Goal: Task Accomplishment & Management: Complete application form

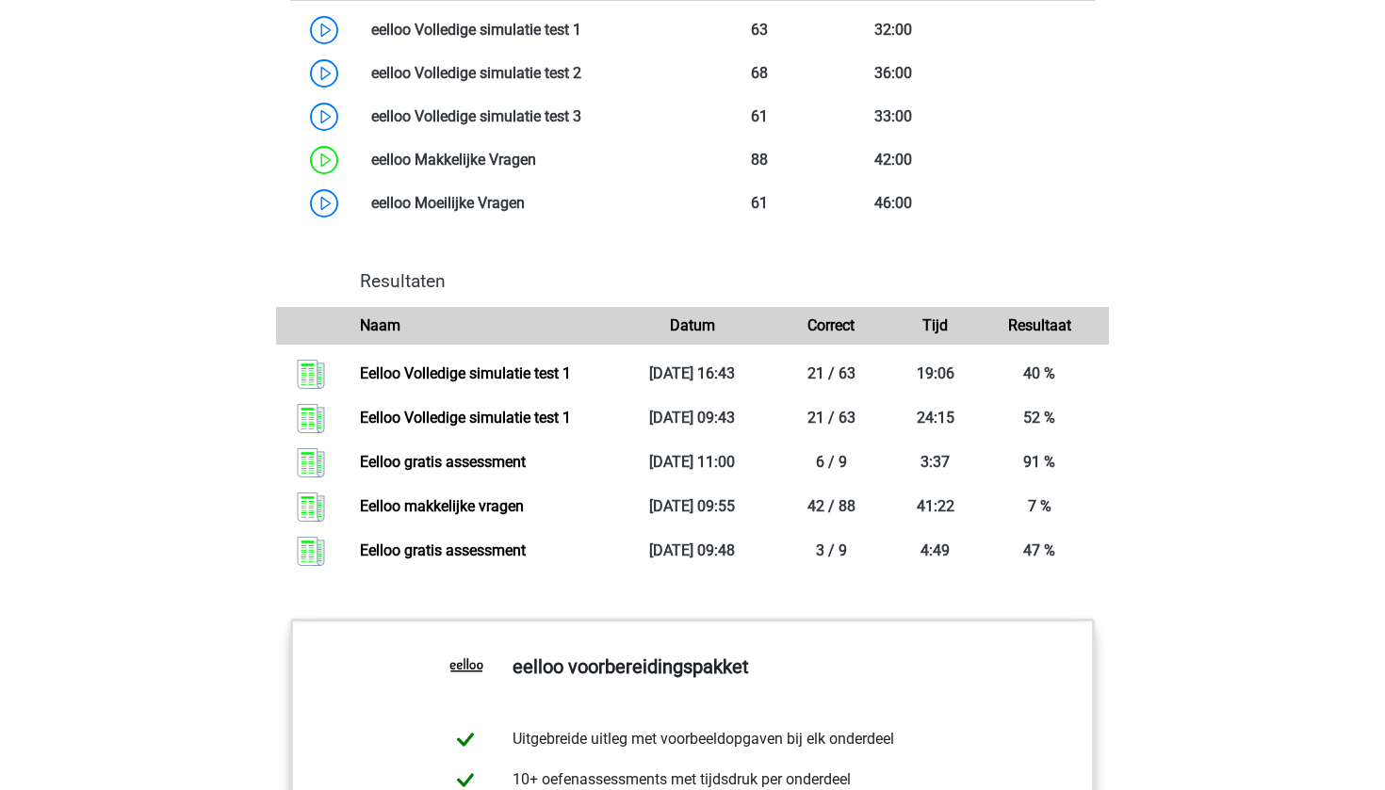
scroll to position [2576, 0]
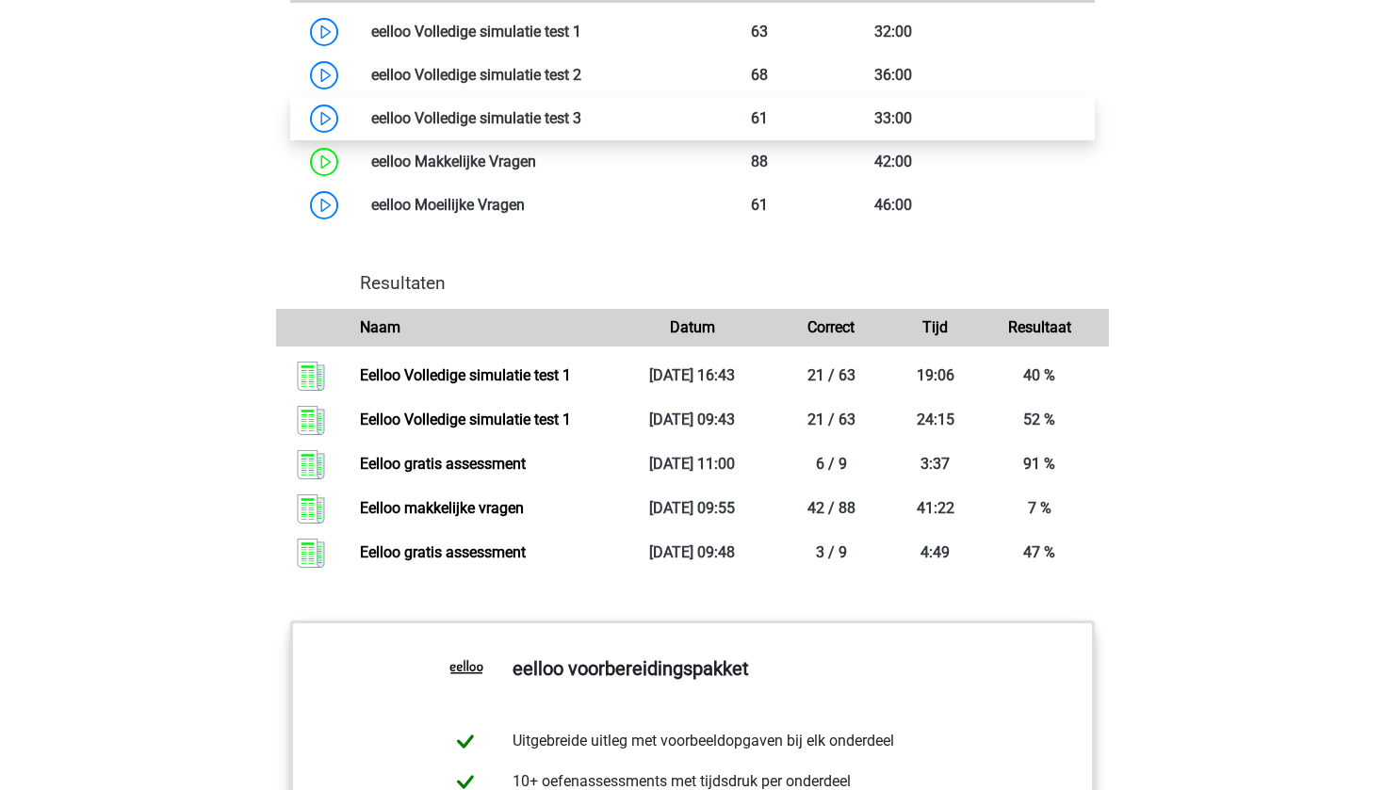
click at [581, 127] on link at bounding box center [581, 118] width 0 height 18
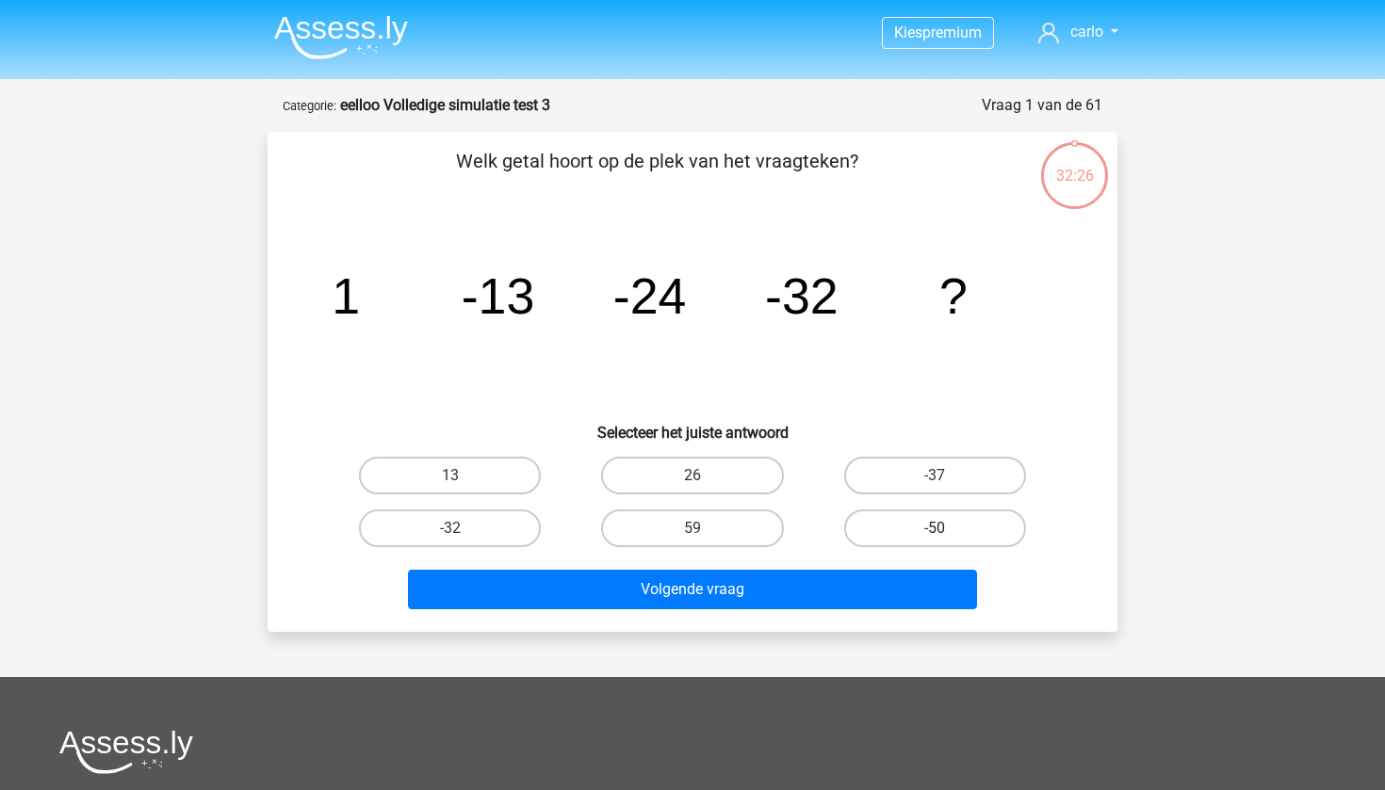
click at [917, 544] on label "-50" at bounding box center [935, 529] width 182 height 38
click at [935, 541] on input "-50" at bounding box center [941, 535] width 12 height 12
radio input "true"
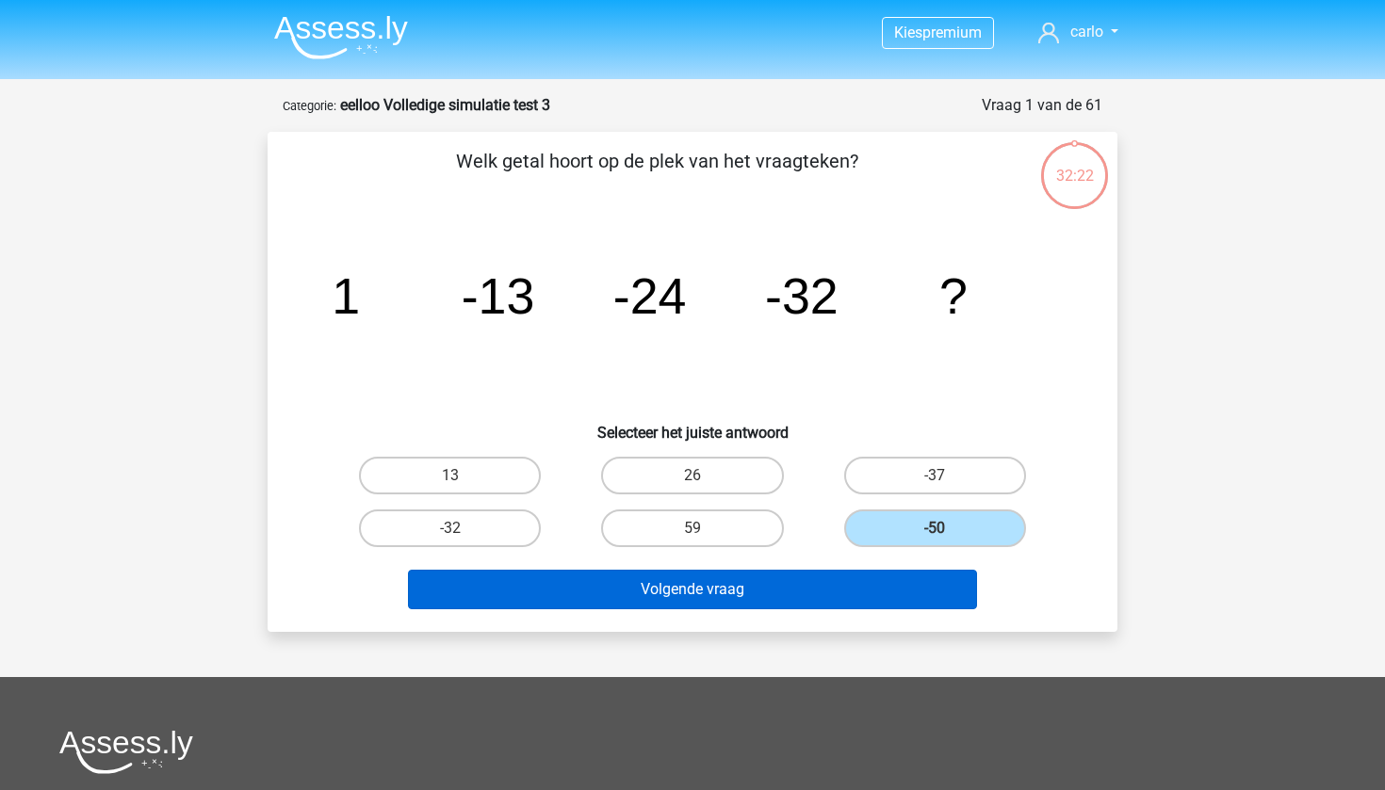
click at [792, 594] on button "Volgende vraag" at bounding box center [693, 590] width 570 height 40
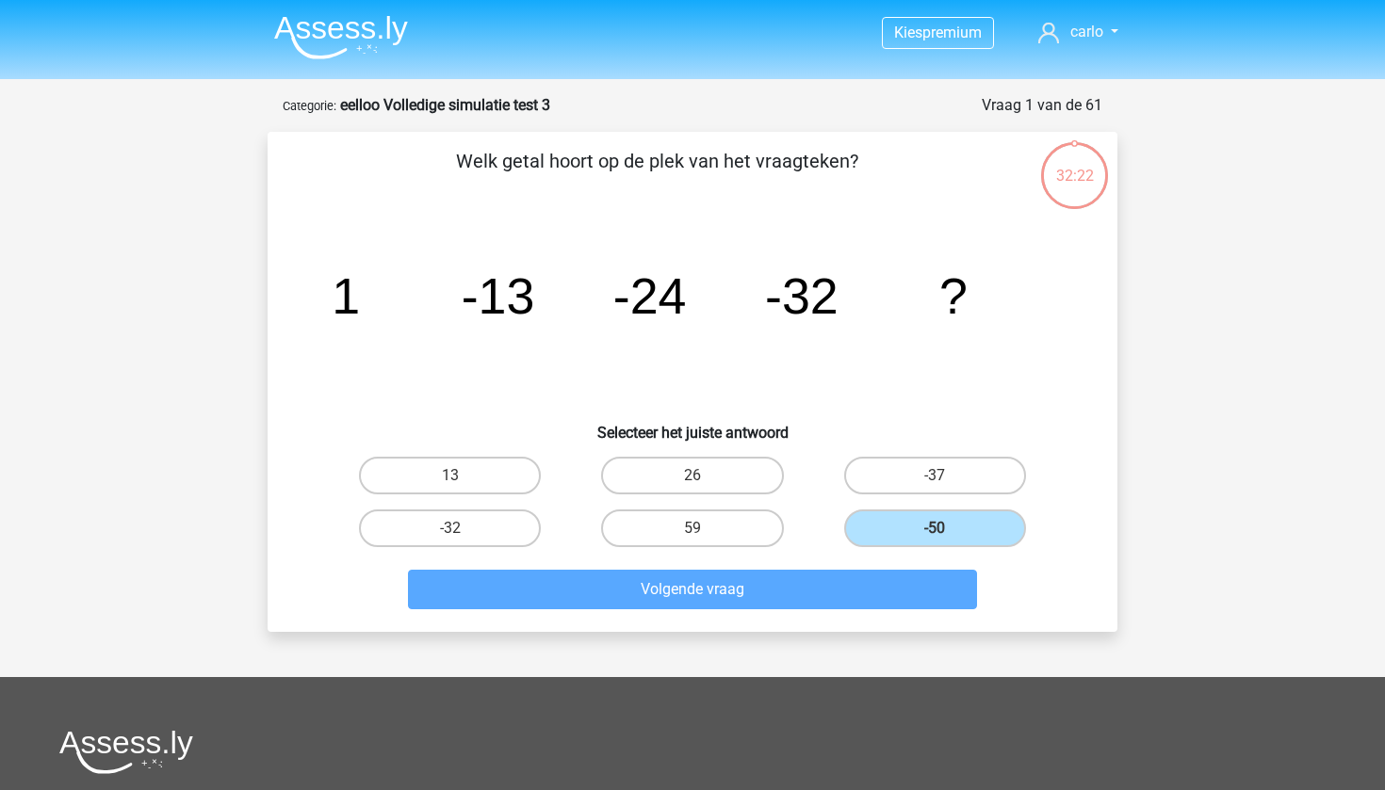
scroll to position [94, 0]
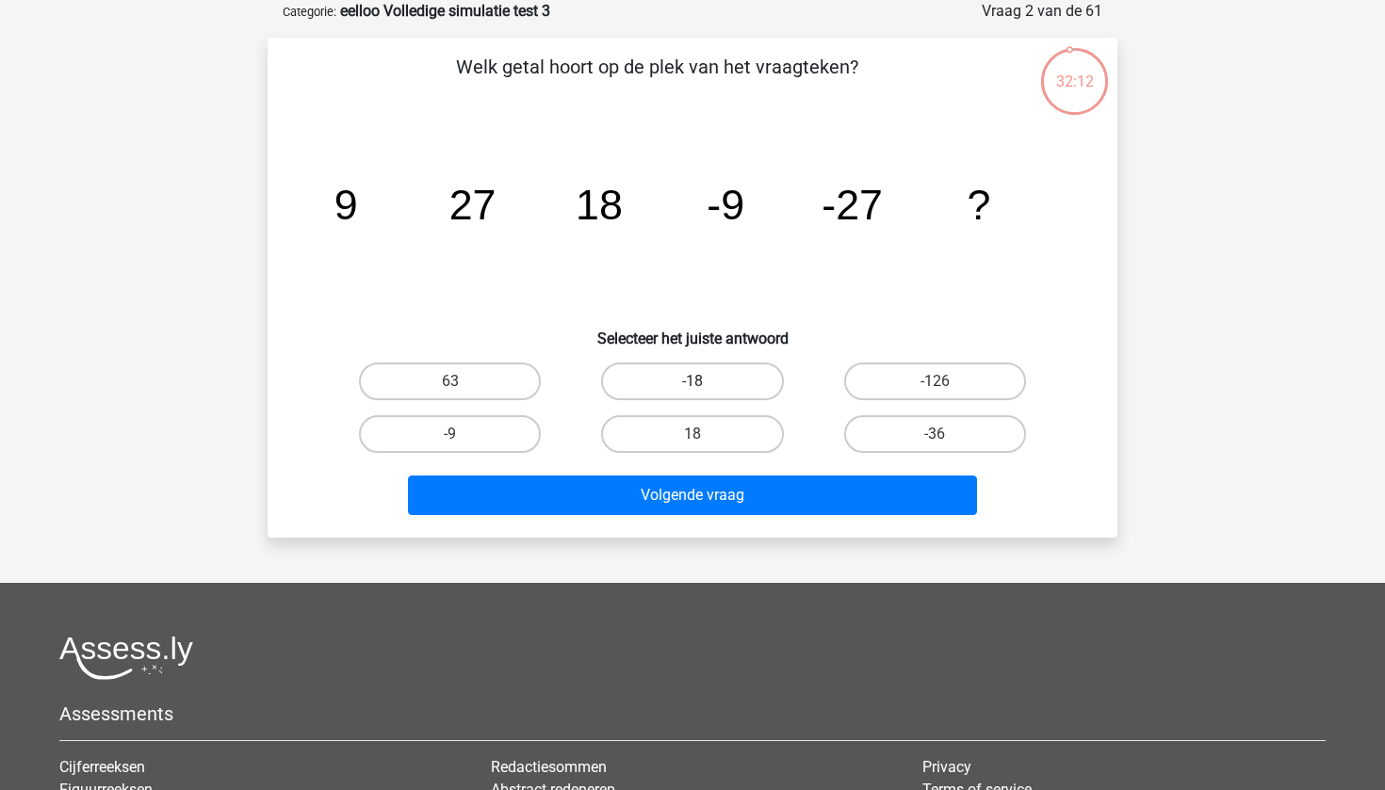
click at [724, 378] on label "-18" at bounding box center [692, 382] width 182 height 38
click at [705, 382] on input "-18" at bounding box center [698, 388] width 12 height 12
radio input "true"
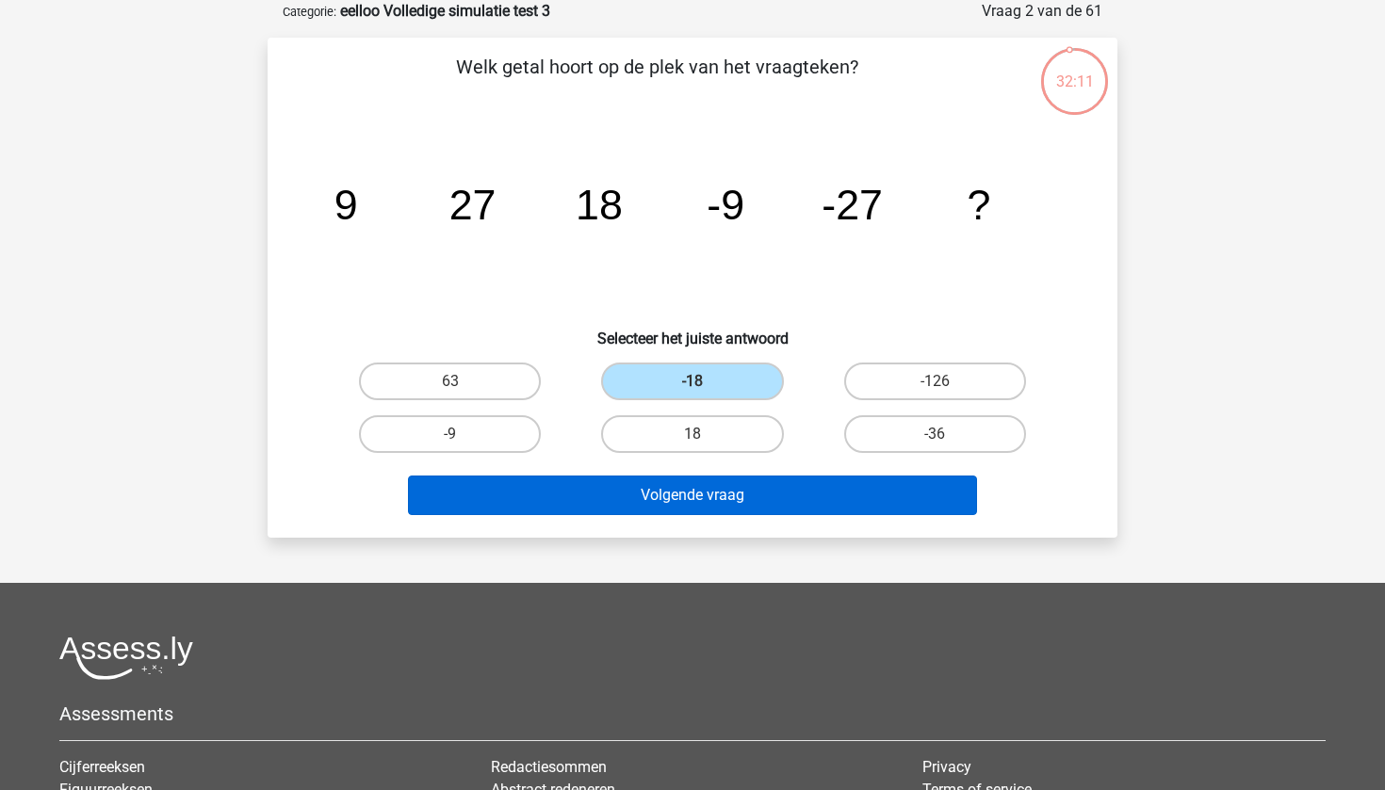
click at [705, 495] on button "Volgende vraag" at bounding box center [693, 496] width 570 height 40
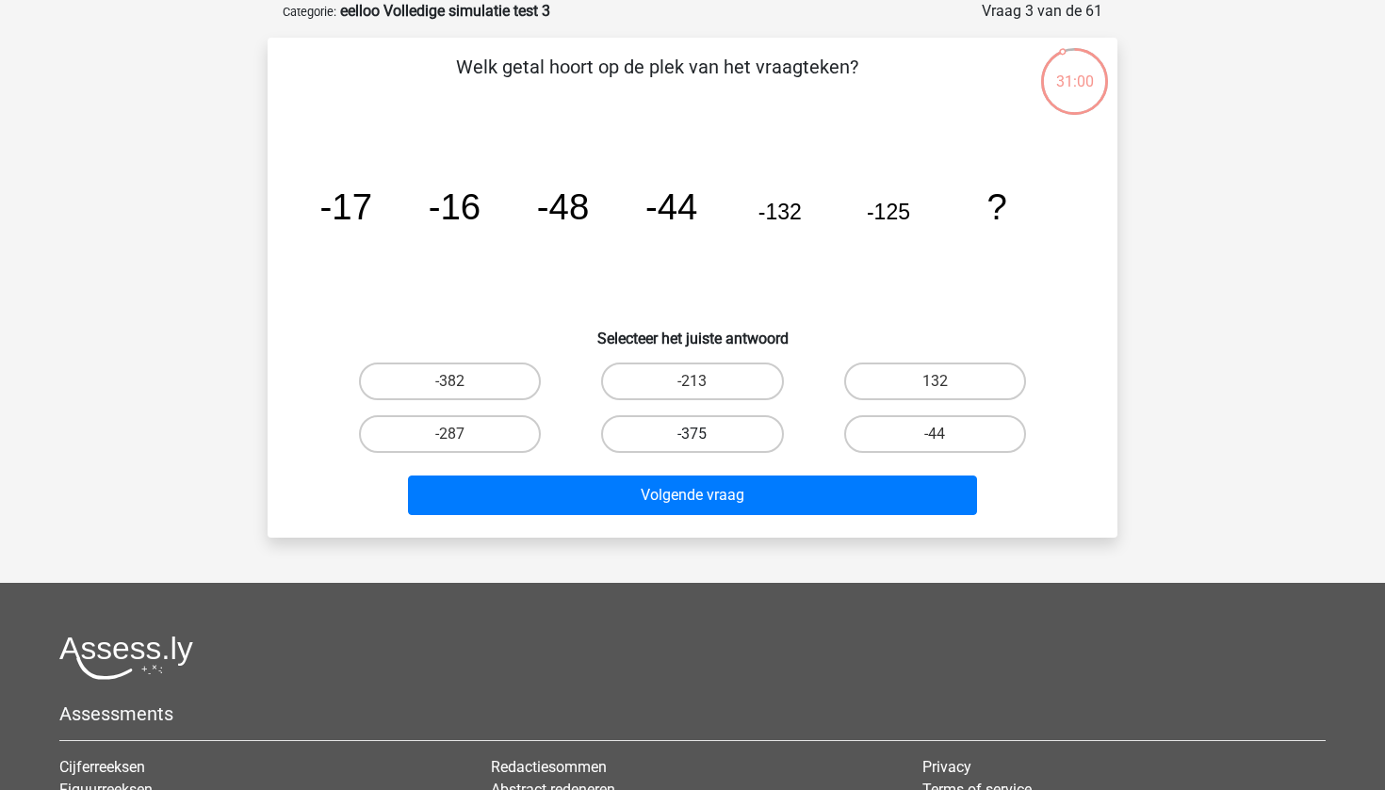
click at [717, 437] on label "-375" at bounding box center [692, 434] width 182 height 38
click at [705, 437] on input "-375" at bounding box center [698, 440] width 12 height 12
radio input "true"
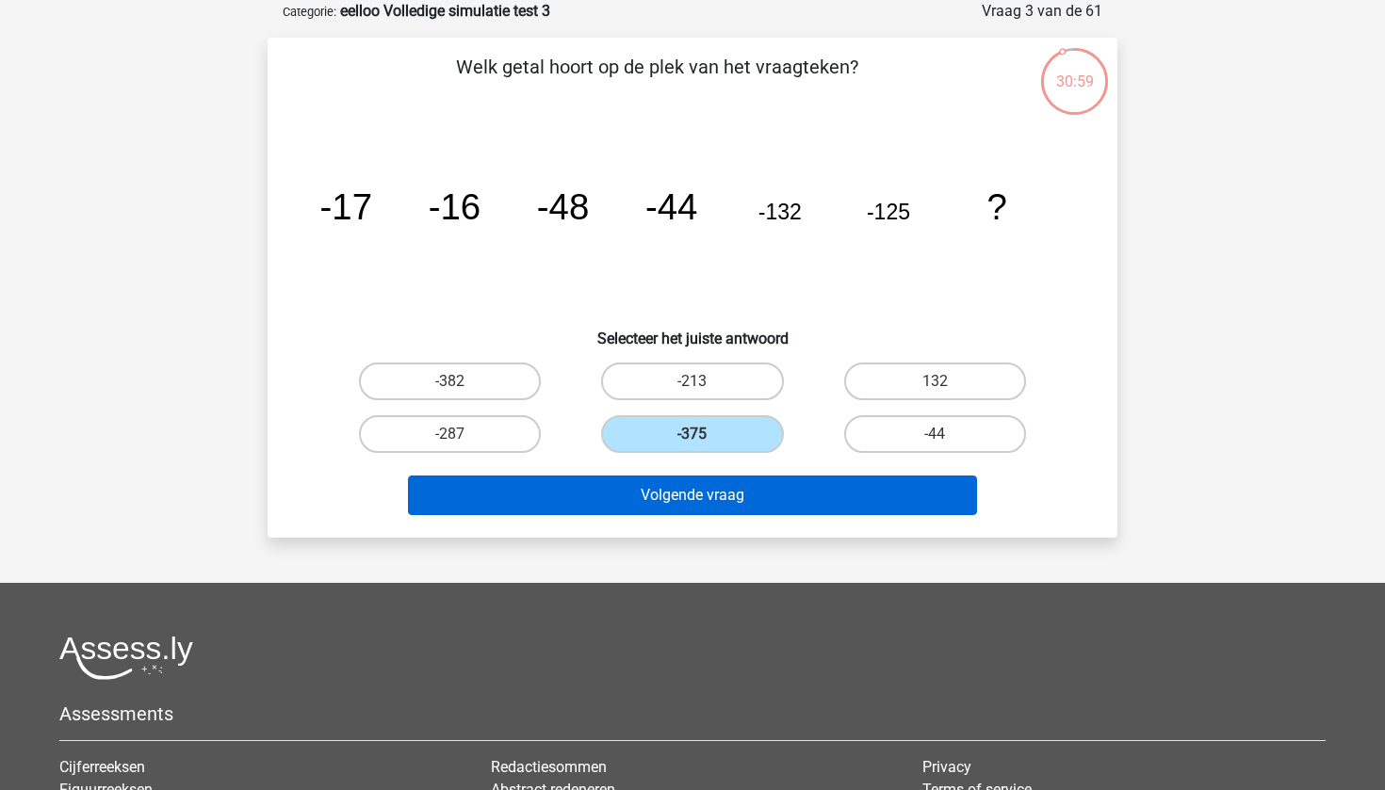
click at [735, 495] on button "Volgende vraag" at bounding box center [693, 496] width 570 height 40
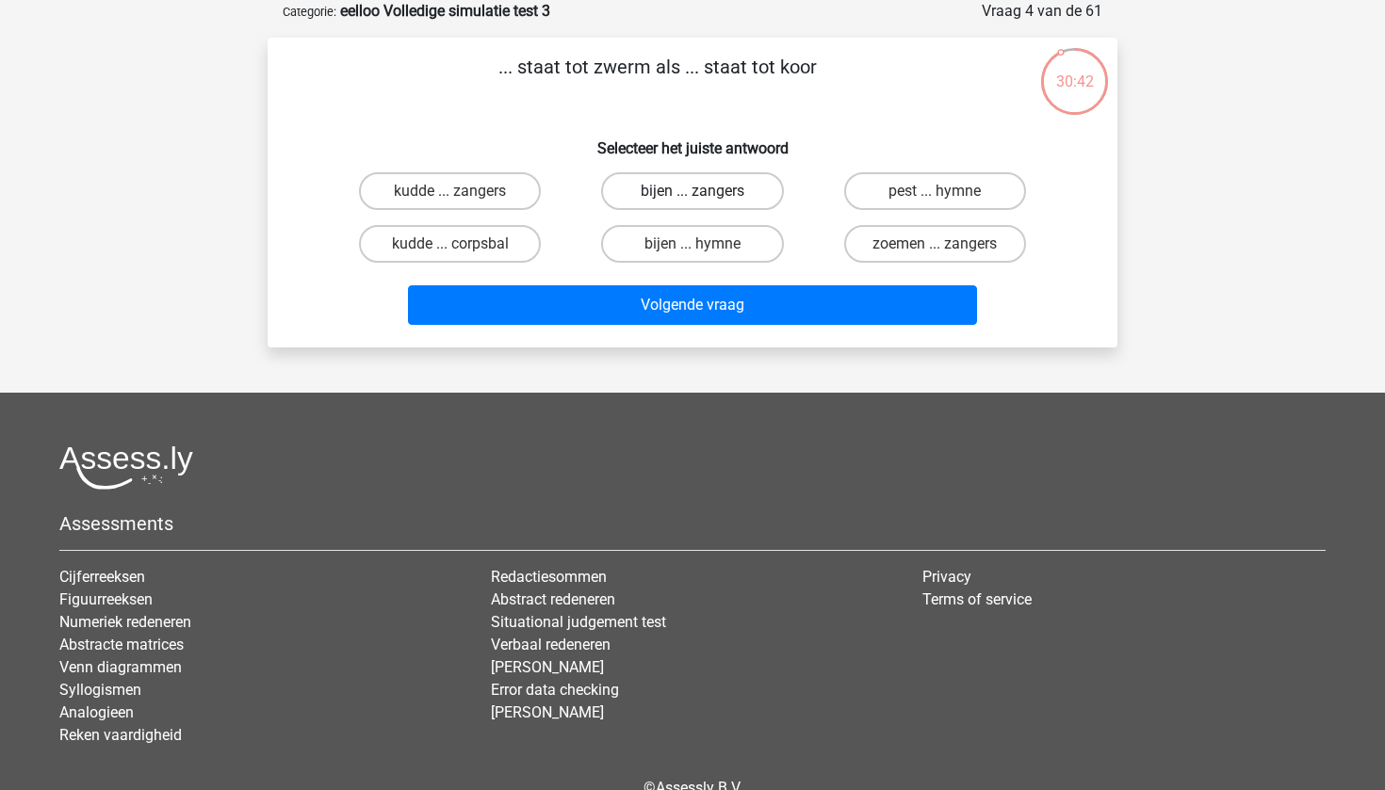
click at [715, 206] on label "bijen ... zangers" at bounding box center [692, 191] width 182 height 38
click at [705, 203] on input "bijen ... zangers" at bounding box center [698, 197] width 12 height 12
radio input "true"
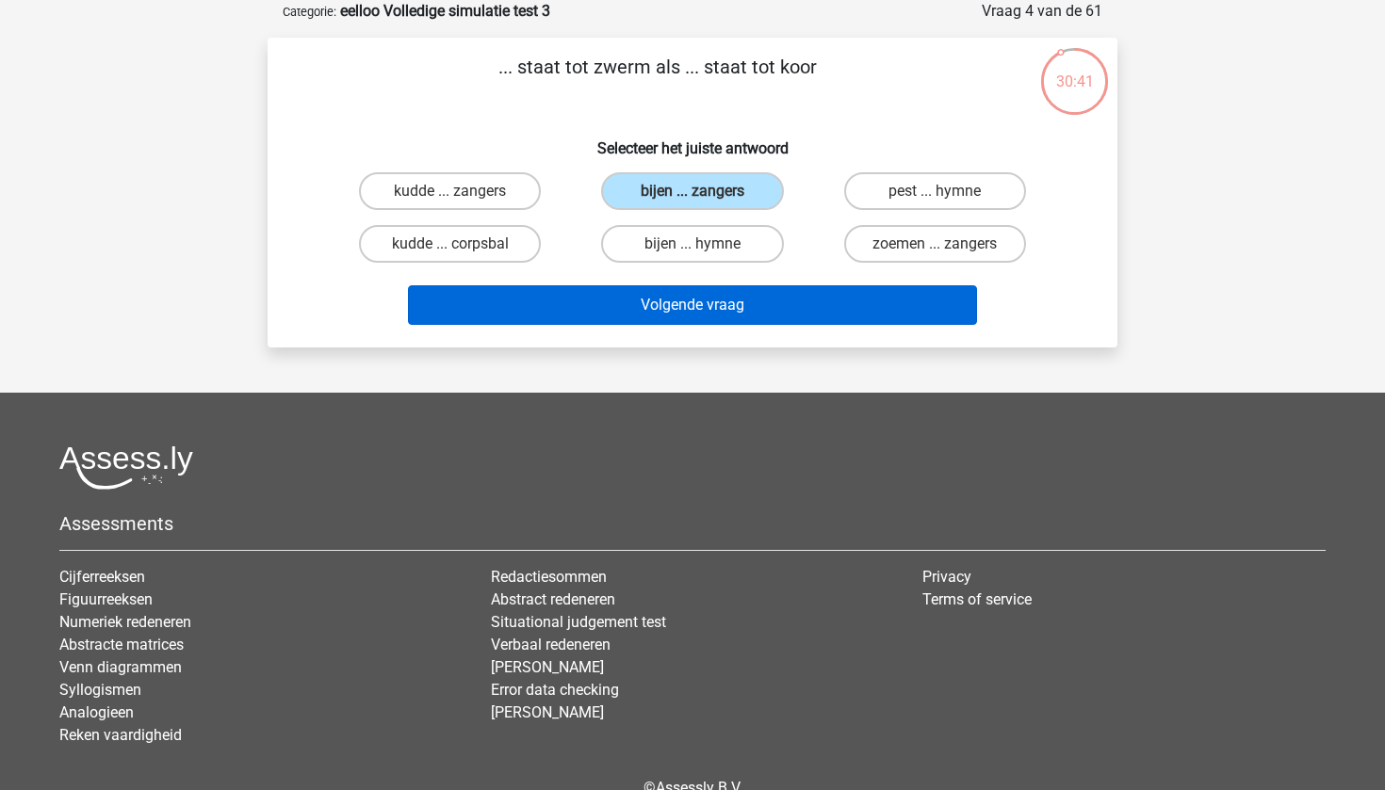
click at [770, 314] on button "Volgende vraag" at bounding box center [693, 305] width 570 height 40
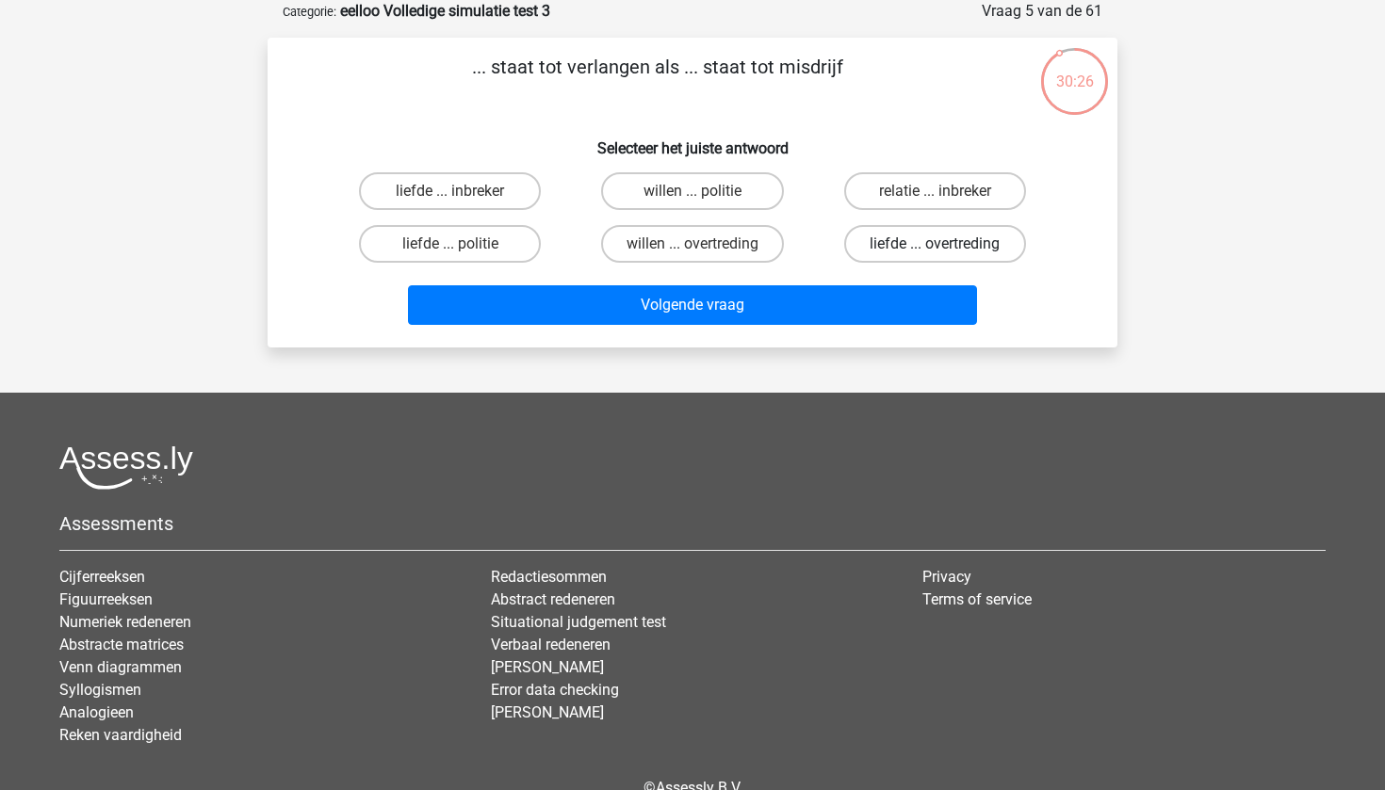
click at [900, 240] on label "liefde ... overtreding" at bounding box center [935, 244] width 182 height 38
click at [935, 244] on input "liefde ... overtreding" at bounding box center [941, 250] width 12 height 12
radio input "true"
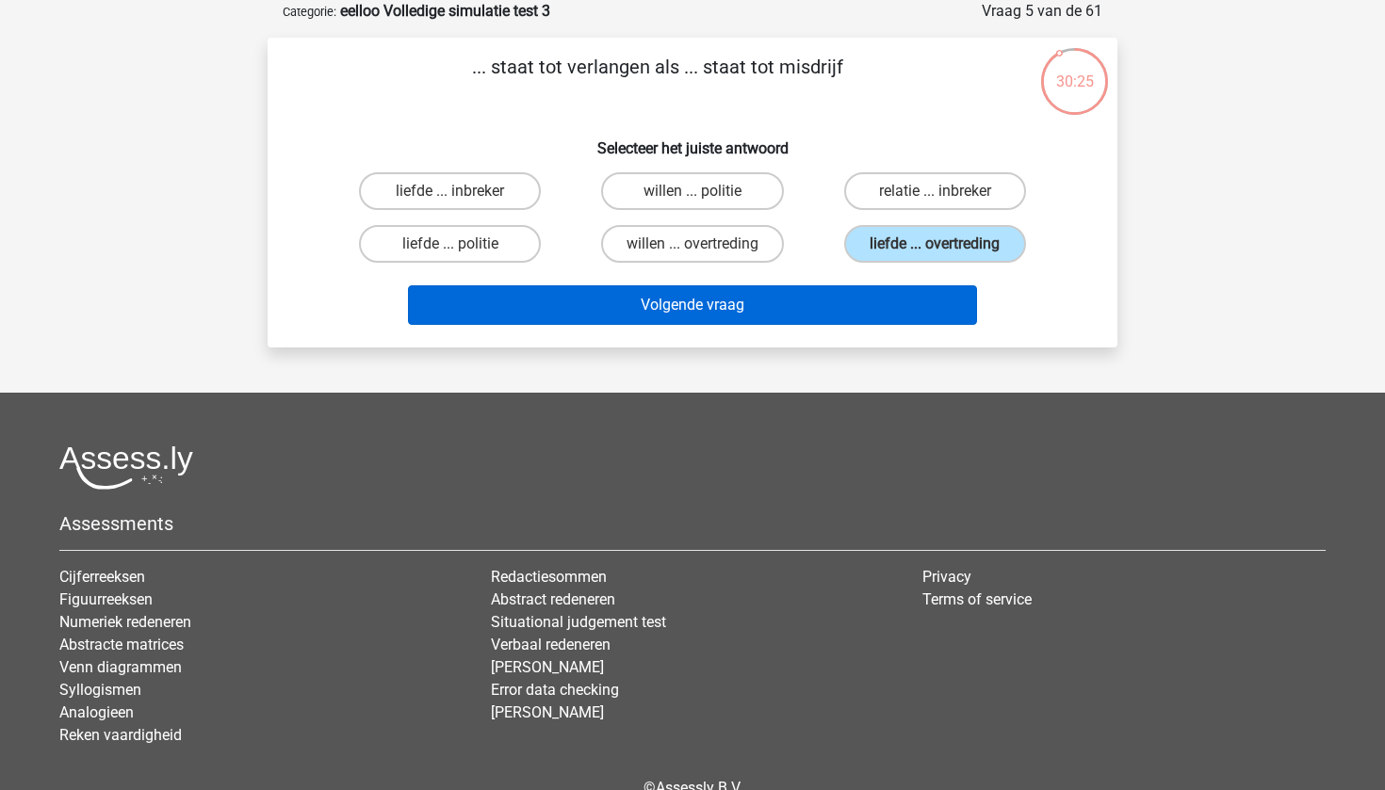
click at [767, 321] on button "Volgende vraag" at bounding box center [693, 305] width 570 height 40
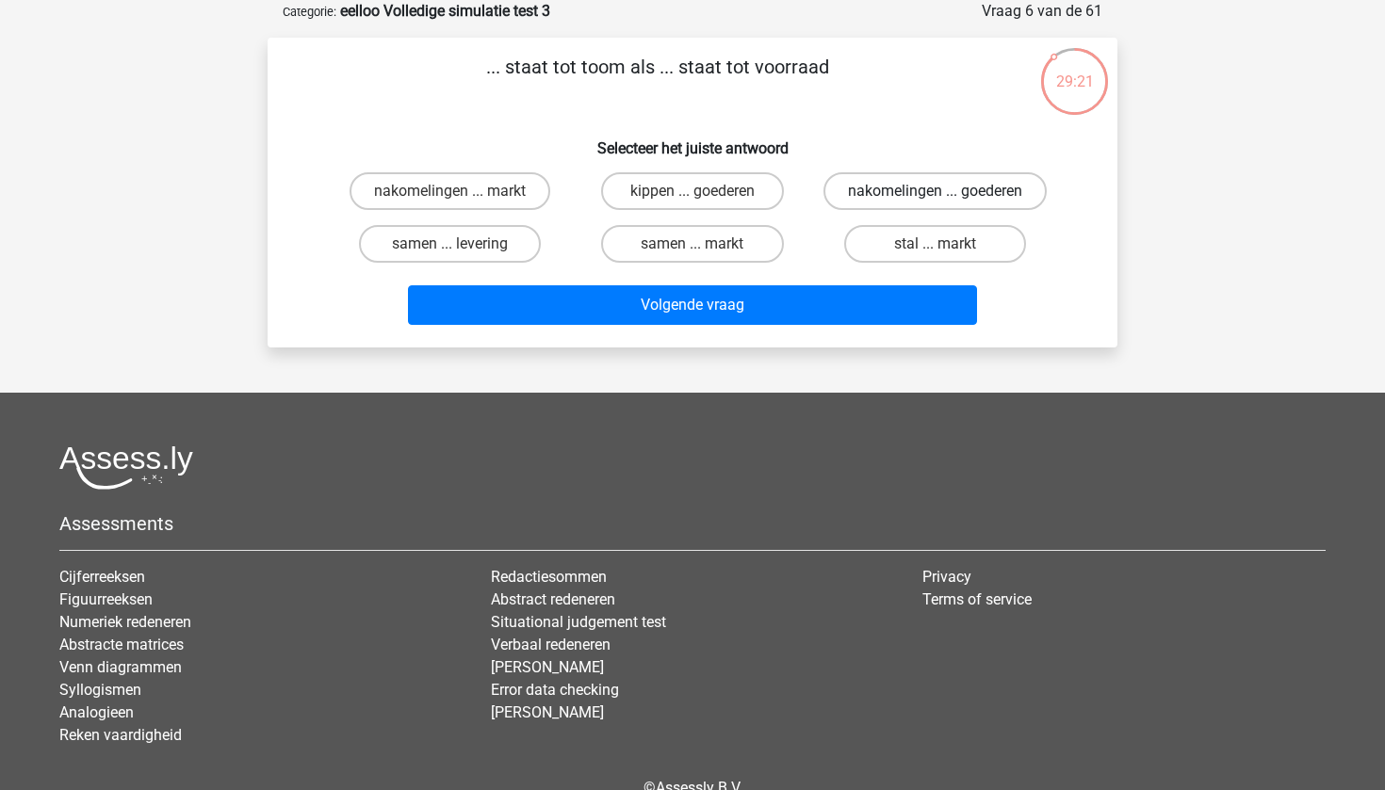
click at [909, 190] on label "nakomelingen ... goederen" at bounding box center [934, 191] width 223 height 38
click at [935, 191] on input "nakomelingen ... goederen" at bounding box center [941, 197] width 12 height 12
radio input "true"
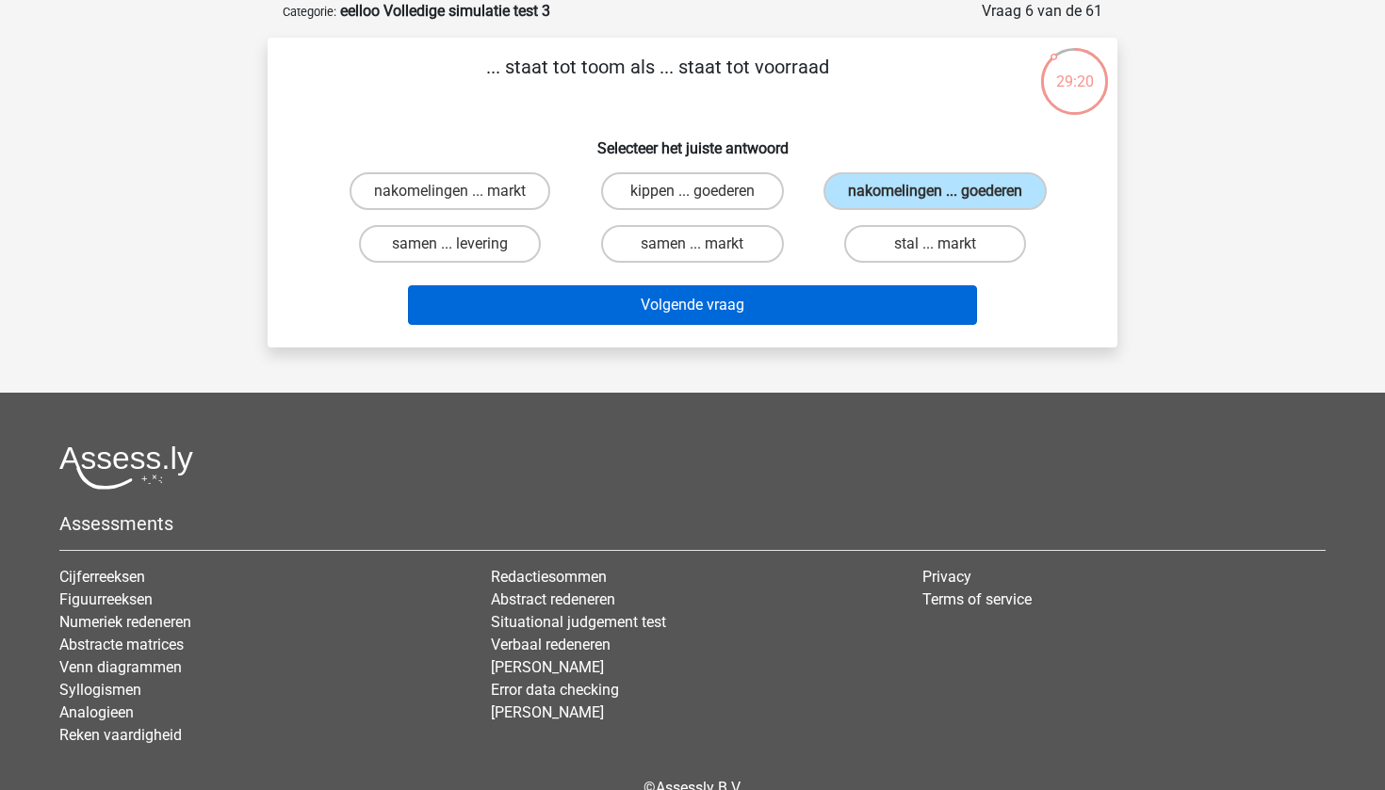
click at [771, 325] on button "Volgende vraag" at bounding box center [693, 305] width 570 height 40
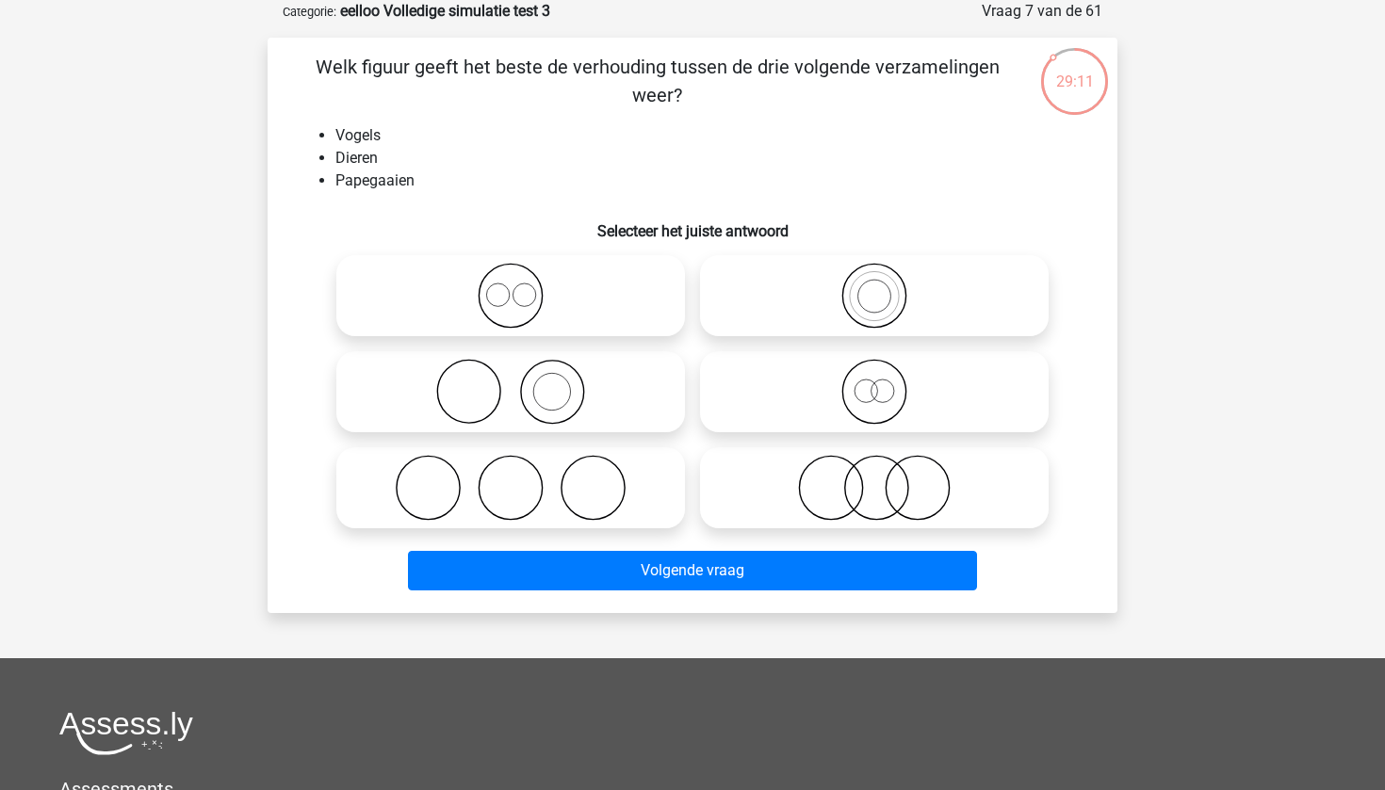
click at [839, 304] on icon at bounding box center [875, 296] width 334 height 66
click at [874, 286] on input "radio" at bounding box center [880, 280] width 12 height 12
radio input "true"
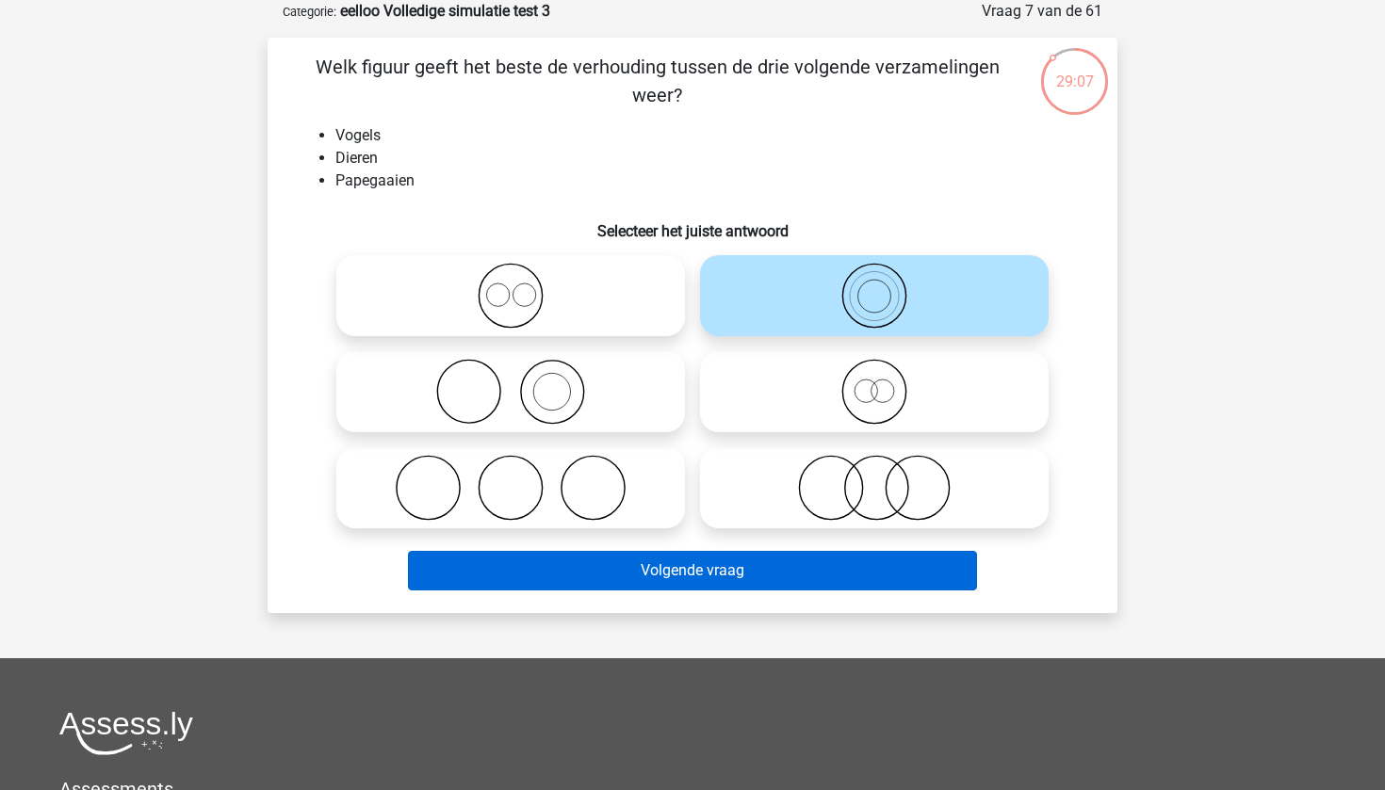
click at [694, 568] on button "Volgende vraag" at bounding box center [693, 571] width 570 height 40
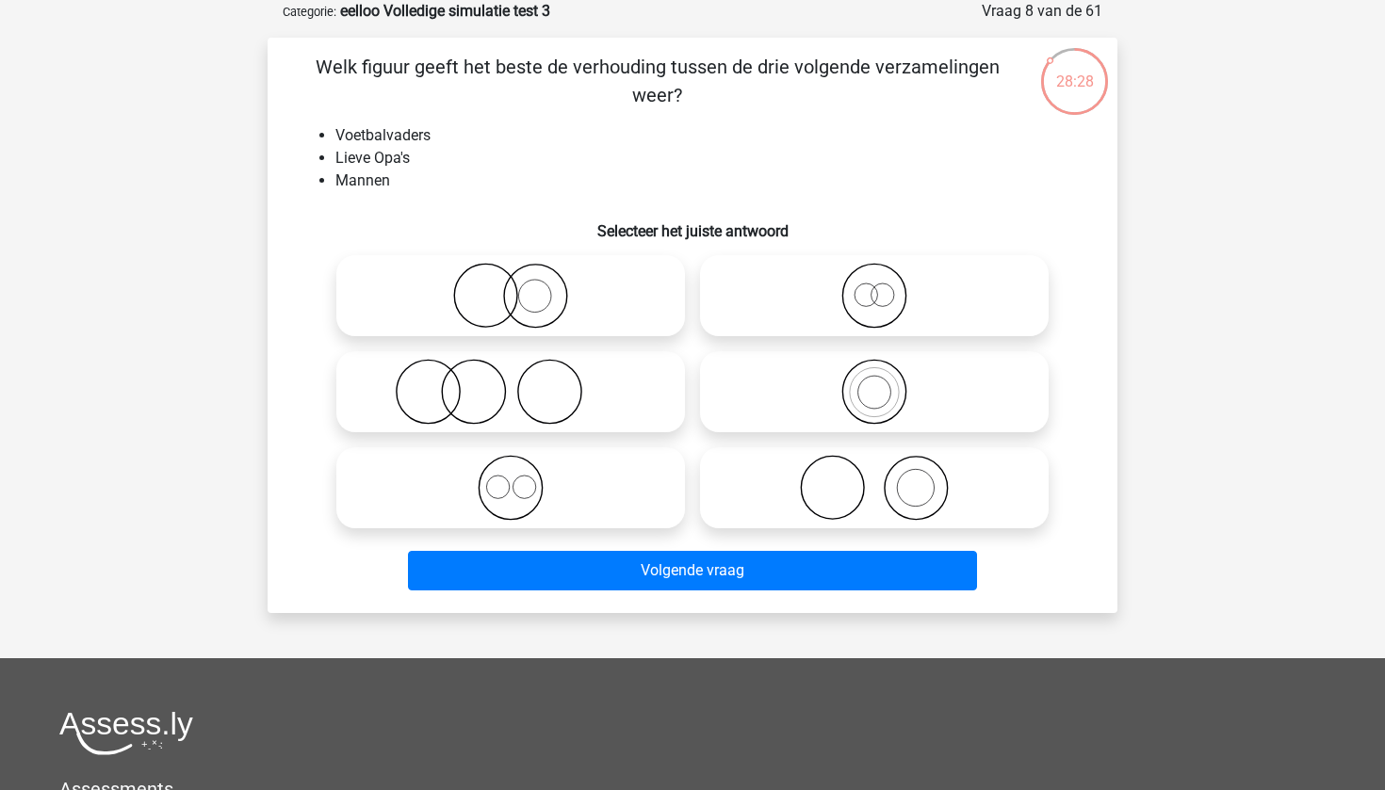
click at [530, 386] on icon at bounding box center [511, 392] width 334 height 66
click at [523, 383] on input "radio" at bounding box center [517, 376] width 12 height 12
radio input "true"
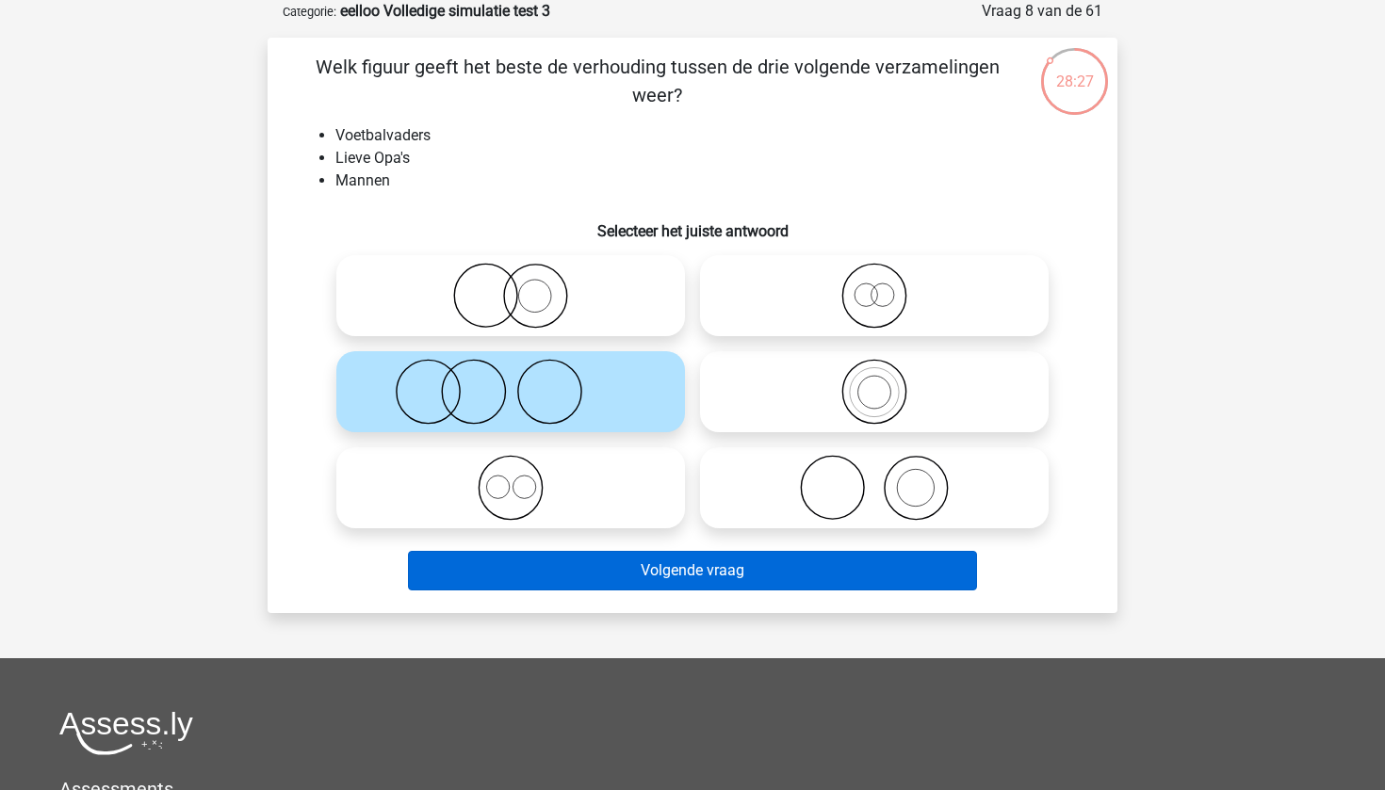
click at [771, 580] on button "Volgende vraag" at bounding box center [693, 571] width 570 height 40
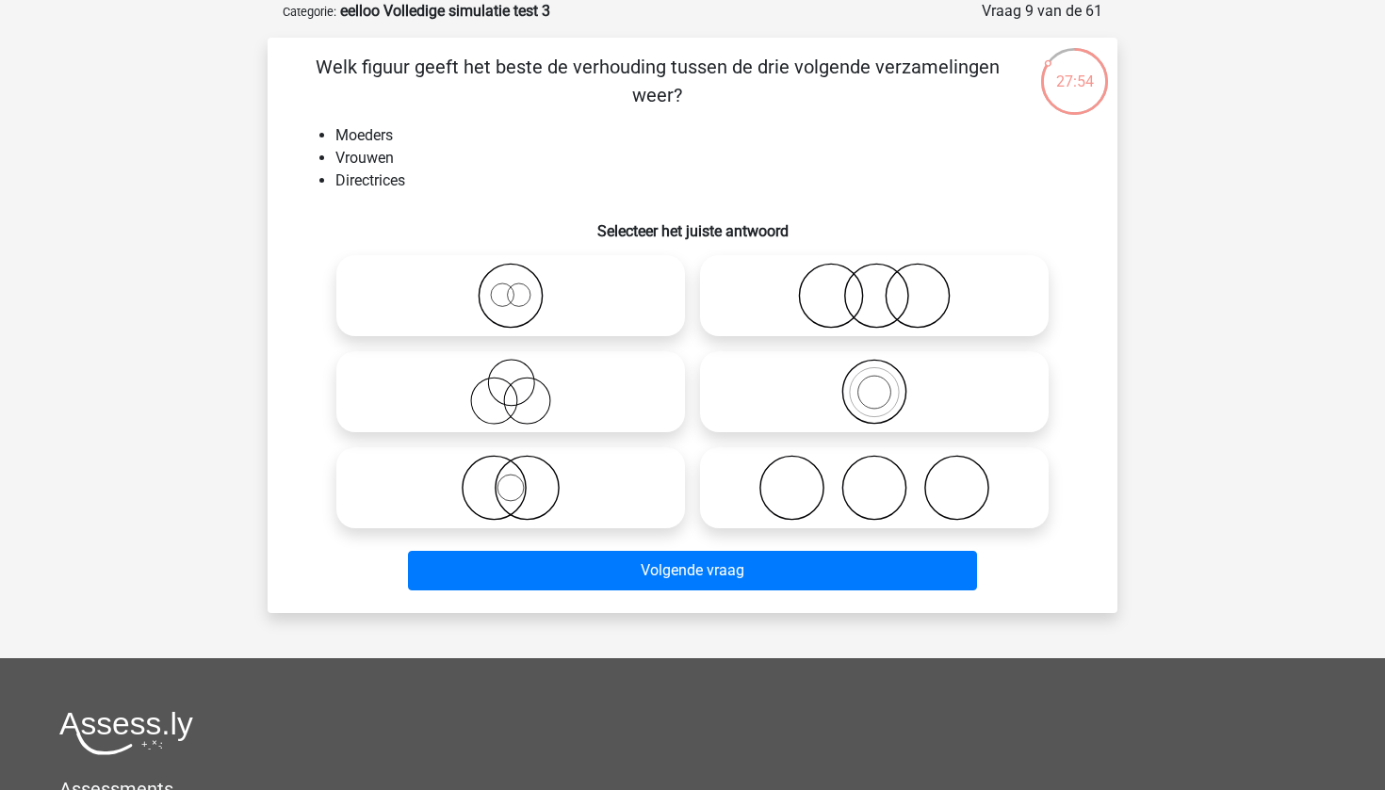
click at [533, 416] on icon at bounding box center [511, 392] width 334 height 66
click at [523, 383] on input "radio" at bounding box center [517, 376] width 12 height 12
radio input "true"
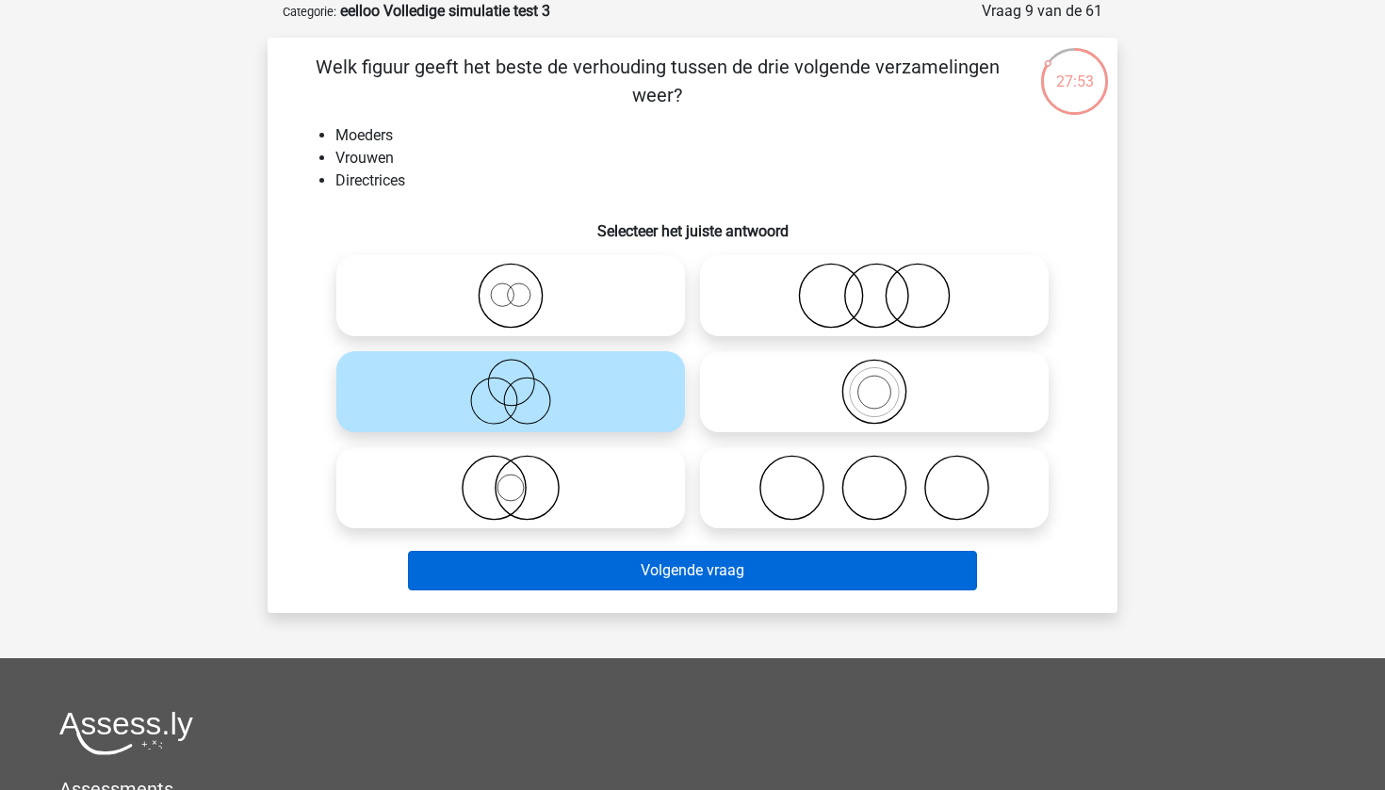
click at [734, 578] on button "Volgende vraag" at bounding box center [693, 571] width 570 height 40
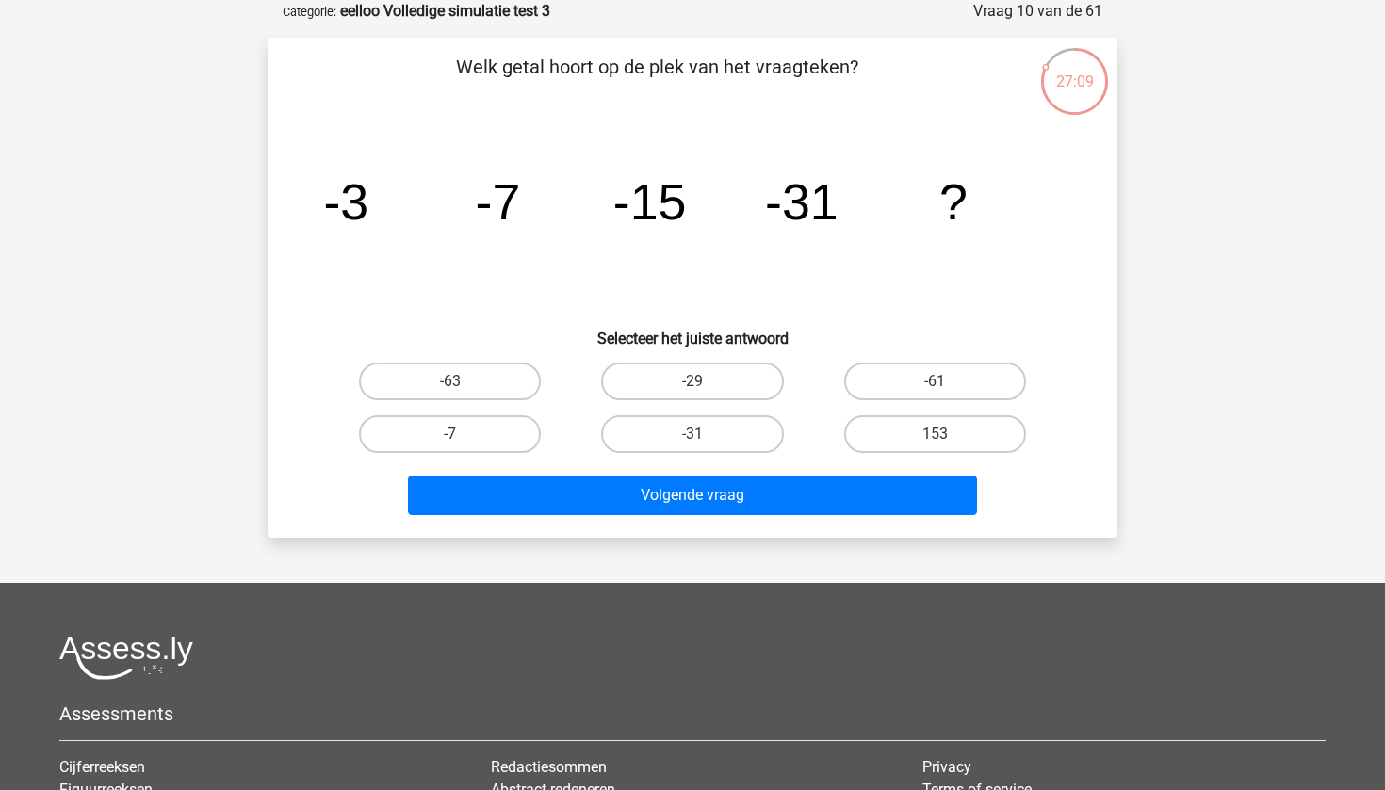
click at [452, 390] on input "-63" at bounding box center [456, 388] width 12 height 12
radio input "true"
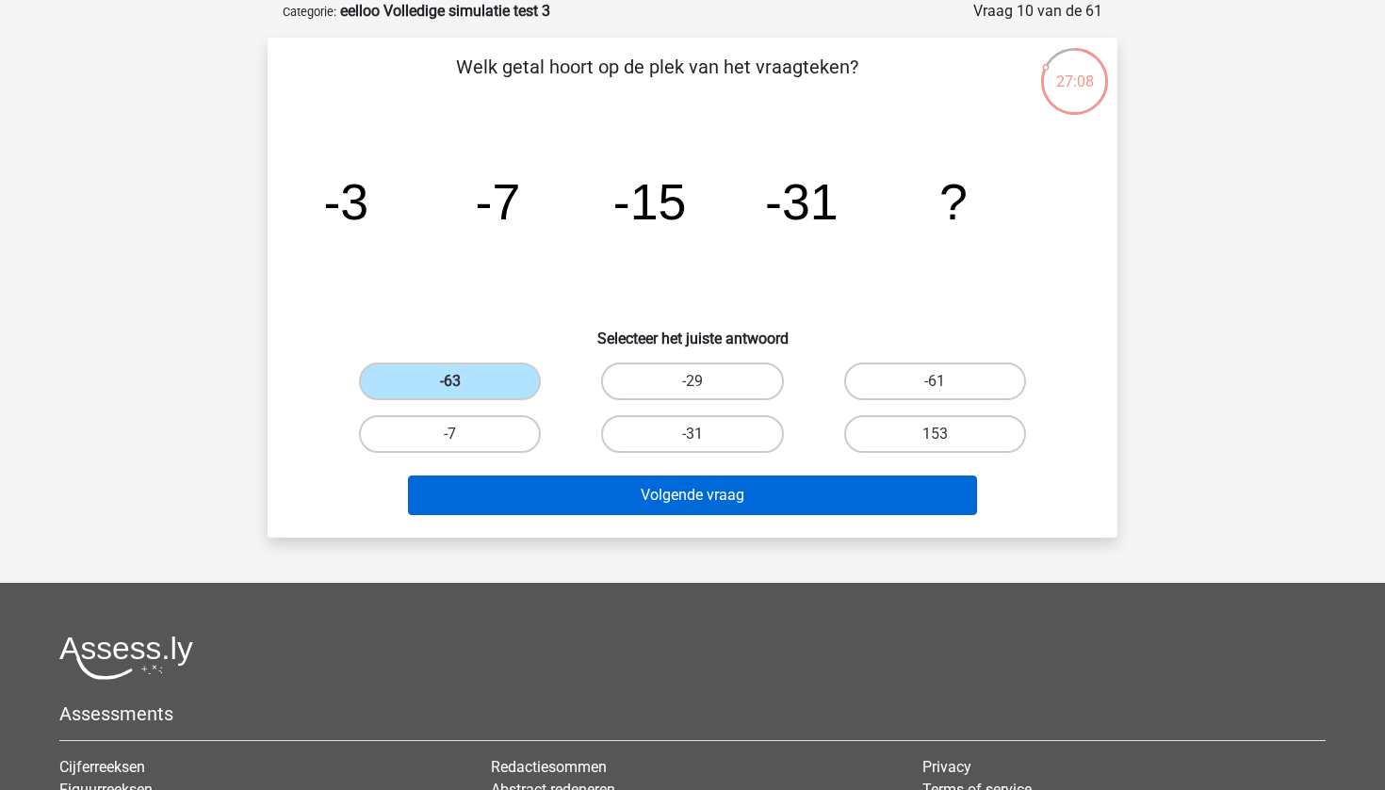
click at [672, 508] on button "Volgende vraag" at bounding box center [693, 496] width 570 height 40
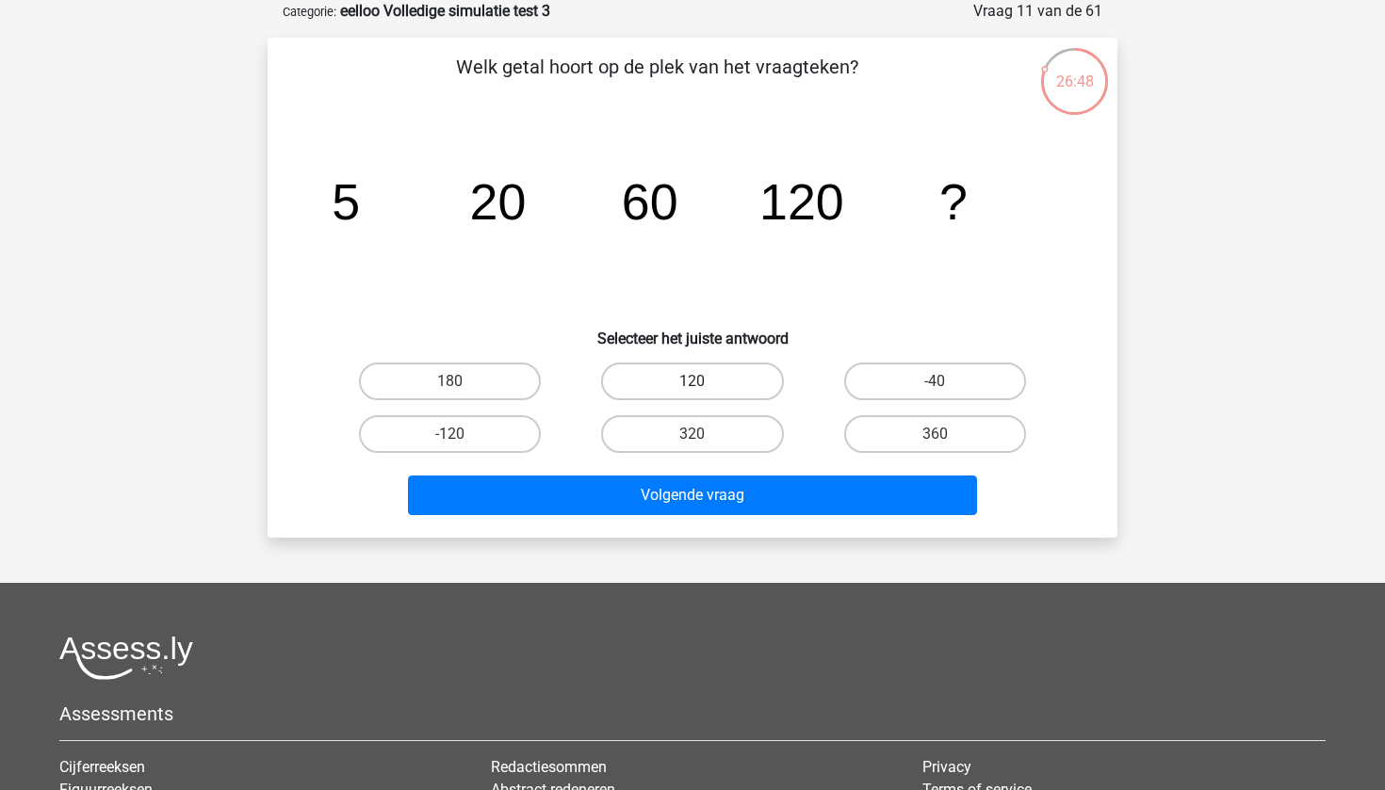
click at [709, 380] on label "120" at bounding box center [692, 382] width 182 height 38
click at [705, 382] on input "120" at bounding box center [698, 388] width 12 height 12
radio input "true"
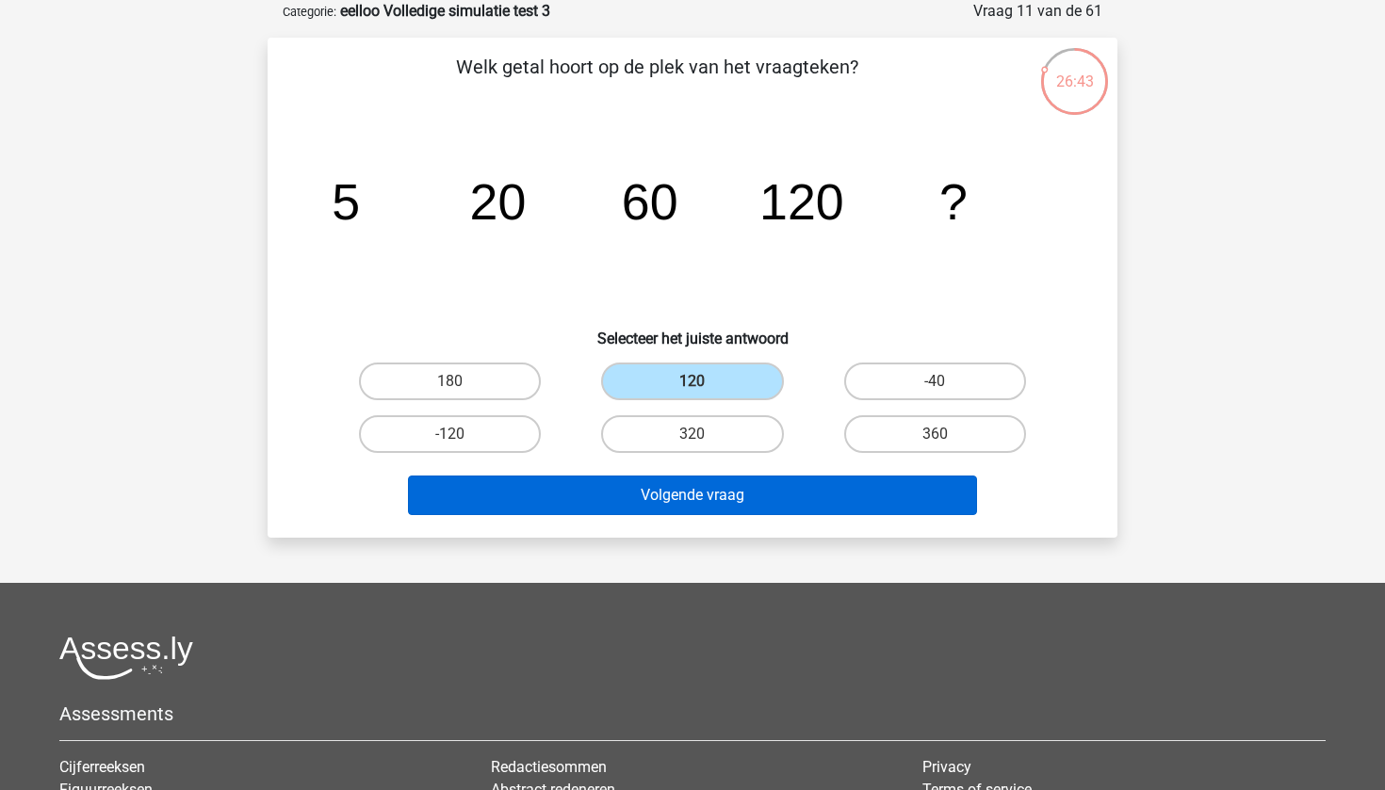
click at [803, 489] on button "Volgende vraag" at bounding box center [693, 496] width 570 height 40
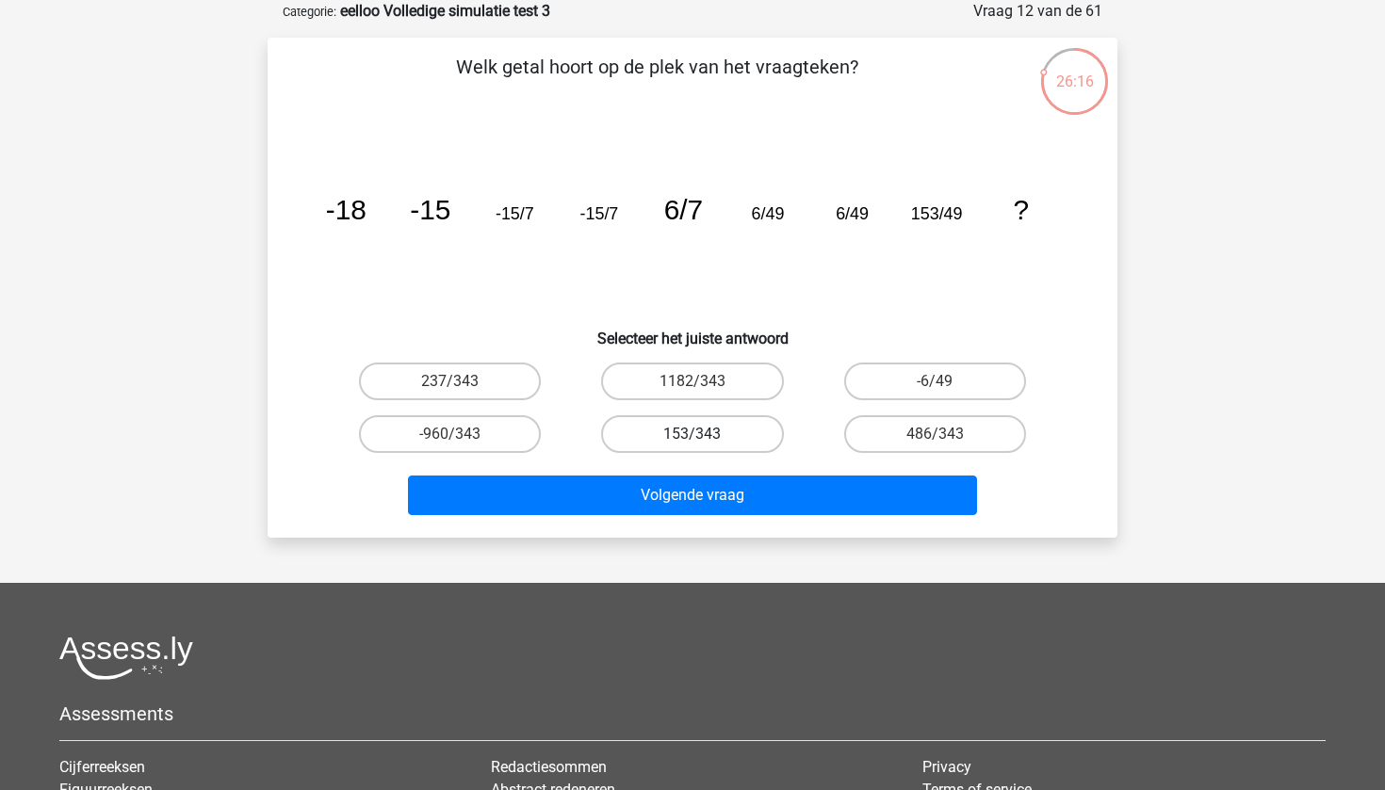
click at [724, 435] on label "153/343" at bounding box center [692, 434] width 182 height 38
click at [705, 435] on input "153/343" at bounding box center [698, 440] width 12 height 12
radio input "true"
click at [710, 518] on div "Volgende vraag" at bounding box center [692, 499] width 727 height 47
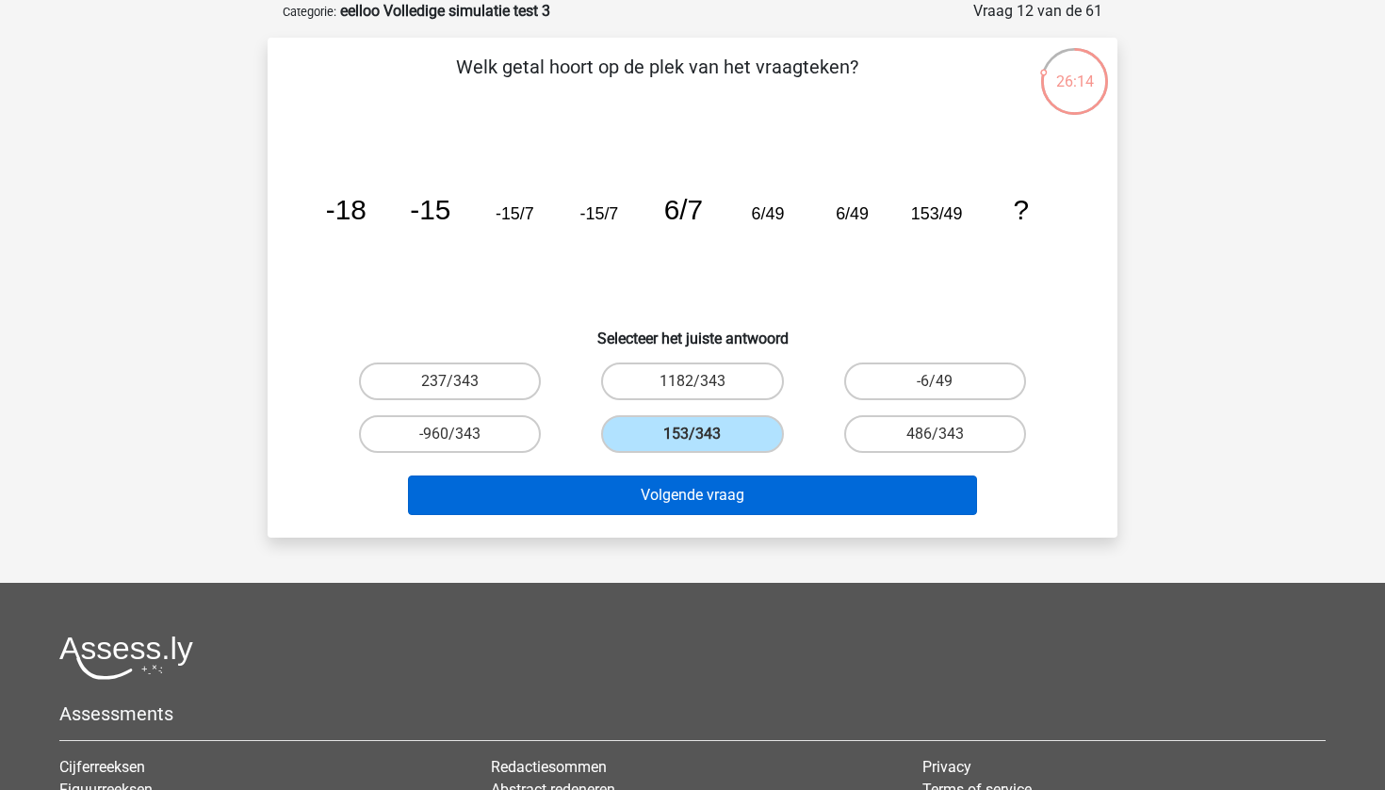
click at [720, 492] on button "Volgende vraag" at bounding box center [693, 496] width 570 height 40
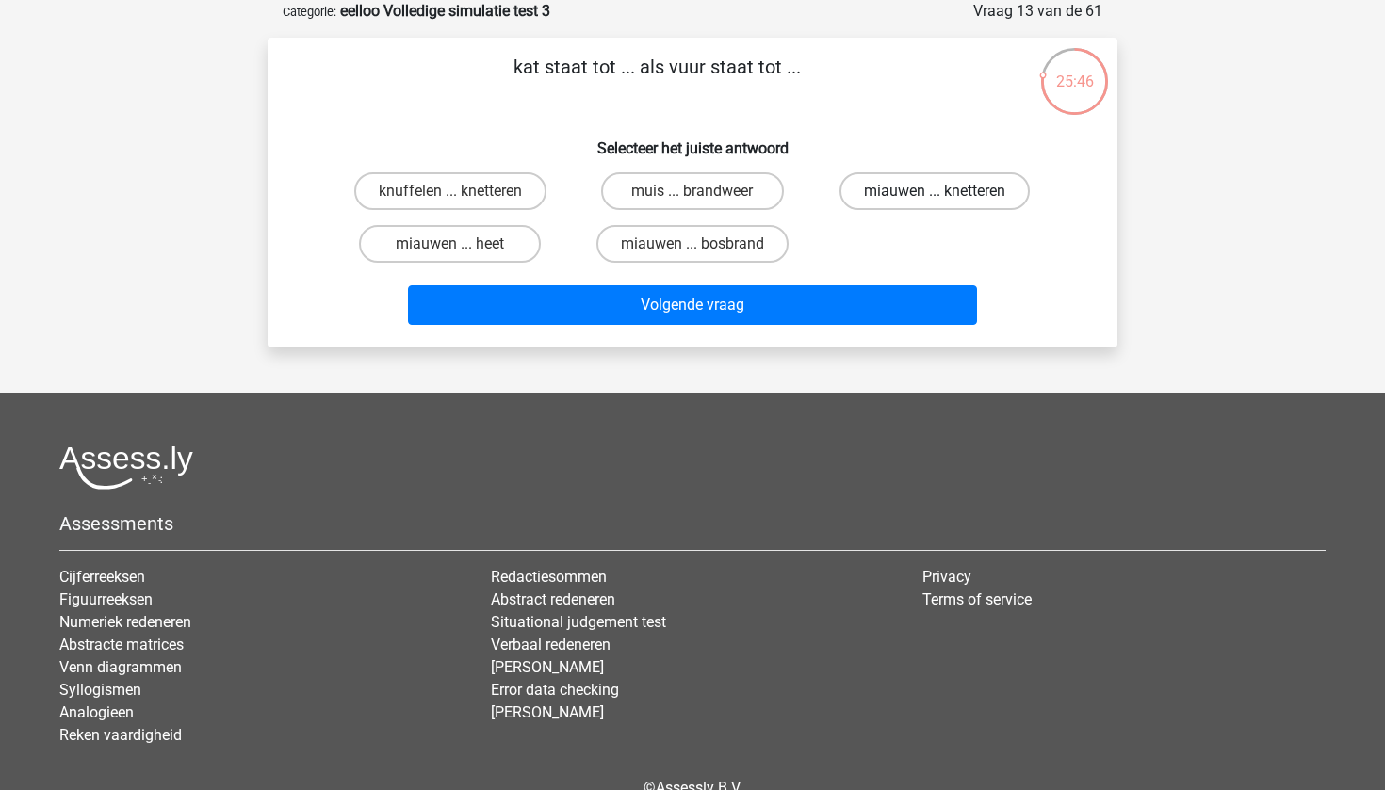
click at [925, 203] on label "miauwen ... knetteren" at bounding box center [934, 191] width 190 height 38
click at [935, 203] on input "miauwen ... knetteren" at bounding box center [941, 197] width 12 height 12
radio input "true"
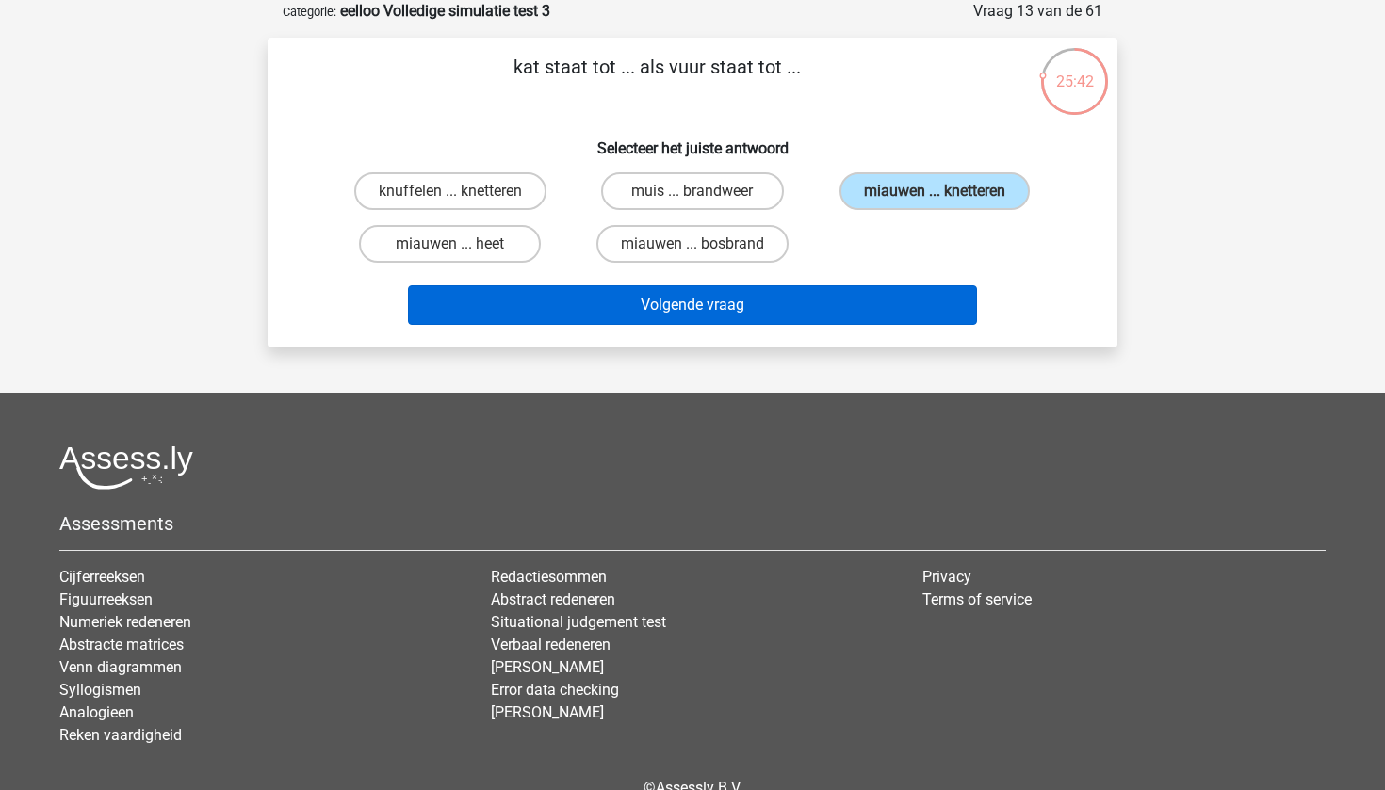
click at [771, 316] on button "Volgende vraag" at bounding box center [693, 305] width 570 height 40
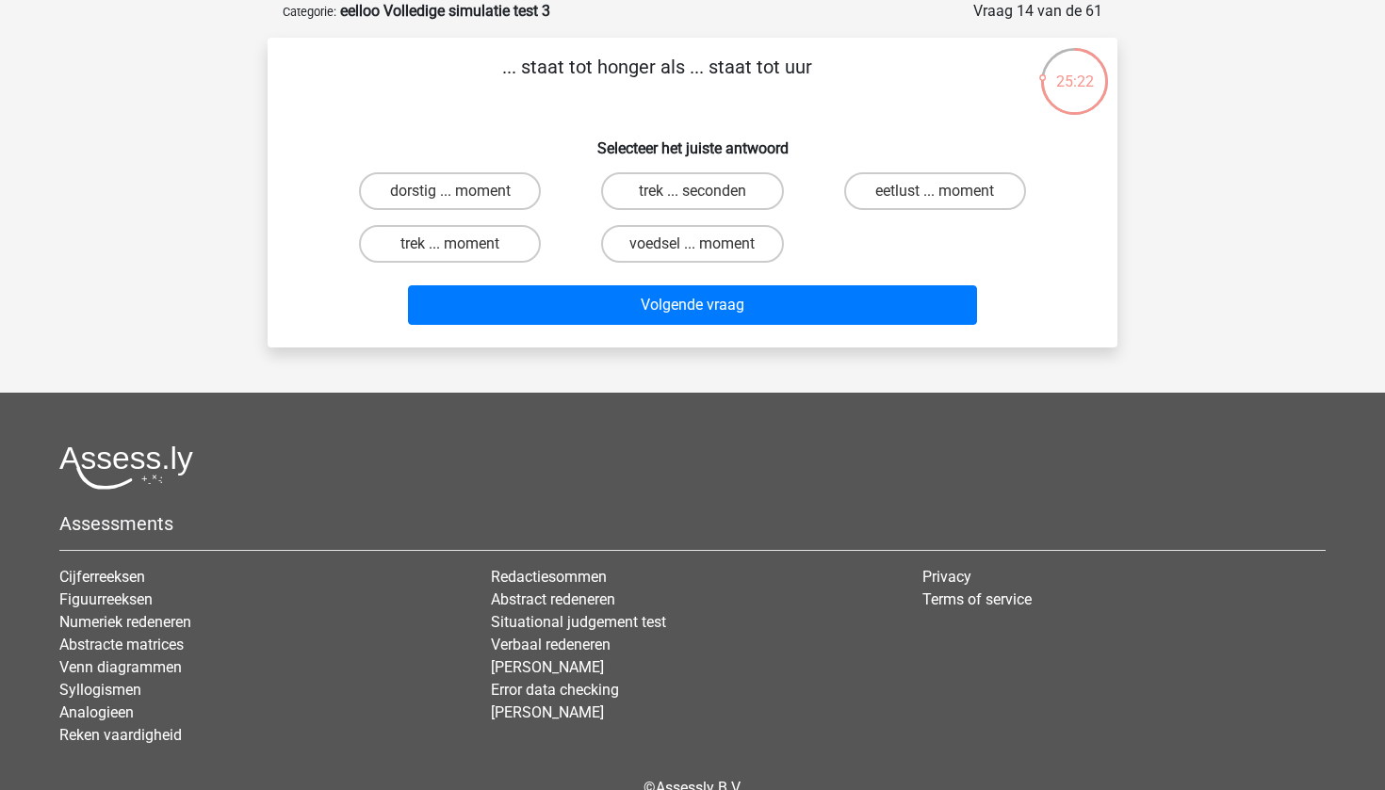
click at [694, 197] on input "trek ... seconden" at bounding box center [698, 197] width 12 height 12
radio input "true"
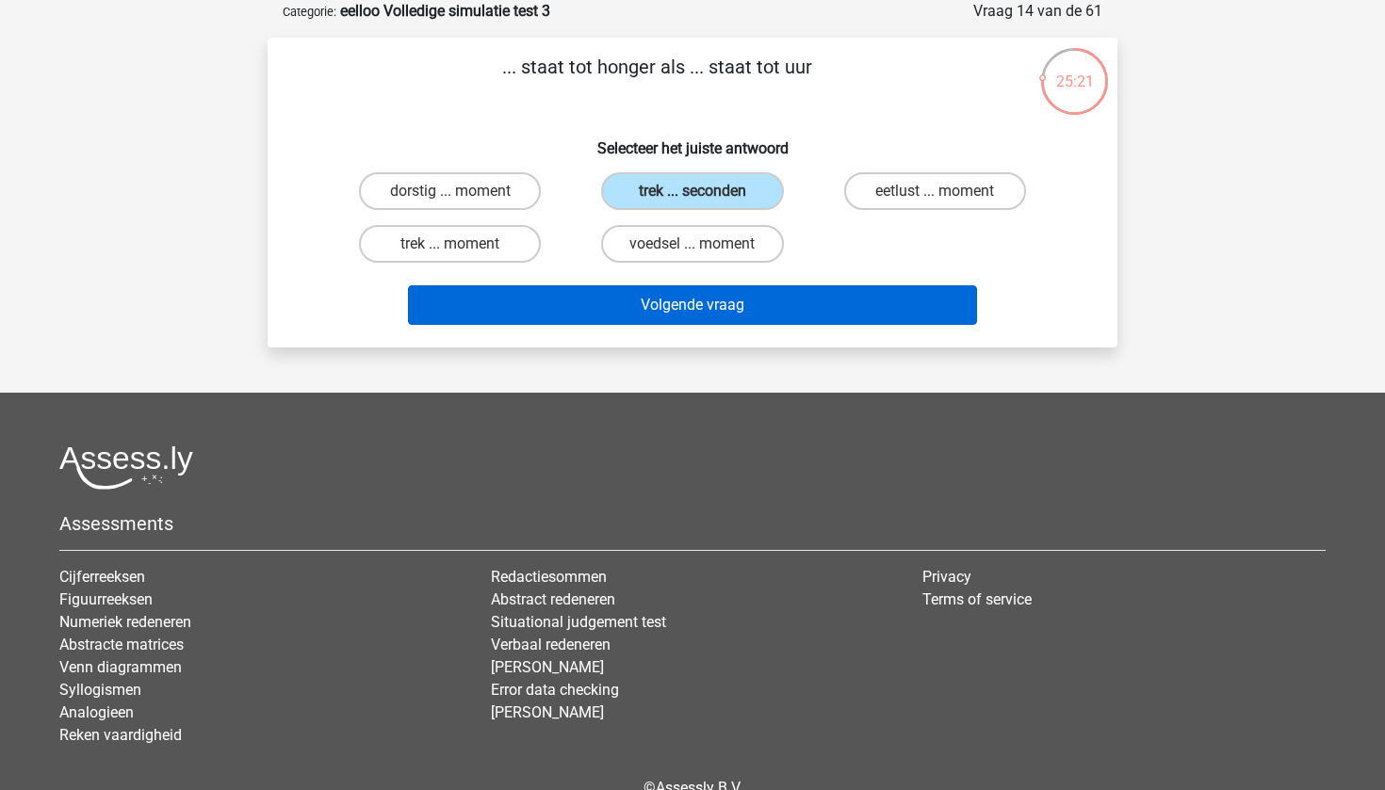
click at [777, 297] on button "Volgende vraag" at bounding box center [693, 305] width 570 height 40
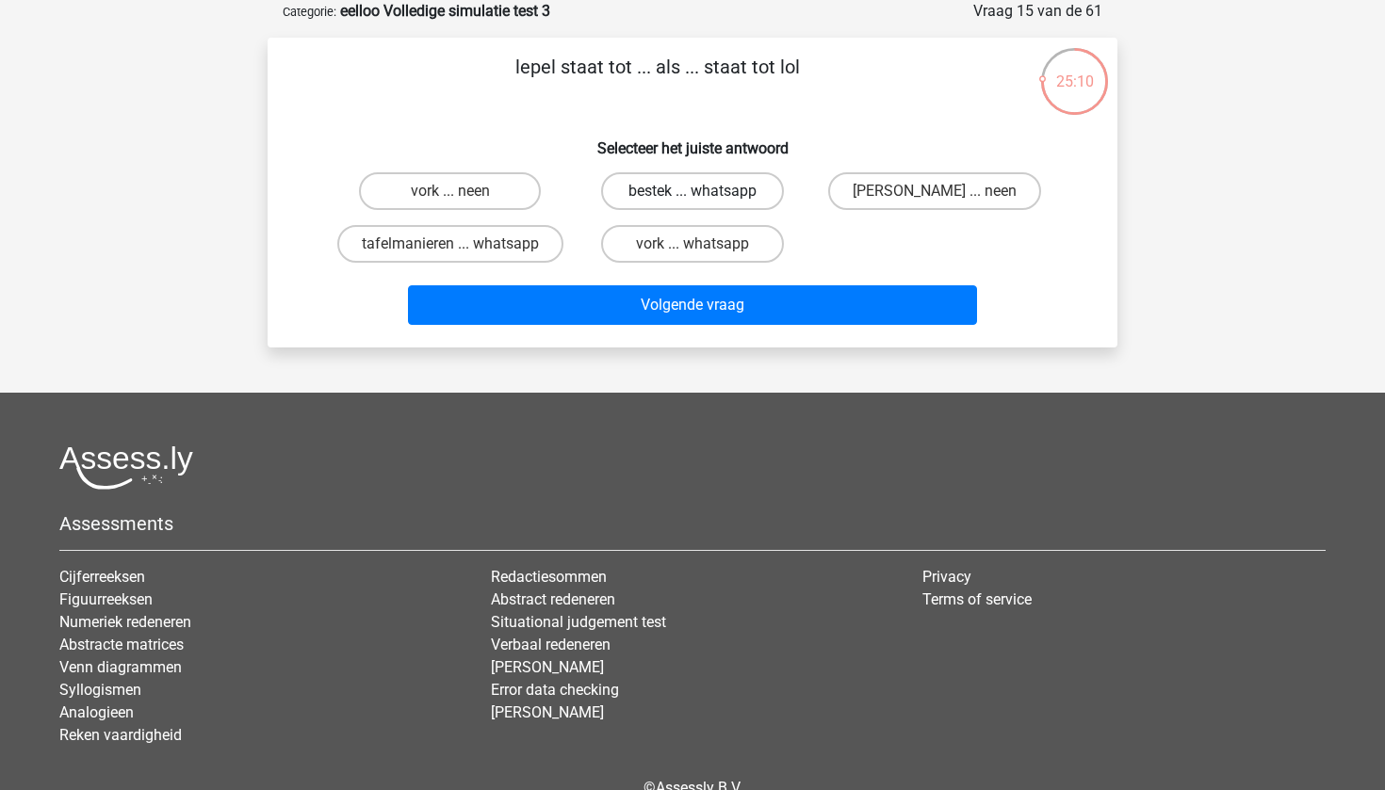
click at [676, 198] on label "bestek ... whatsapp" at bounding box center [692, 191] width 182 height 38
click at [692, 198] on input "bestek ... whatsapp" at bounding box center [698, 197] width 12 height 12
radio input "true"
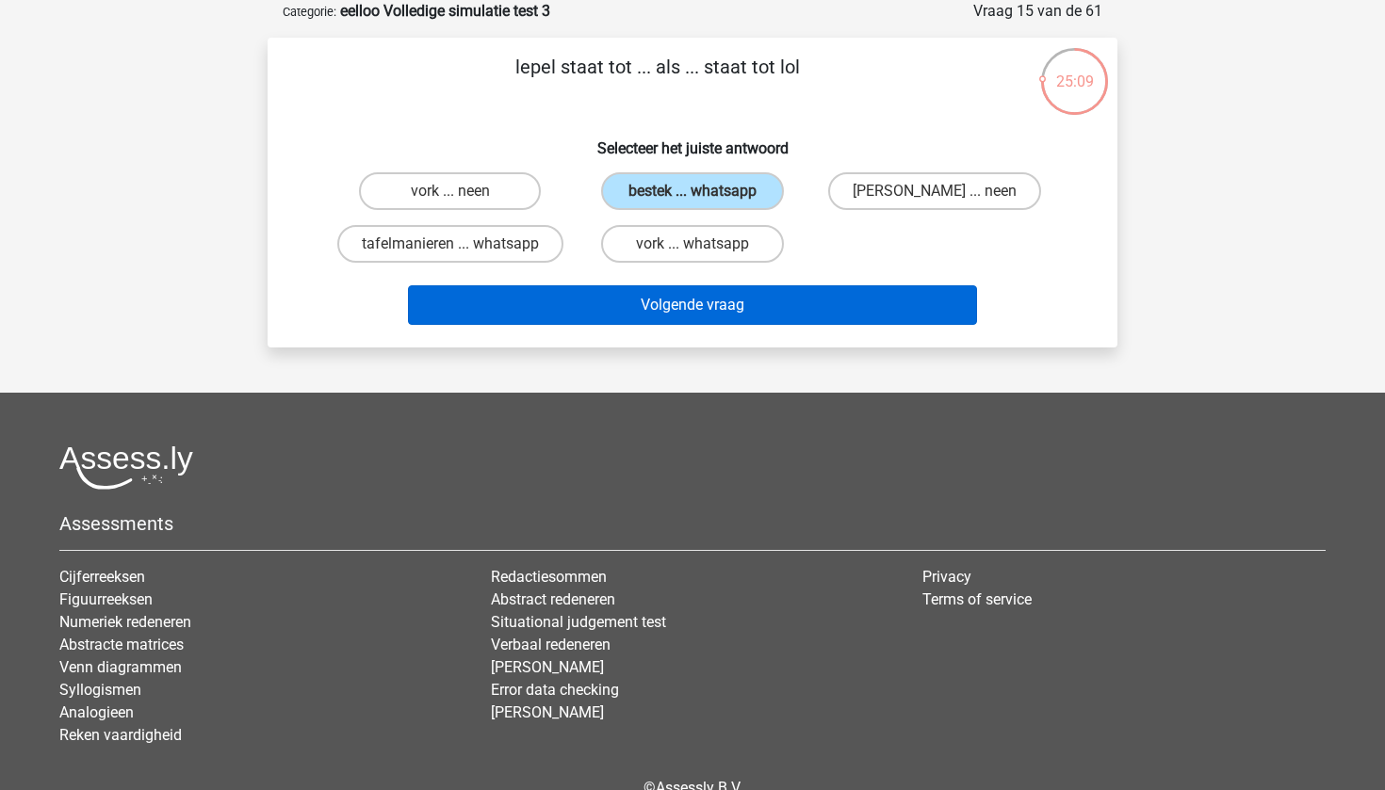
click at [749, 308] on button "Volgende vraag" at bounding box center [693, 305] width 570 height 40
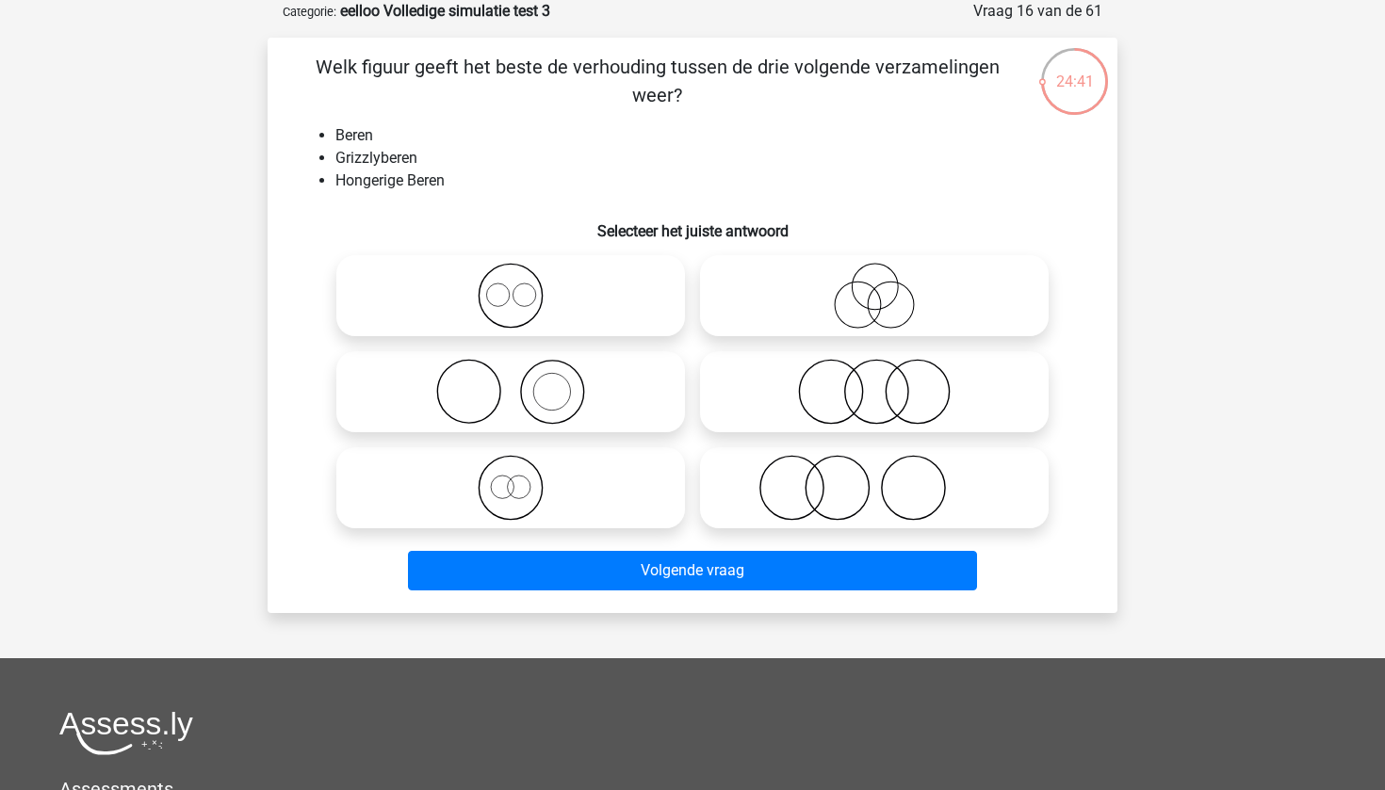
click at [861, 285] on icon at bounding box center [875, 296] width 334 height 66
click at [874, 285] on input "radio" at bounding box center [880, 280] width 12 height 12
radio input "true"
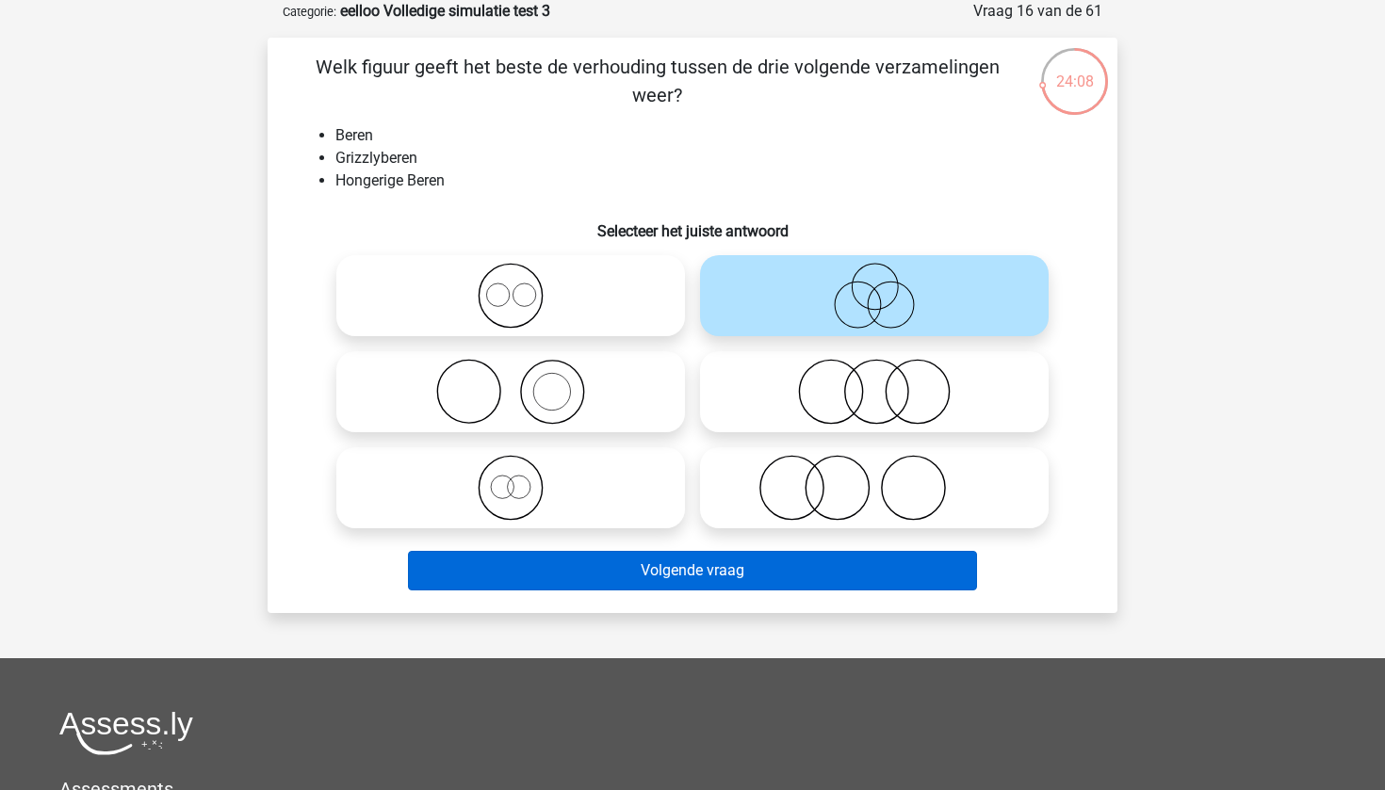
click at [692, 577] on button "Volgende vraag" at bounding box center [693, 571] width 570 height 40
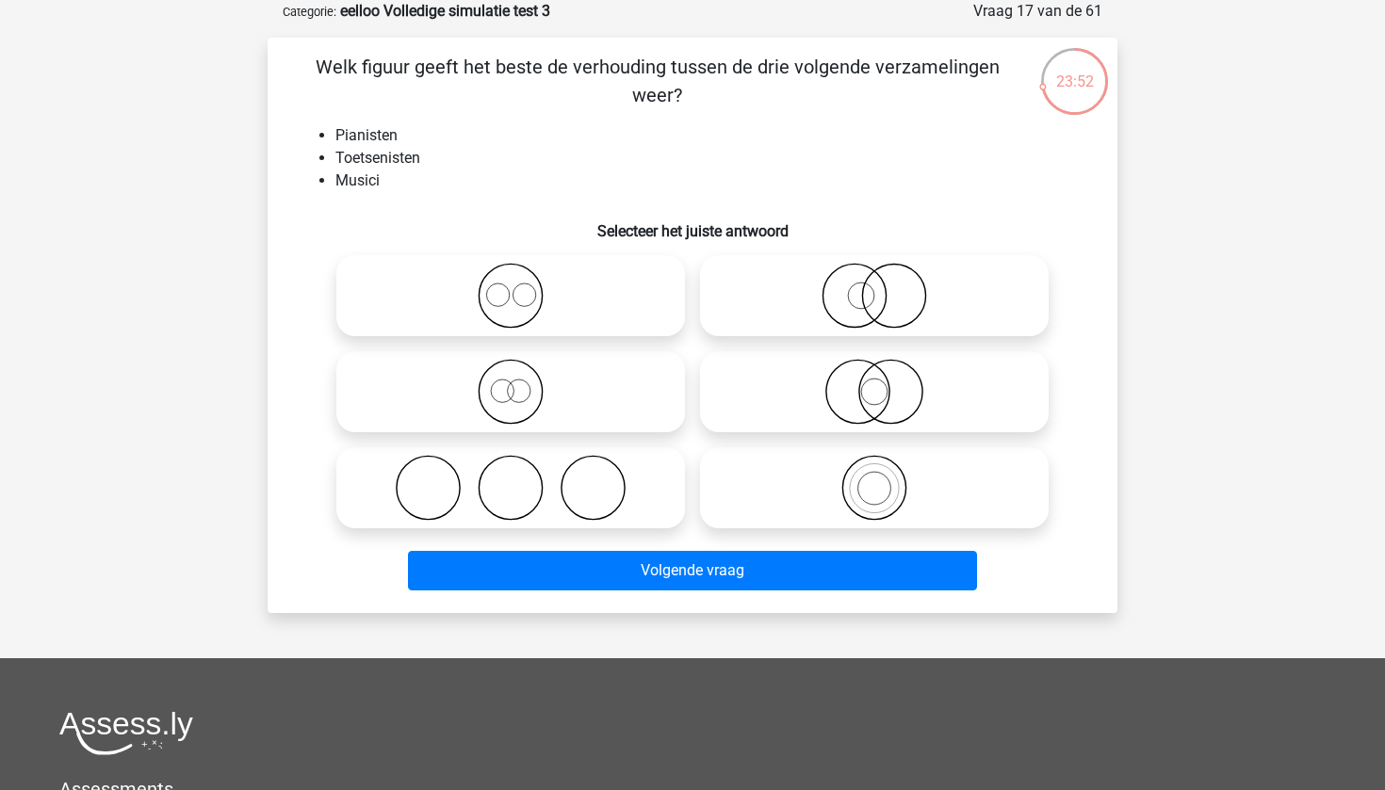
click at [490, 291] on icon at bounding box center [511, 296] width 334 height 66
click at [511, 286] on input "radio" at bounding box center [517, 280] width 12 height 12
radio input "true"
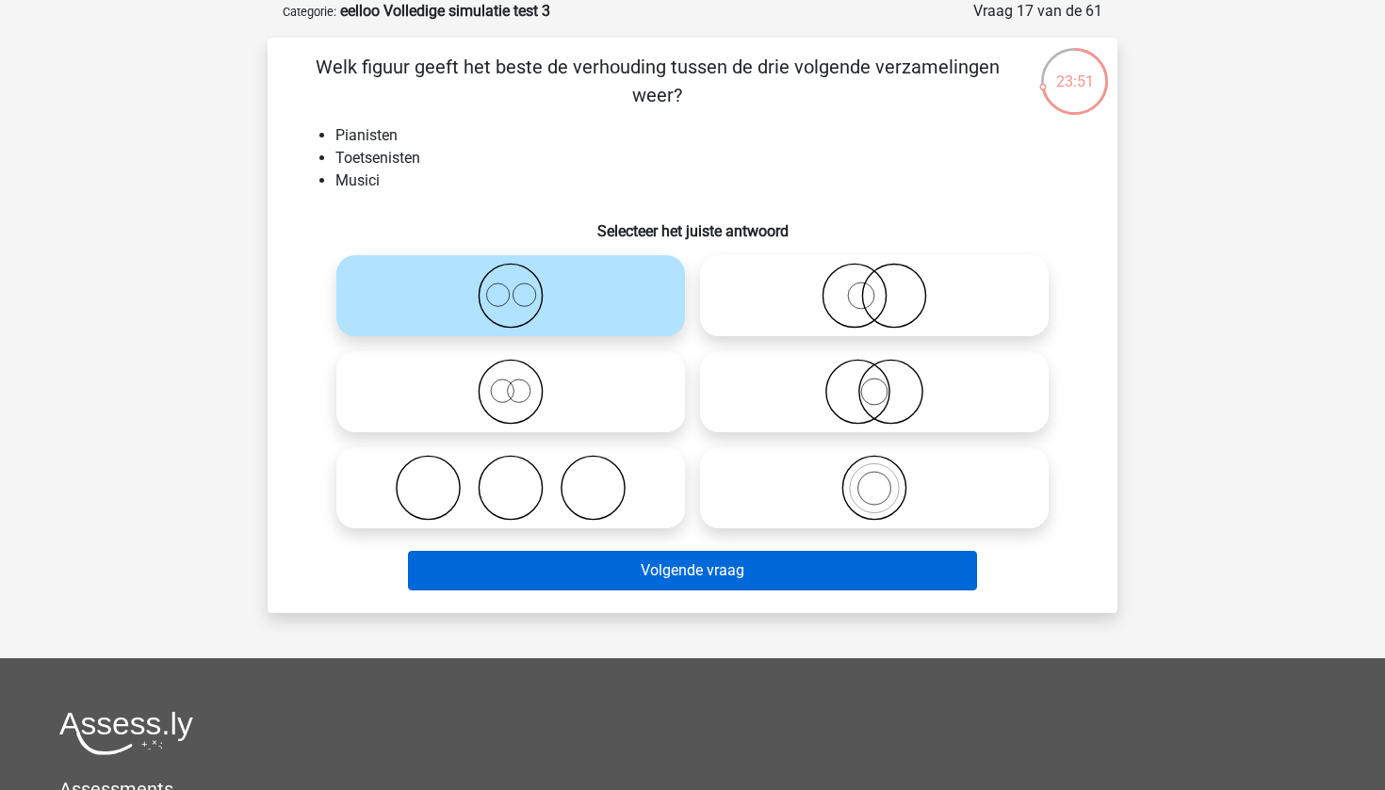
click at [665, 568] on button "Volgende vraag" at bounding box center [693, 571] width 570 height 40
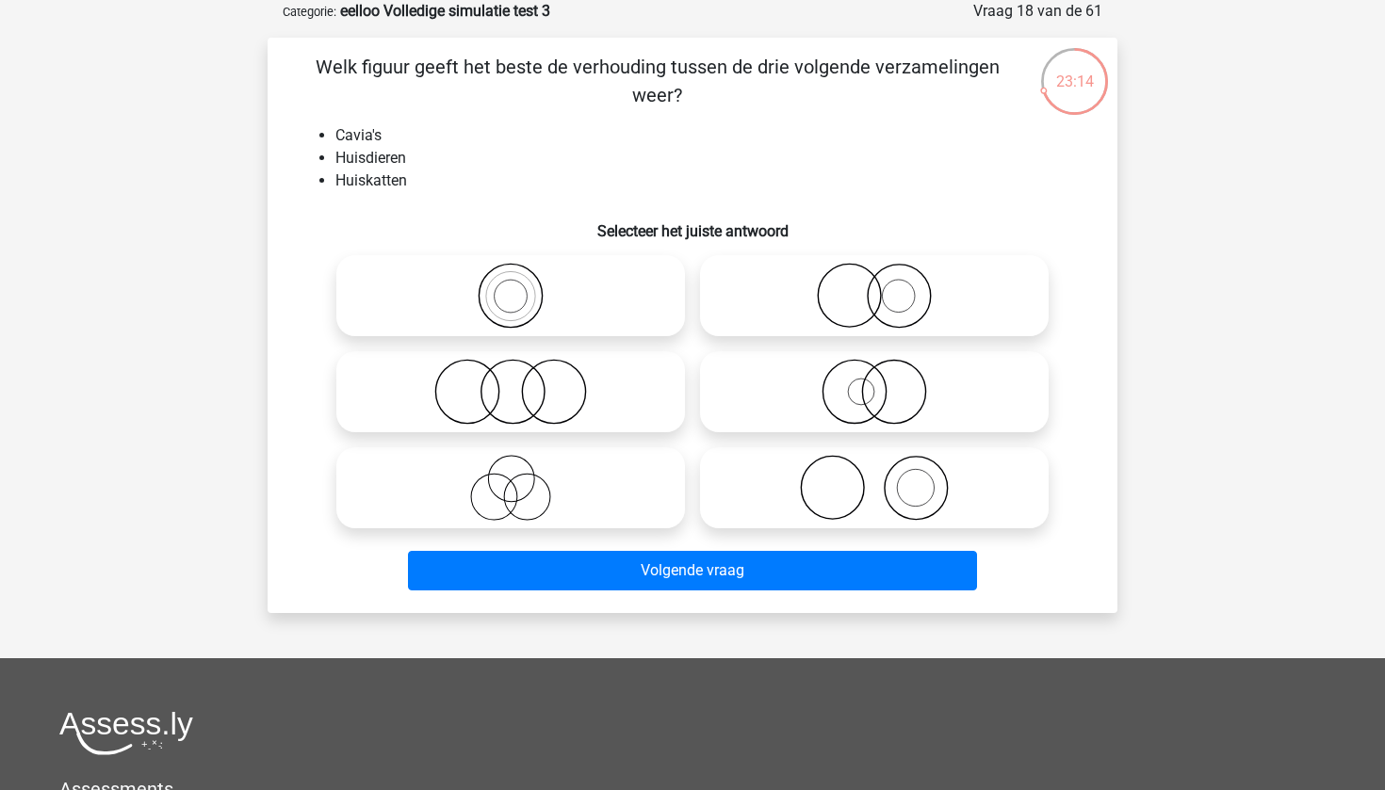
click at [533, 382] on icon at bounding box center [511, 392] width 334 height 66
click at [523, 382] on input "radio" at bounding box center [517, 376] width 12 height 12
radio input "true"
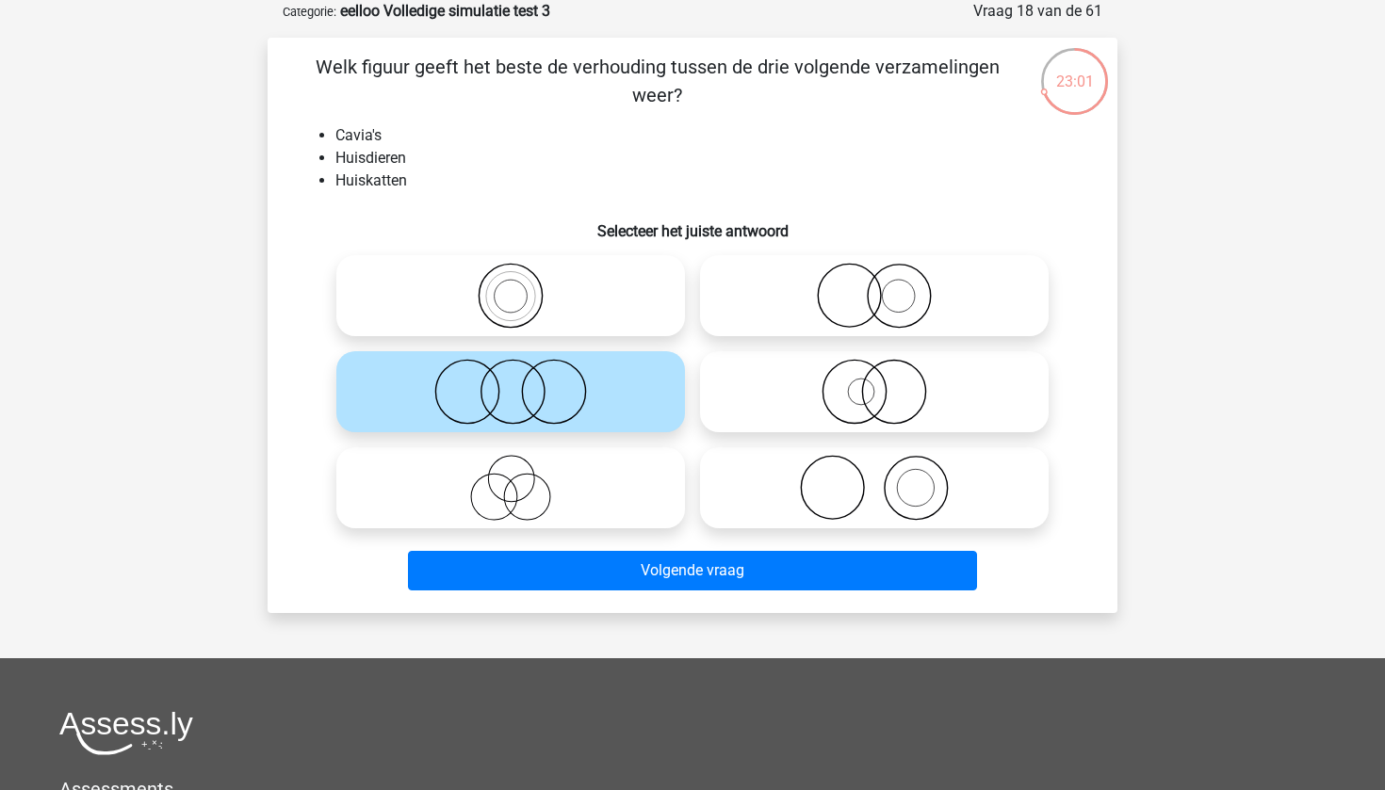
click at [893, 298] on icon at bounding box center [875, 296] width 334 height 66
click at [887, 286] on input "radio" at bounding box center [880, 280] width 12 height 12
radio input "true"
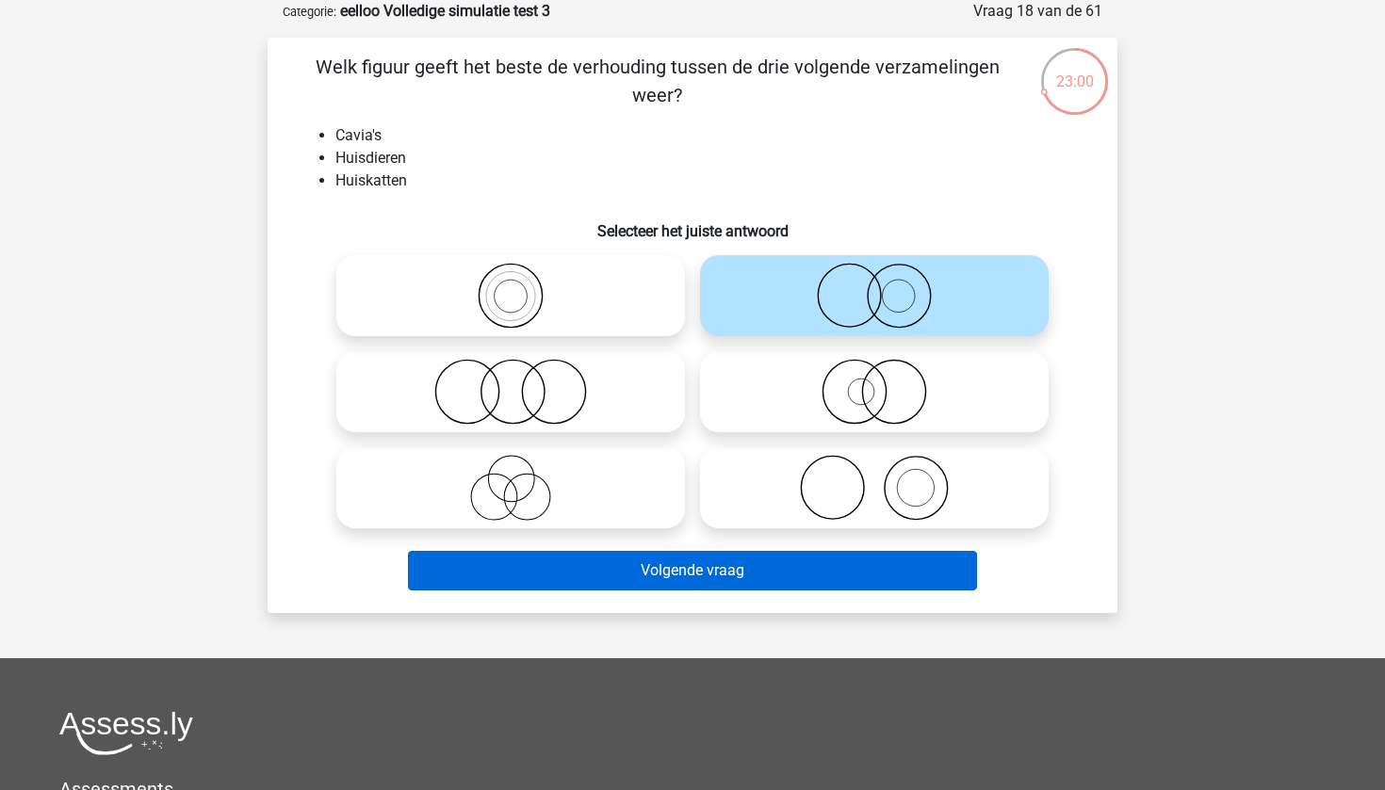
click at [734, 579] on button "Volgende vraag" at bounding box center [693, 571] width 570 height 40
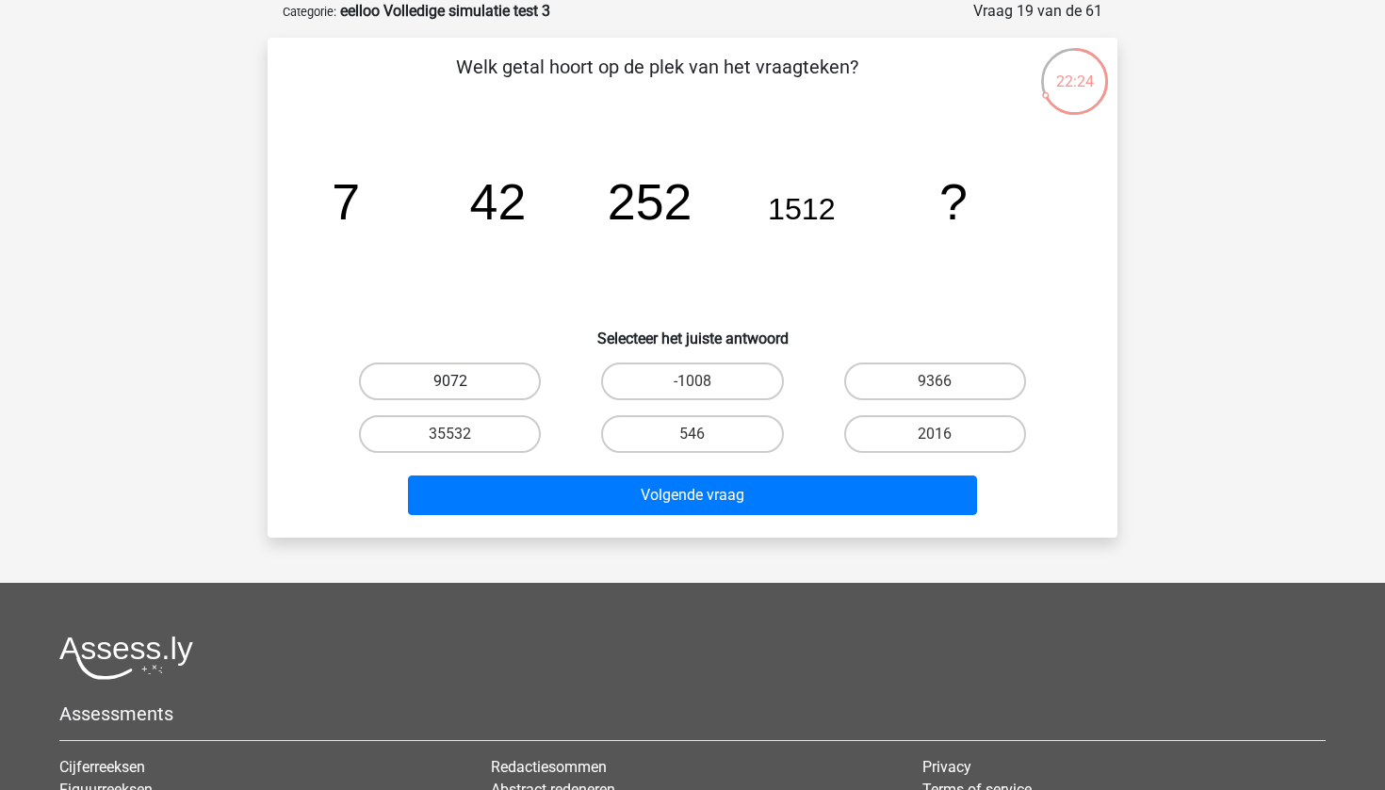
click at [465, 372] on label "9072" at bounding box center [450, 382] width 182 height 38
click at [463, 382] on input "9072" at bounding box center [456, 388] width 12 height 12
radio input "true"
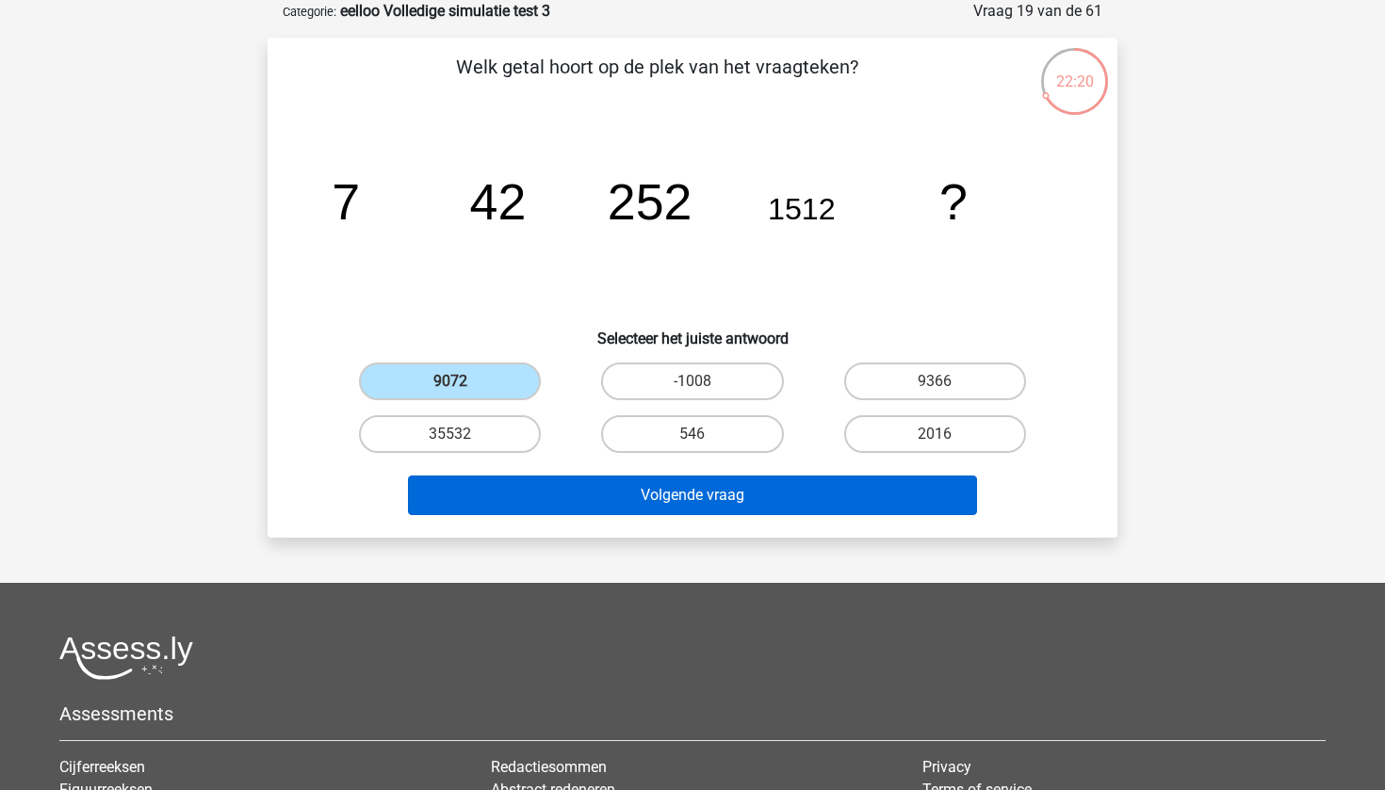
click at [673, 506] on button "Volgende vraag" at bounding box center [693, 496] width 570 height 40
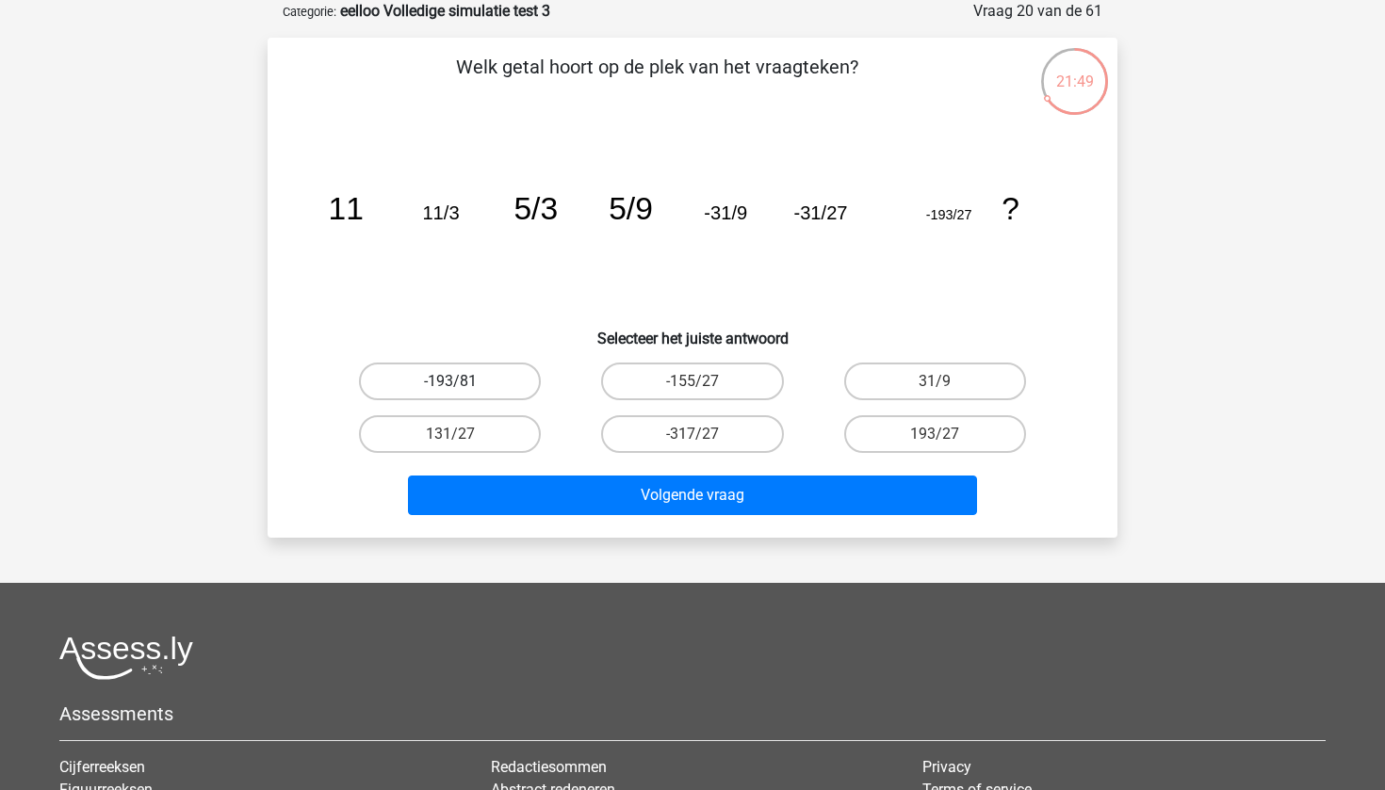
click at [466, 383] on label "-193/81" at bounding box center [450, 382] width 182 height 38
click at [463, 383] on input "-193/81" at bounding box center [456, 388] width 12 height 12
radio input "true"
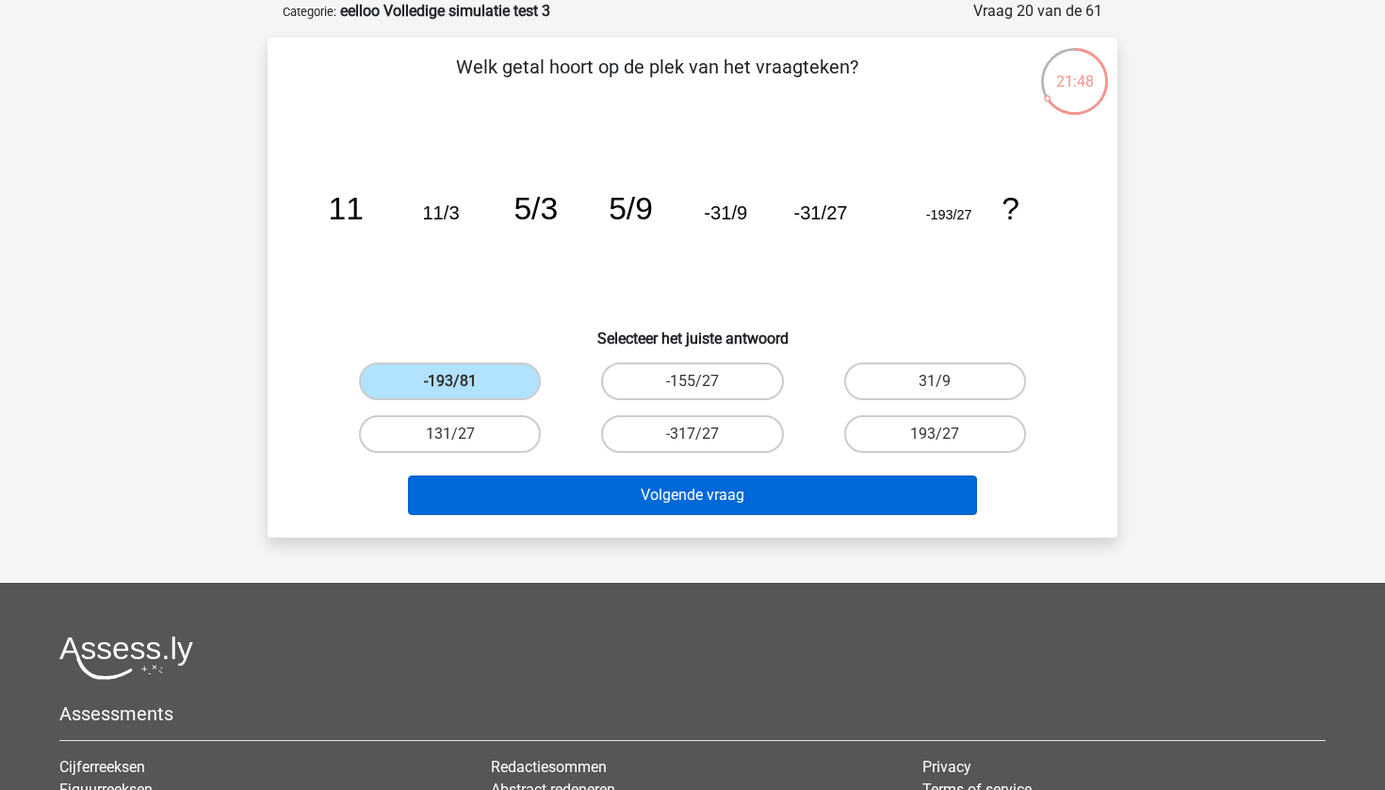
click at [703, 489] on button "Volgende vraag" at bounding box center [693, 496] width 570 height 40
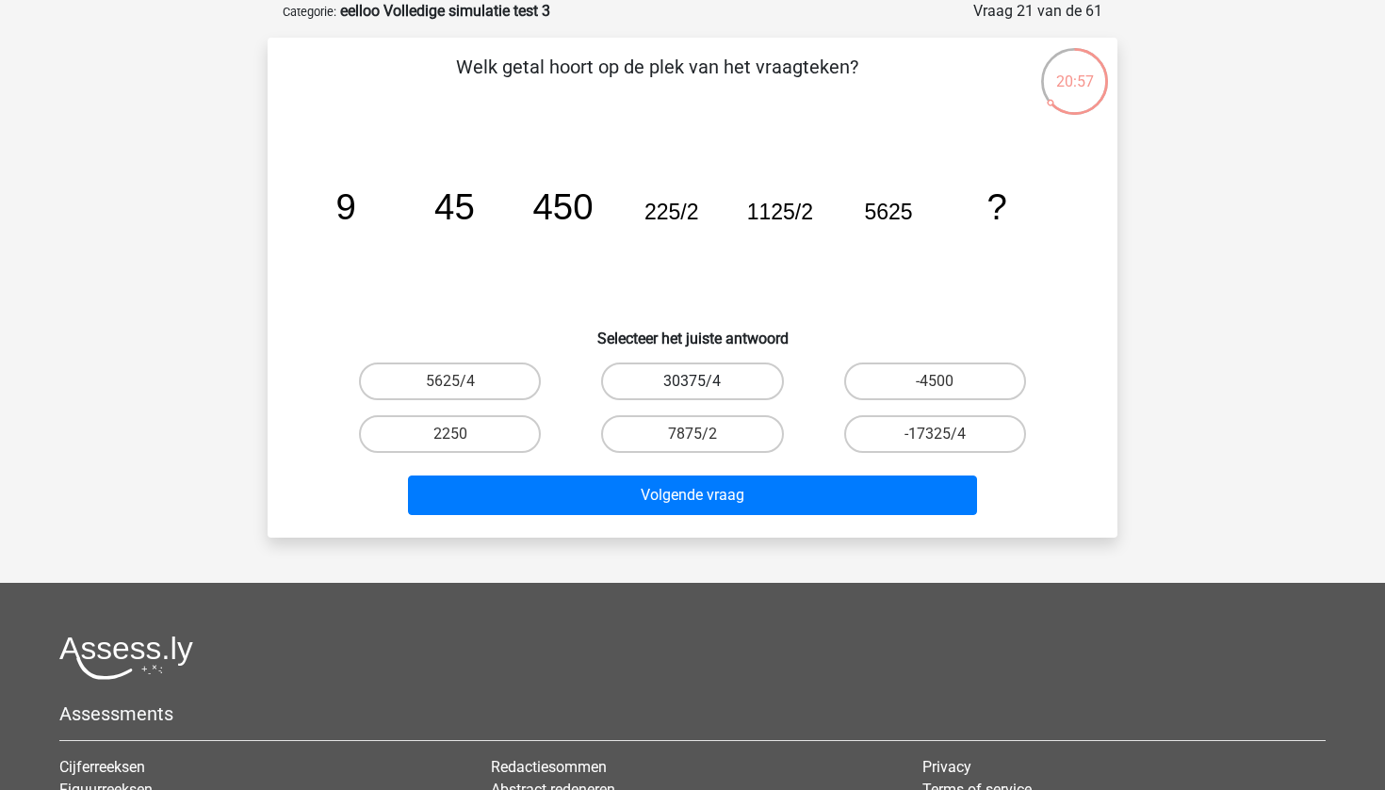
click at [694, 376] on label "30375/4" at bounding box center [692, 382] width 182 height 38
click at [694, 382] on input "30375/4" at bounding box center [698, 388] width 12 height 12
radio input "true"
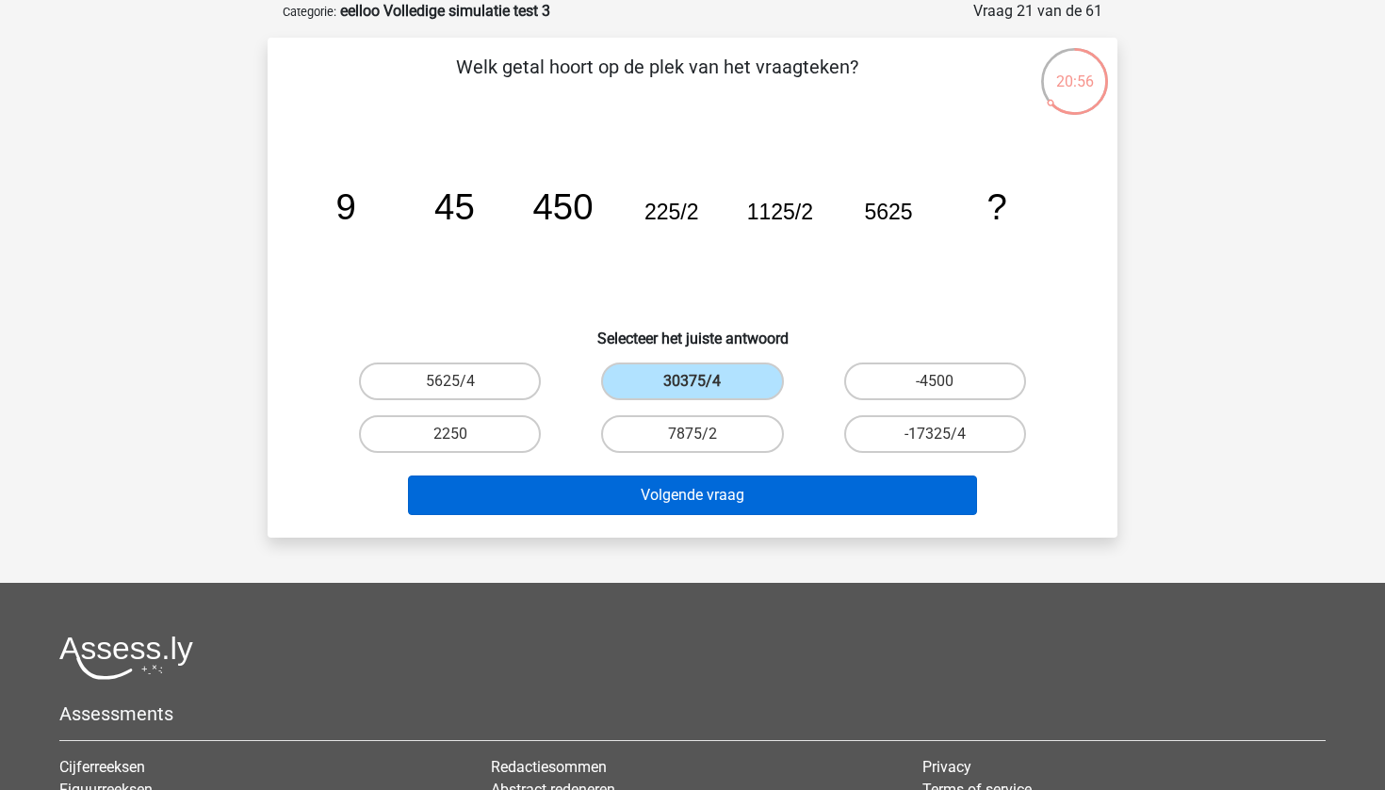
click at [690, 492] on button "Volgende vraag" at bounding box center [693, 496] width 570 height 40
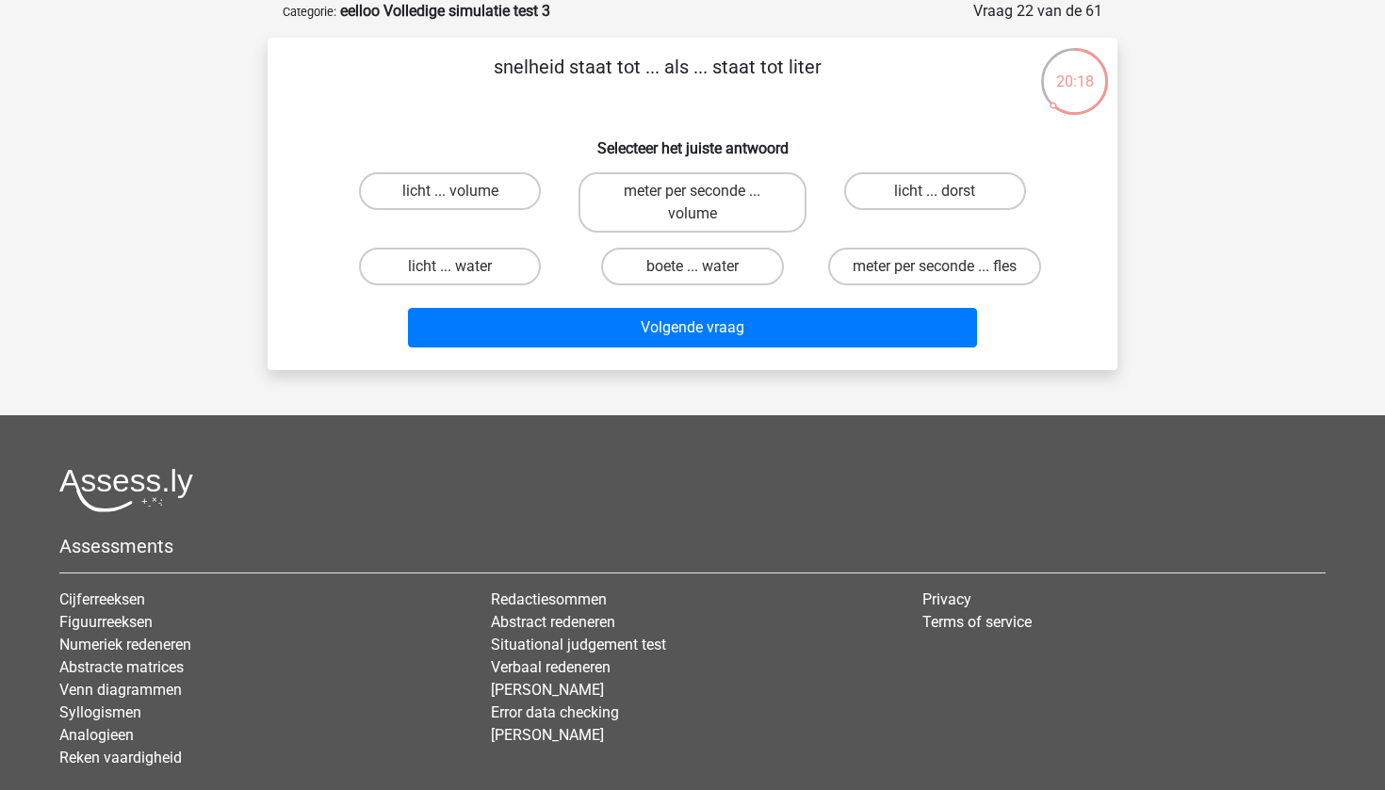
click at [692, 276] on input "boete ... water" at bounding box center [698, 273] width 12 height 12
radio input "true"
click at [491, 272] on label "licht ... water" at bounding box center [450, 267] width 182 height 38
click at [463, 272] on input "licht ... water" at bounding box center [456, 273] width 12 height 12
radio input "true"
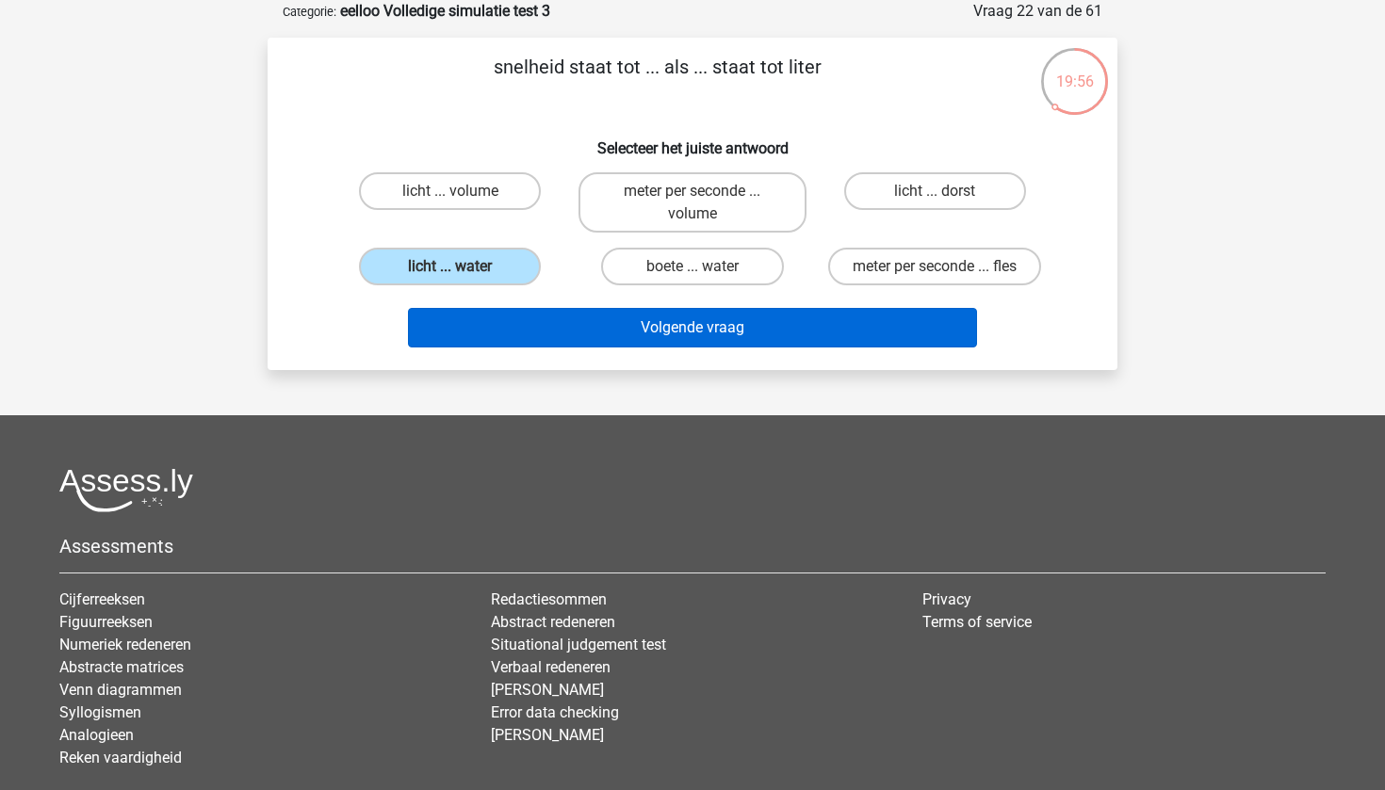
click at [699, 331] on button "Volgende vraag" at bounding box center [693, 328] width 570 height 40
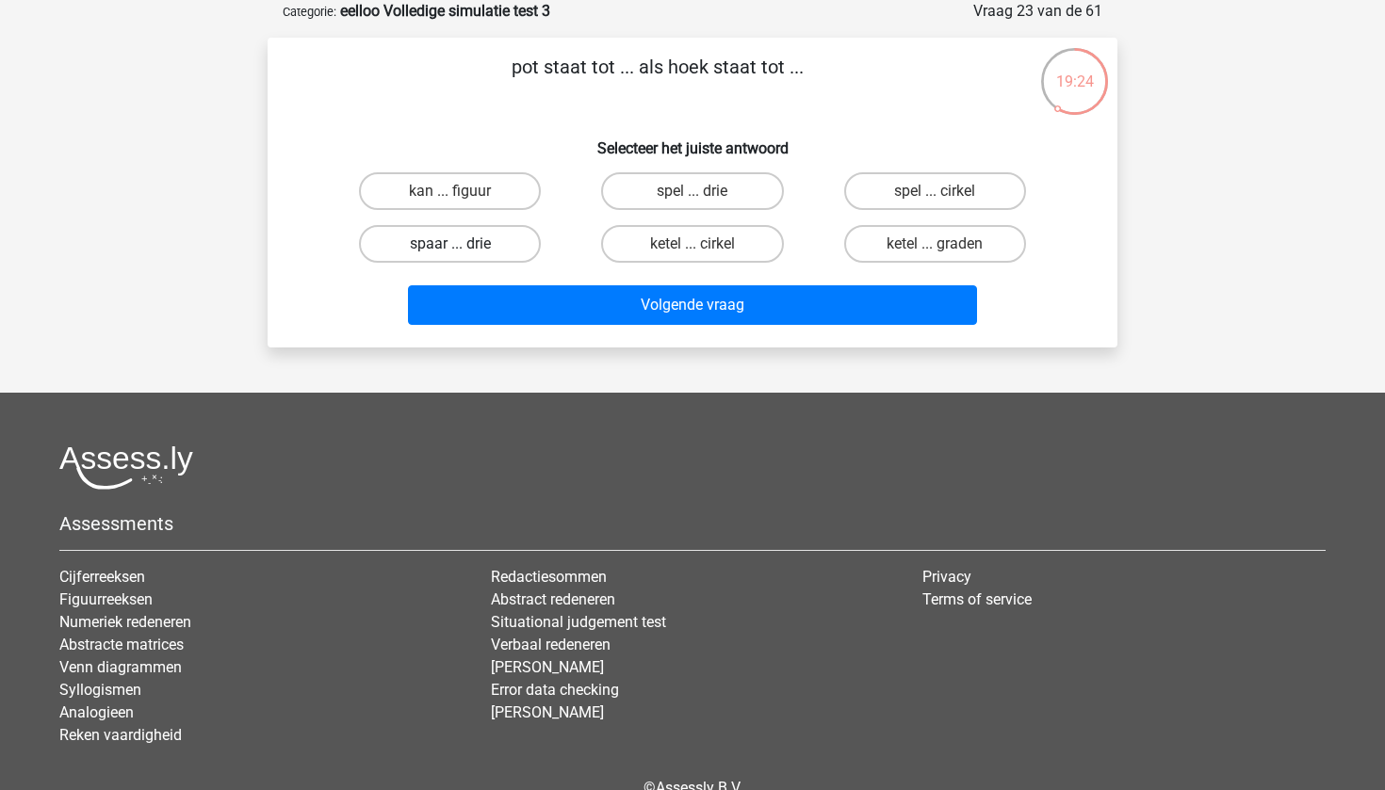
click at [481, 246] on label "spaar ... drie" at bounding box center [450, 244] width 182 height 38
click at [463, 246] on input "spaar ... drie" at bounding box center [456, 250] width 12 height 12
radio input "true"
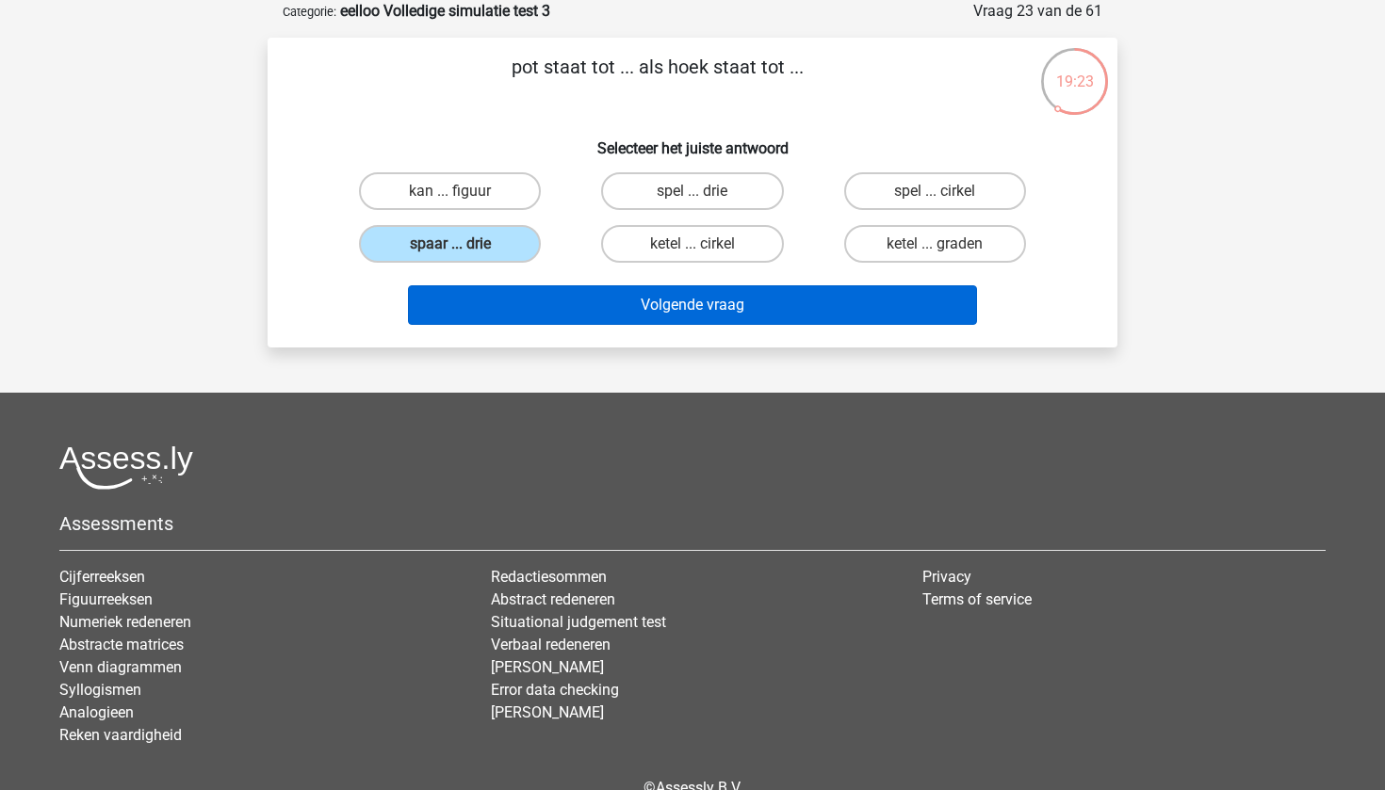
click at [648, 320] on button "Volgende vraag" at bounding box center [693, 305] width 570 height 40
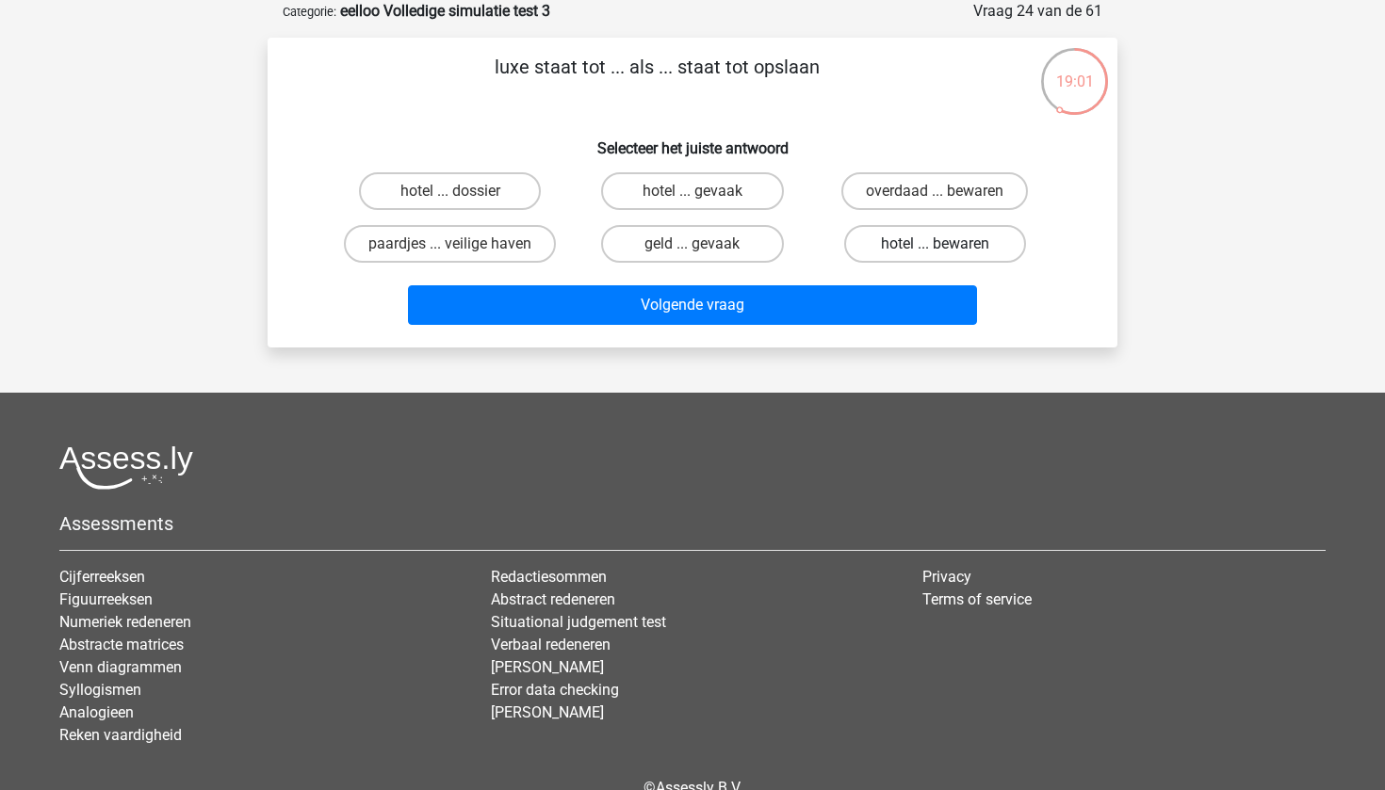
click at [926, 250] on label "hotel ... bewaren" at bounding box center [935, 244] width 182 height 38
click at [935, 250] on input "hotel ... bewaren" at bounding box center [941, 250] width 12 height 12
radio input "true"
click at [433, 186] on label "hotel ... dossier" at bounding box center [450, 191] width 182 height 38
click at [450, 191] on input "hotel ... dossier" at bounding box center [456, 197] width 12 height 12
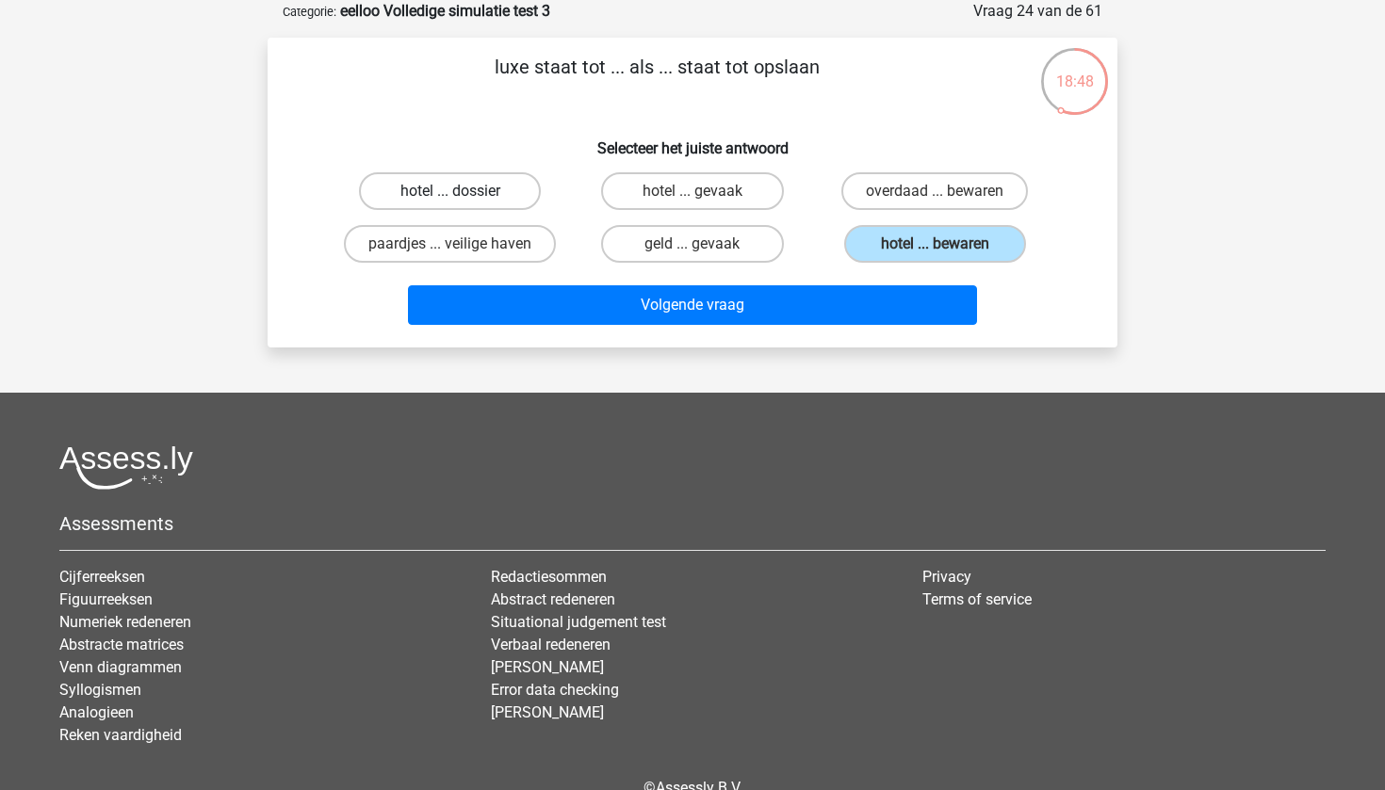
radio input "true"
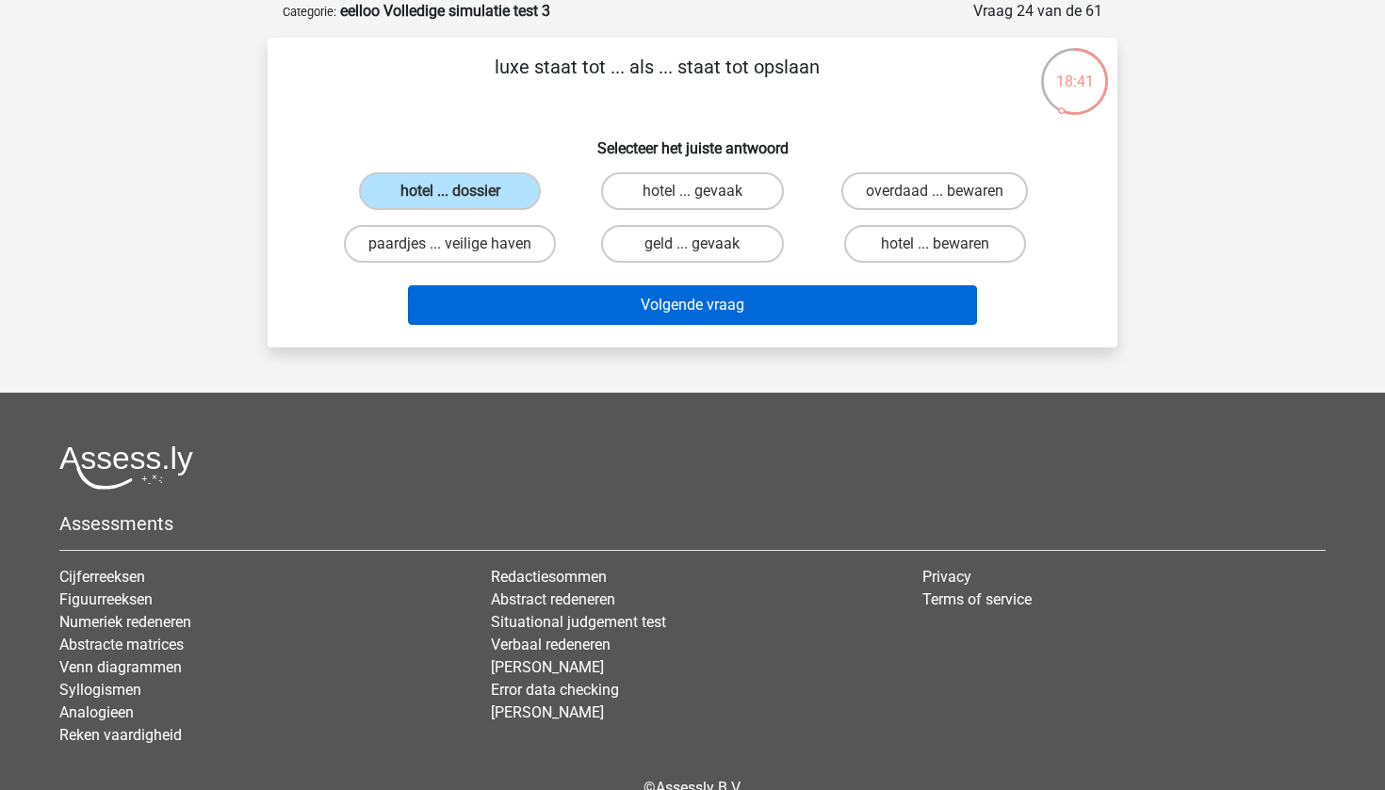
click at [646, 322] on button "Volgende vraag" at bounding box center [693, 305] width 570 height 40
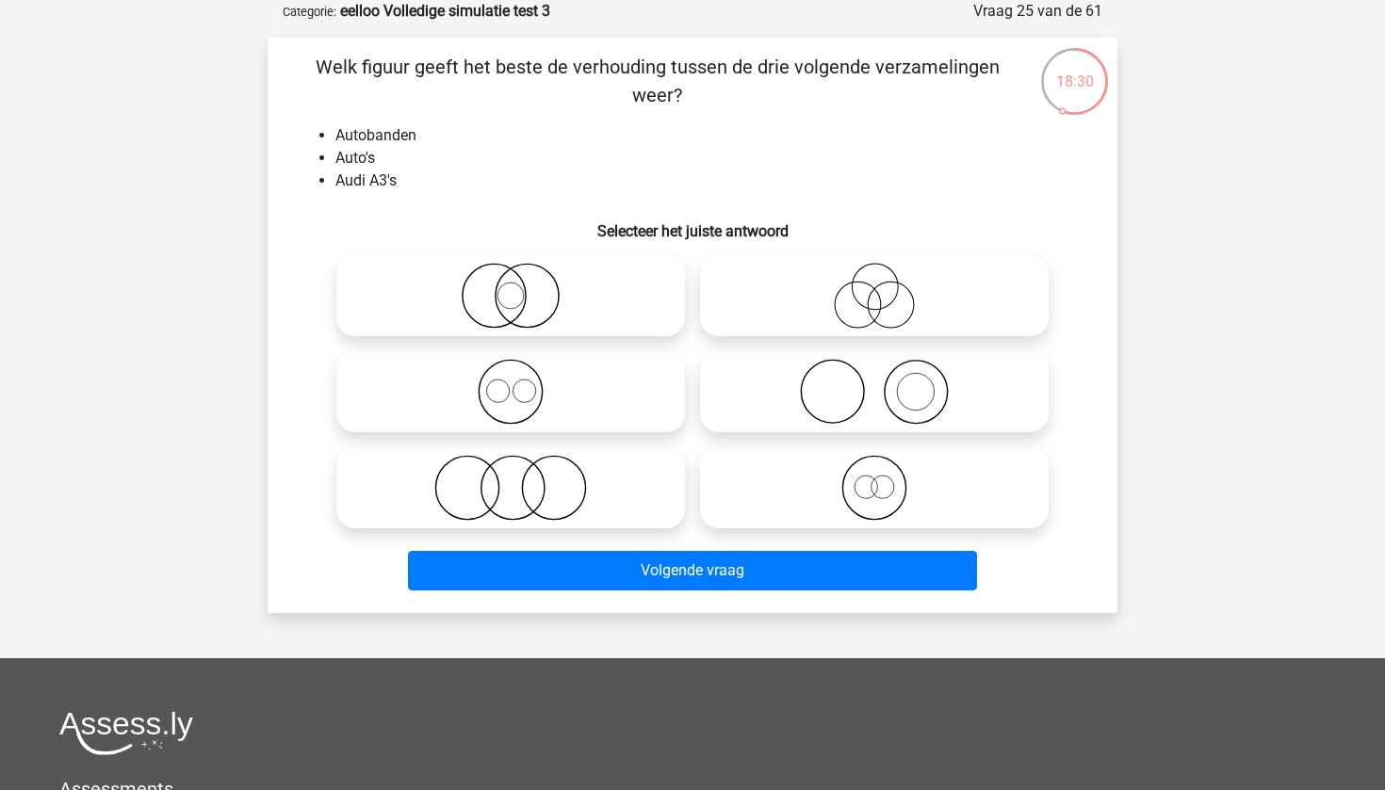
click at [882, 363] on icon at bounding box center [875, 392] width 334 height 66
click at [882, 370] on input "radio" at bounding box center [880, 376] width 12 height 12
radio input "true"
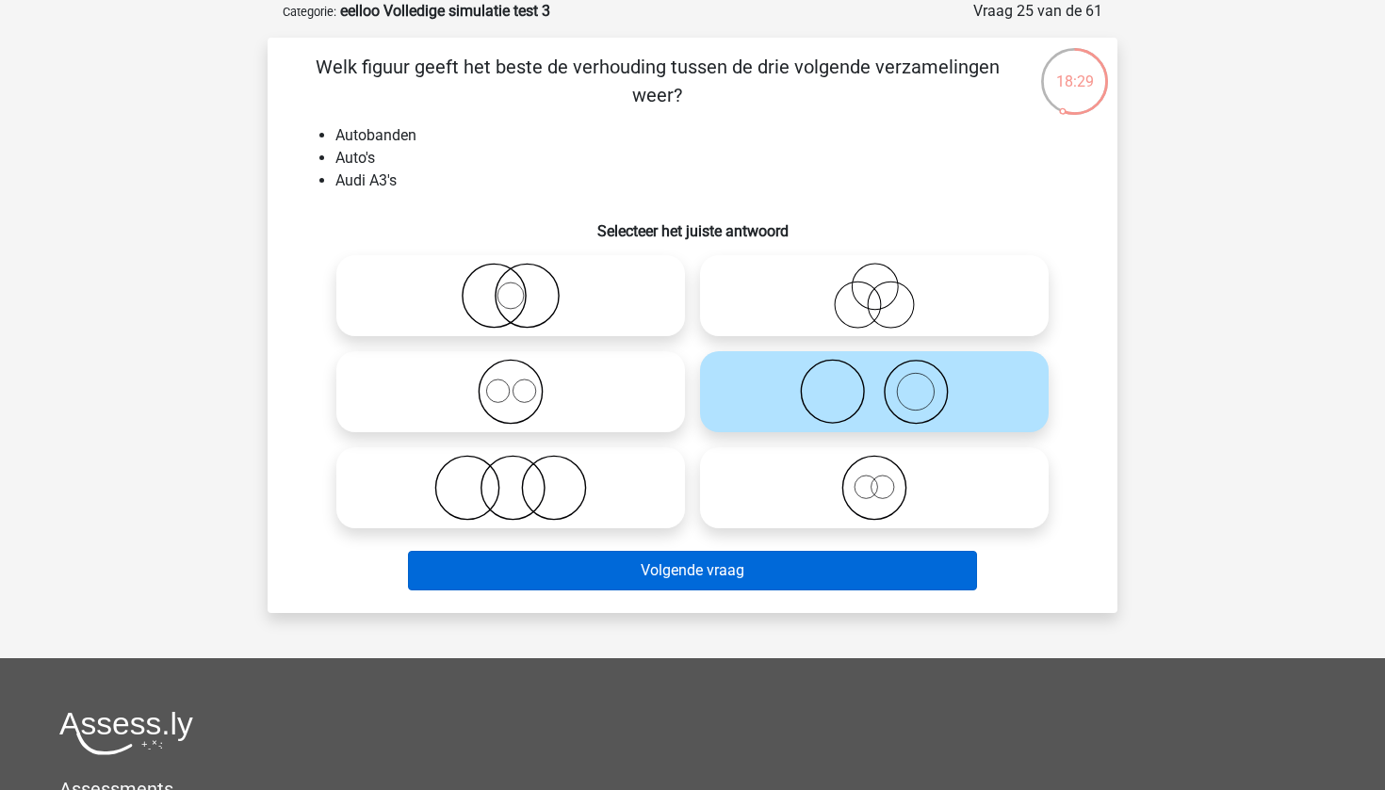
click at [854, 574] on button "Volgende vraag" at bounding box center [693, 571] width 570 height 40
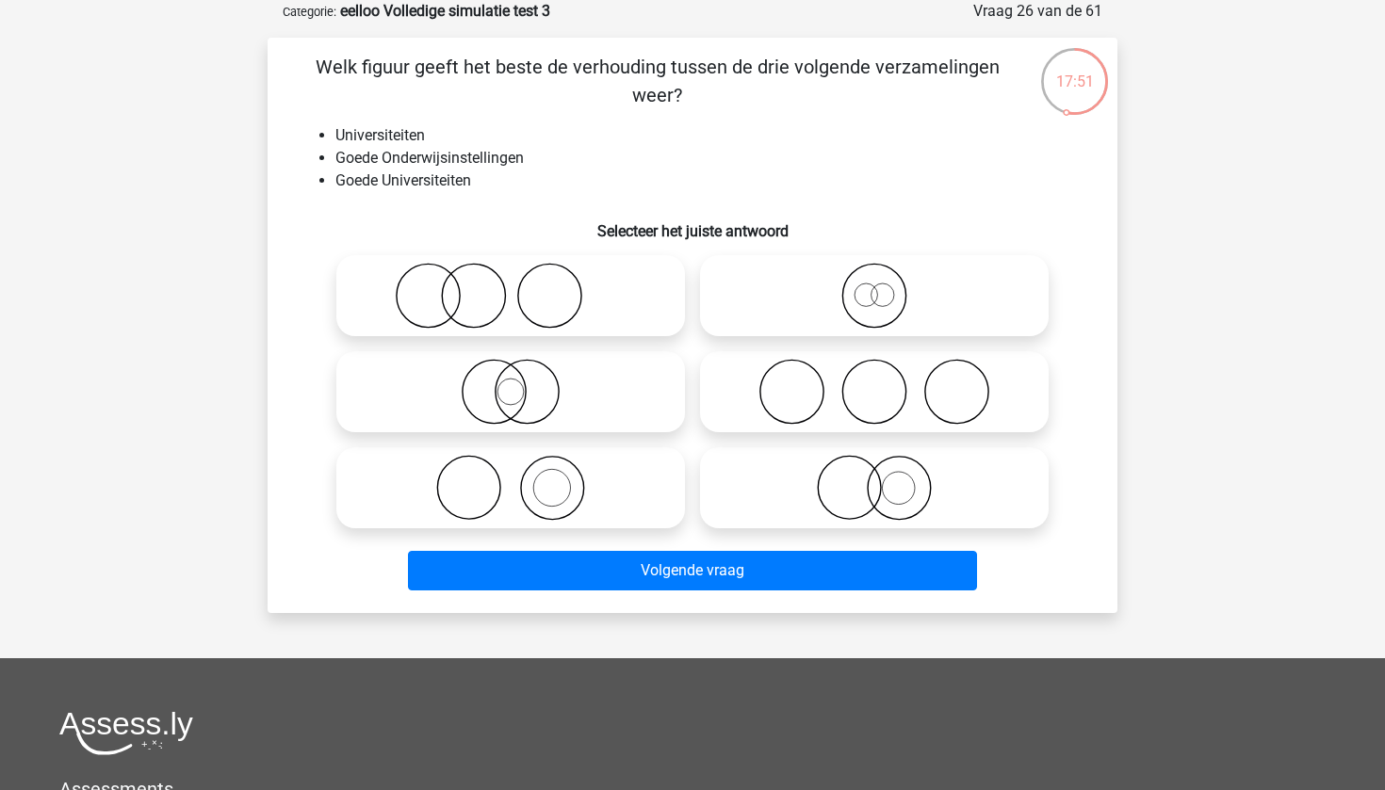
click at [543, 301] on icon at bounding box center [511, 296] width 334 height 66
click at [523, 286] on input "radio" at bounding box center [517, 280] width 12 height 12
radio input "true"
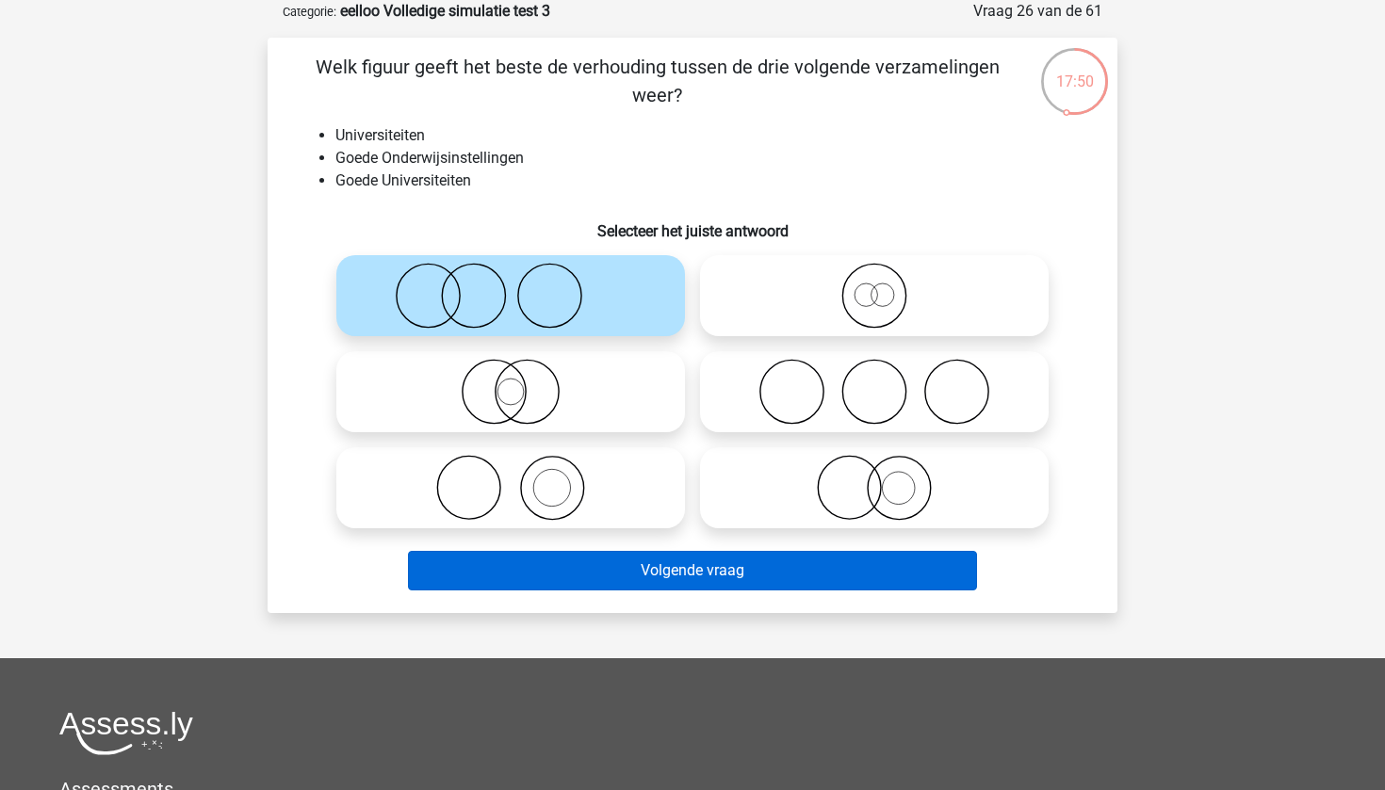
click at [755, 566] on button "Volgende vraag" at bounding box center [693, 571] width 570 height 40
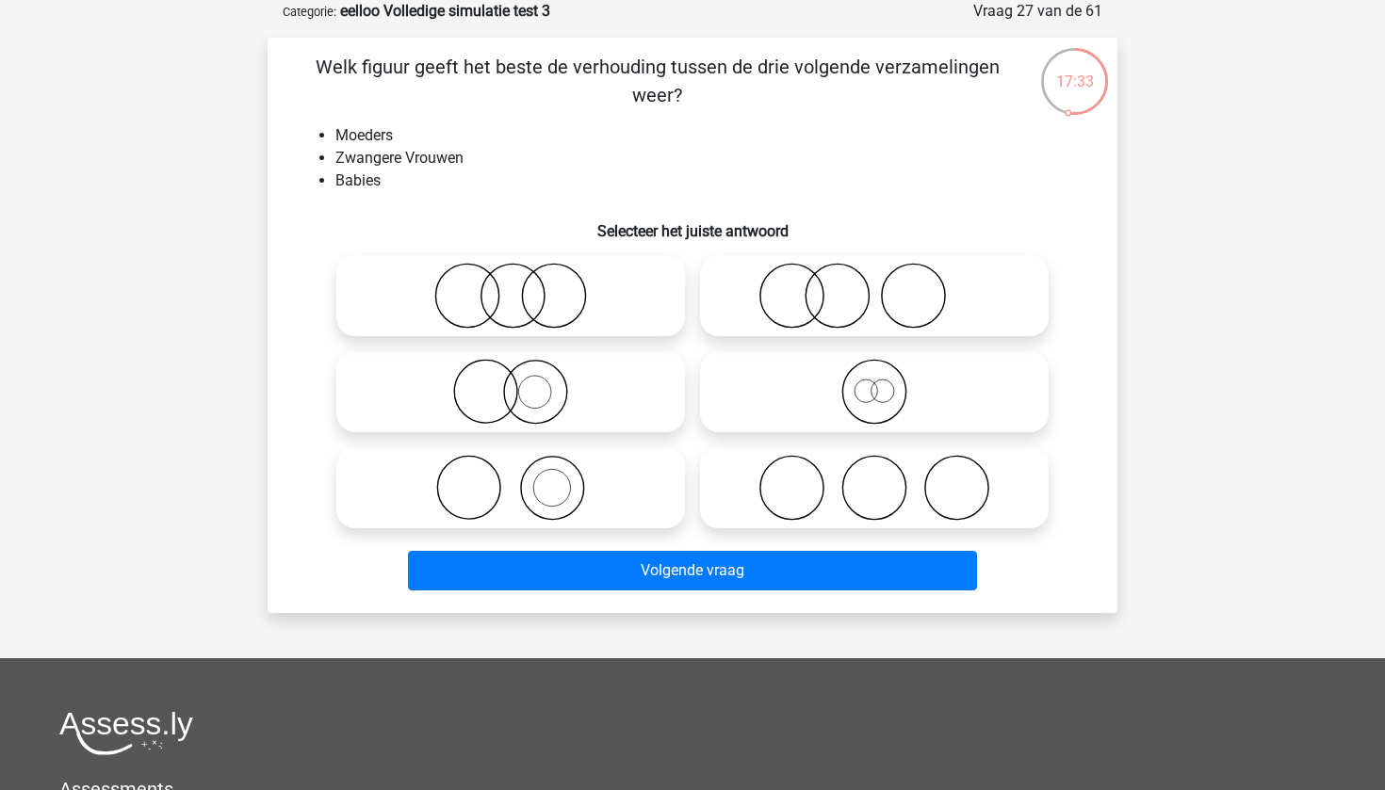
click at [539, 312] on icon at bounding box center [511, 296] width 334 height 66
click at [523, 286] on input "radio" at bounding box center [517, 280] width 12 height 12
radio input "true"
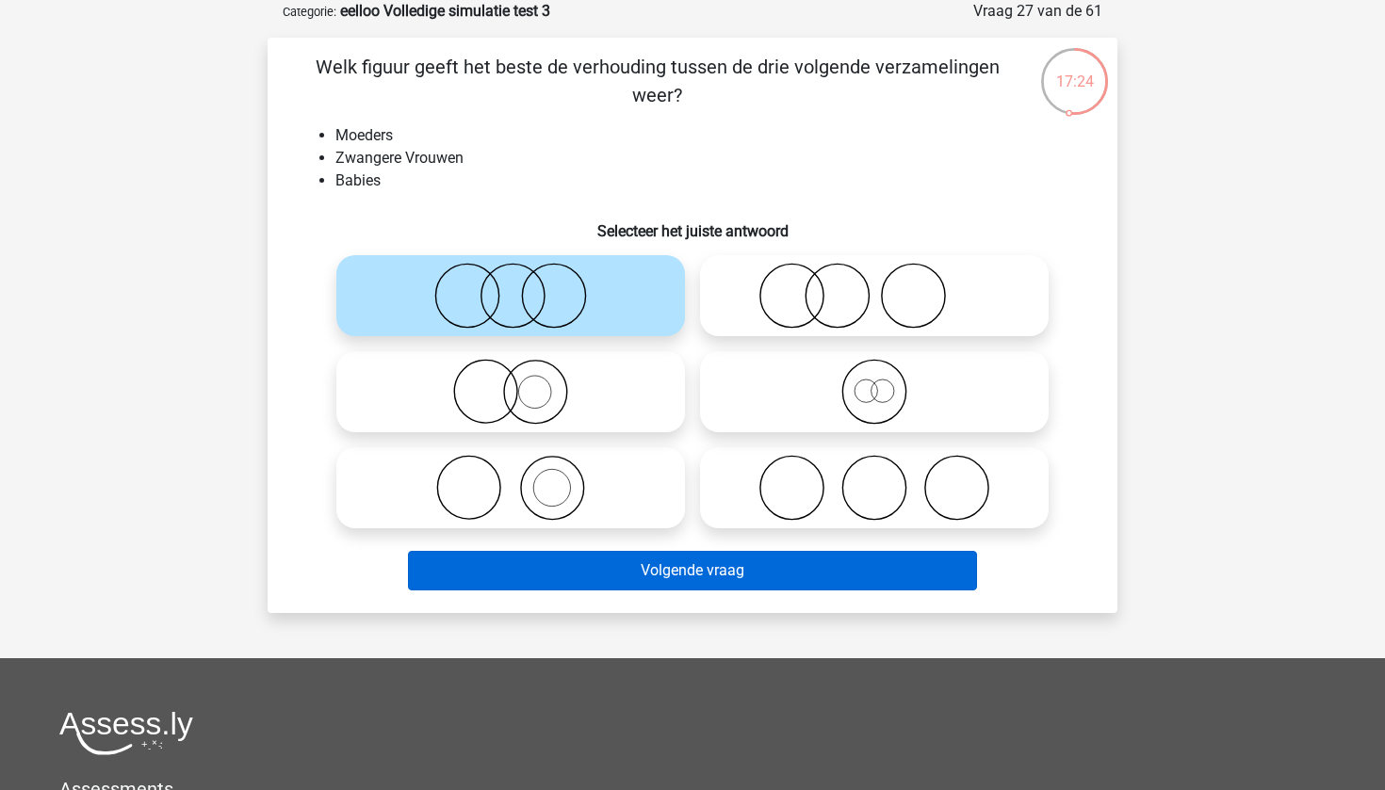
click at [729, 580] on button "Volgende vraag" at bounding box center [693, 571] width 570 height 40
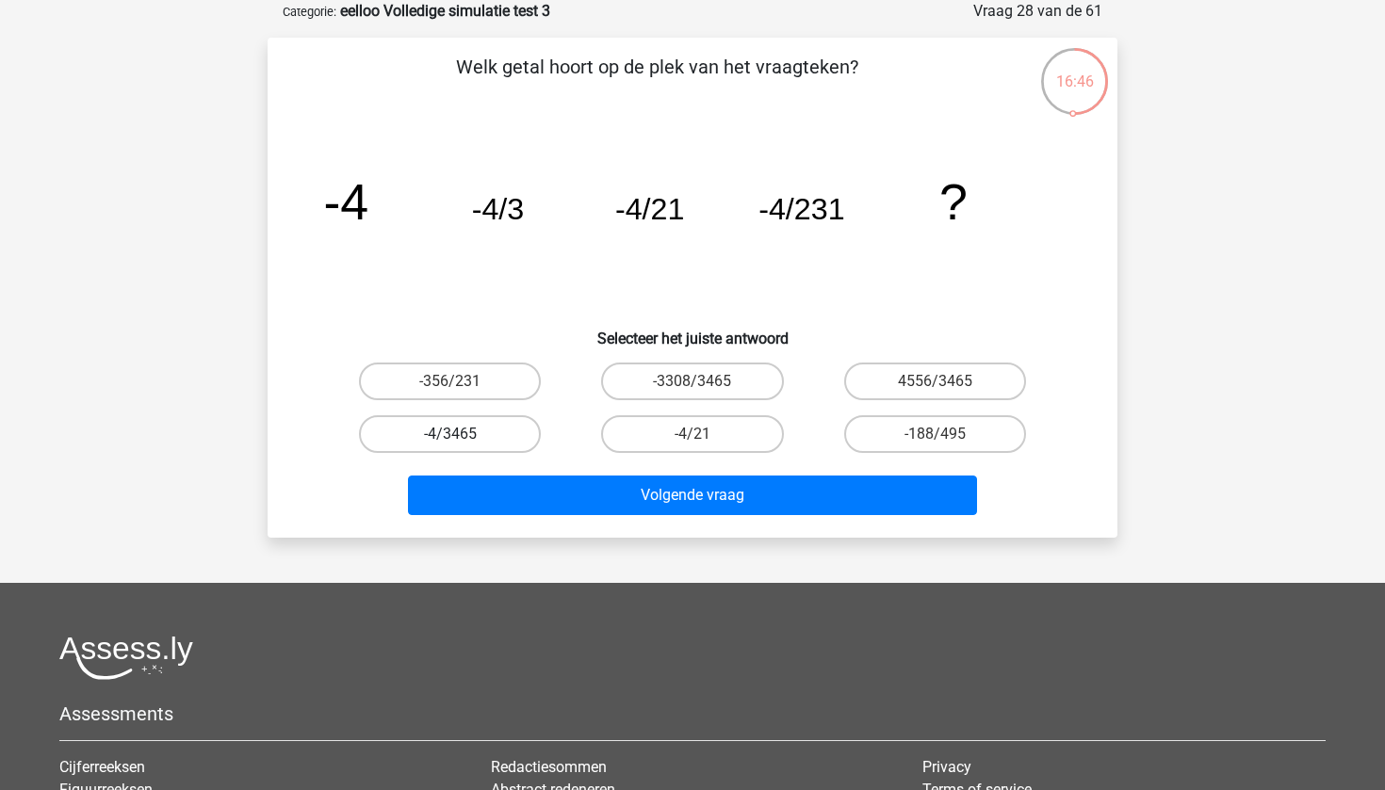
click at [480, 445] on label "-4/3465" at bounding box center [450, 434] width 182 height 38
click at [463, 445] on input "-4/3465" at bounding box center [456, 440] width 12 height 12
radio input "true"
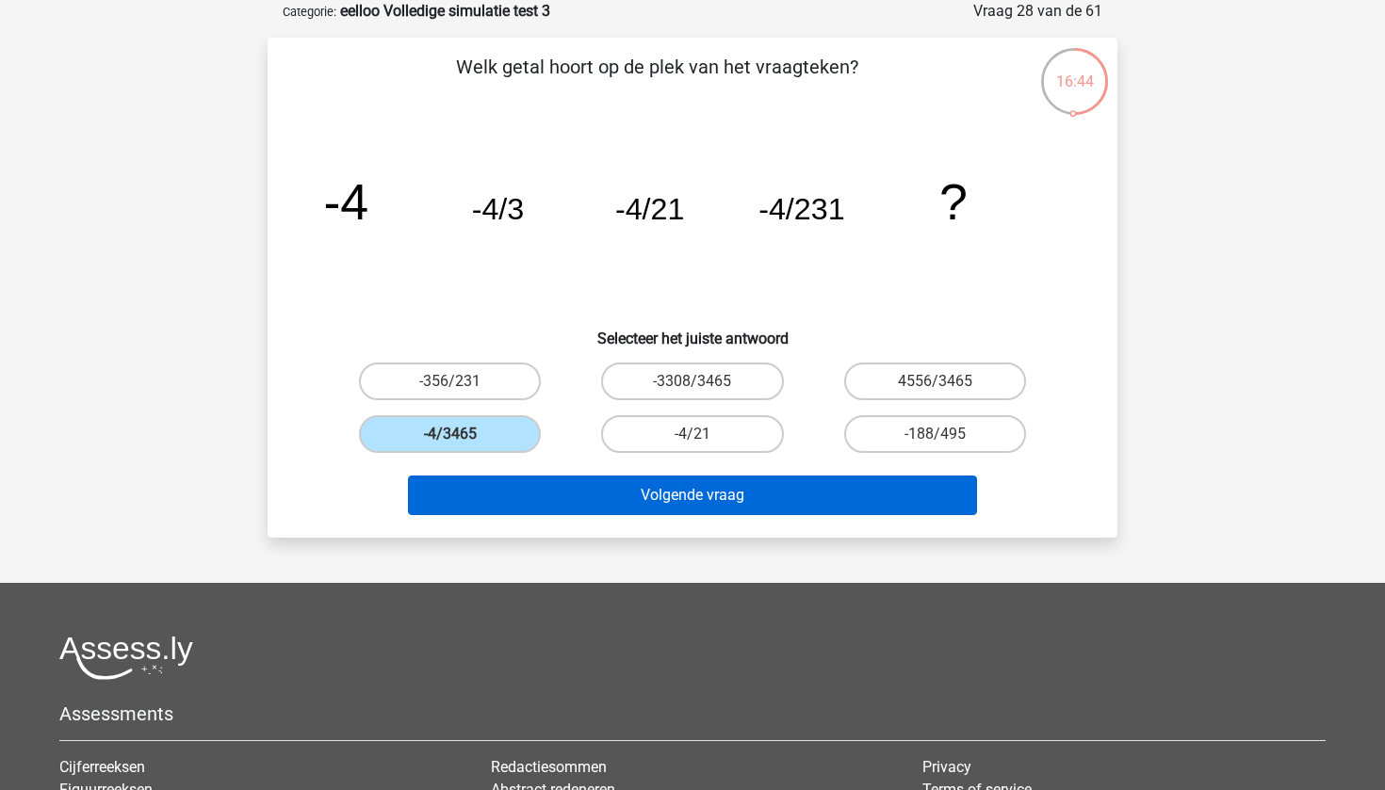
click at [627, 500] on button "Volgende vraag" at bounding box center [693, 496] width 570 height 40
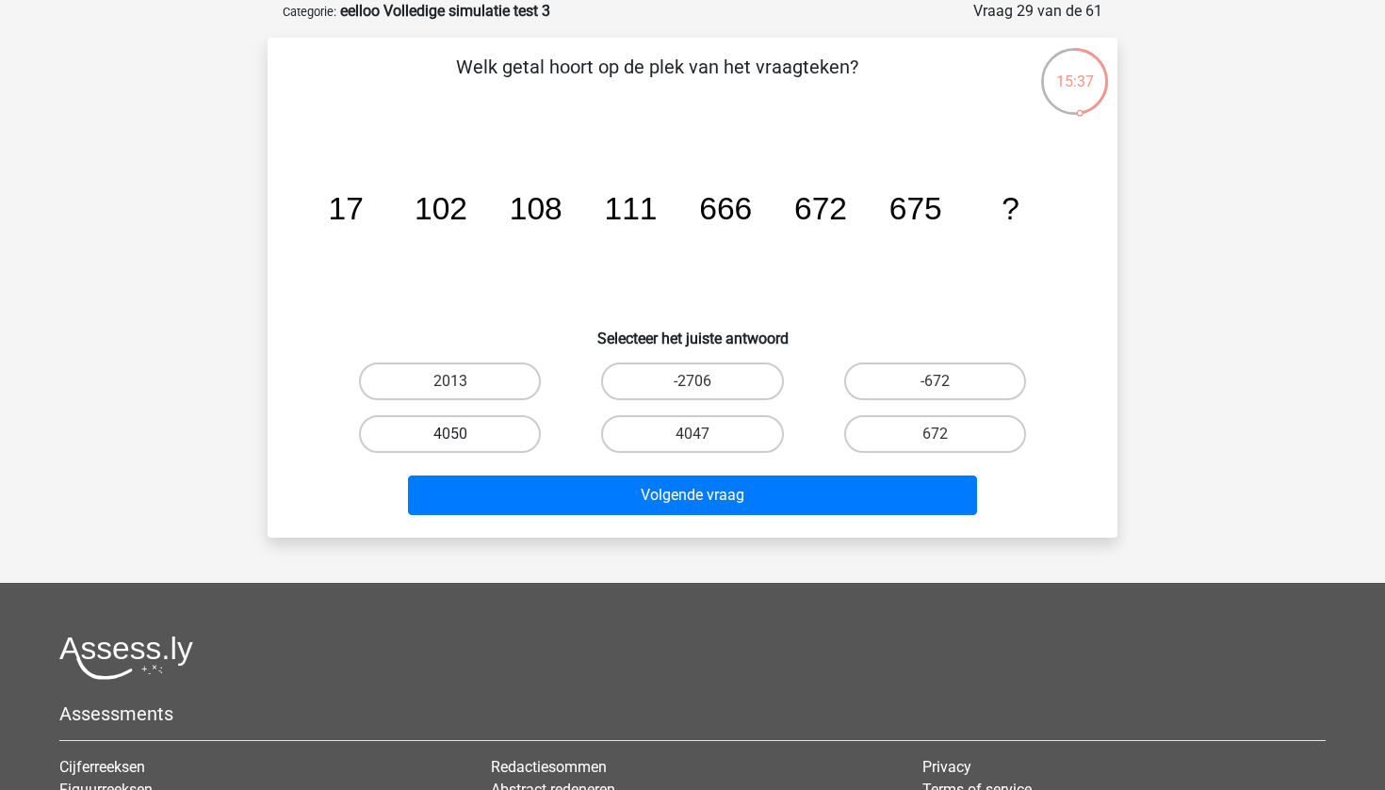
click at [479, 428] on label "4050" at bounding box center [450, 434] width 182 height 38
click at [463, 434] on input "4050" at bounding box center [456, 440] width 12 height 12
radio input "true"
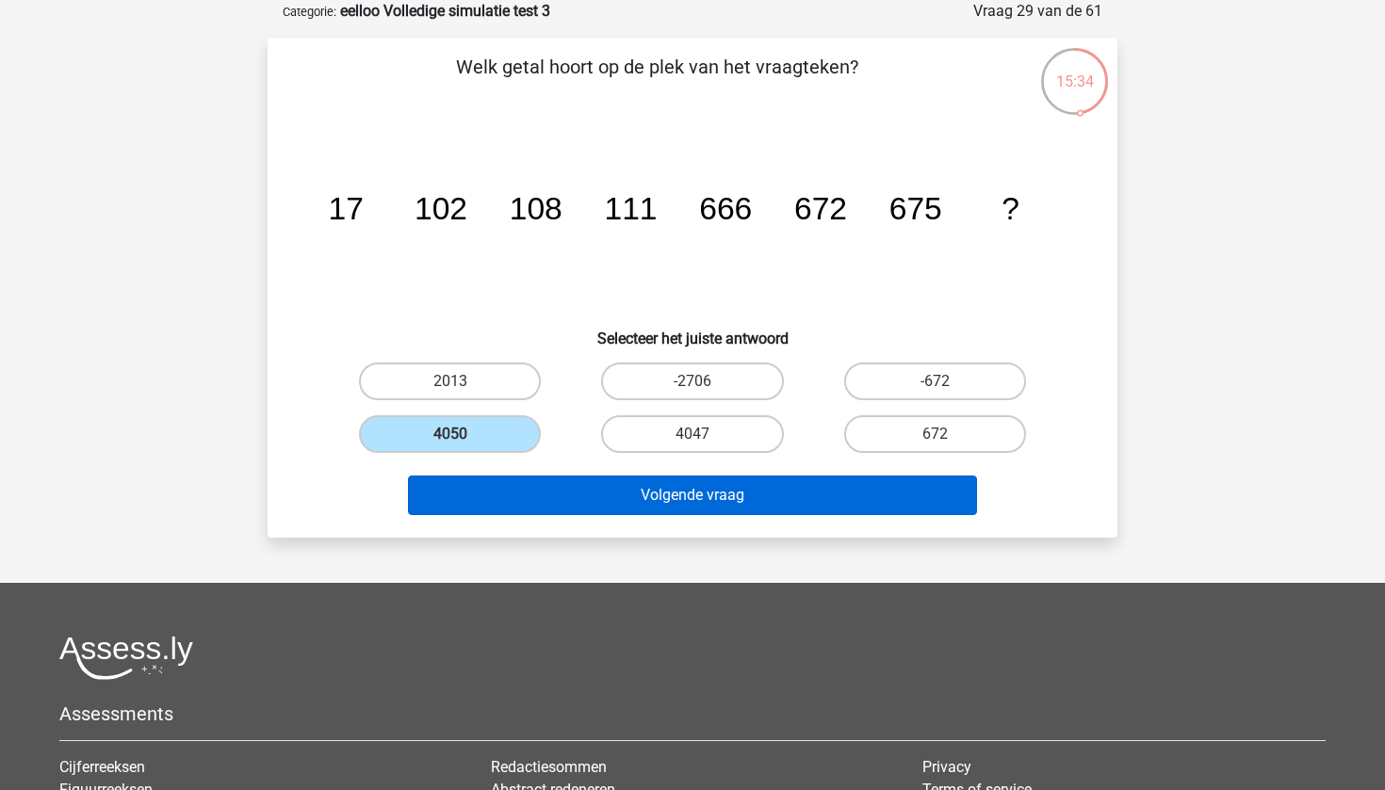
click at [698, 502] on button "Volgende vraag" at bounding box center [693, 496] width 570 height 40
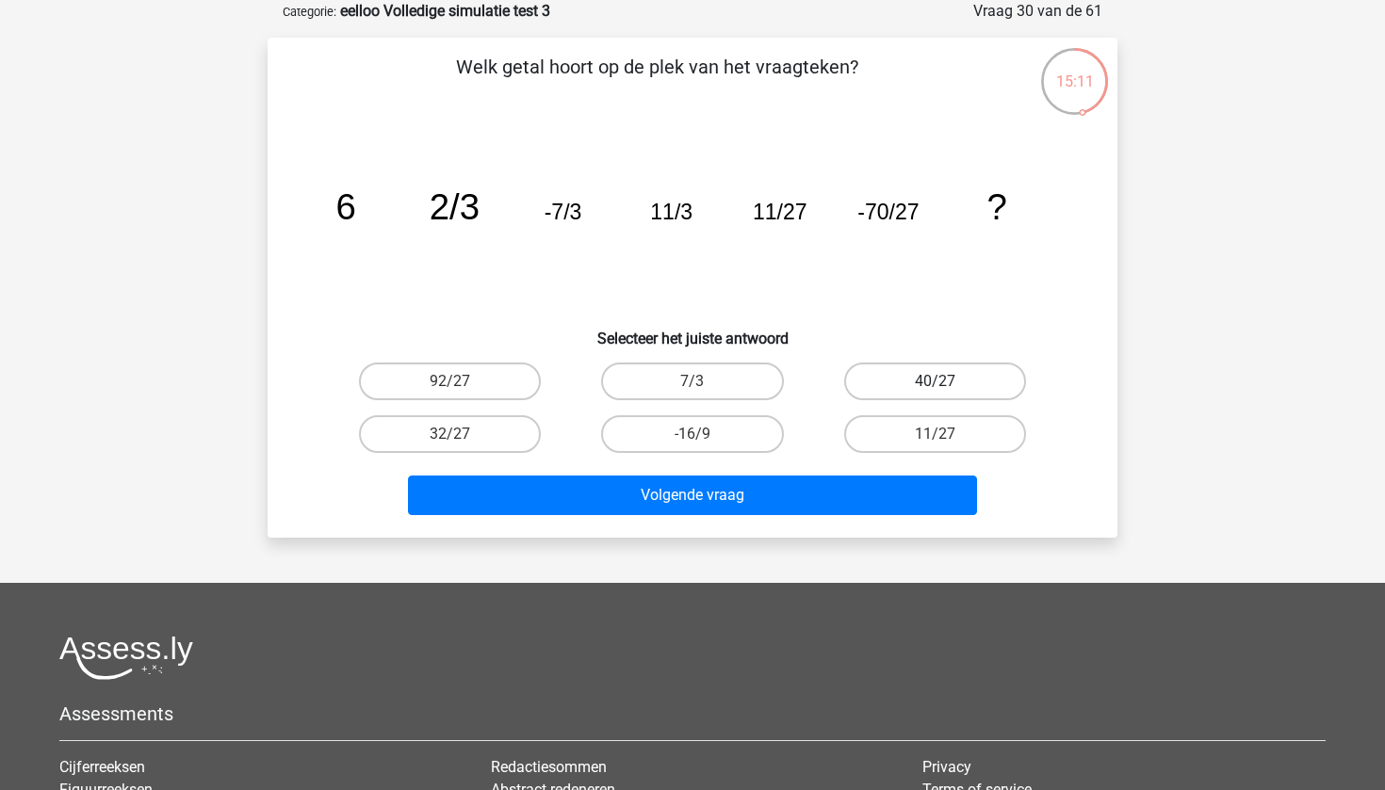
click at [903, 388] on label "40/27" at bounding box center [935, 382] width 182 height 38
click at [935, 388] on input "40/27" at bounding box center [941, 388] width 12 height 12
radio input "true"
click at [897, 435] on label "11/27" at bounding box center [935, 434] width 182 height 38
click at [935, 435] on input "11/27" at bounding box center [941, 440] width 12 height 12
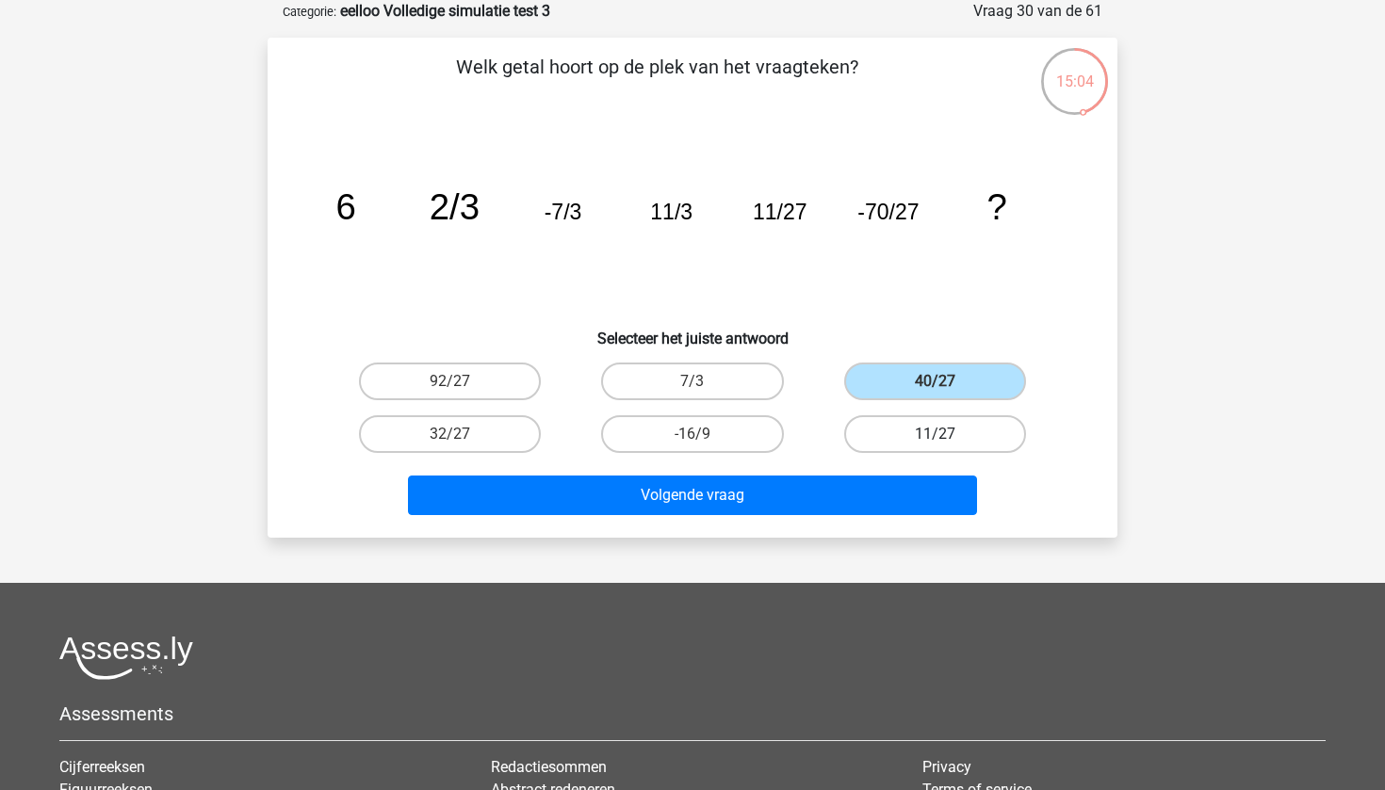
radio input "true"
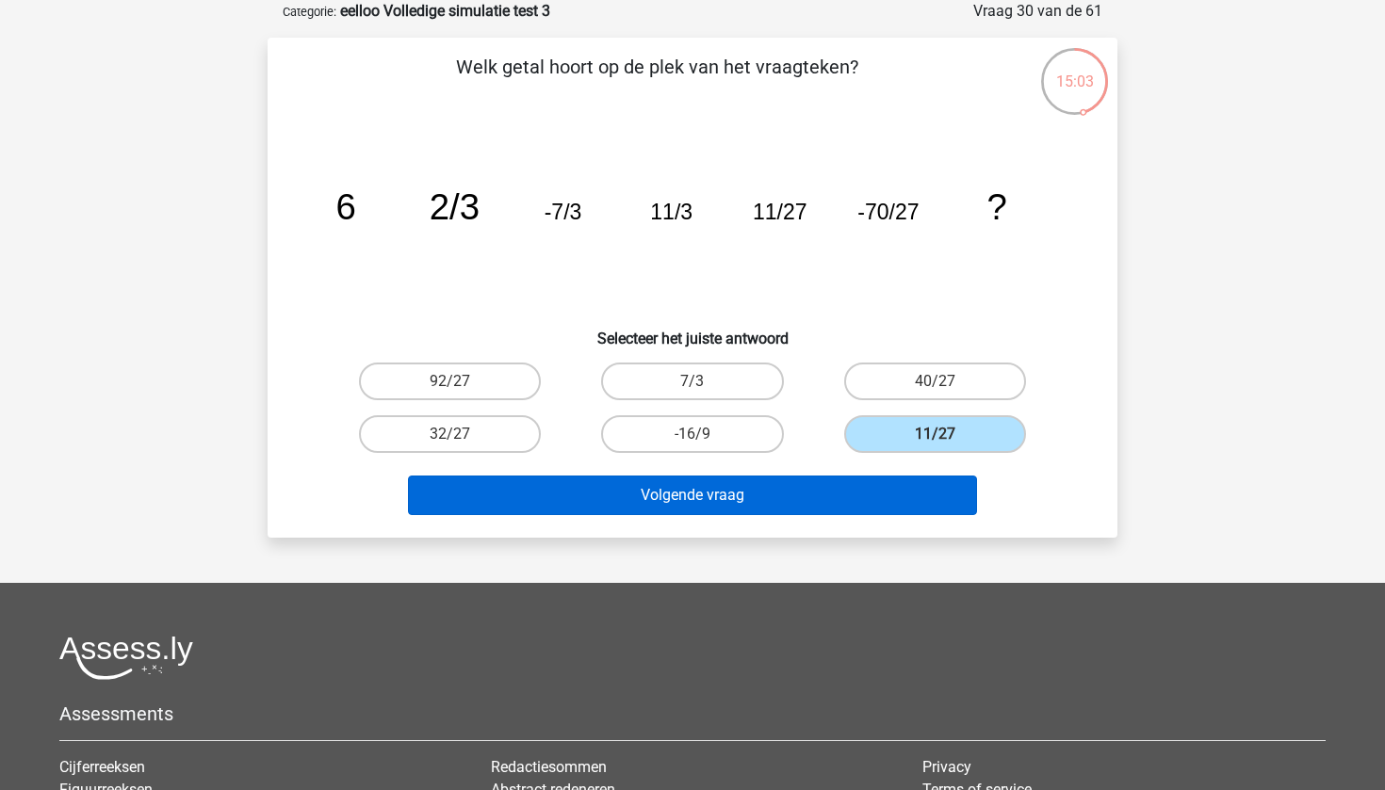
click at [812, 499] on button "Volgende vraag" at bounding box center [693, 496] width 570 height 40
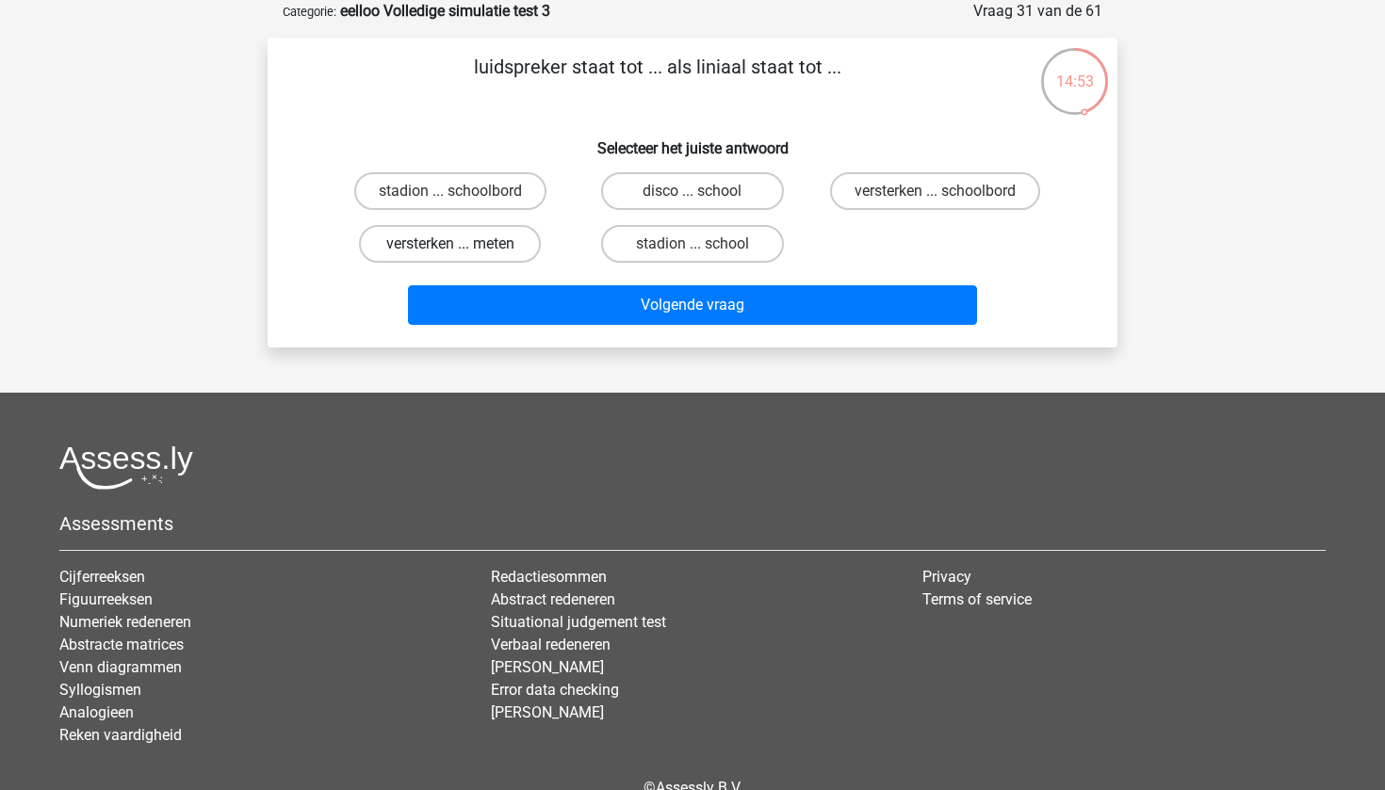
click at [482, 262] on label "versterken ... meten" at bounding box center [450, 244] width 182 height 38
click at [463, 256] on input "versterken ... meten" at bounding box center [456, 250] width 12 height 12
radio input "true"
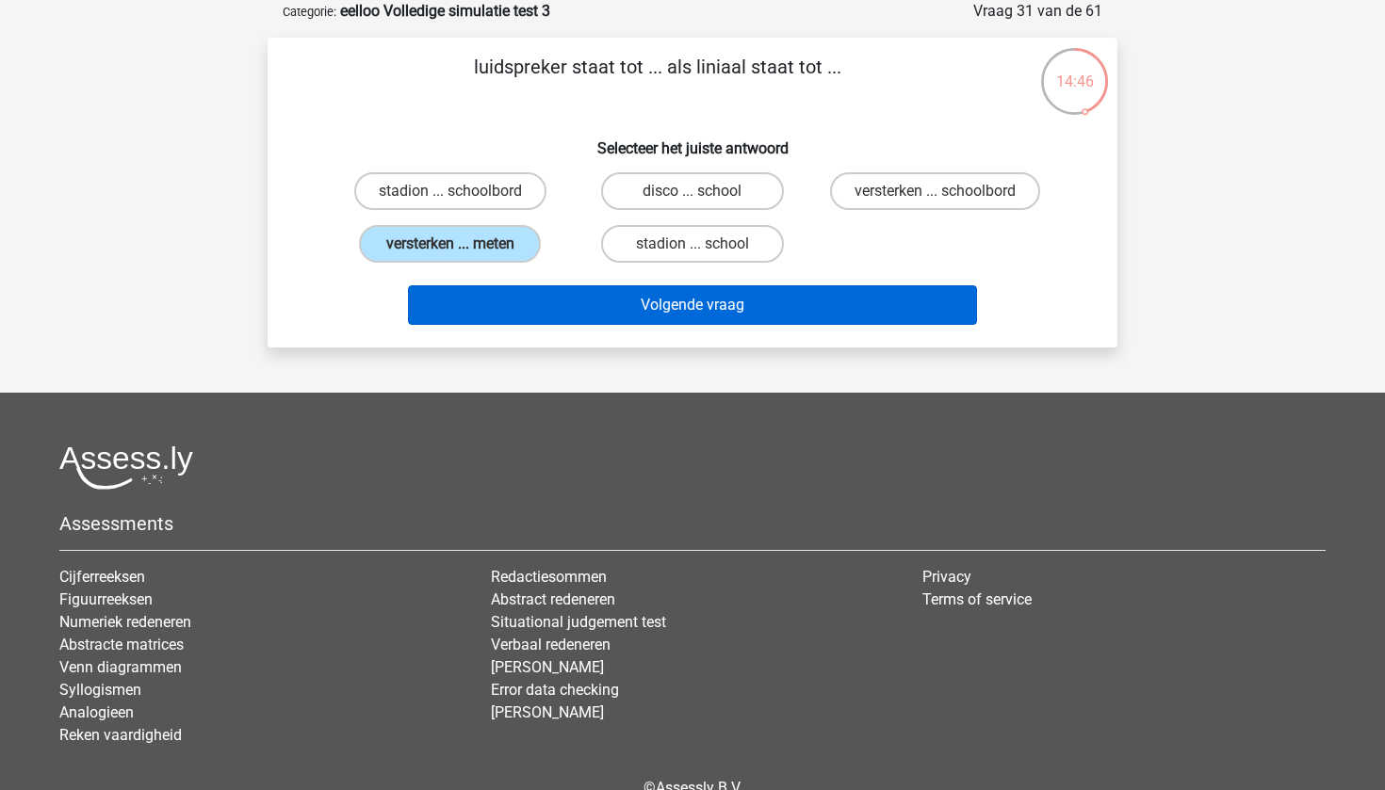
click at [725, 311] on button "Volgende vraag" at bounding box center [693, 305] width 570 height 40
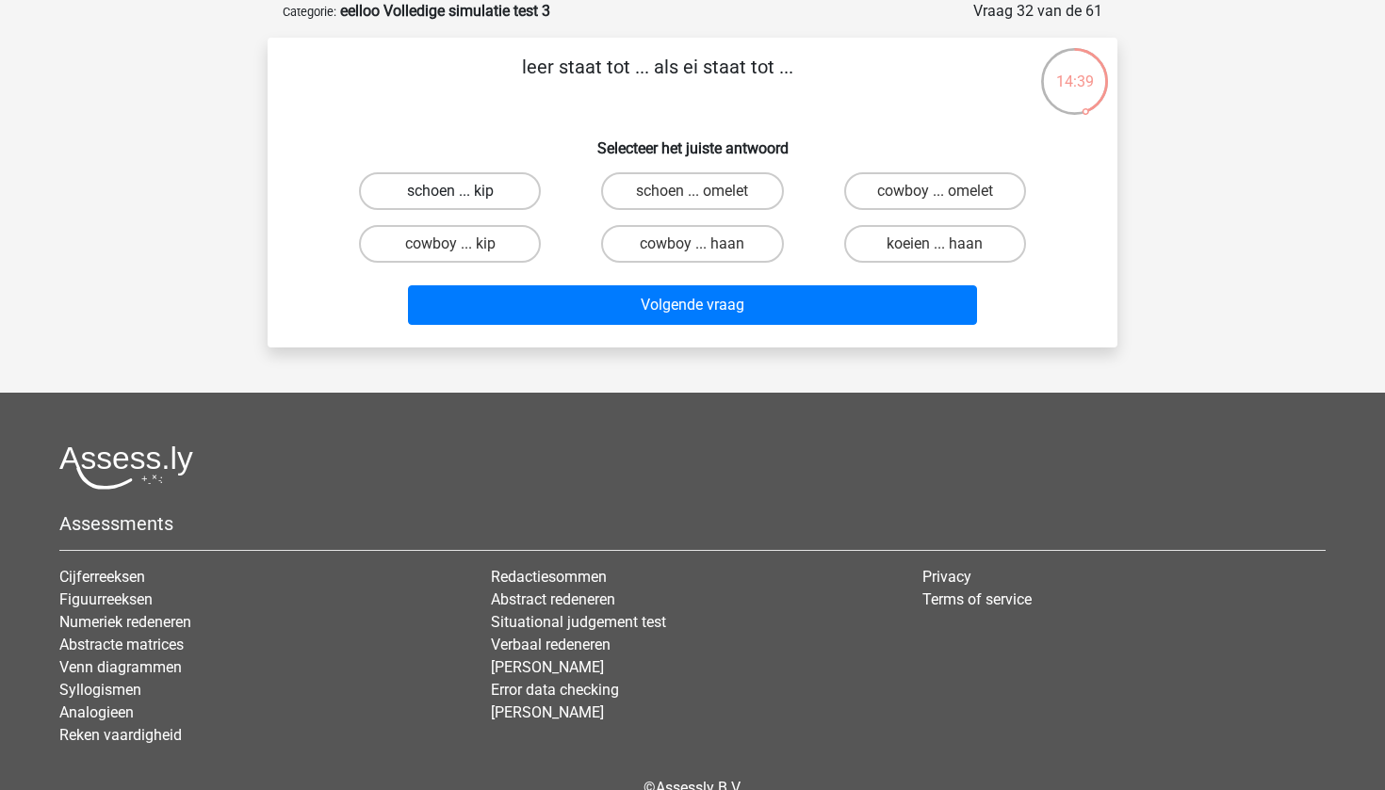
click at [497, 192] on label "schoen ... kip" at bounding box center [450, 191] width 182 height 38
click at [463, 192] on input "schoen ... kip" at bounding box center [456, 197] width 12 height 12
radio input "true"
click at [683, 198] on label "schoen ... omelet" at bounding box center [692, 191] width 182 height 38
click at [692, 198] on input "schoen ... omelet" at bounding box center [698, 197] width 12 height 12
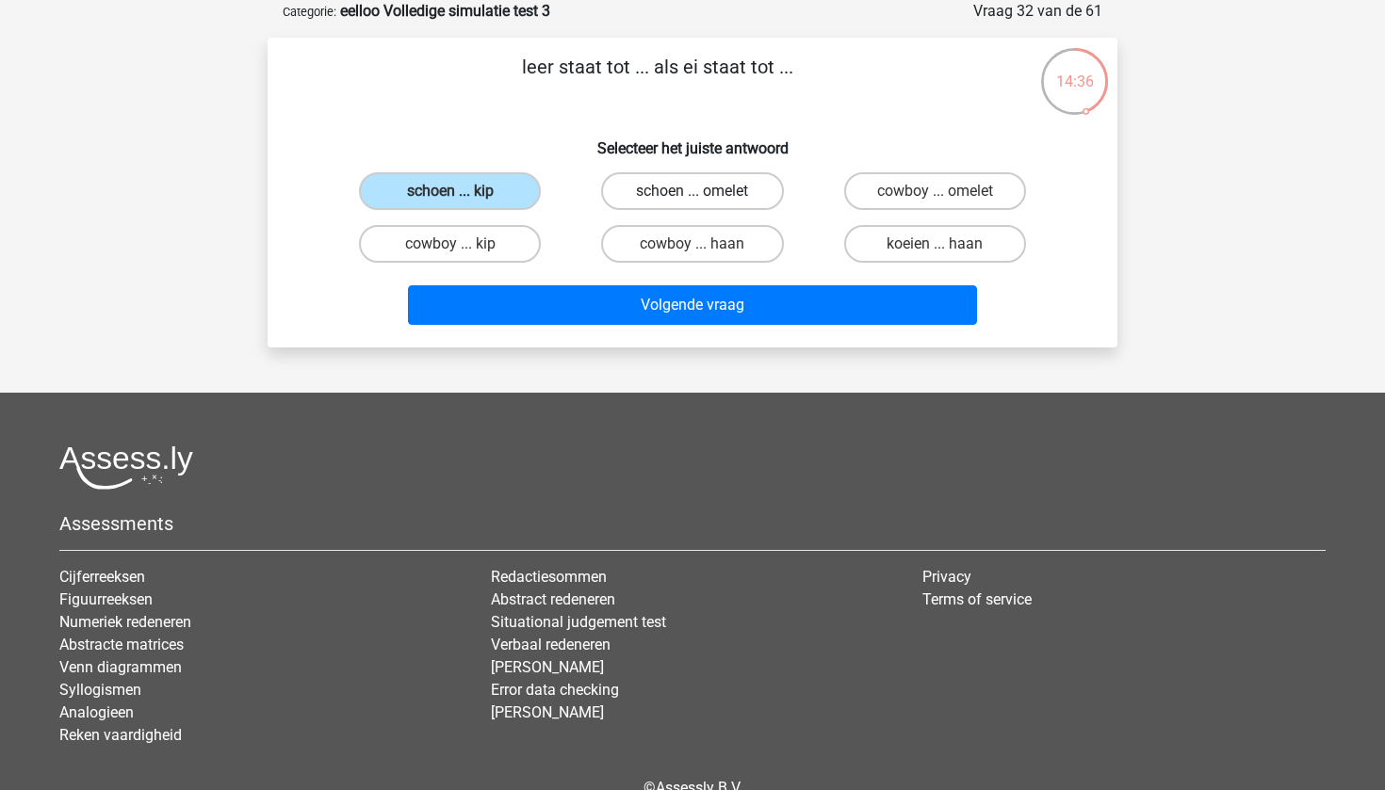
radio input "true"
click at [905, 244] on label "koeien ... haan" at bounding box center [935, 244] width 182 height 38
click at [935, 244] on input "koeien ... haan" at bounding box center [941, 250] width 12 height 12
radio input "true"
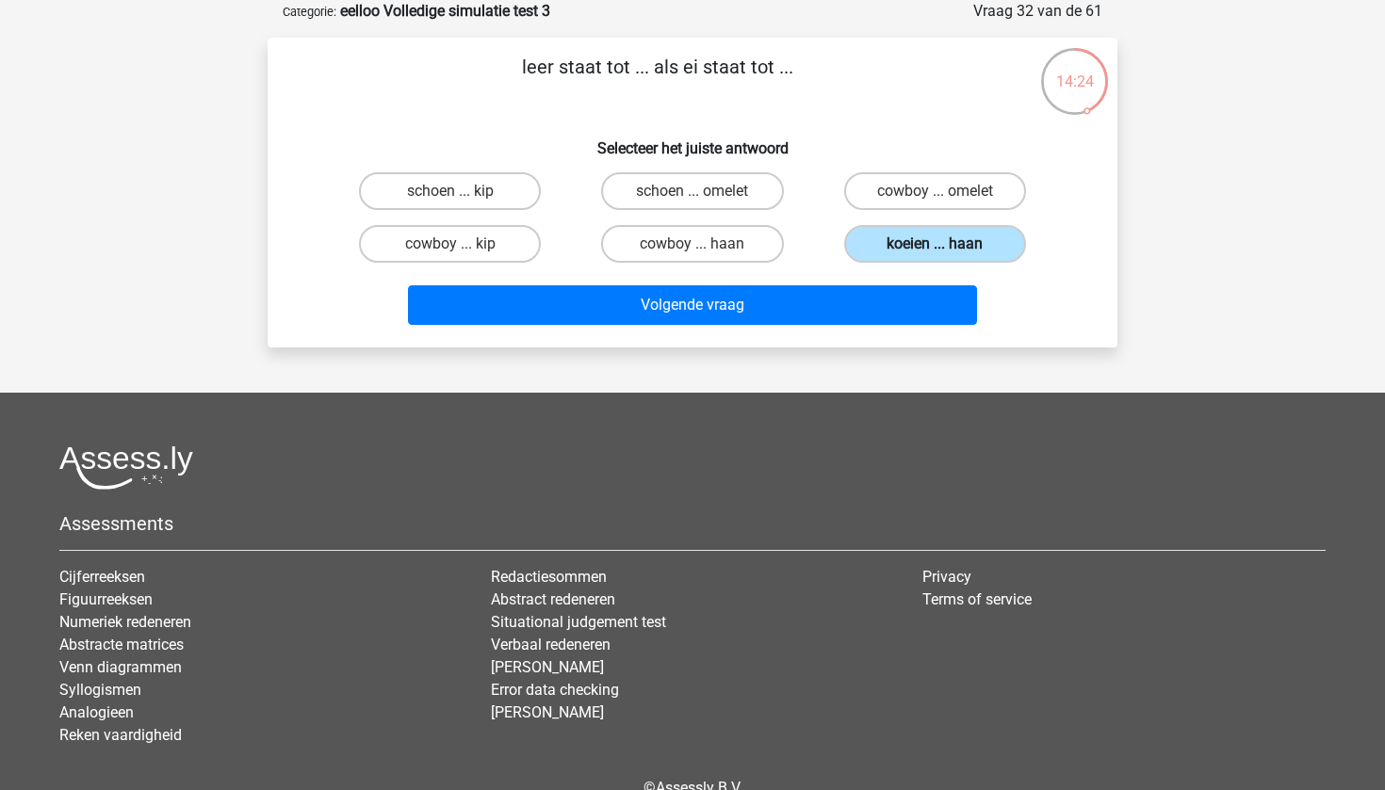
click at [905, 244] on label "koeien ... haan" at bounding box center [935, 244] width 182 height 38
click at [935, 244] on input "koeien ... haan" at bounding box center [941, 250] width 12 height 12
click at [498, 195] on label "schoen ... kip" at bounding box center [450, 191] width 182 height 38
click at [463, 195] on input "schoen ... kip" at bounding box center [456, 197] width 12 height 12
radio input "true"
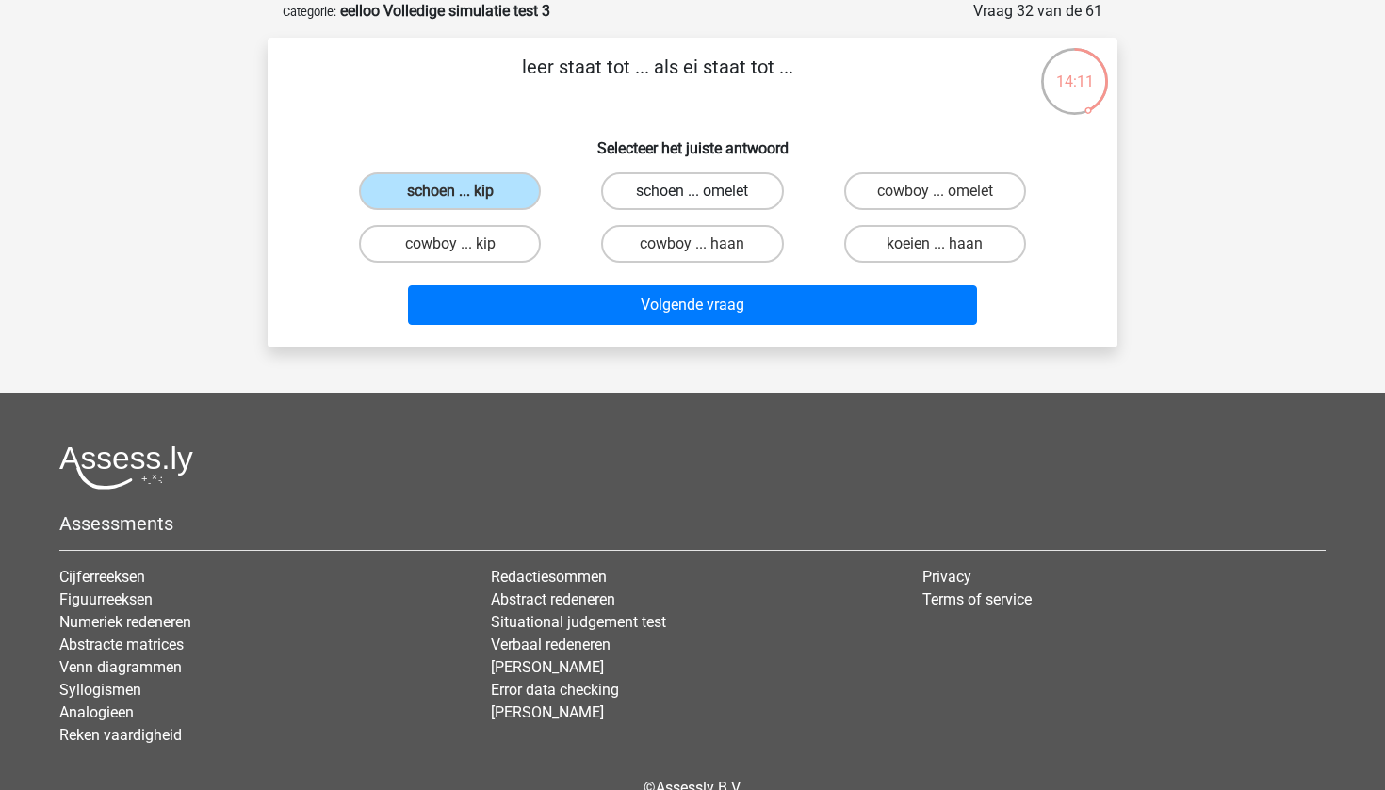
click at [660, 193] on label "schoen ... omelet" at bounding box center [692, 191] width 182 height 38
click at [692, 193] on input "schoen ... omelet" at bounding box center [698, 197] width 12 height 12
radio input "true"
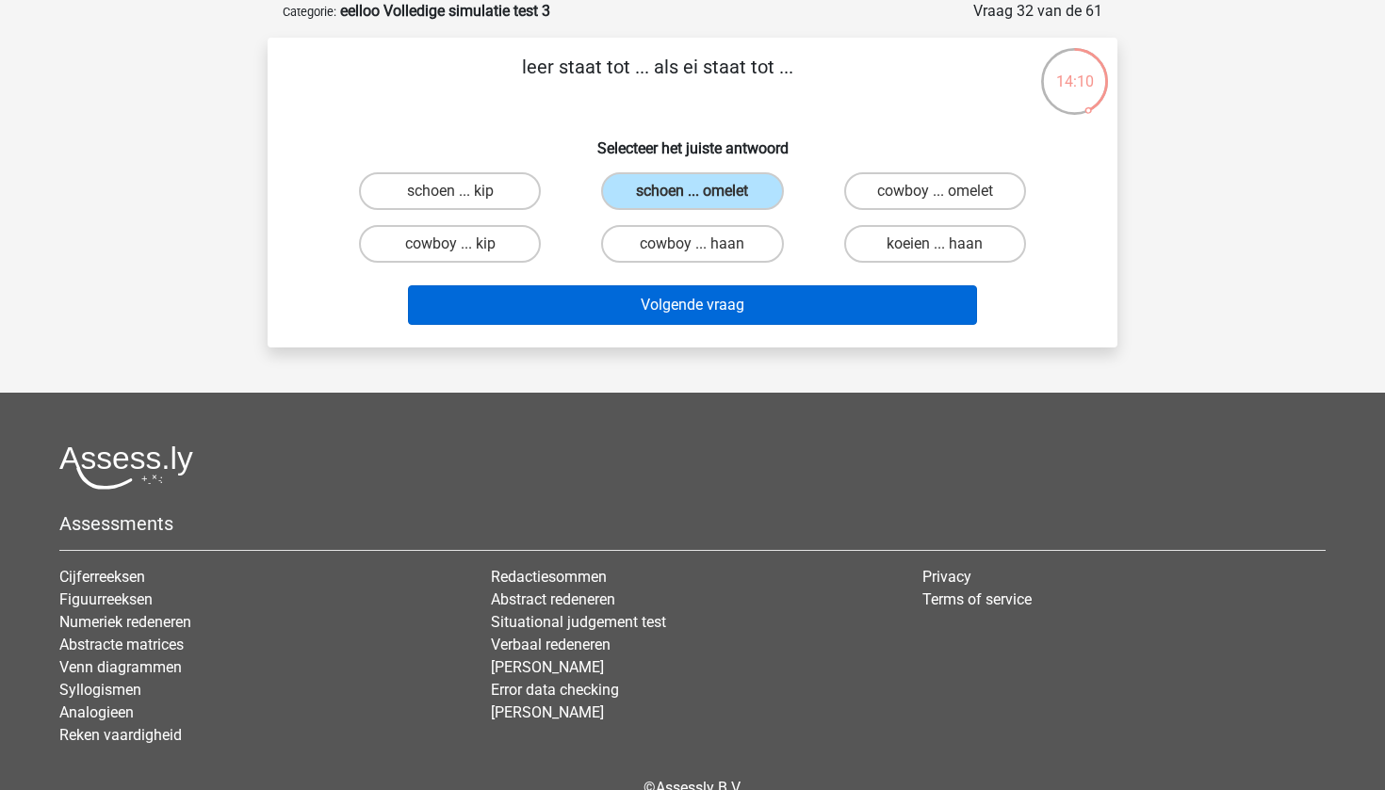
click at [715, 315] on button "Volgende vraag" at bounding box center [693, 305] width 570 height 40
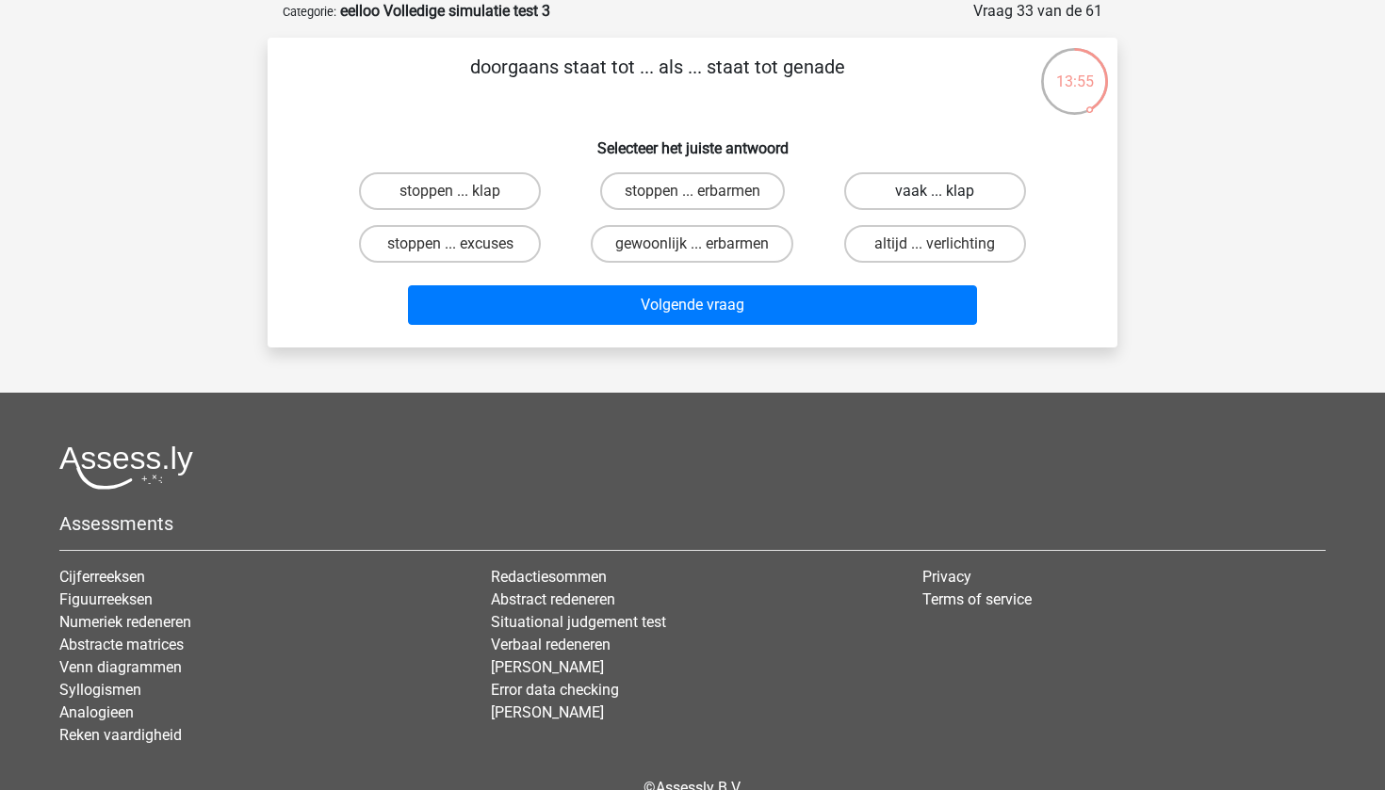
click at [873, 181] on label "vaak ... klap" at bounding box center [935, 191] width 182 height 38
click at [935, 191] on input "vaak ... klap" at bounding box center [941, 197] width 12 height 12
radio input "true"
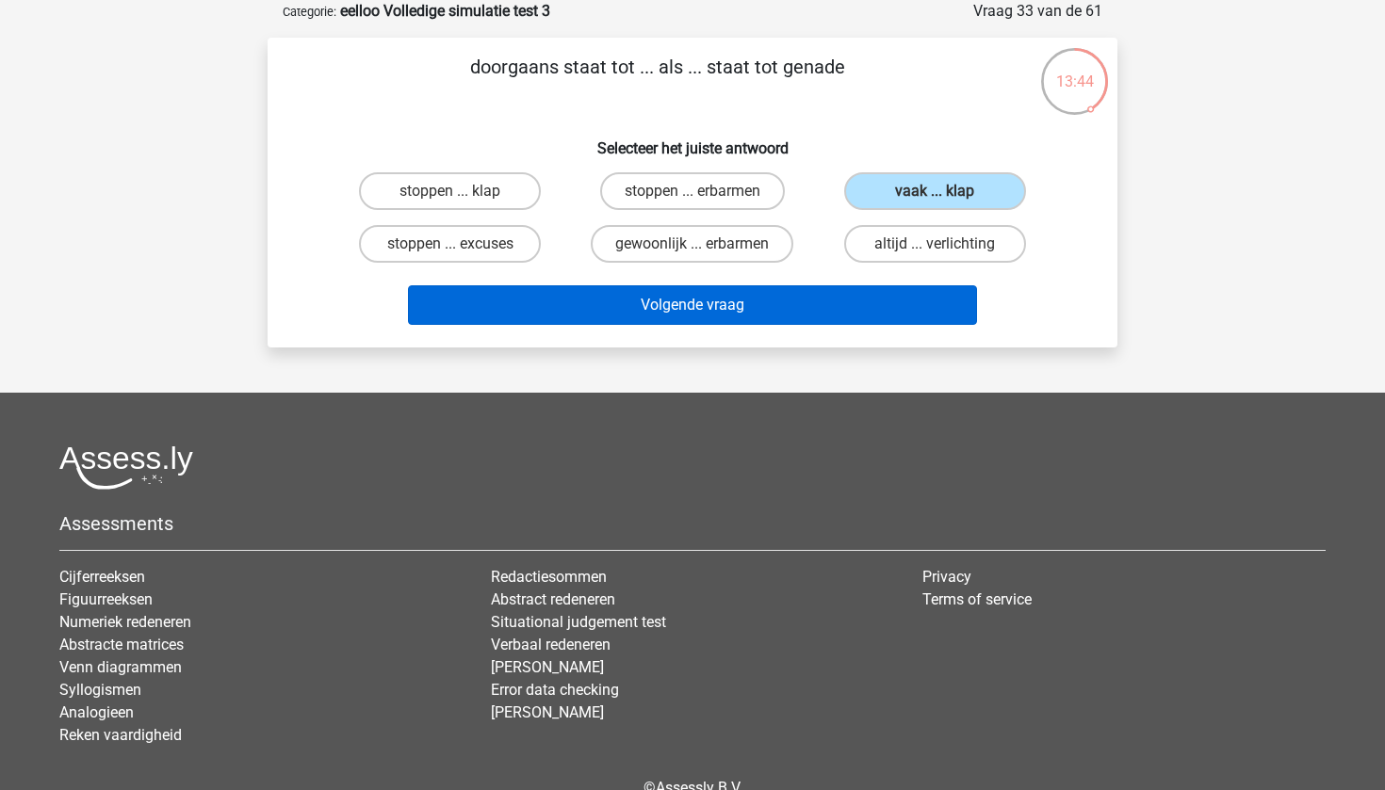
click at [570, 299] on button "Volgende vraag" at bounding box center [693, 305] width 570 height 40
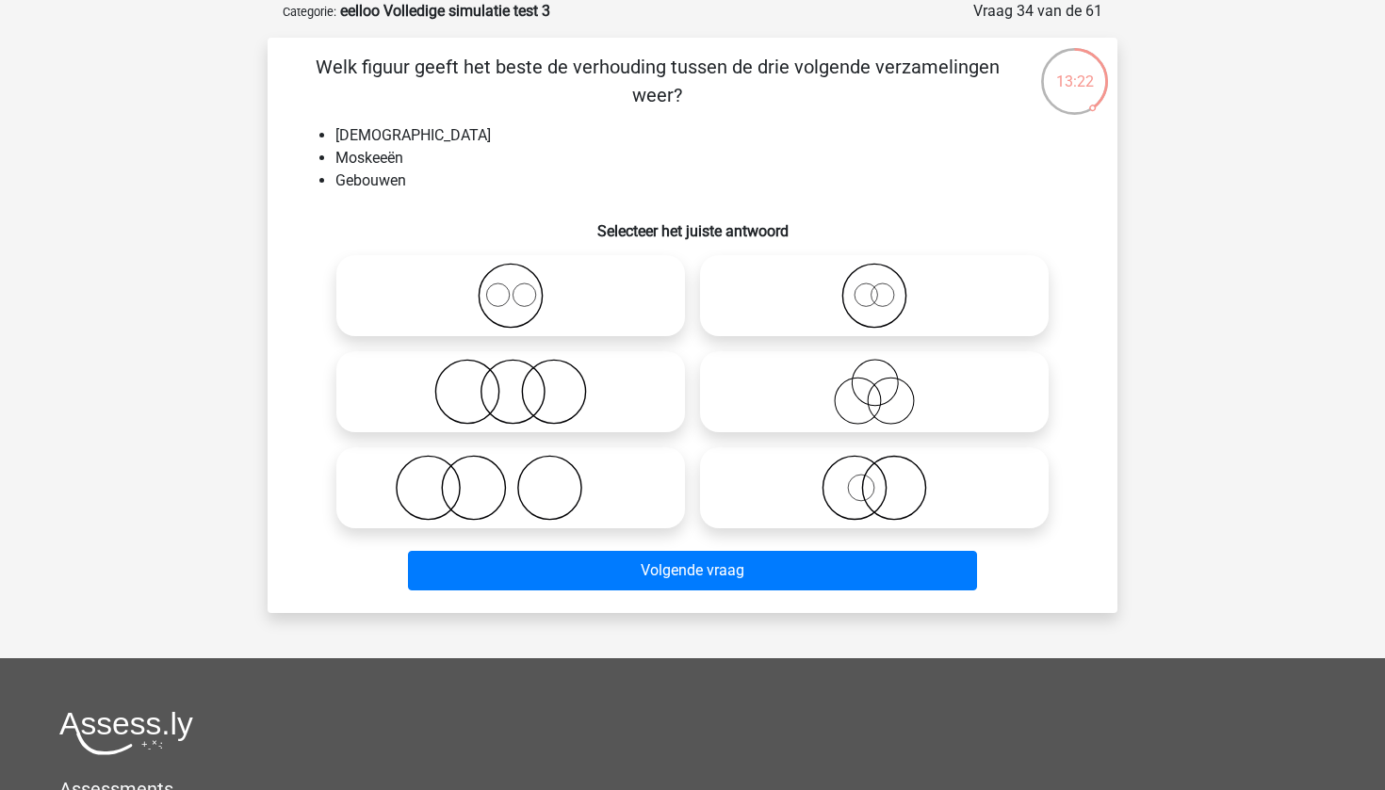
click at [484, 466] on icon at bounding box center [511, 488] width 334 height 66
click at [511, 466] on input "radio" at bounding box center [517, 472] width 12 height 12
radio input "true"
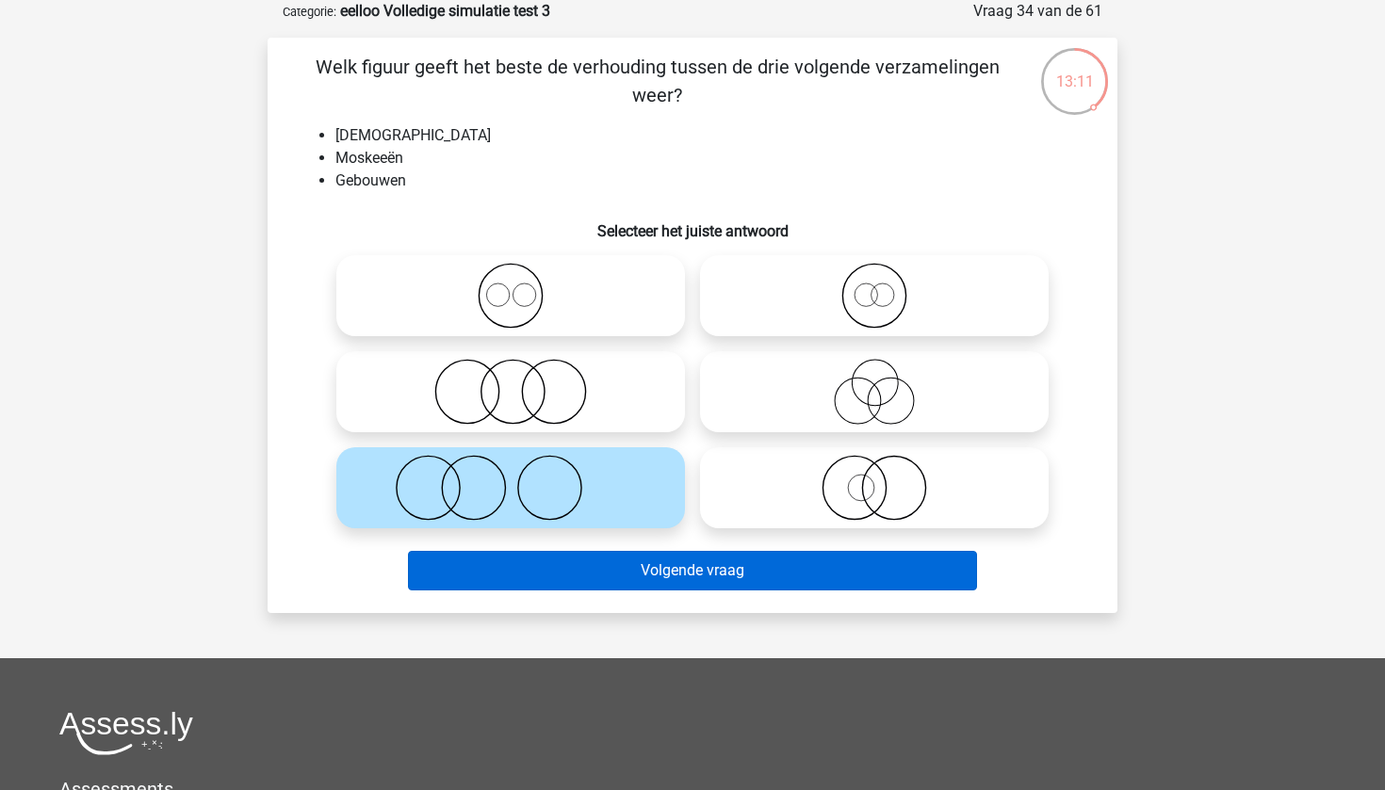
click at [593, 576] on button "Volgende vraag" at bounding box center [693, 571] width 570 height 40
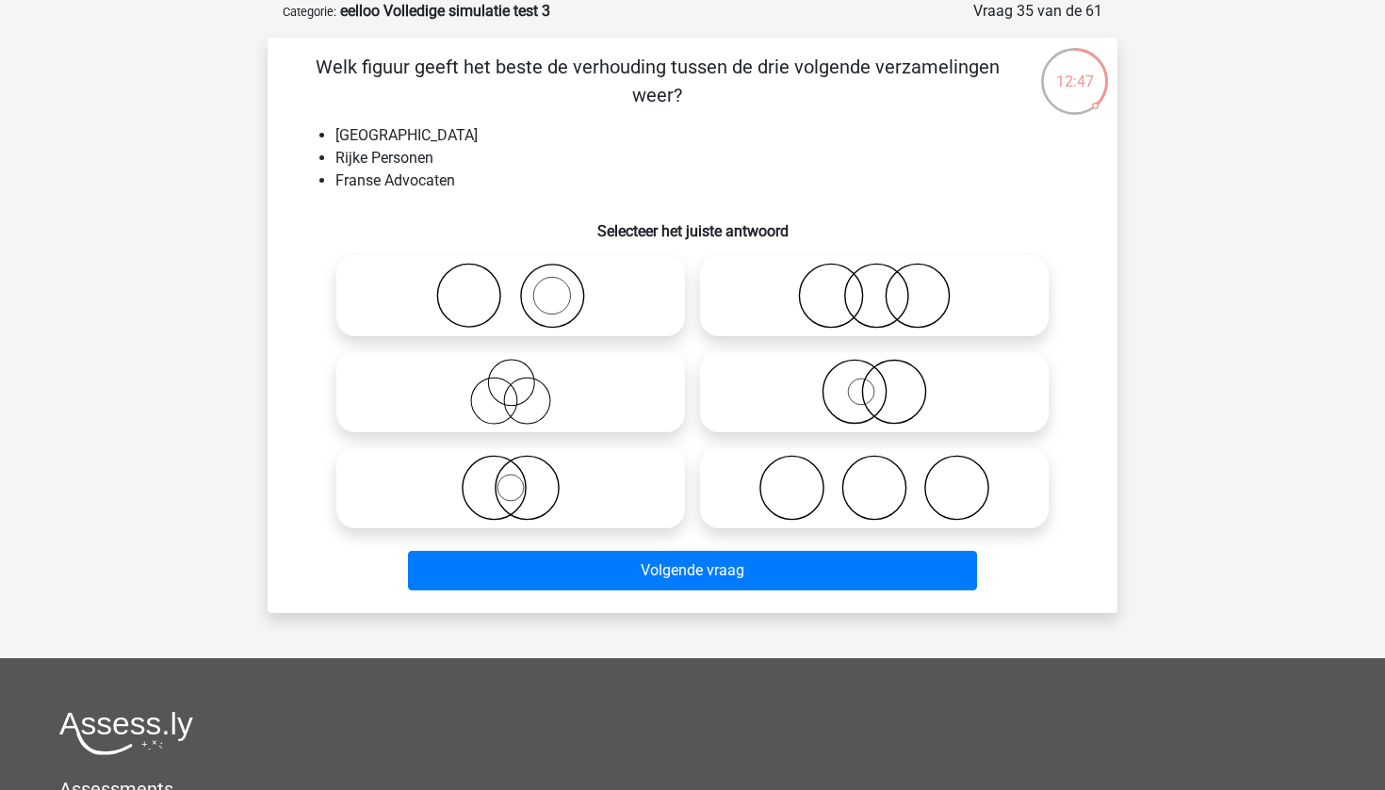
click at [856, 318] on icon at bounding box center [875, 296] width 334 height 66
click at [874, 286] on input "radio" at bounding box center [880, 280] width 12 height 12
radio input "true"
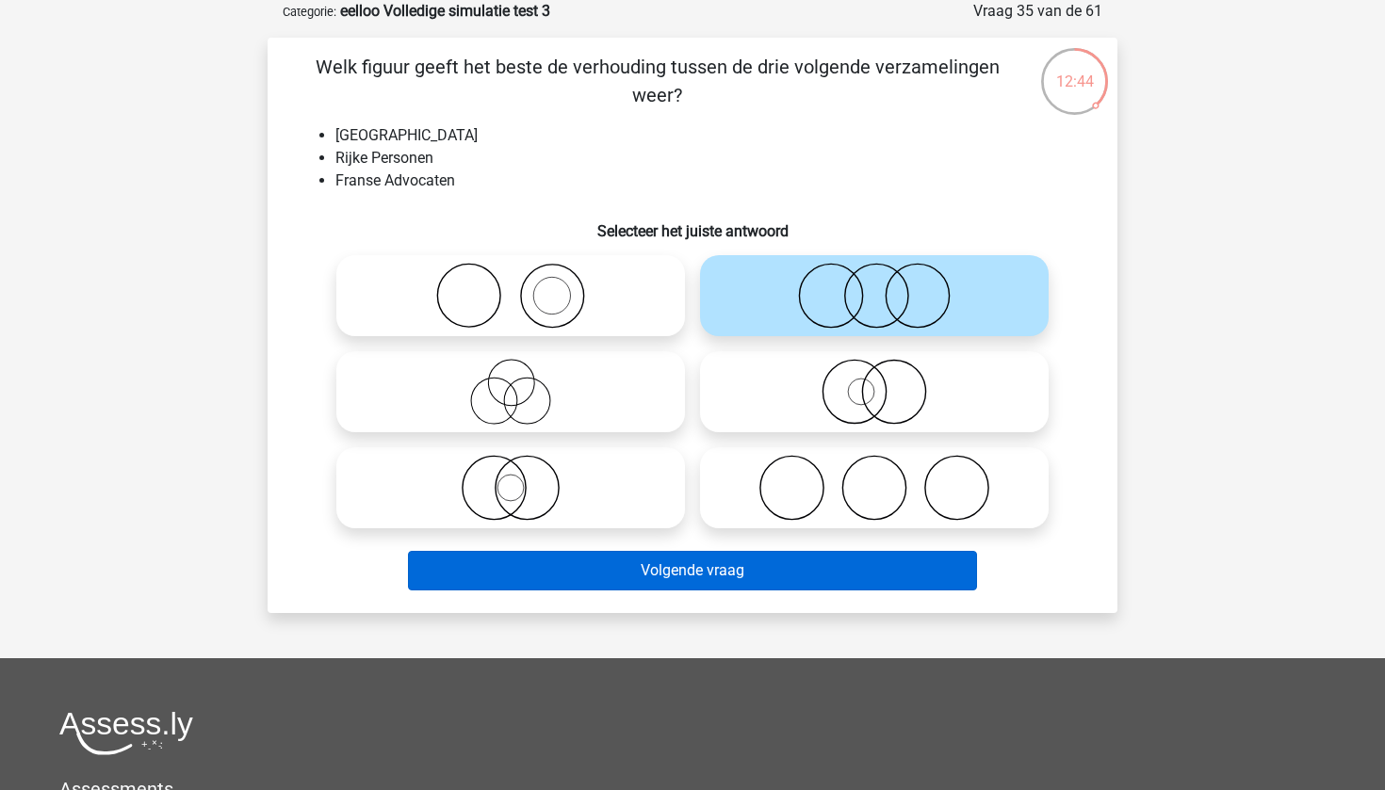
click at [682, 577] on button "Volgende vraag" at bounding box center [693, 571] width 570 height 40
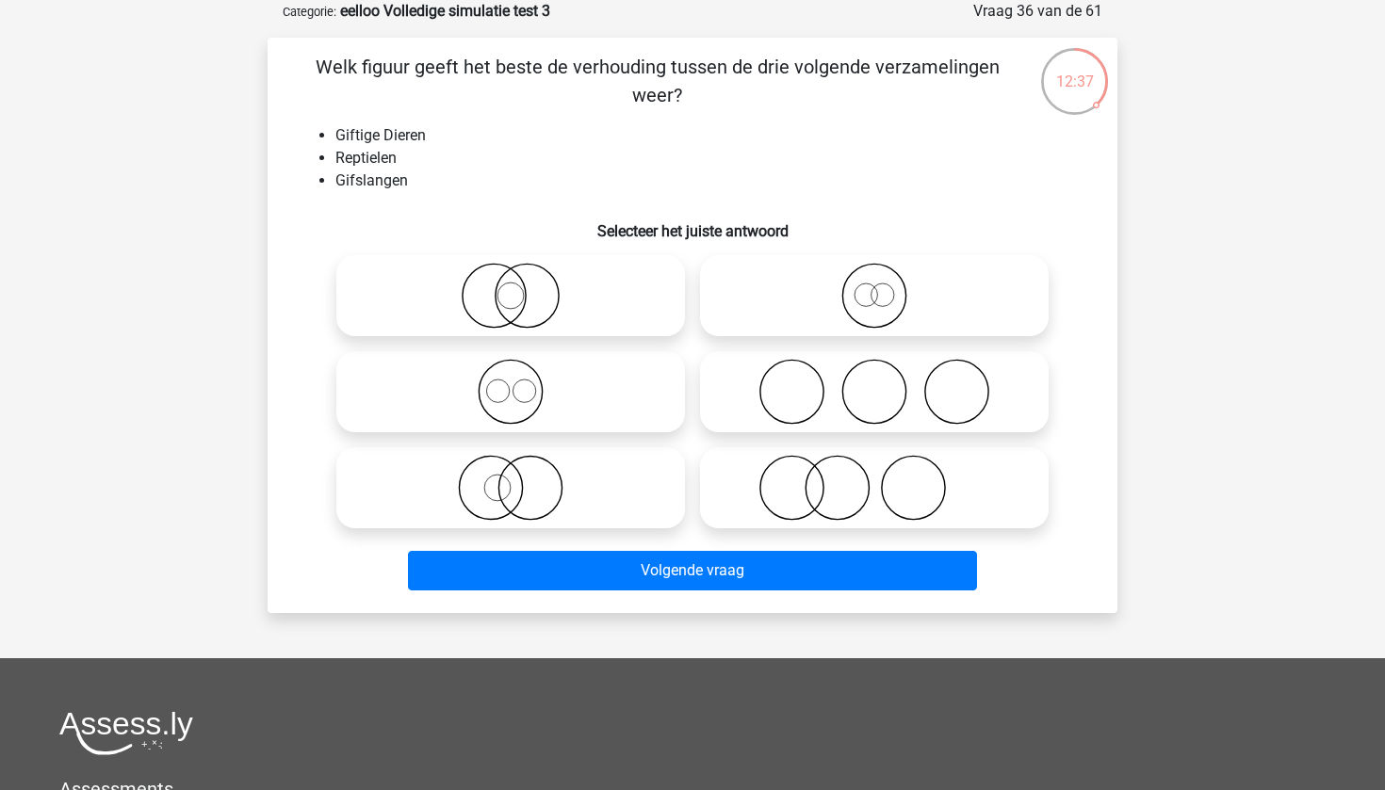
click at [515, 485] on icon at bounding box center [511, 488] width 334 height 66
click at [515, 479] on input "radio" at bounding box center [517, 472] width 12 height 12
radio input "true"
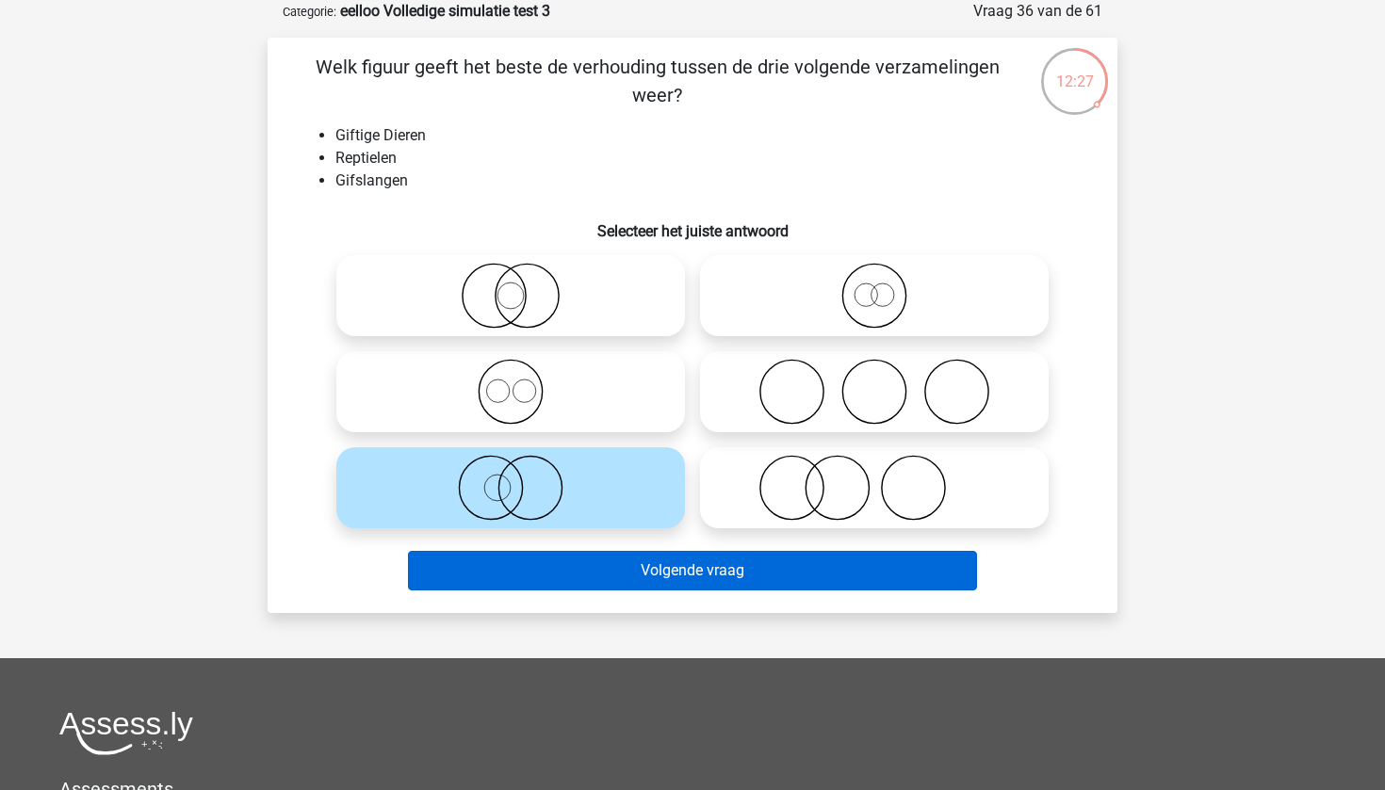
click at [690, 573] on button "Volgende vraag" at bounding box center [693, 571] width 570 height 40
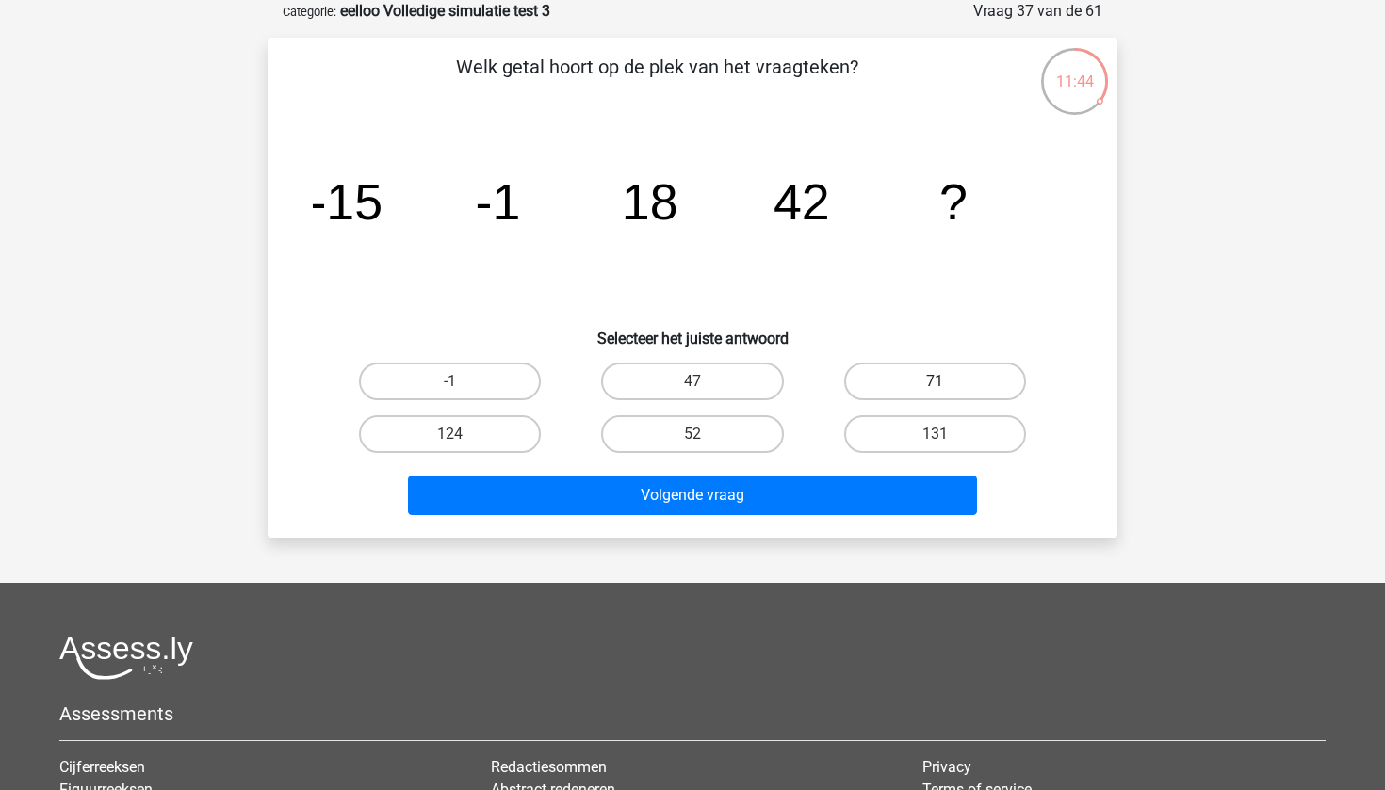
click at [933, 387] on label "71" at bounding box center [935, 382] width 182 height 38
click at [935, 387] on input "71" at bounding box center [941, 388] width 12 height 12
radio input "true"
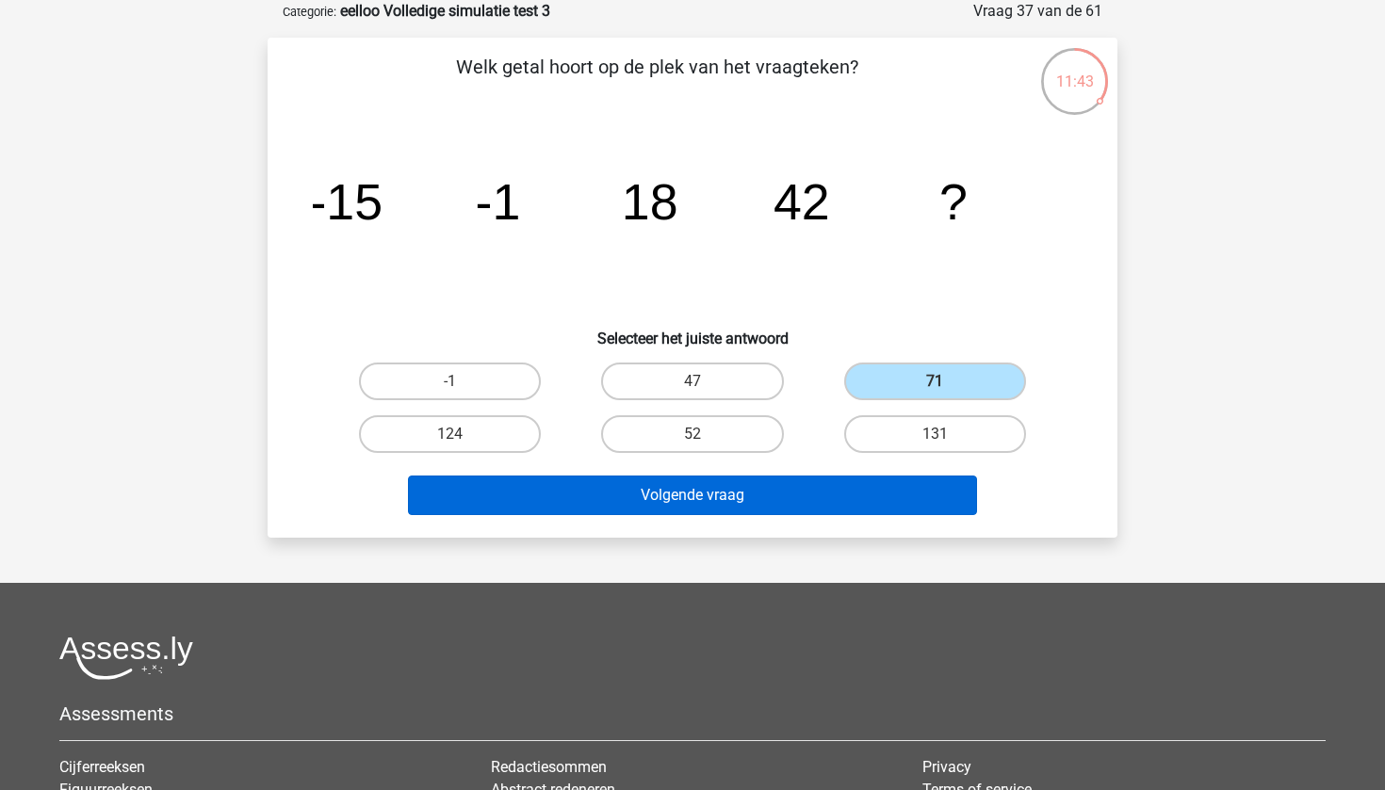
click at [814, 497] on button "Volgende vraag" at bounding box center [693, 496] width 570 height 40
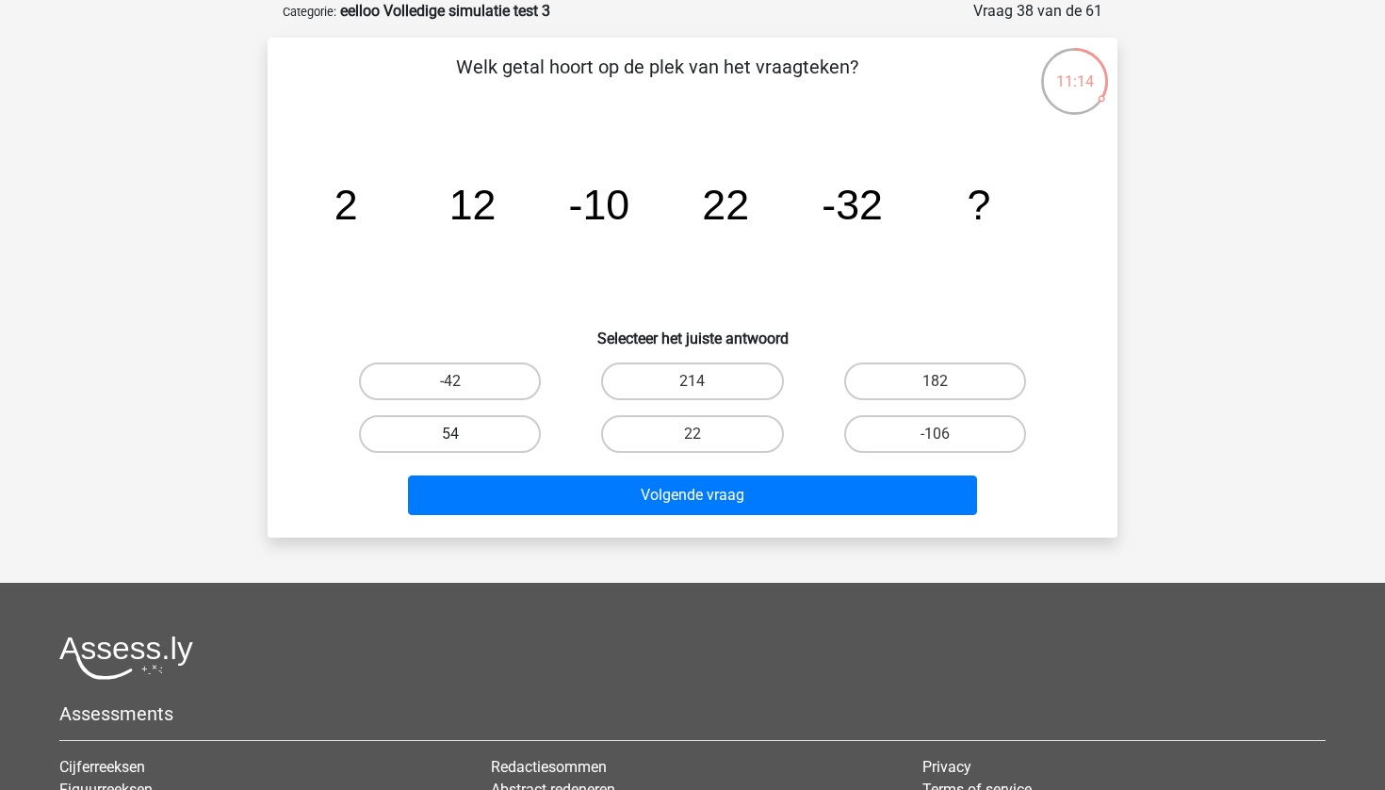
click at [507, 436] on label "54" at bounding box center [450, 434] width 182 height 38
click at [463, 436] on input "54" at bounding box center [456, 440] width 12 height 12
radio input "true"
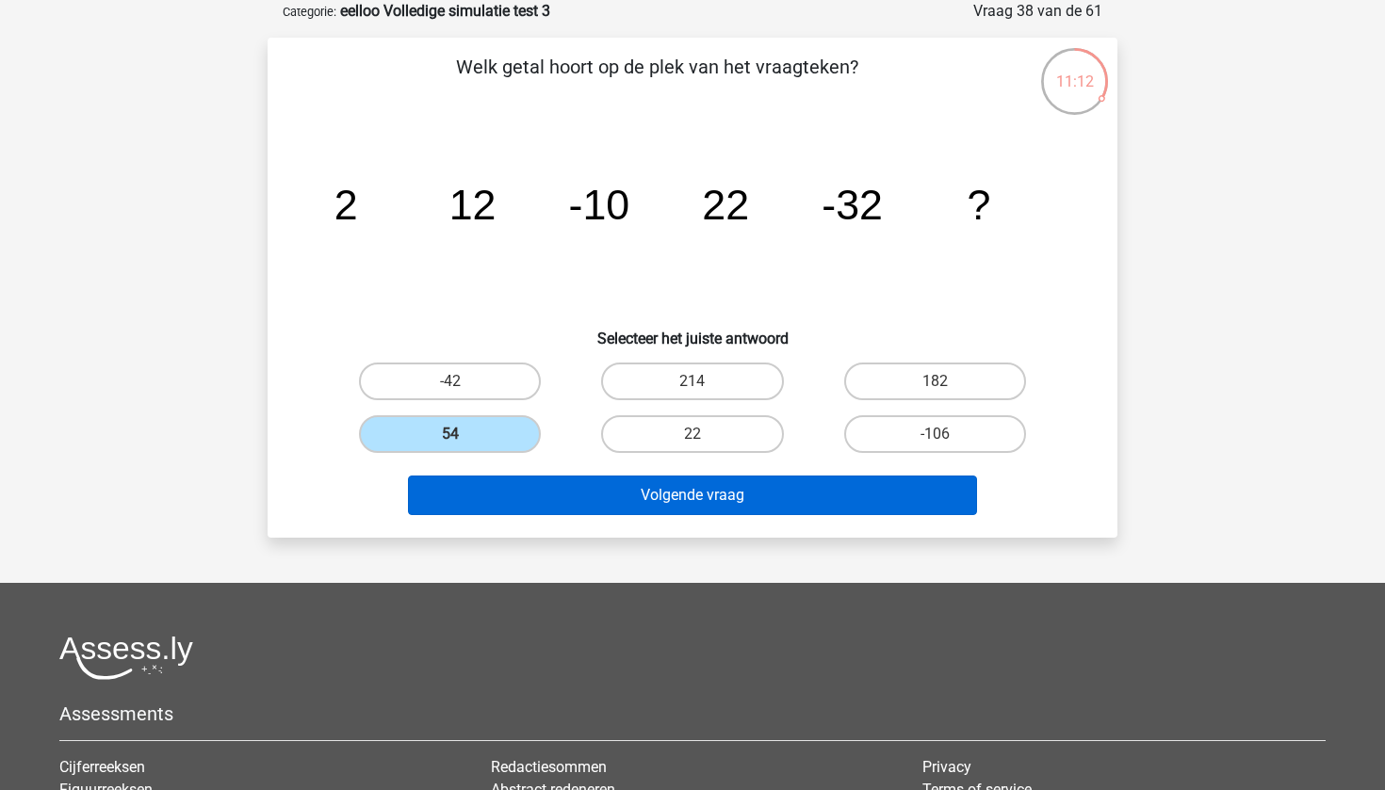
click at [718, 499] on button "Volgende vraag" at bounding box center [693, 496] width 570 height 40
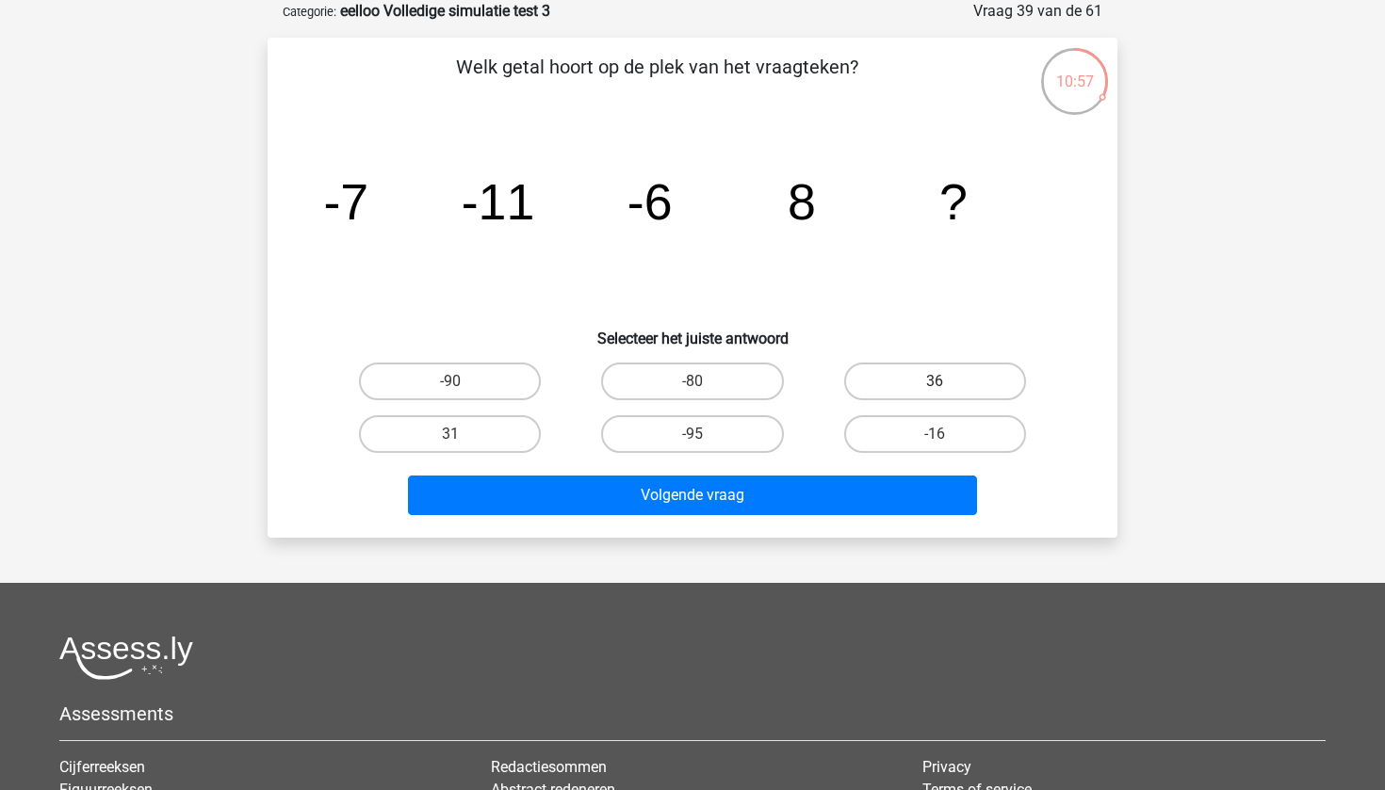
click at [928, 389] on label "36" at bounding box center [935, 382] width 182 height 38
click at [935, 389] on input "36" at bounding box center [941, 388] width 12 height 12
radio input "true"
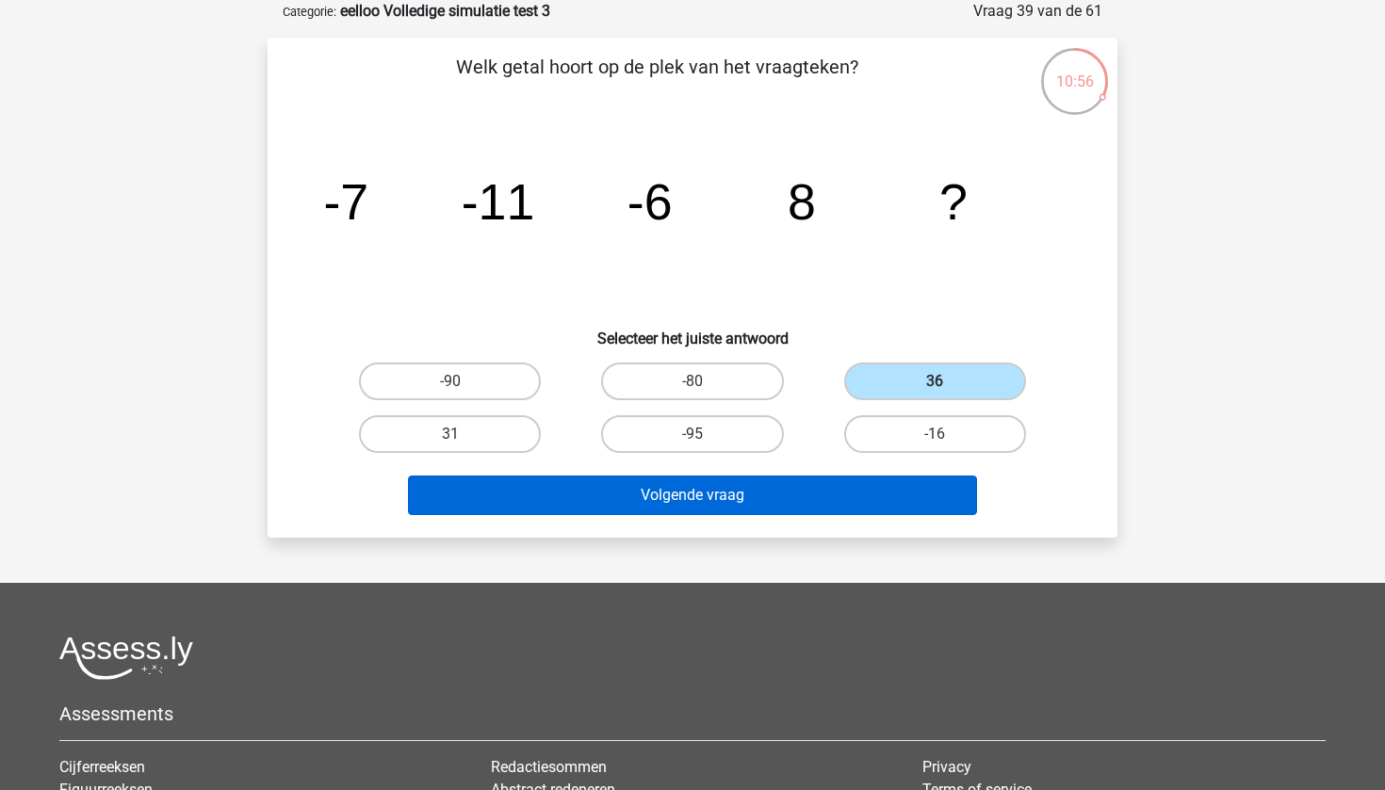
click at [772, 498] on button "Volgende vraag" at bounding box center [693, 496] width 570 height 40
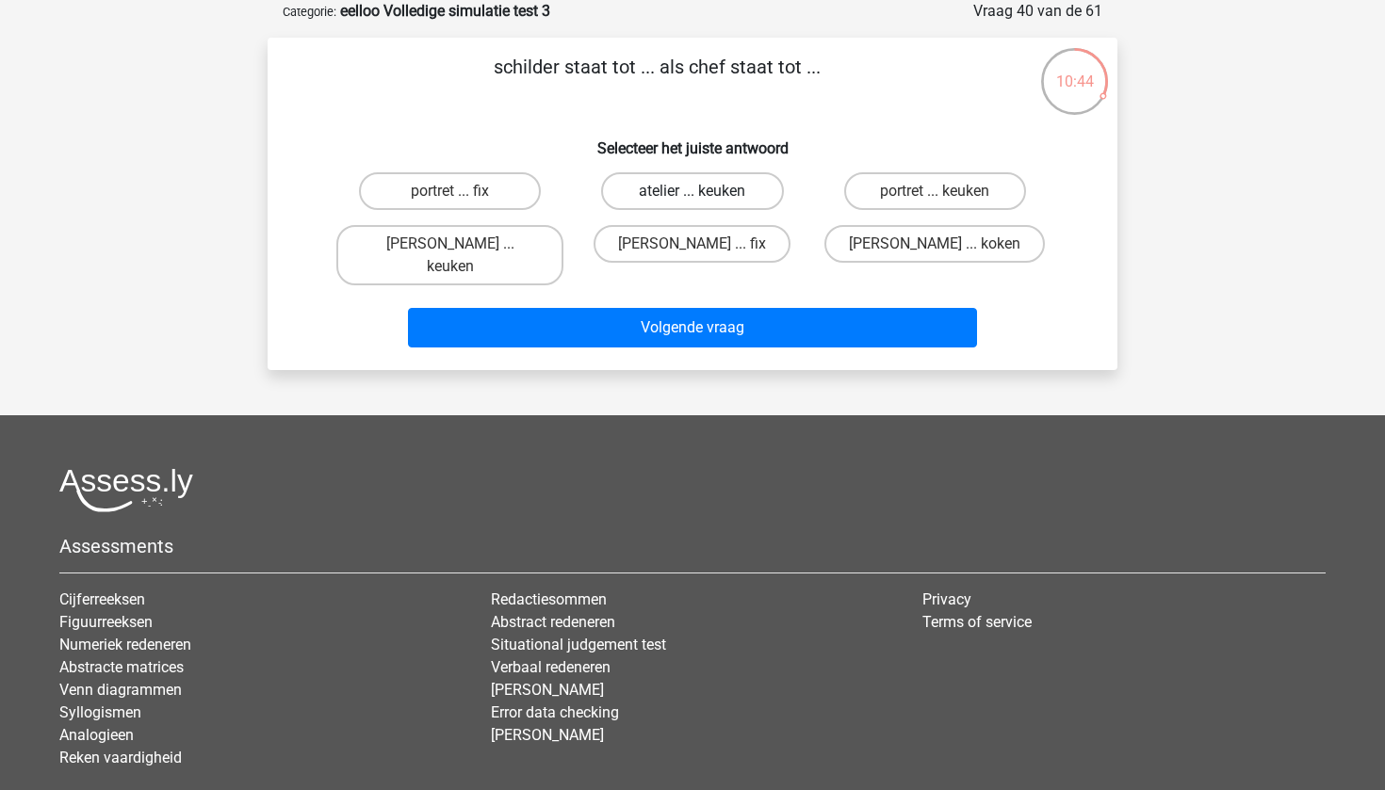
click at [694, 203] on label "atelier ... keuken" at bounding box center [692, 191] width 182 height 38
click at [694, 203] on input "atelier ... keuken" at bounding box center [698, 197] width 12 height 12
radio input "true"
click at [936, 185] on label "portret ... keuken" at bounding box center [935, 191] width 182 height 38
click at [936, 191] on input "portret ... keuken" at bounding box center [941, 197] width 12 height 12
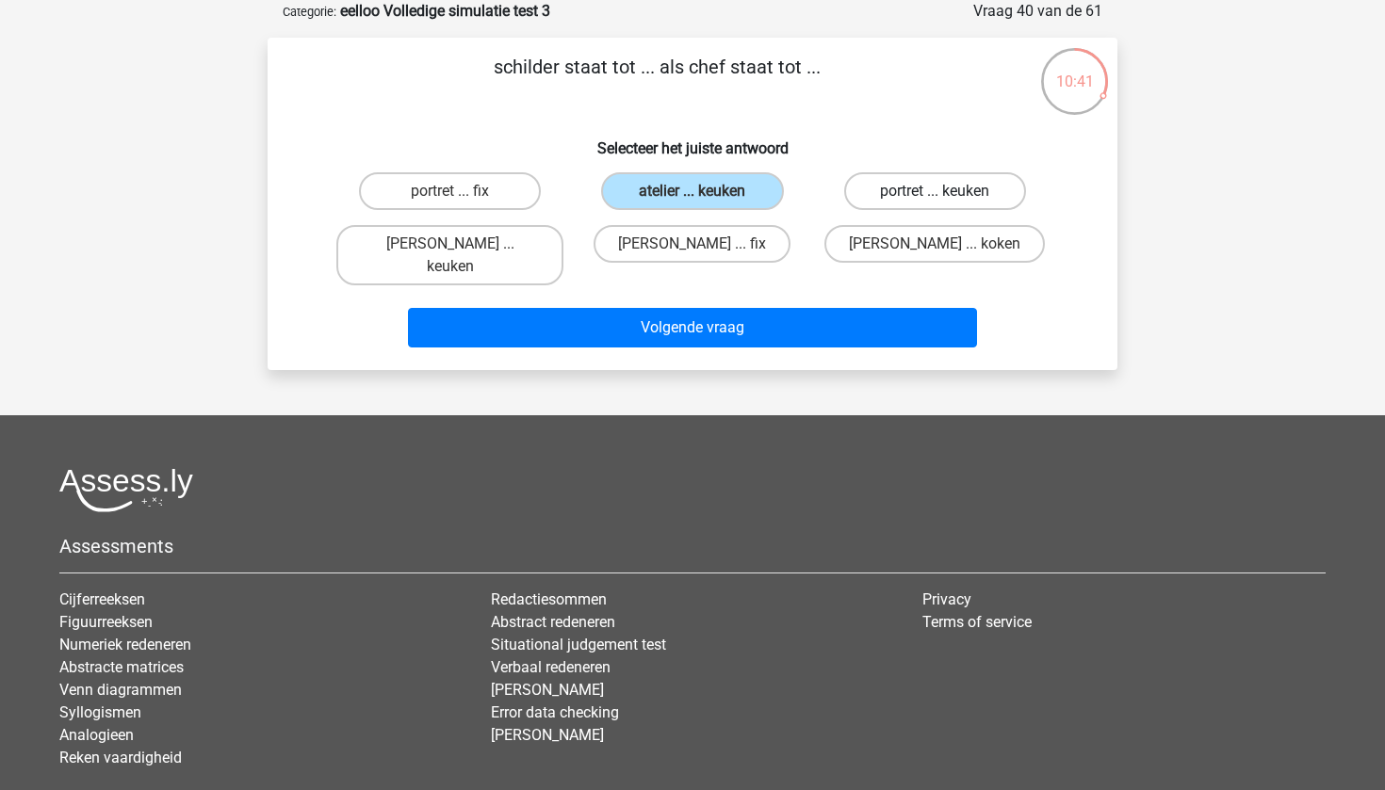
radio input "true"
click at [915, 251] on label "Mona Lisa ... koken" at bounding box center [934, 244] width 220 height 38
click at [935, 251] on input "Mona Lisa ... koken" at bounding box center [941, 250] width 12 height 12
radio input "true"
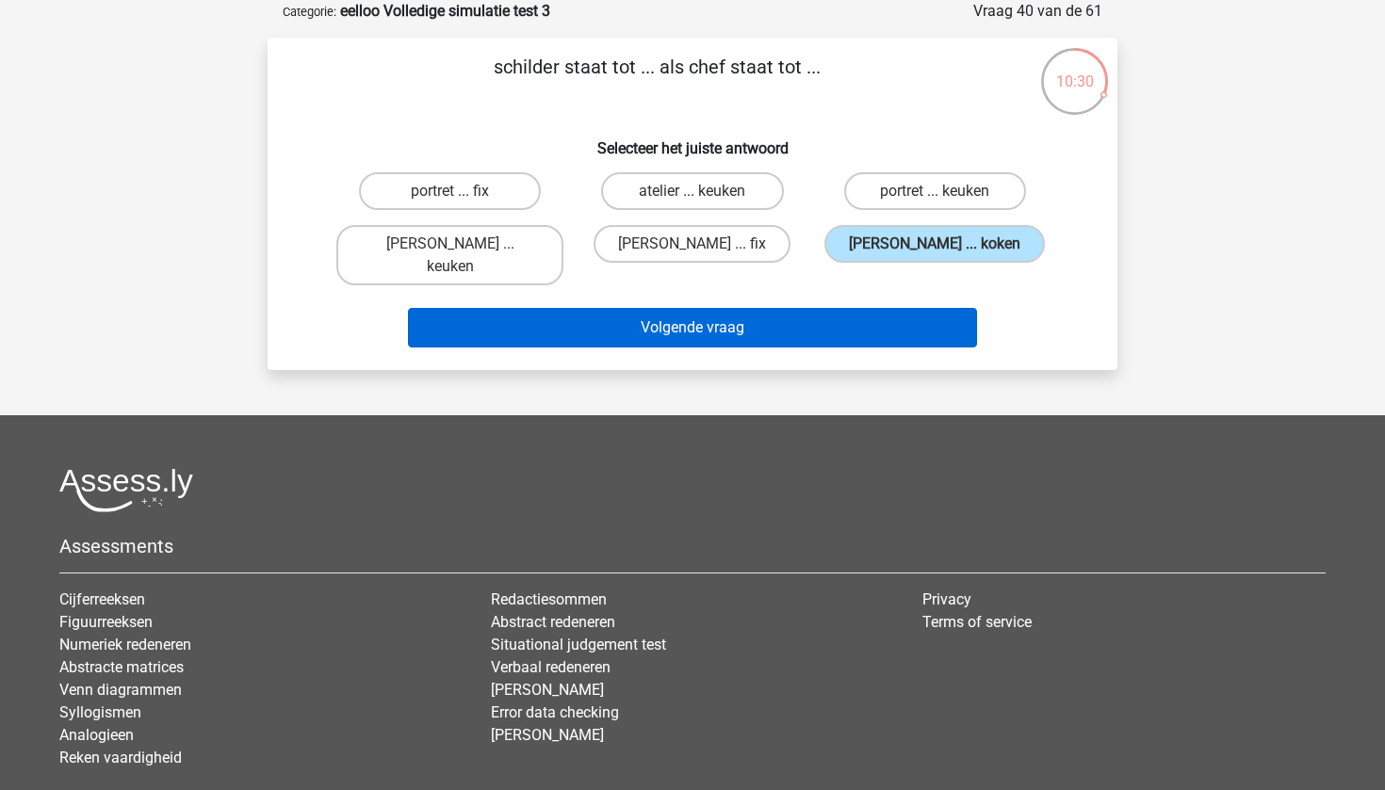
click at [854, 308] on button "Volgende vraag" at bounding box center [693, 328] width 570 height 40
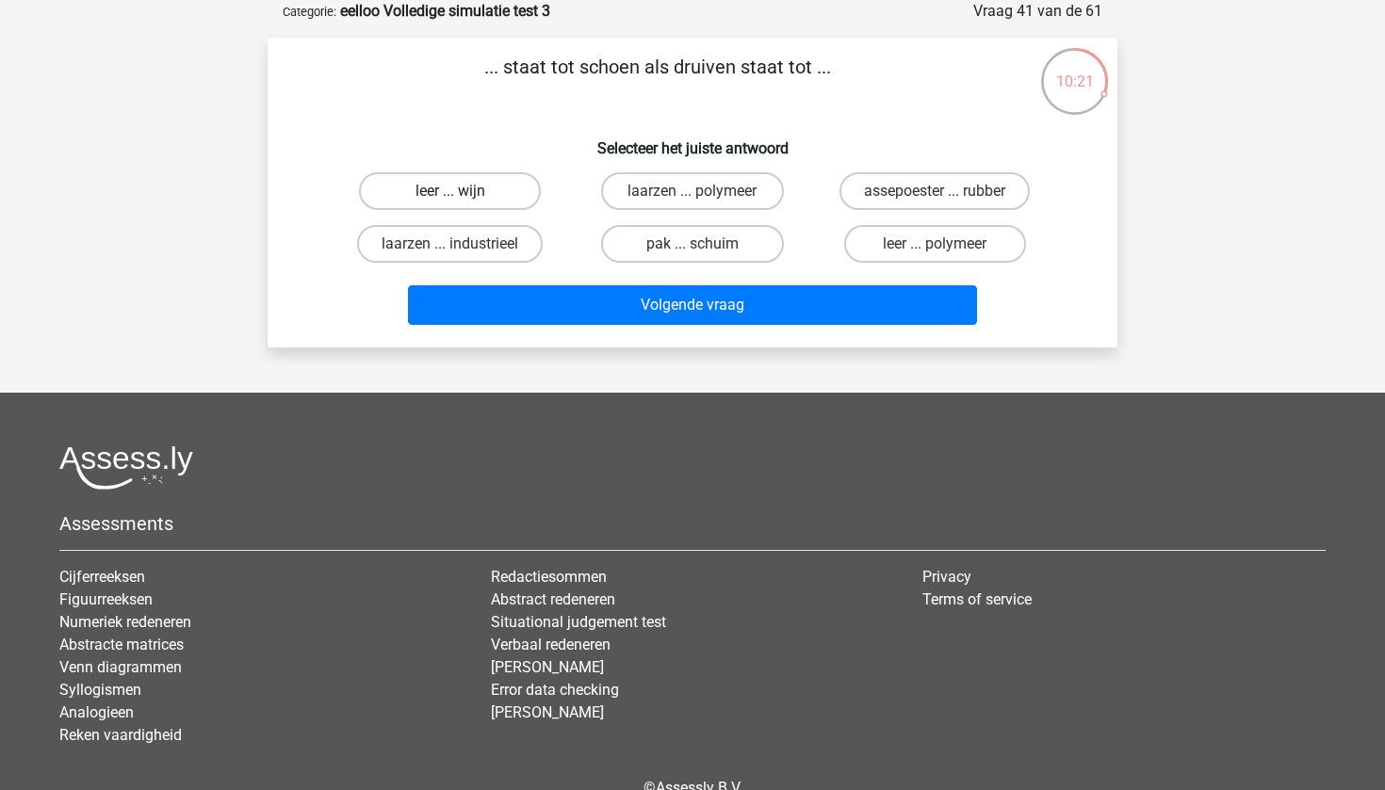
click at [437, 180] on label "leer ... wijn" at bounding box center [450, 191] width 182 height 38
click at [450, 191] on input "leer ... wijn" at bounding box center [456, 197] width 12 height 12
radio input "true"
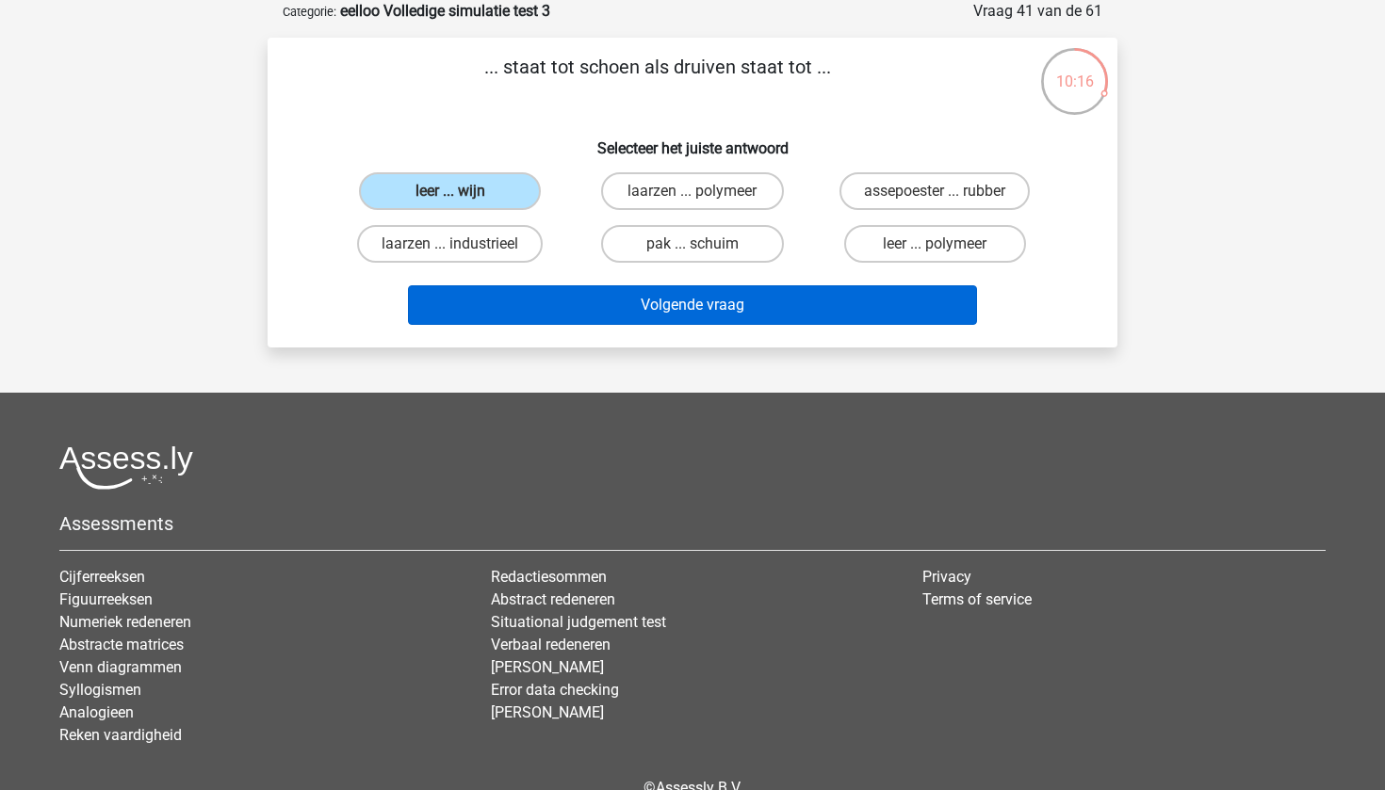
click at [773, 309] on button "Volgende vraag" at bounding box center [693, 305] width 570 height 40
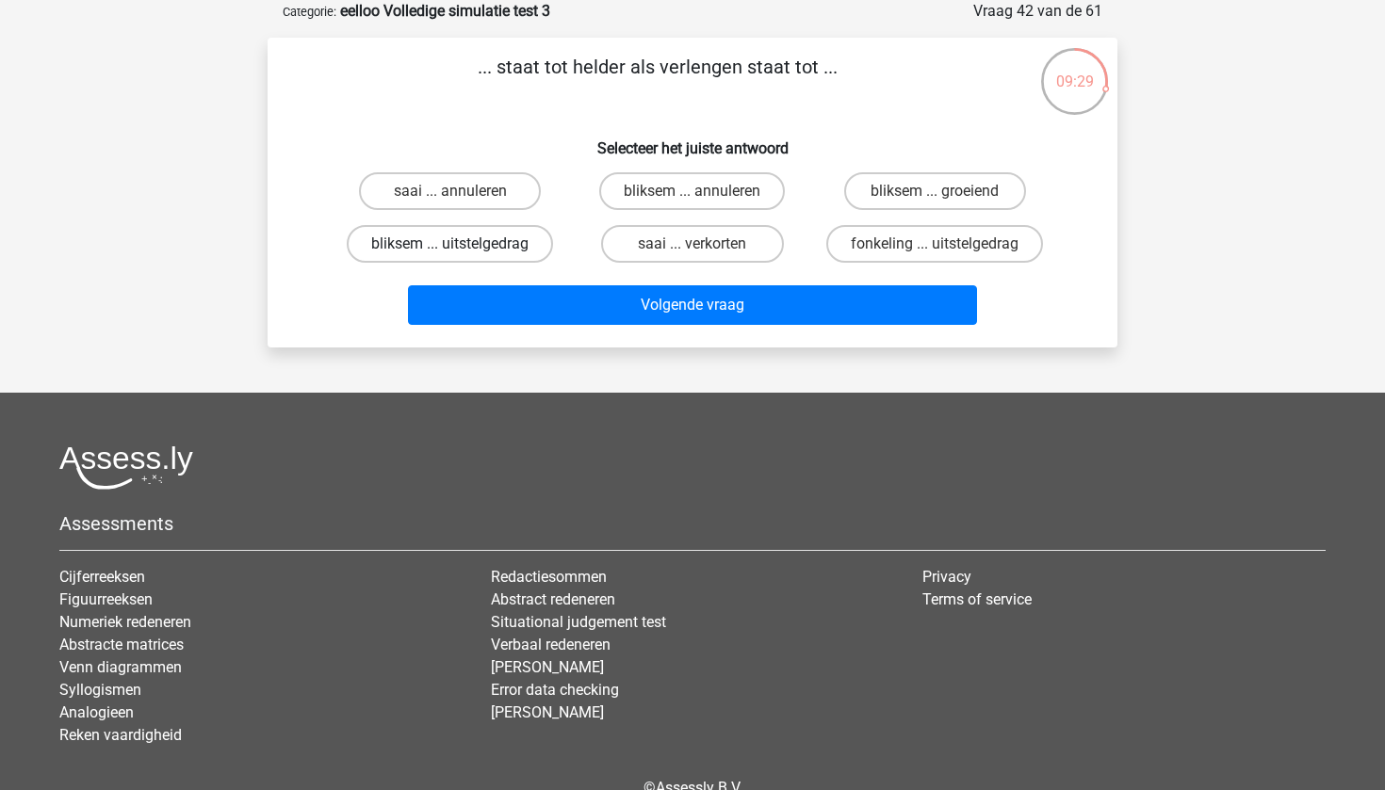
click at [486, 253] on label "bliksem ... uitstelgedrag" at bounding box center [450, 244] width 206 height 38
click at [463, 253] on input "bliksem ... uitstelgedrag" at bounding box center [456, 250] width 12 height 12
radio input "true"
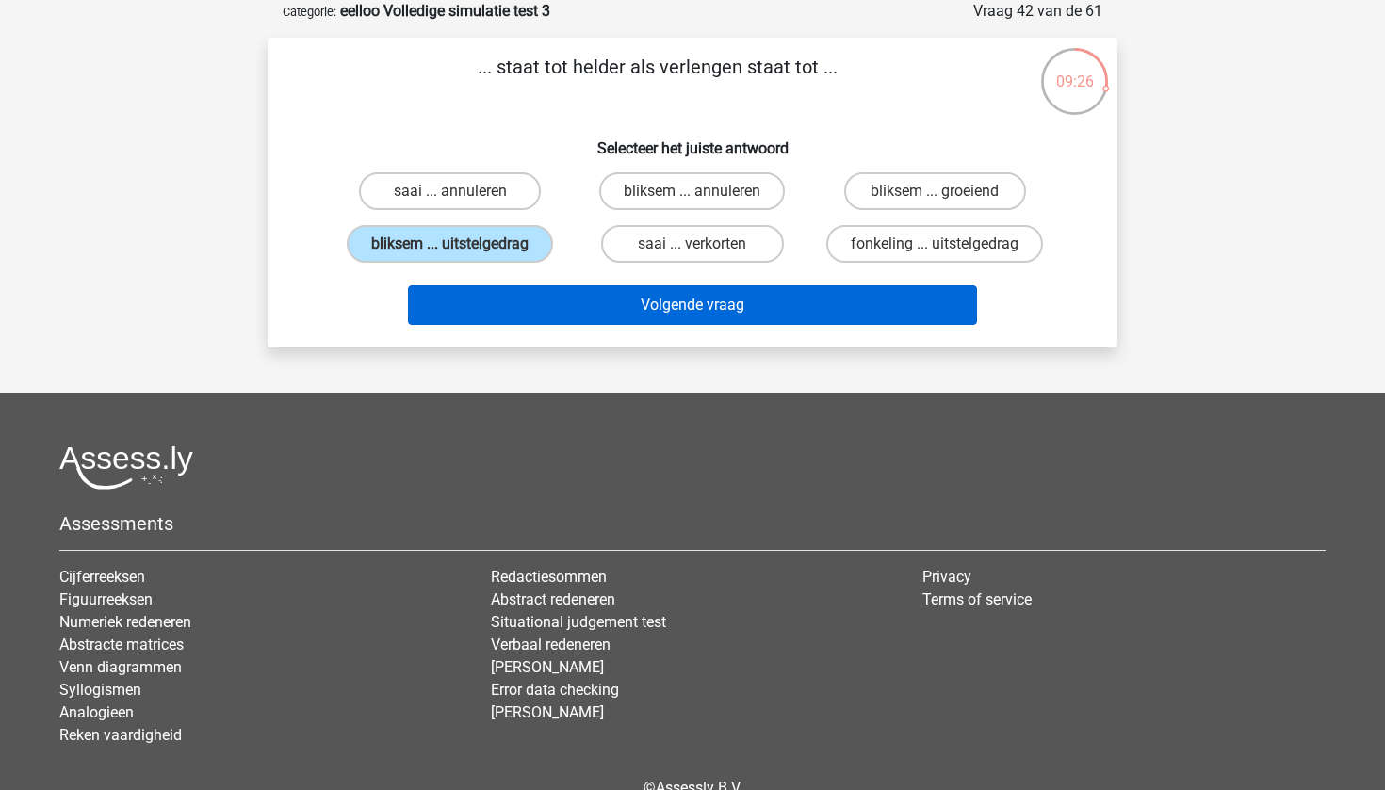
click at [641, 312] on button "Volgende vraag" at bounding box center [693, 305] width 570 height 40
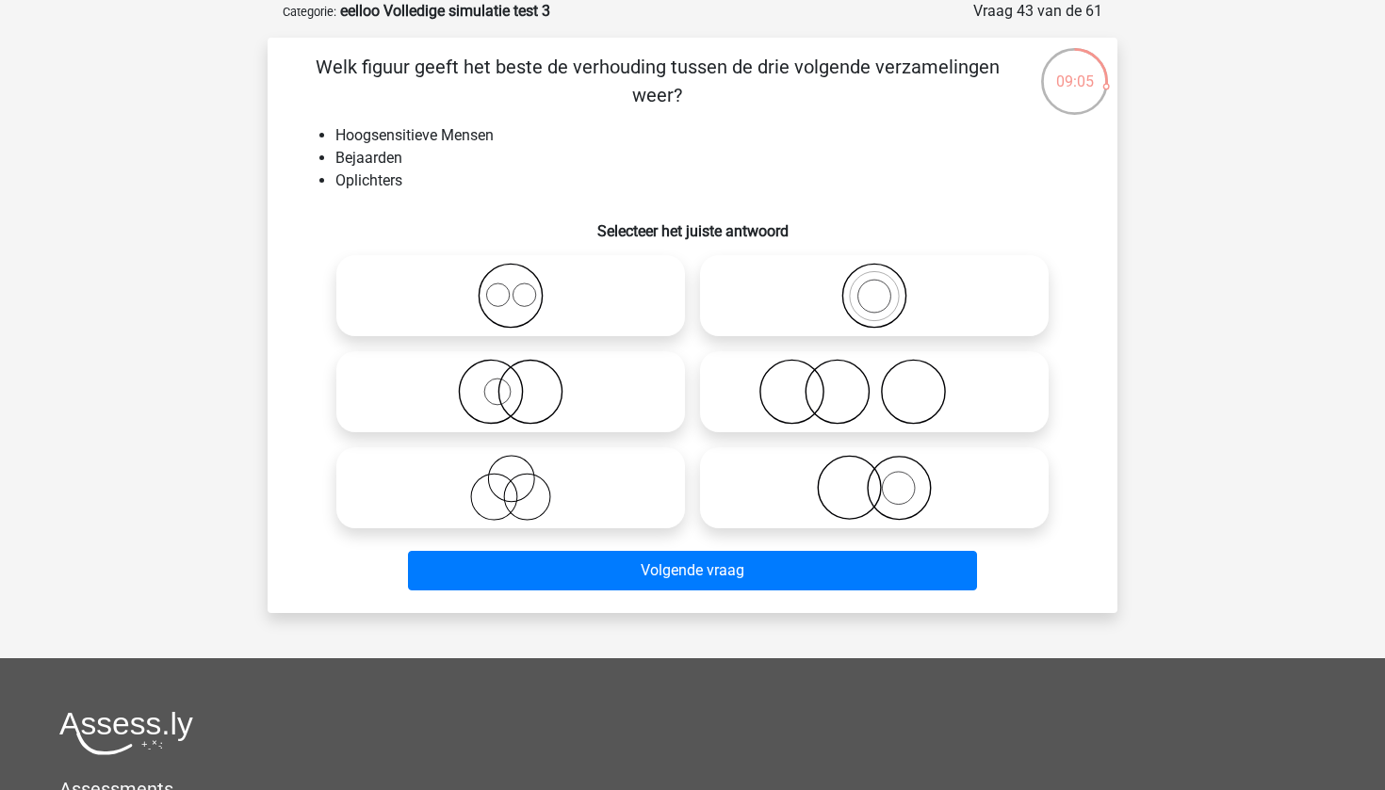
click at [555, 513] on icon at bounding box center [511, 488] width 334 height 66
click at [523, 479] on input "radio" at bounding box center [517, 472] width 12 height 12
radio input "true"
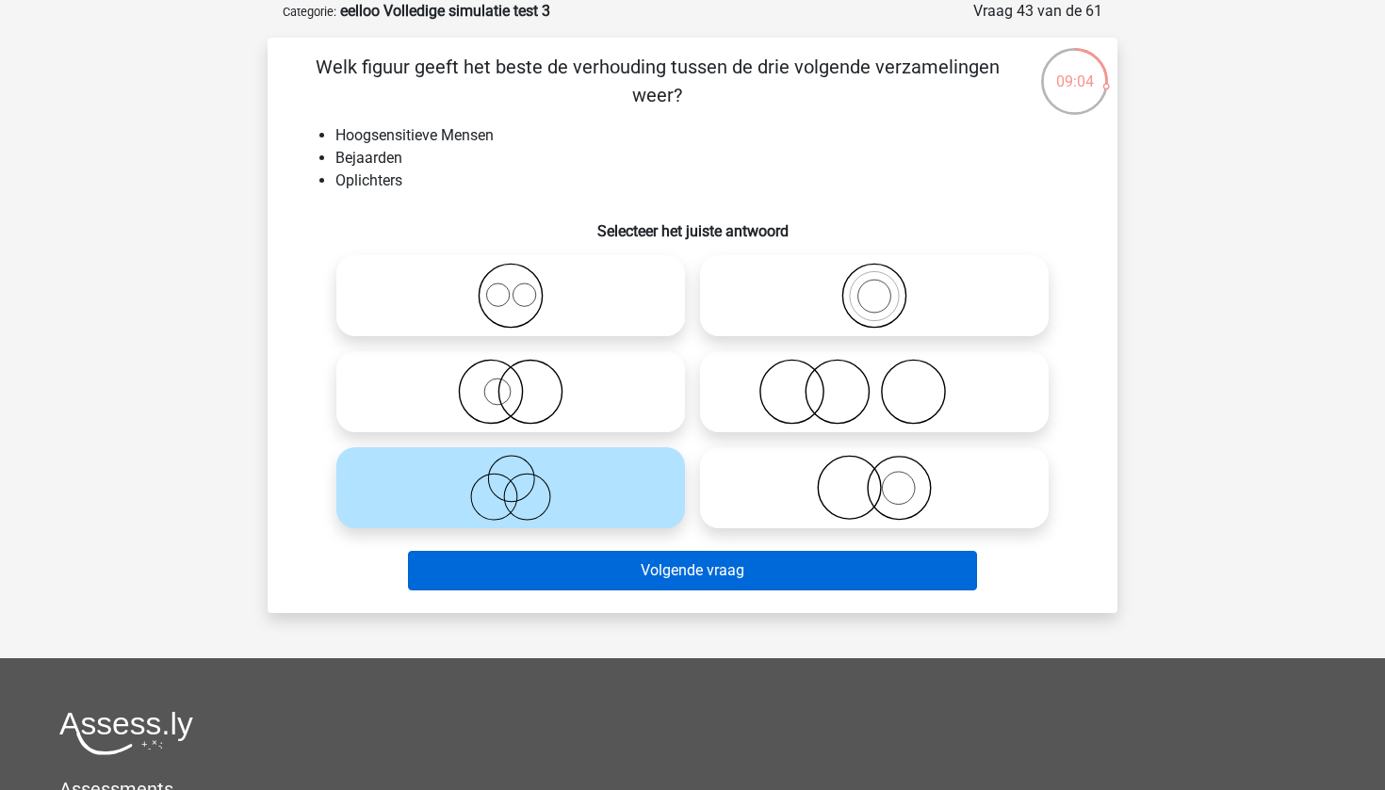
click at [693, 565] on button "Volgende vraag" at bounding box center [693, 571] width 570 height 40
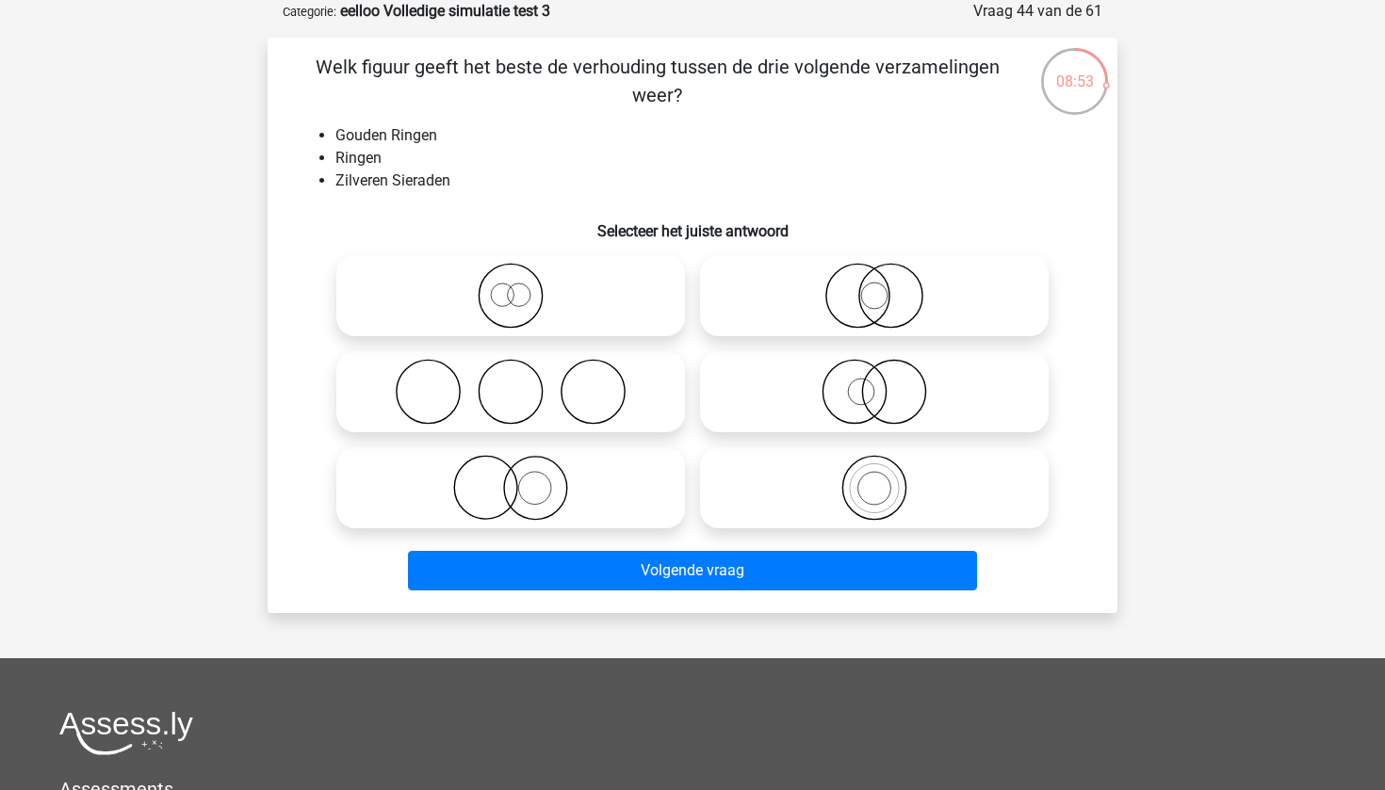
click at [650, 510] on icon at bounding box center [511, 488] width 334 height 66
click at [523, 479] on input "radio" at bounding box center [517, 472] width 12 height 12
radio input "true"
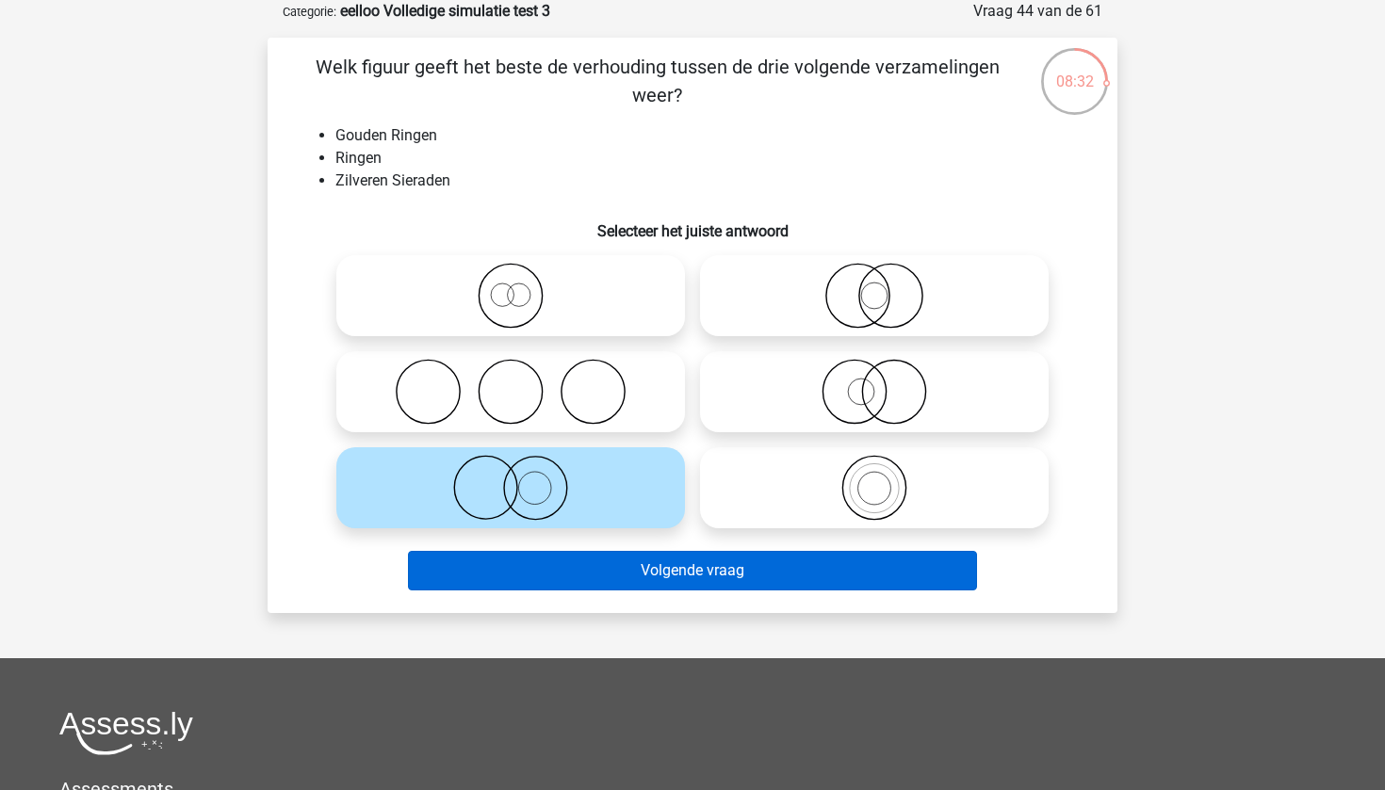
click at [693, 578] on button "Volgende vraag" at bounding box center [693, 571] width 570 height 40
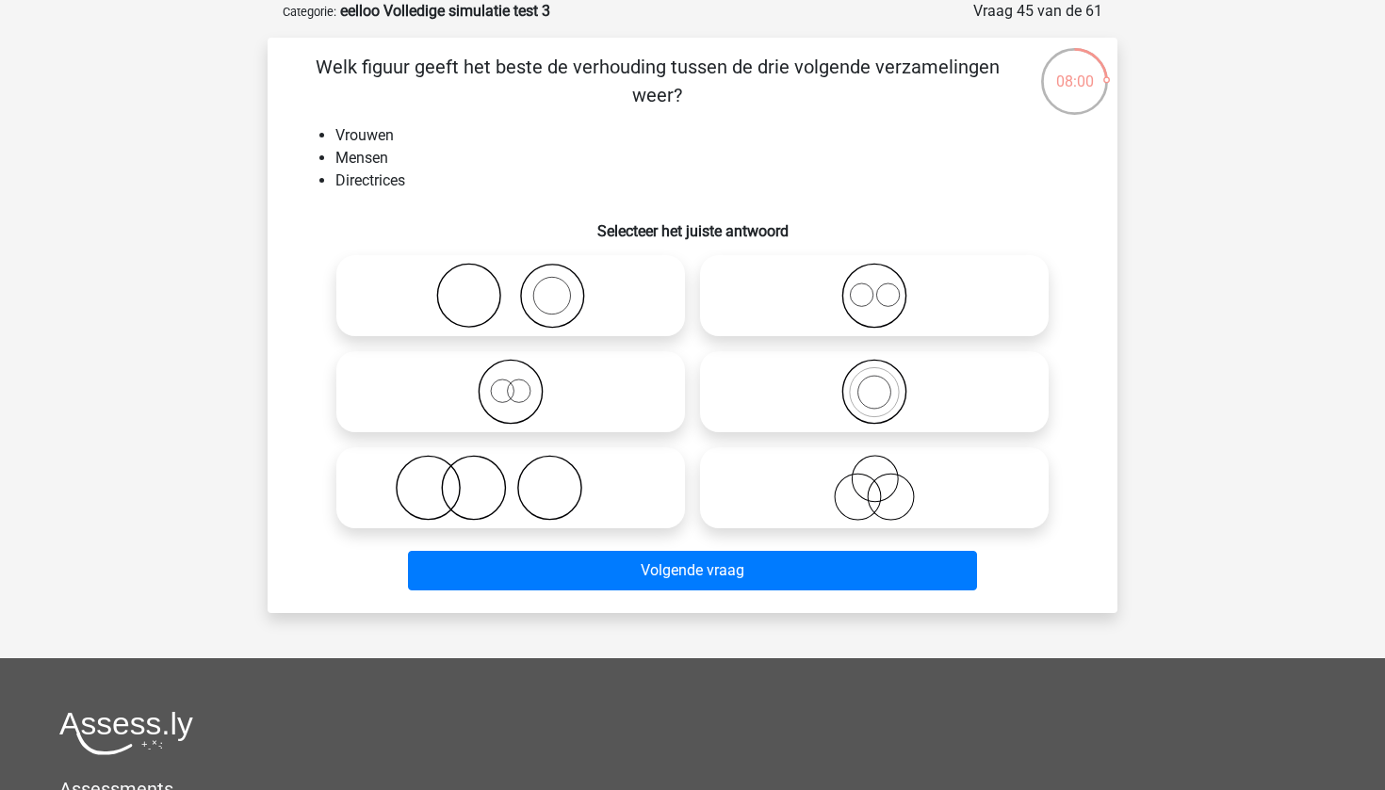
click at [601, 487] on icon at bounding box center [511, 488] width 334 height 66
click at [523, 479] on input "radio" at bounding box center [517, 472] width 12 height 12
radio input "true"
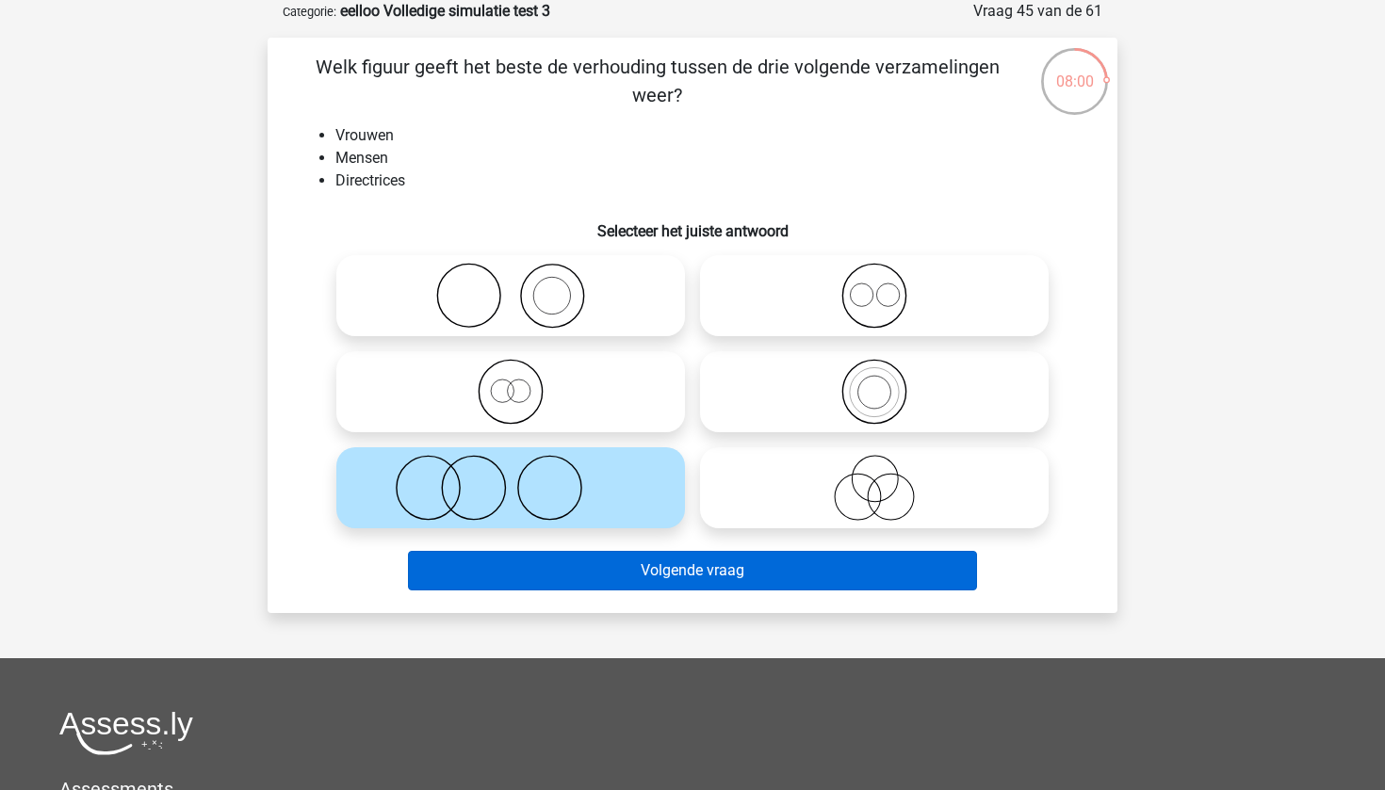
click at [693, 580] on button "Volgende vraag" at bounding box center [693, 571] width 570 height 40
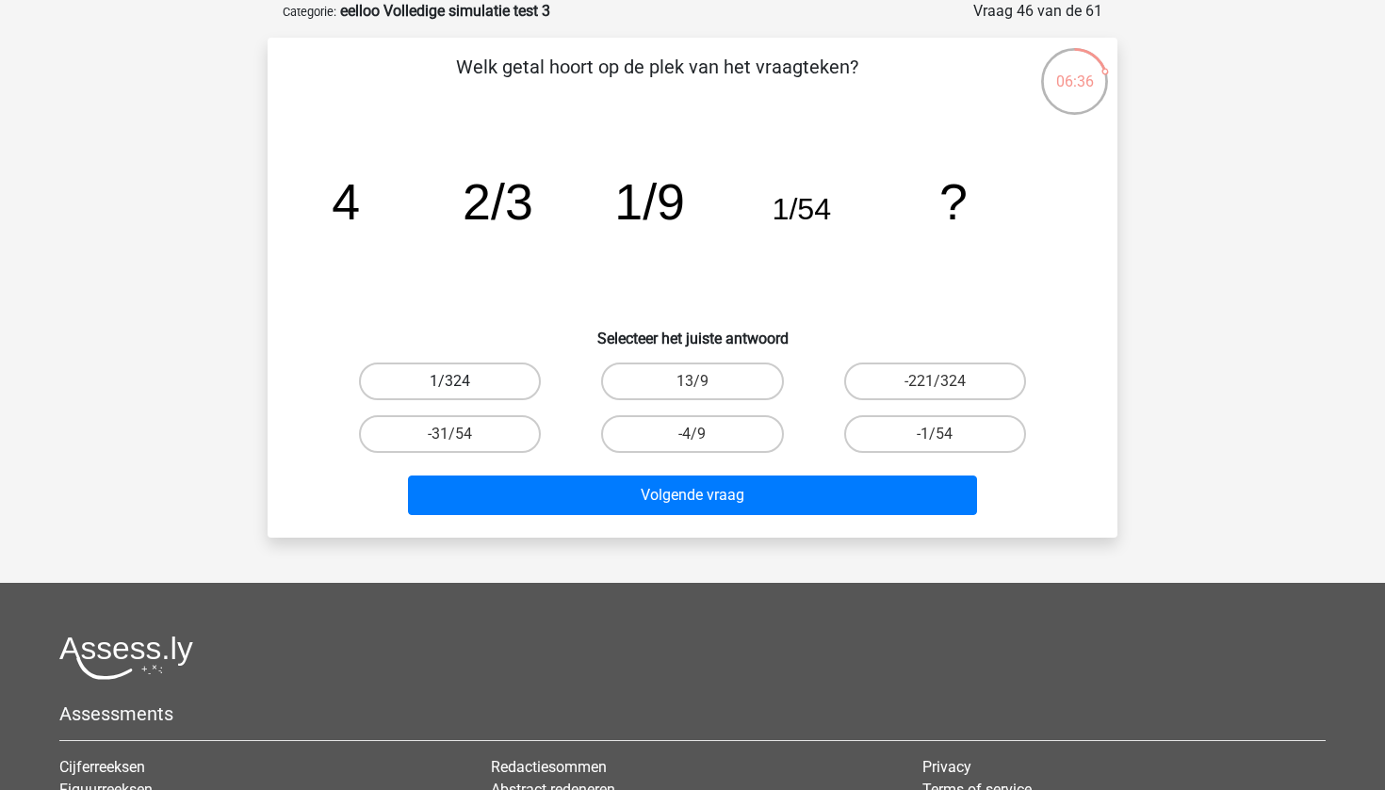
click at [517, 380] on label "1/324" at bounding box center [450, 382] width 182 height 38
click at [463, 382] on input "1/324" at bounding box center [456, 388] width 12 height 12
radio input "true"
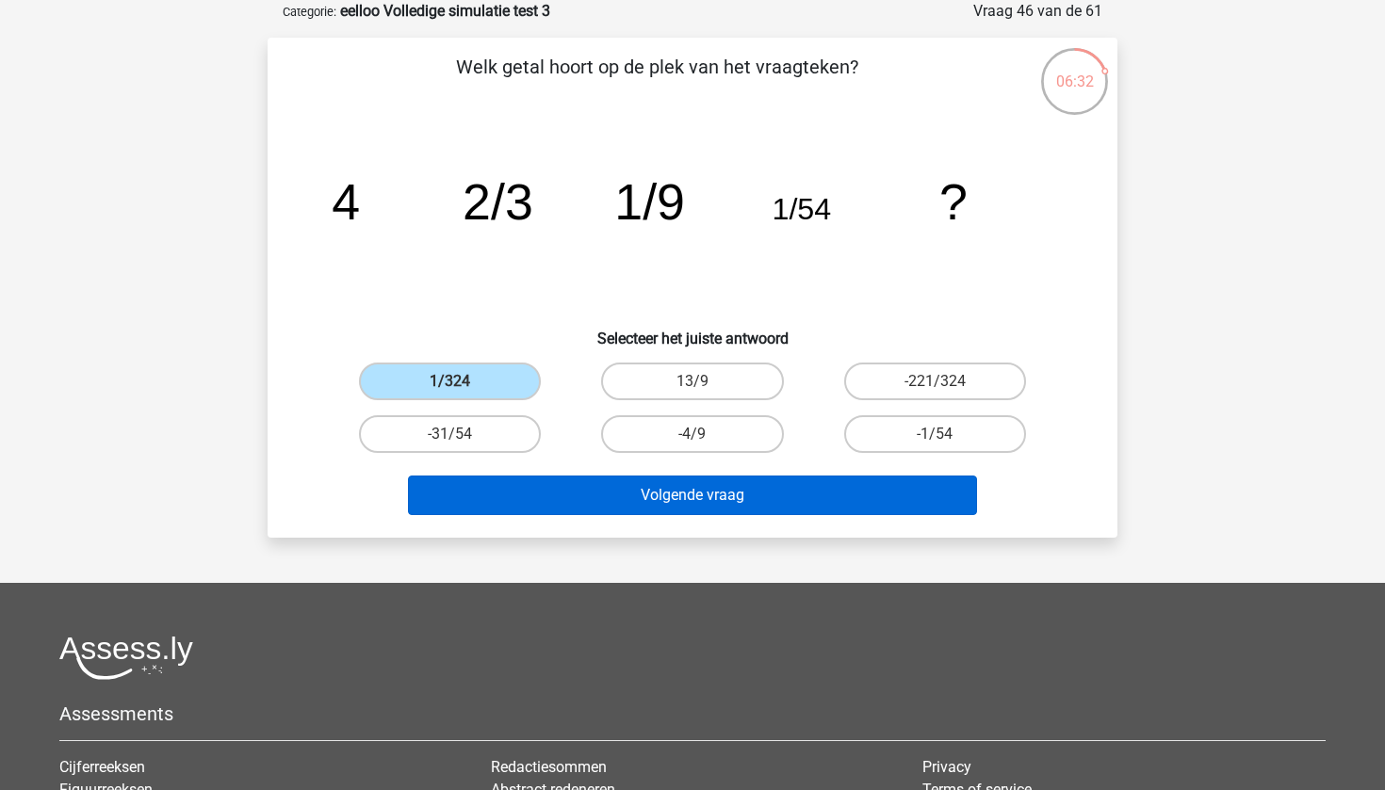
click at [831, 495] on button "Volgende vraag" at bounding box center [693, 496] width 570 height 40
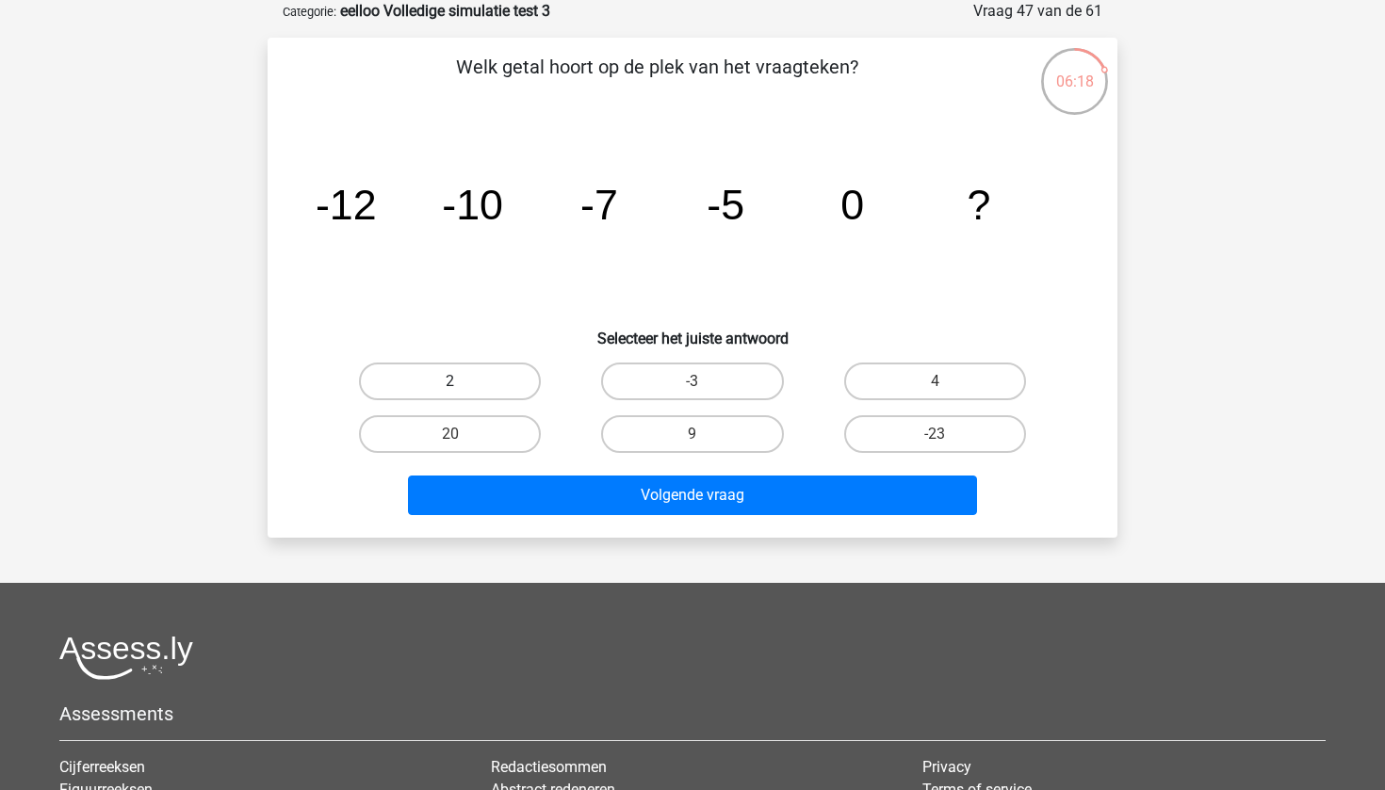
click at [503, 380] on label "2" at bounding box center [450, 382] width 182 height 38
click at [463, 382] on input "2" at bounding box center [456, 388] width 12 height 12
radio input "true"
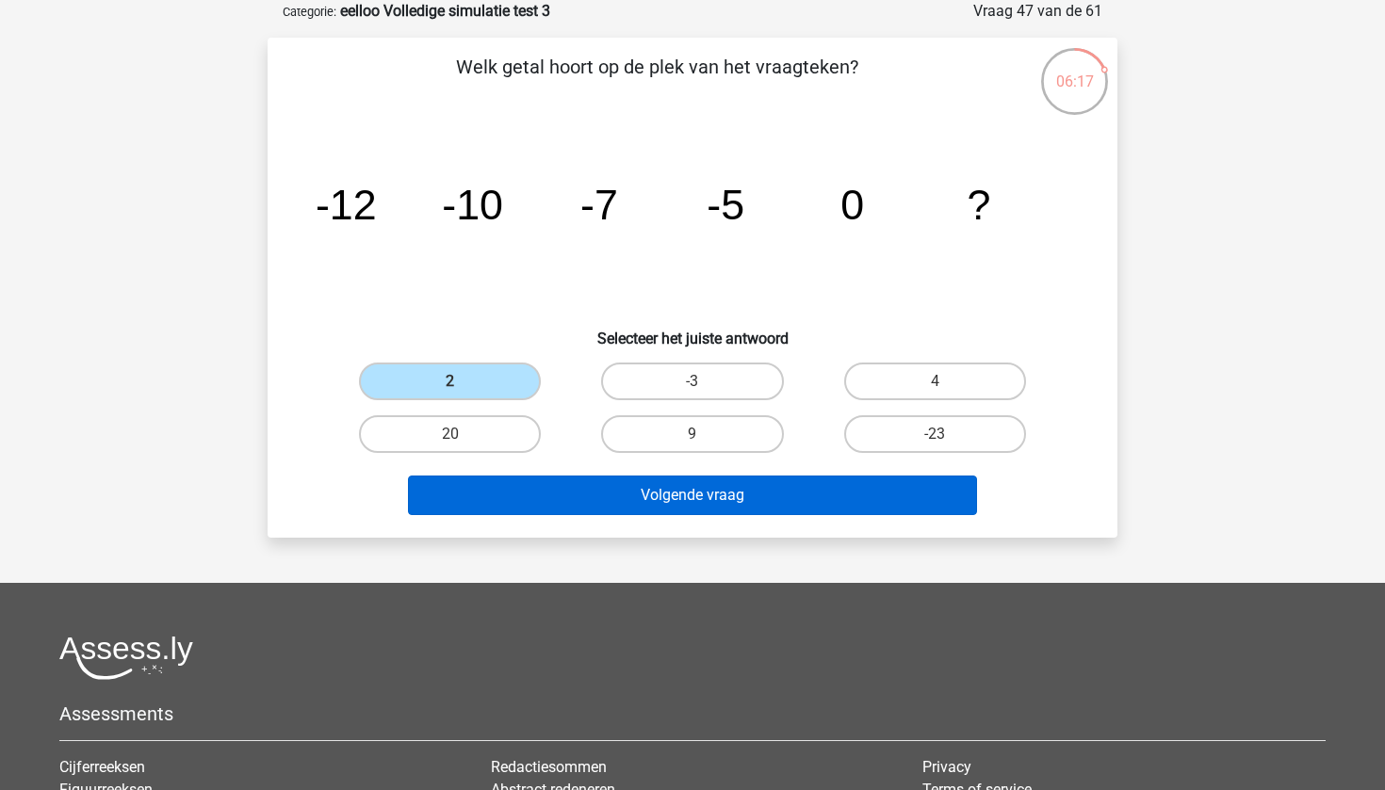
click at [671, 491] on button "Volgende vraag" at bounding box center [693, 496] width 570 height 40
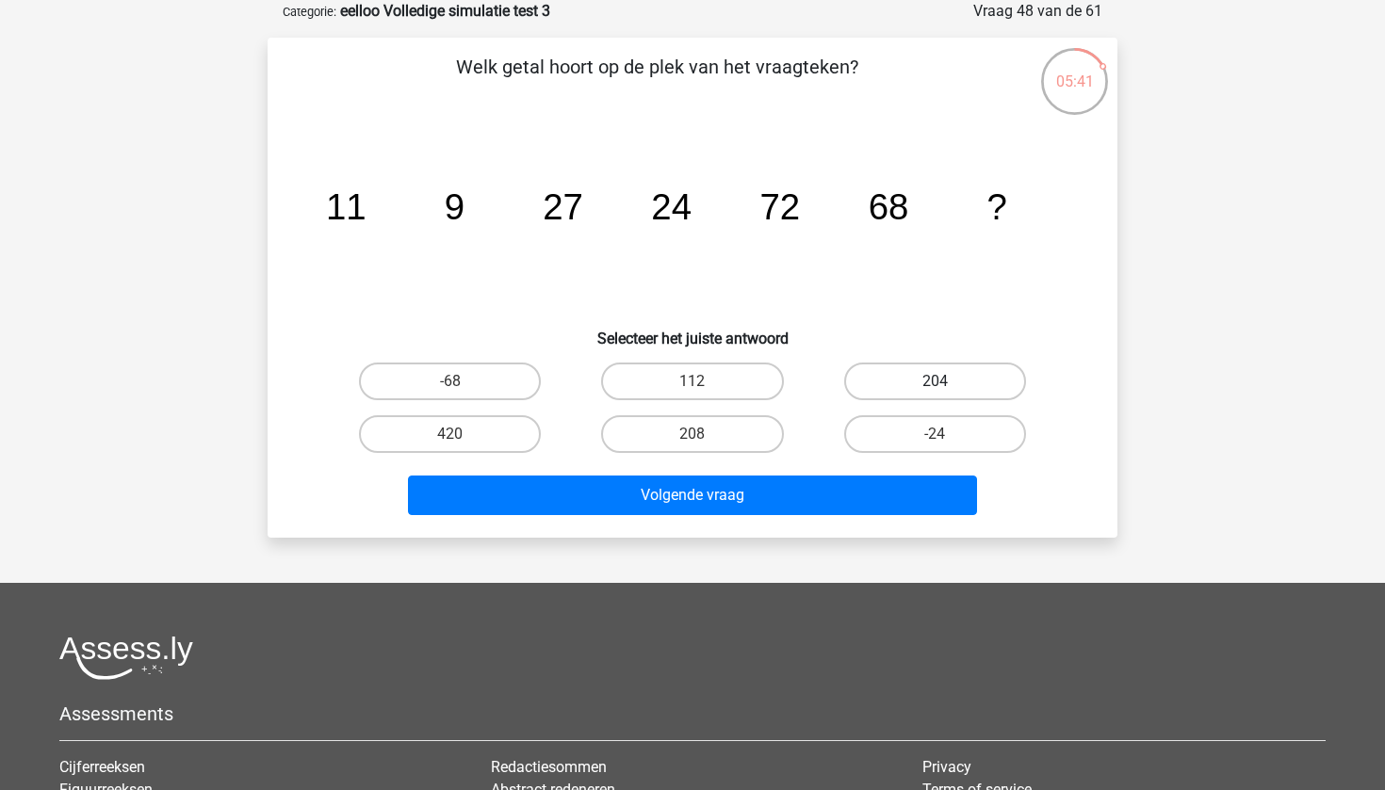
click at [964, 368] on label "204" at bounding box center [935, 382] width 182 height 38
click at [947, 382] on input "204" at bounding box center [941, 388] width 12 height 12
radio input "true"
click at [786, 530] on div "Welk getal hoort op de plek van het vraagteken? image/svg+xml 11 9 27 24 72 68 …" at bounding box center [693, 288] width 850 height 500
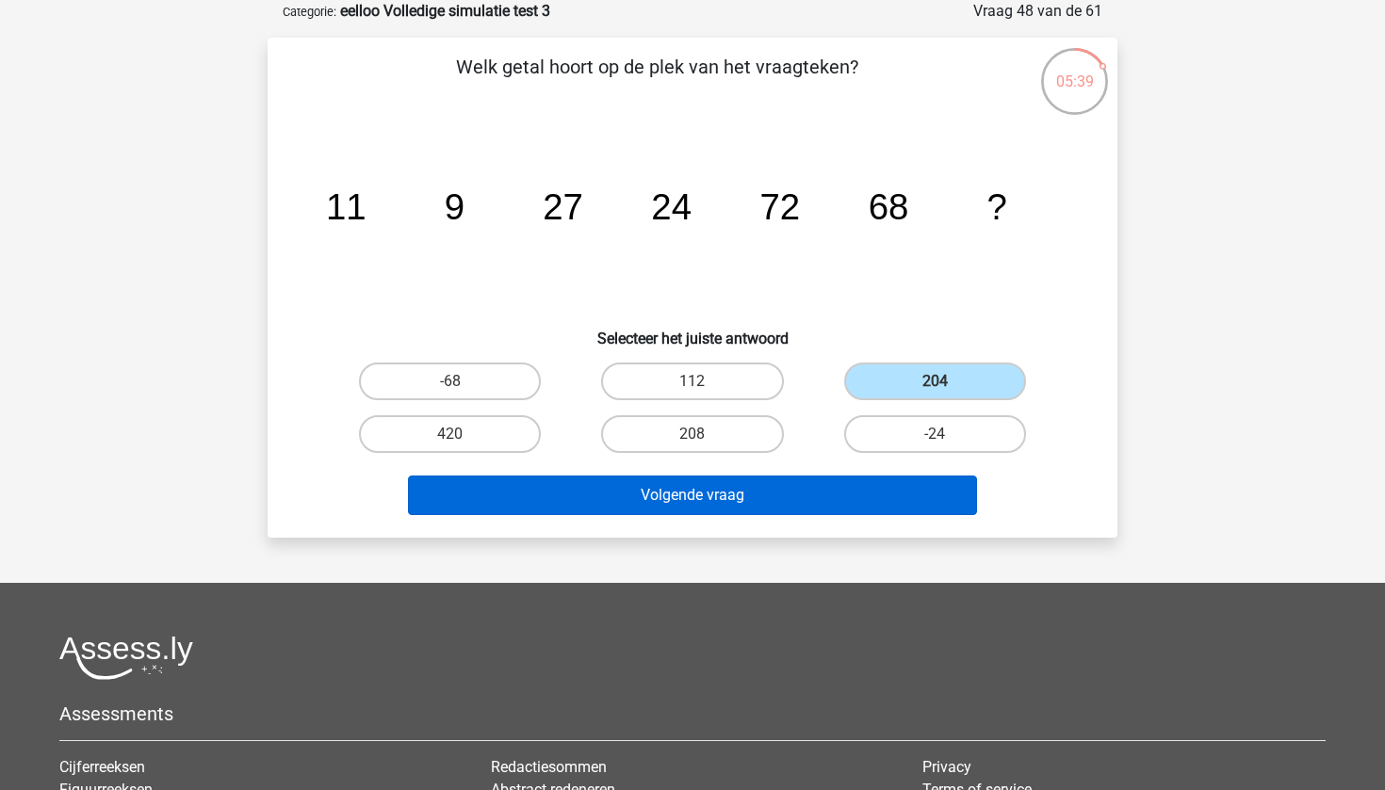
click at [776, 507] on button "Volgende vraag" at bounding box center [693, 496] width 570 height 40
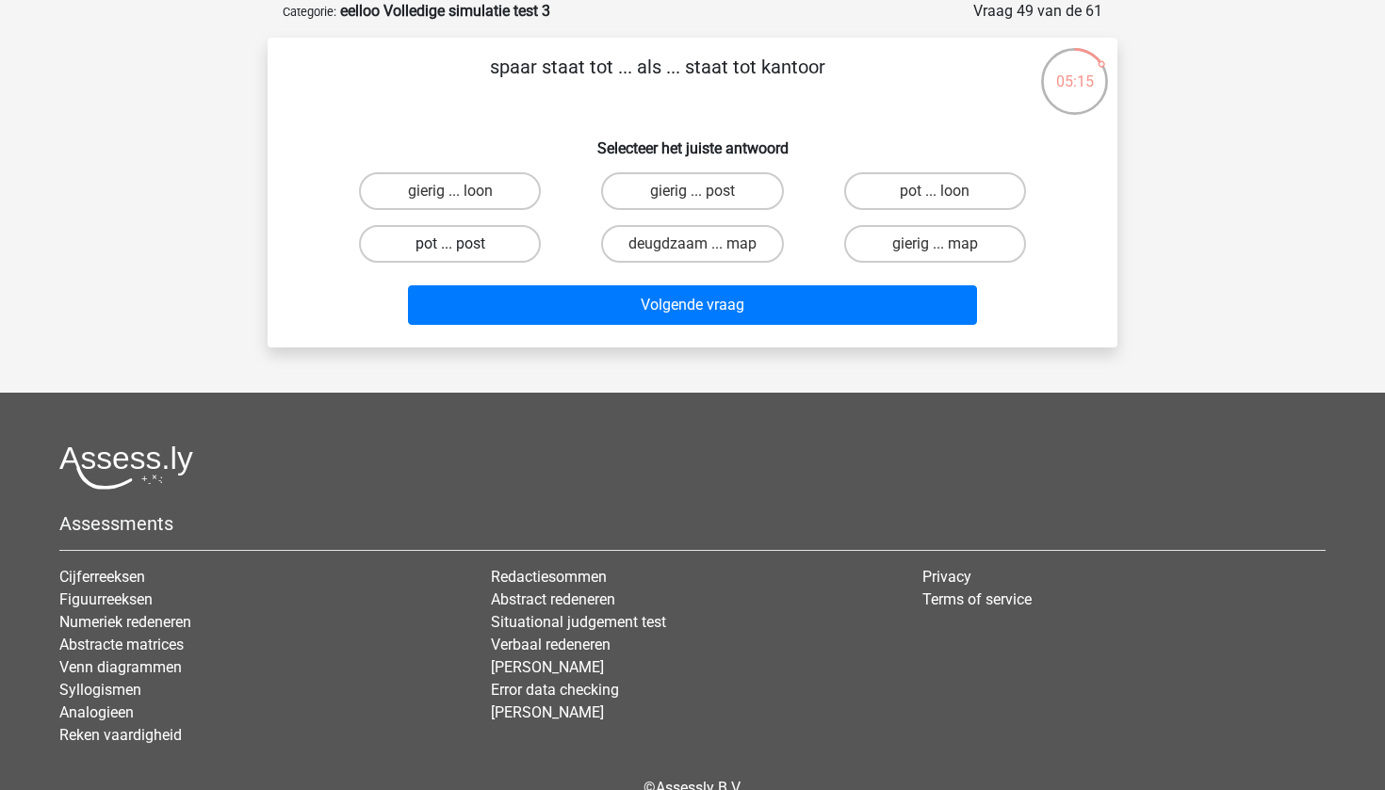
click at [478, 236] on label "pot ... post" at bounding box center [450, 244] width 182 height 38
click at [463, 244] on input "pot ... post" at bounding box center [456, 250] width 12 height 12
radio input "true"
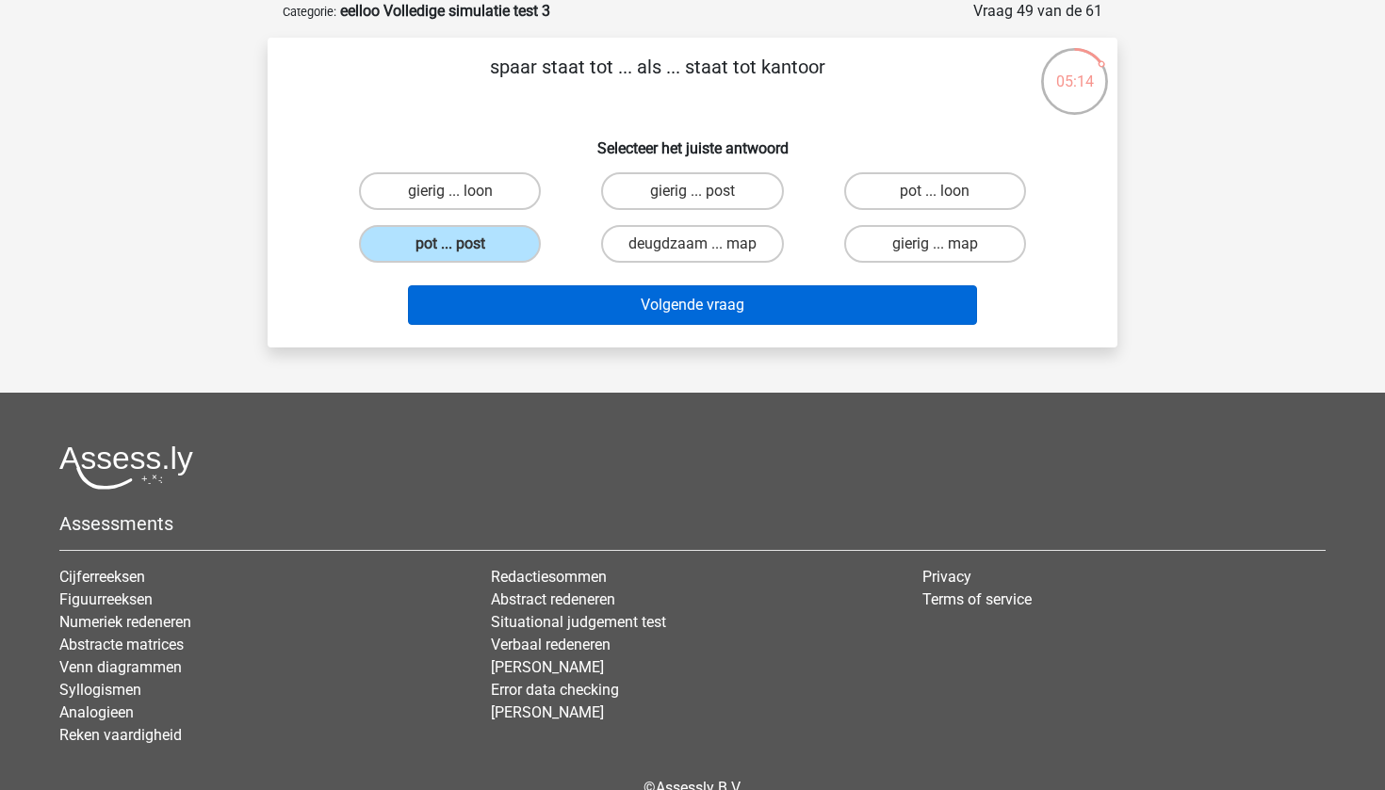
click at [634, 293] on button "Volgende vraag" at bounding box center [693, 305] width 570 height 40
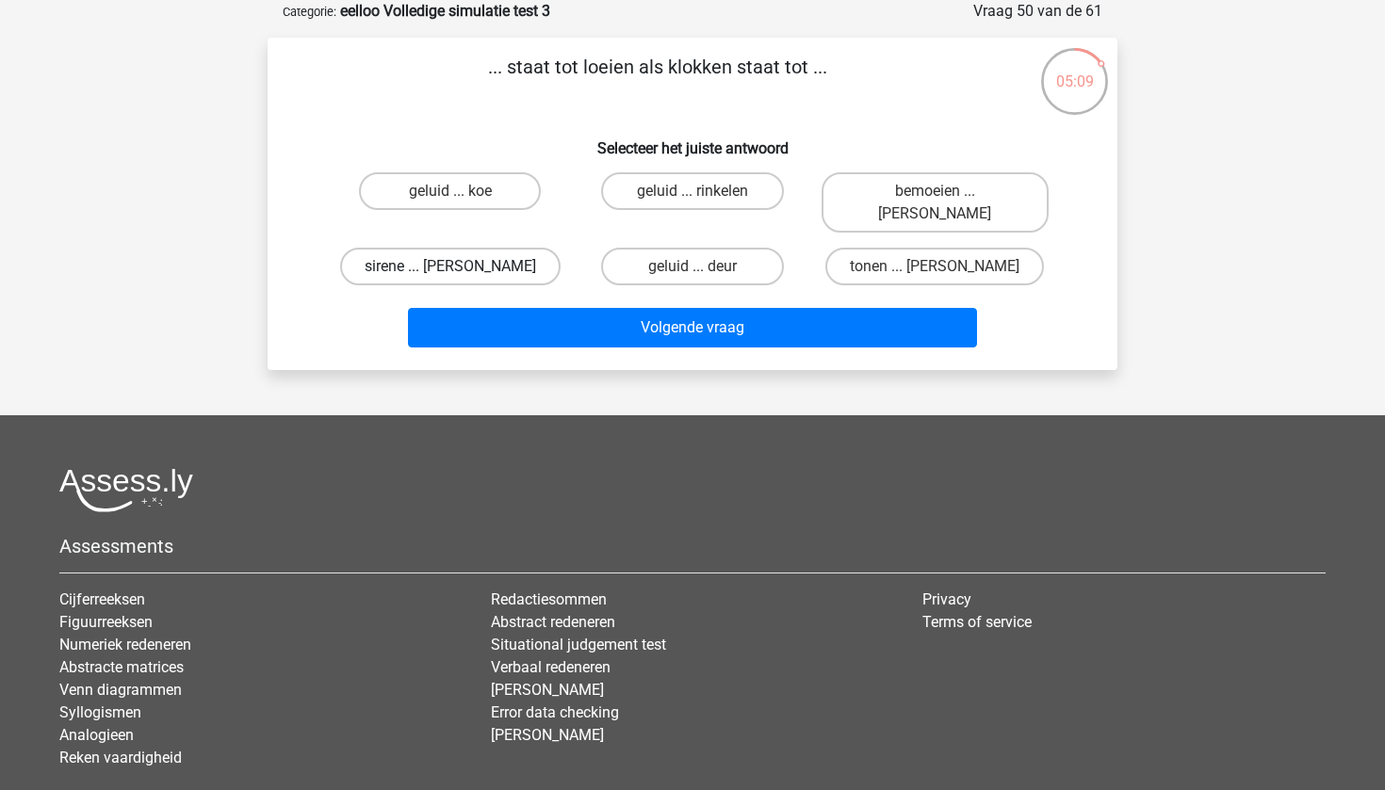
click at [478, 248] on label "sirene ... luiden" at bounding box center [450, 267] width 220 height 38
click at [463, 267] on input "sirene ... luiden" at bounding box center [456, 273] width 12 height 12
radio input "true"
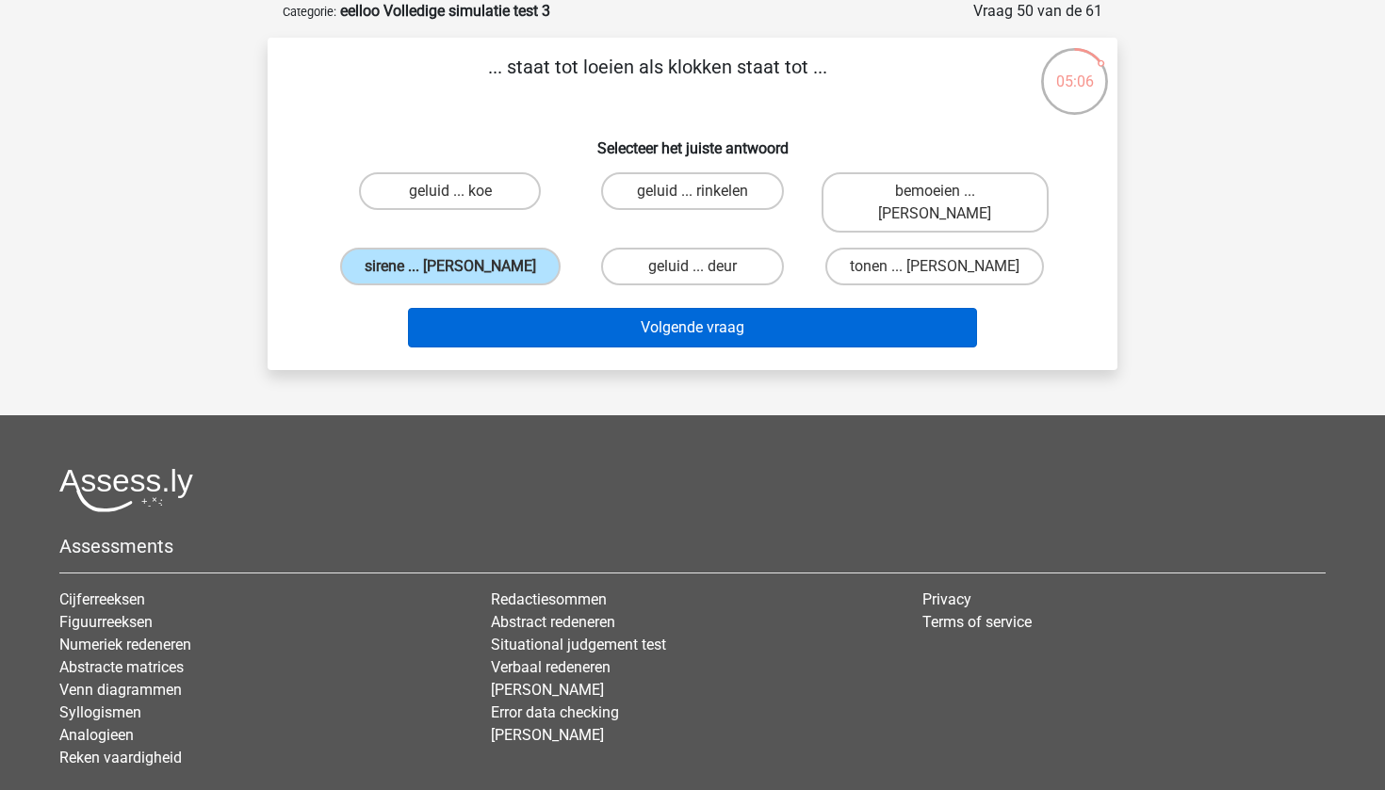
click at [688, 314] on button "Volgende vraag" at bounding box center [693, 328] width 570 height 40
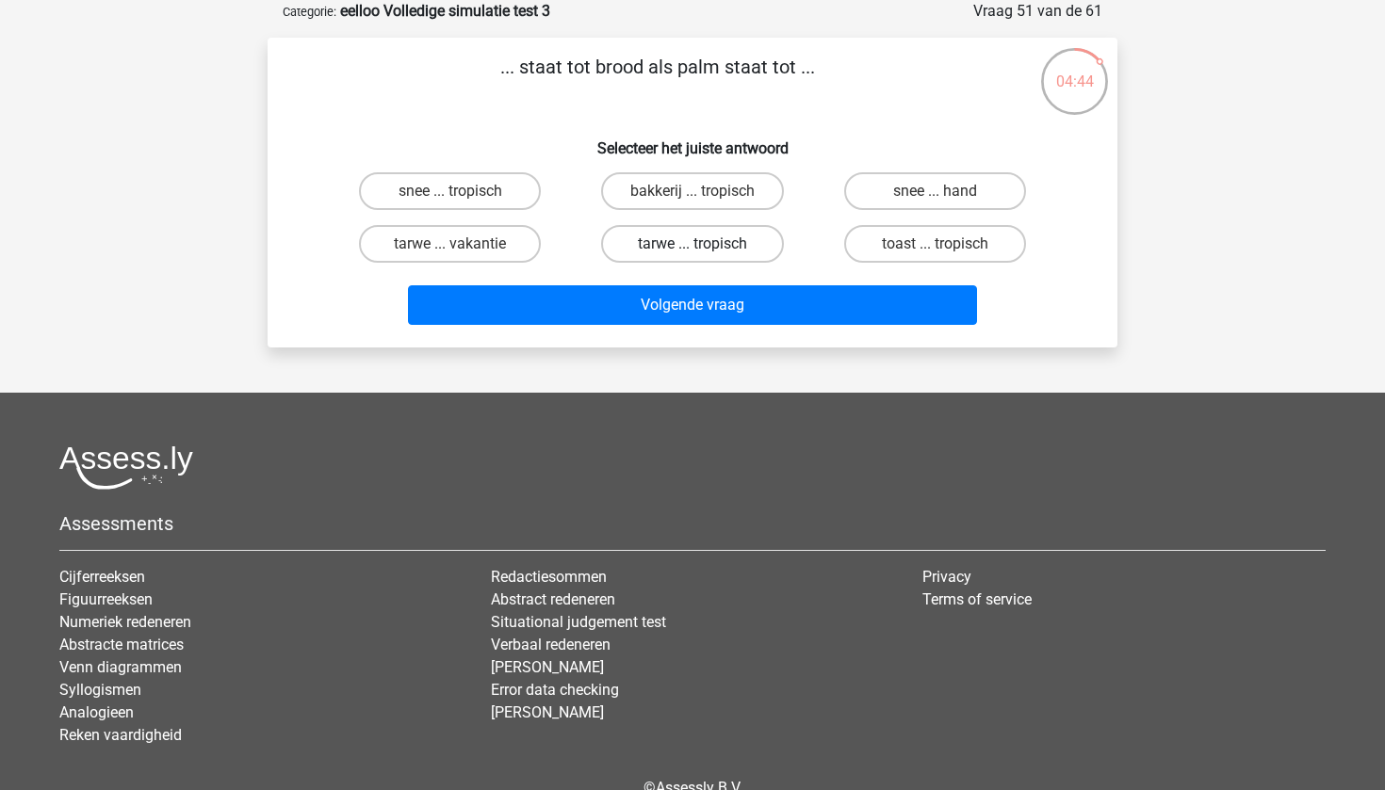
click at [712, 252] on label "tarwe ... tropisch" at bounding box center [692, 244] width 182 height 38
click at [705, 252] on input "tarwe ... tropisch" at bounding box center [698, 250] width 12 height 12
radio input "true"
click at [906, 259] on label "toast ... tropisch" at bounding box center [935, 244] width 182 height 38
click at [935, 256] on input "toast ... tropisch" at bounding box center [941, 250] width 12 height 12
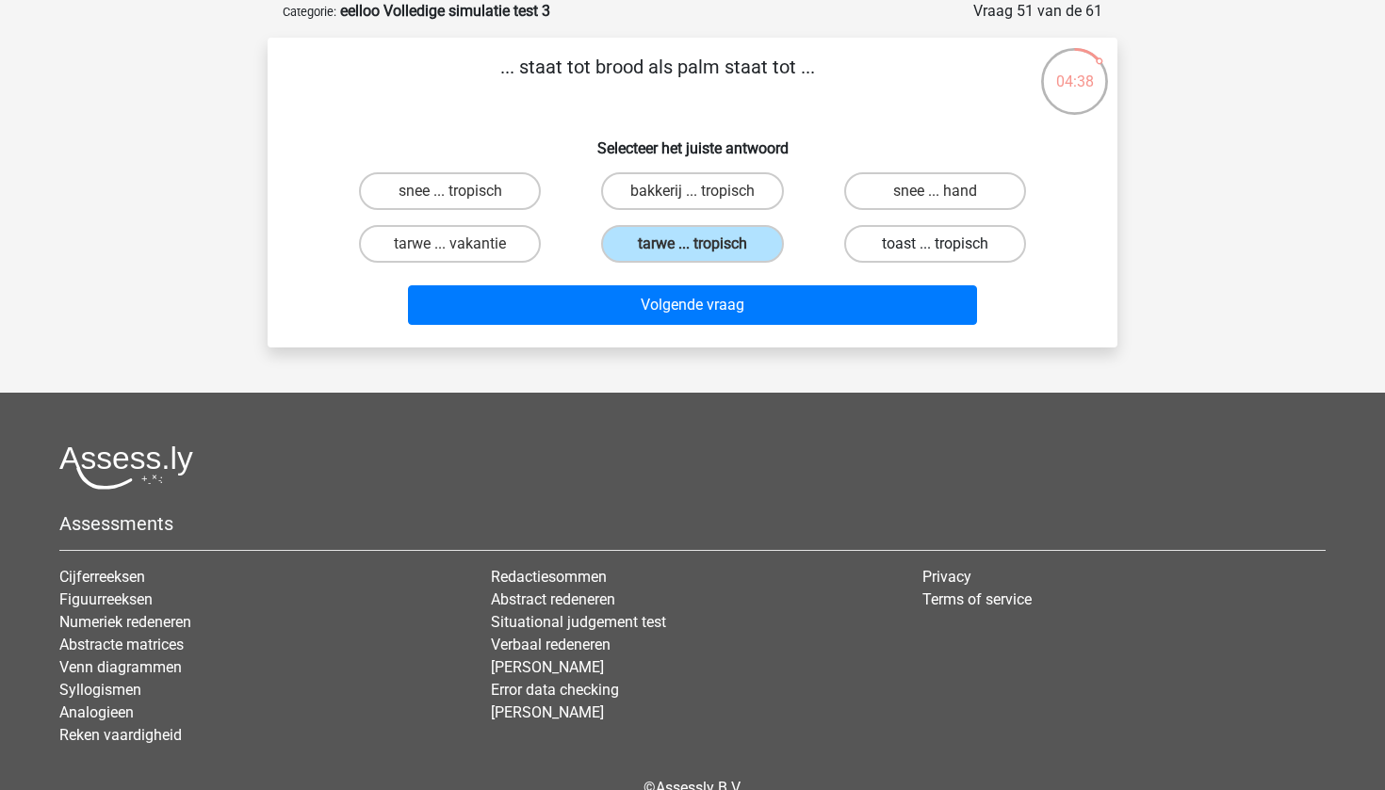
radio input "true"
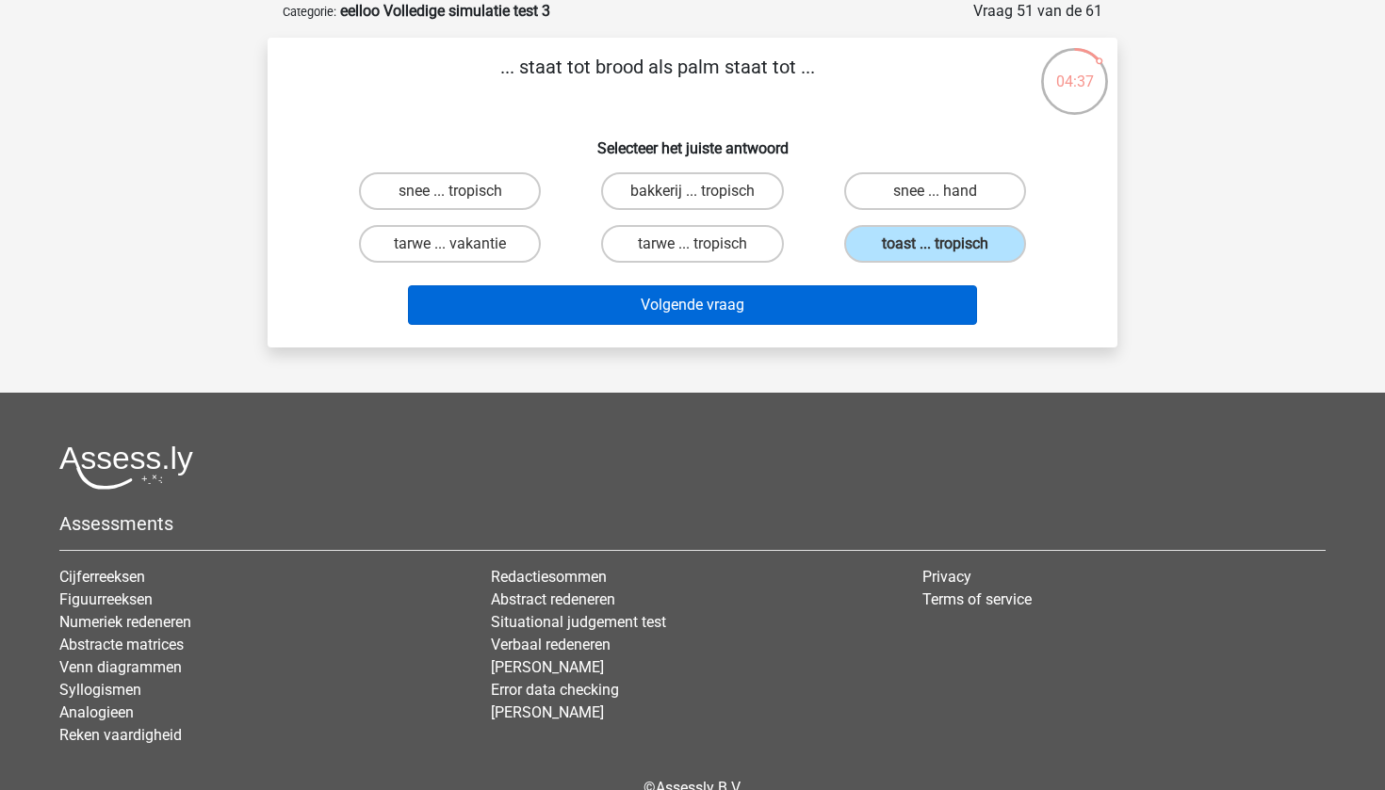
click at [857, 302] on button "Volgende vraag" at bounding box center [693, 305] width 570 height 40
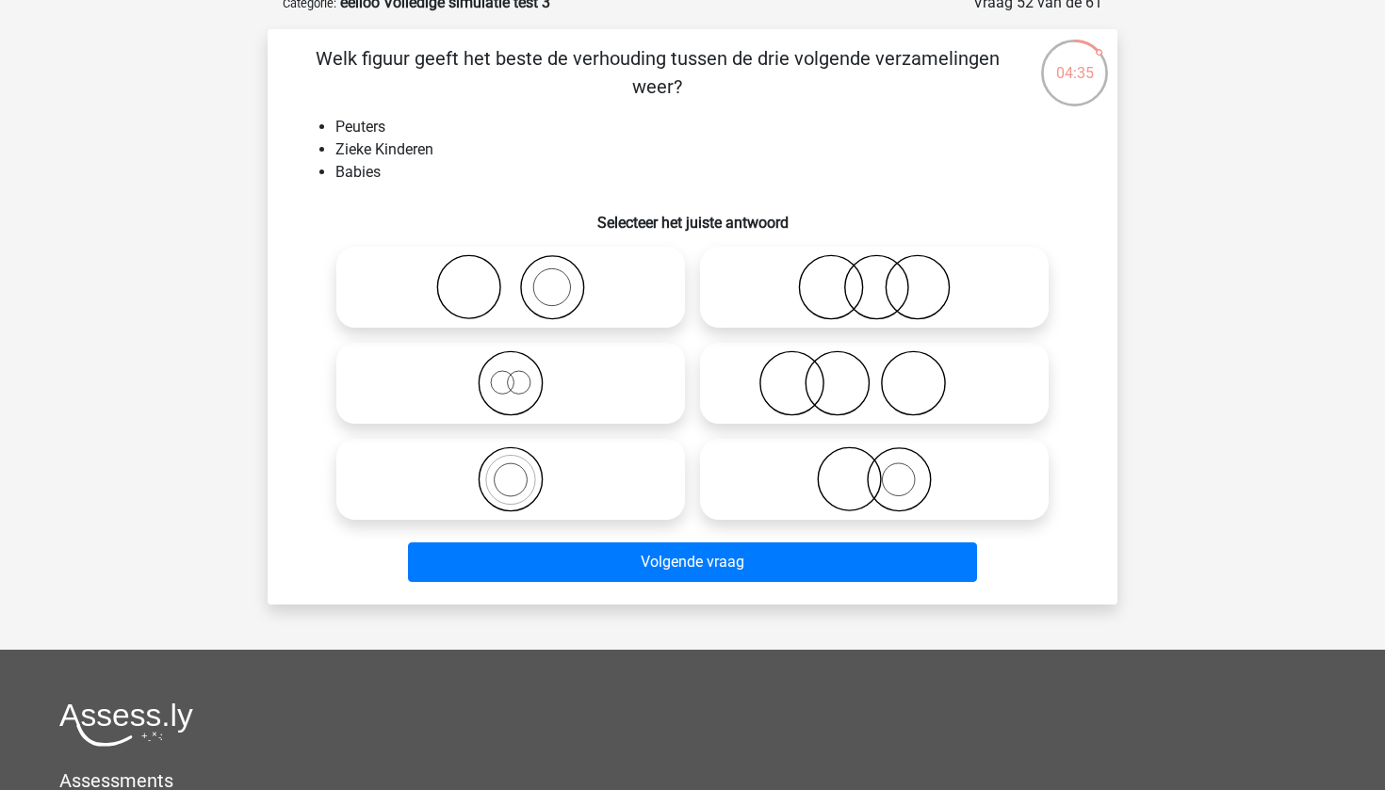
scroll to position [100, 0]
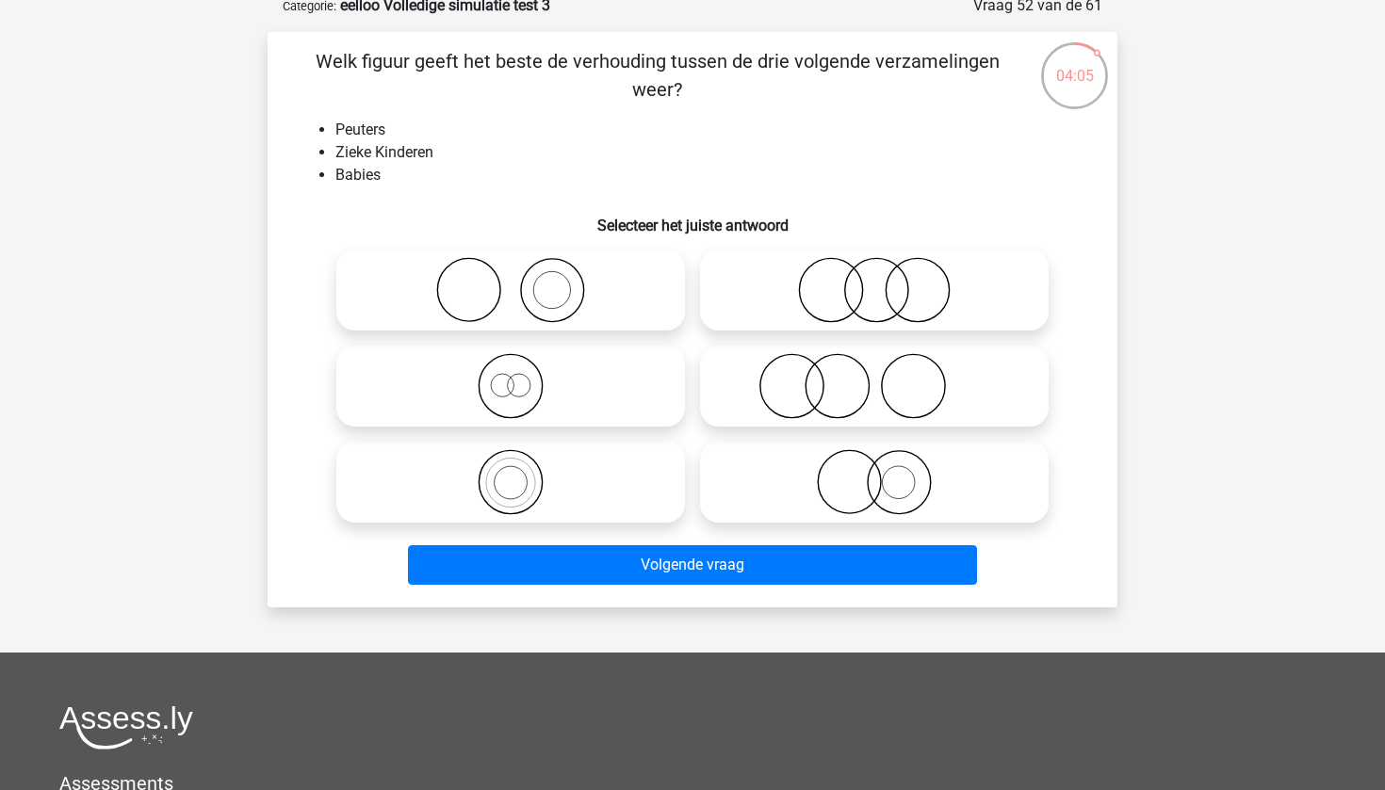
click at [653, 427] on label at bounding box center [510, 386] width 349 height 81
click at [523, 377] on input "radio" at bounding box center [517, 371] width 12 height 12
radio input "true"
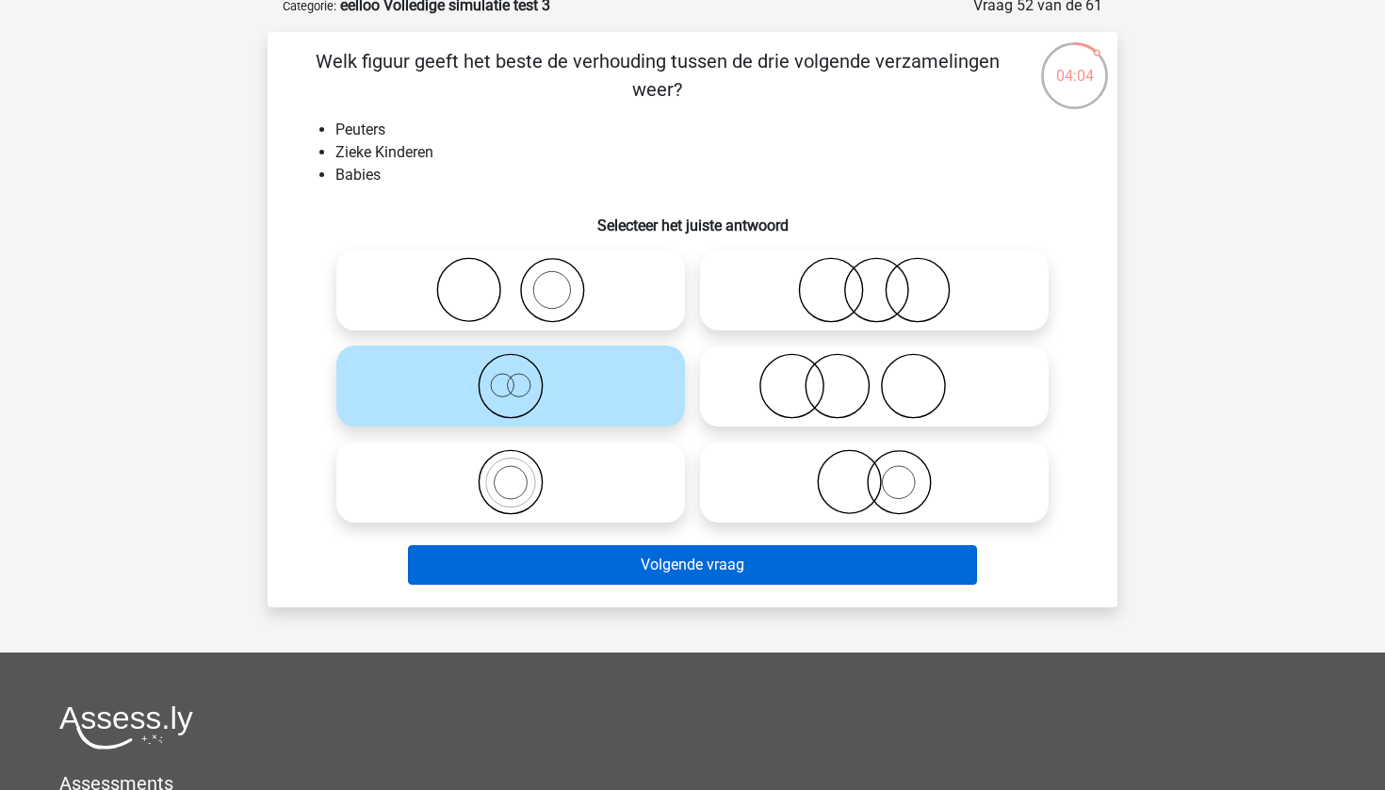
click at [751, 578] on button "Volgende vraag" at bounding box center [693, 565] width 570 height 40
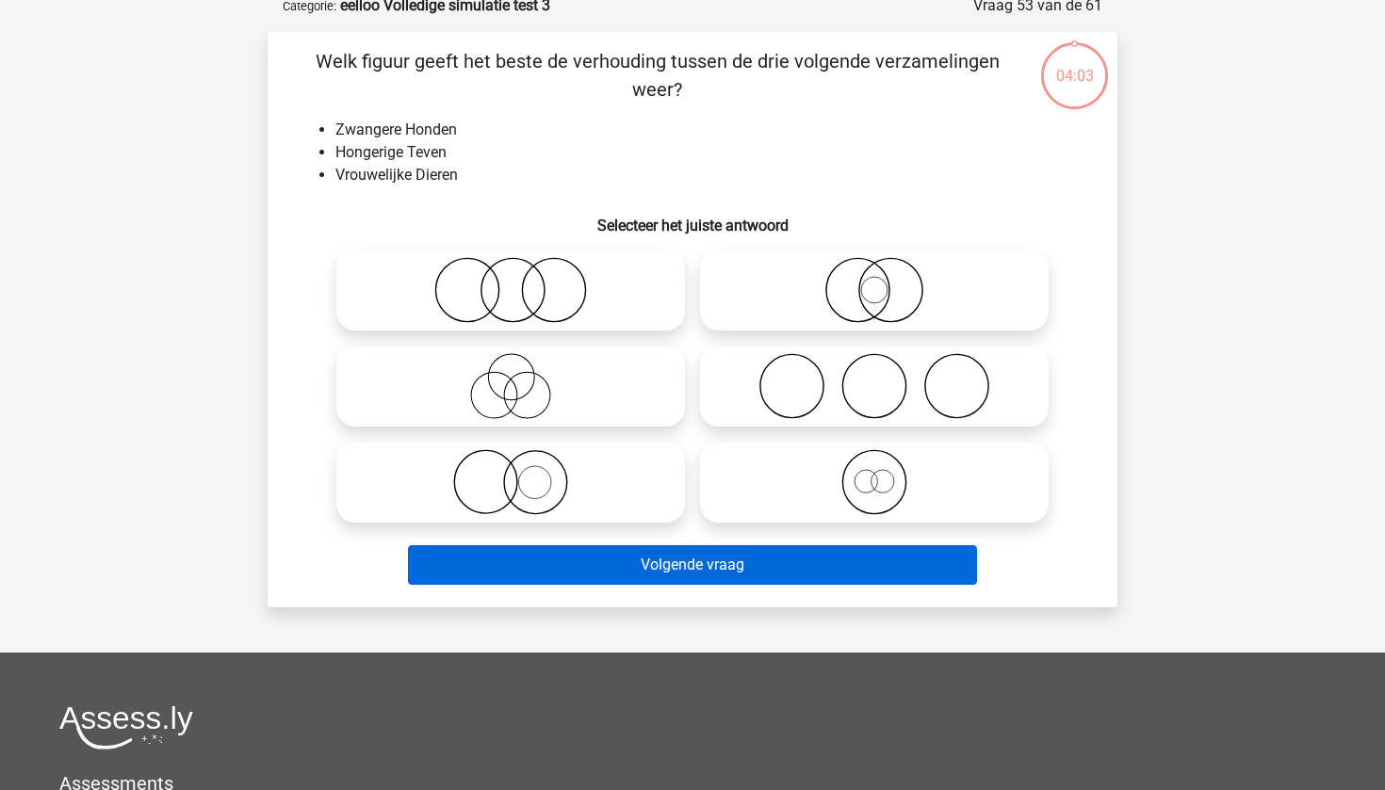
scroll to position [94, 0]
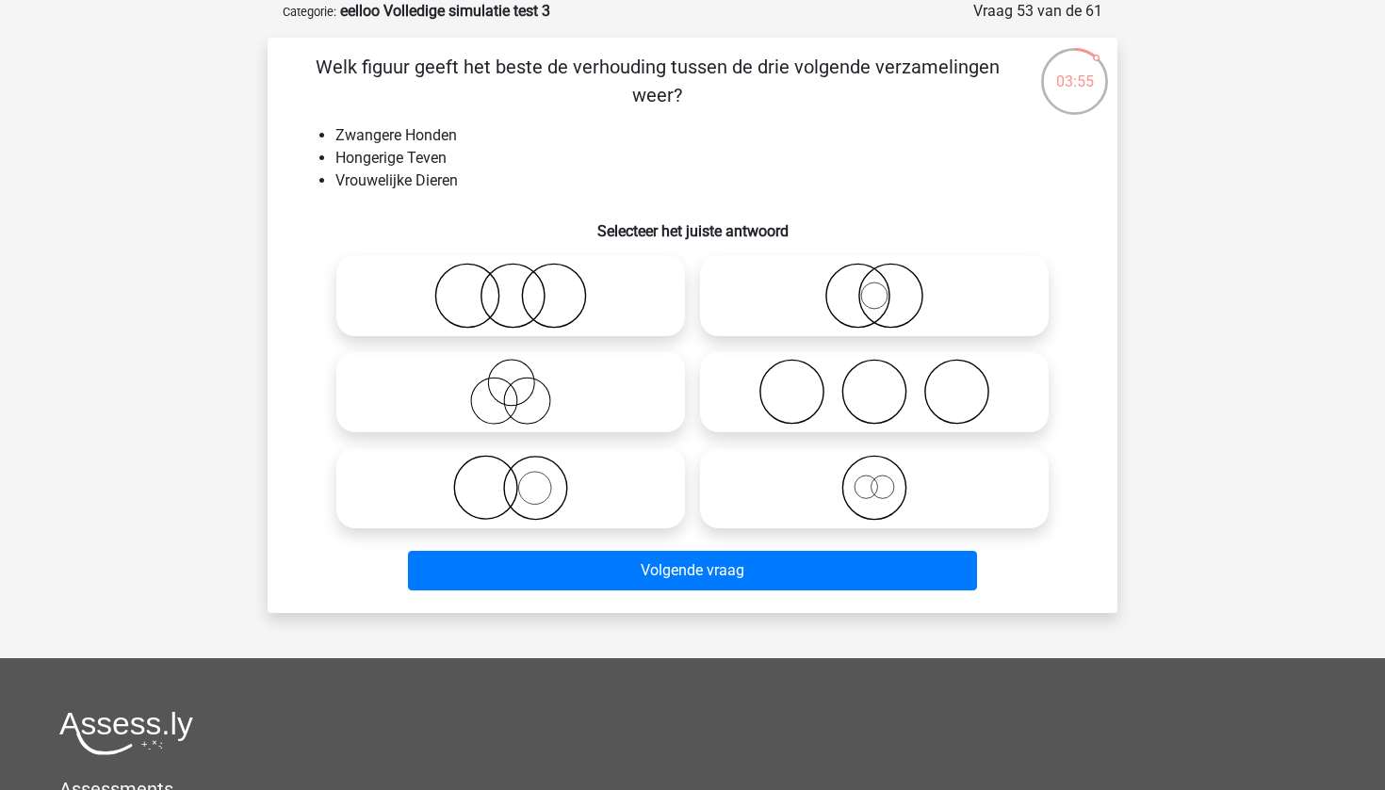
click at [815, 387] on icon at bounding box center [875, 392] width 334 height 66
click at [874, 383] on input "radio" at bounding box center [880, 376] width 12 height 12
radio input "true"
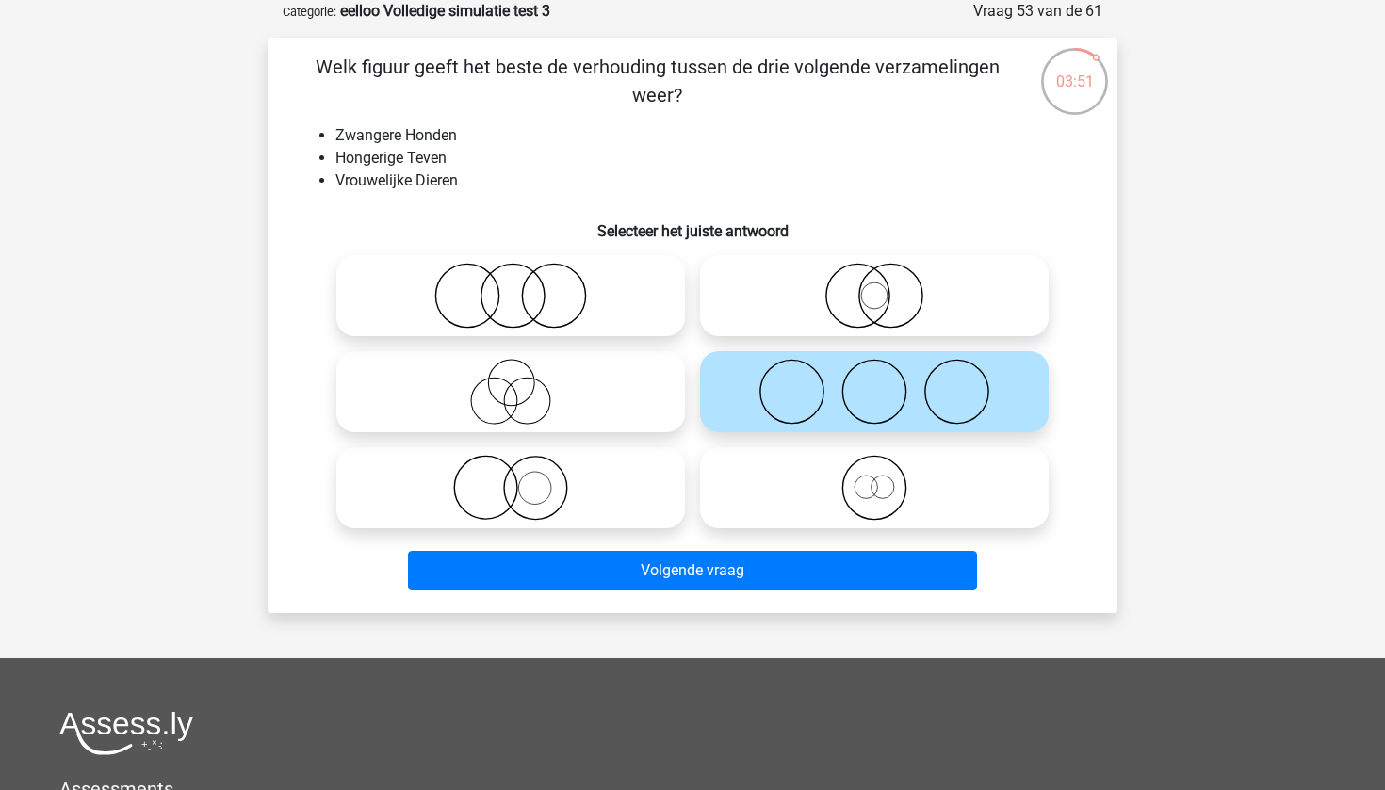
click at [551, 312] on icon at bounding box center [511, 296] width 334 height 66
click at [523, 286] on input "radio" at bounding box center [517, 280] width 12 height 12
radio input "true"
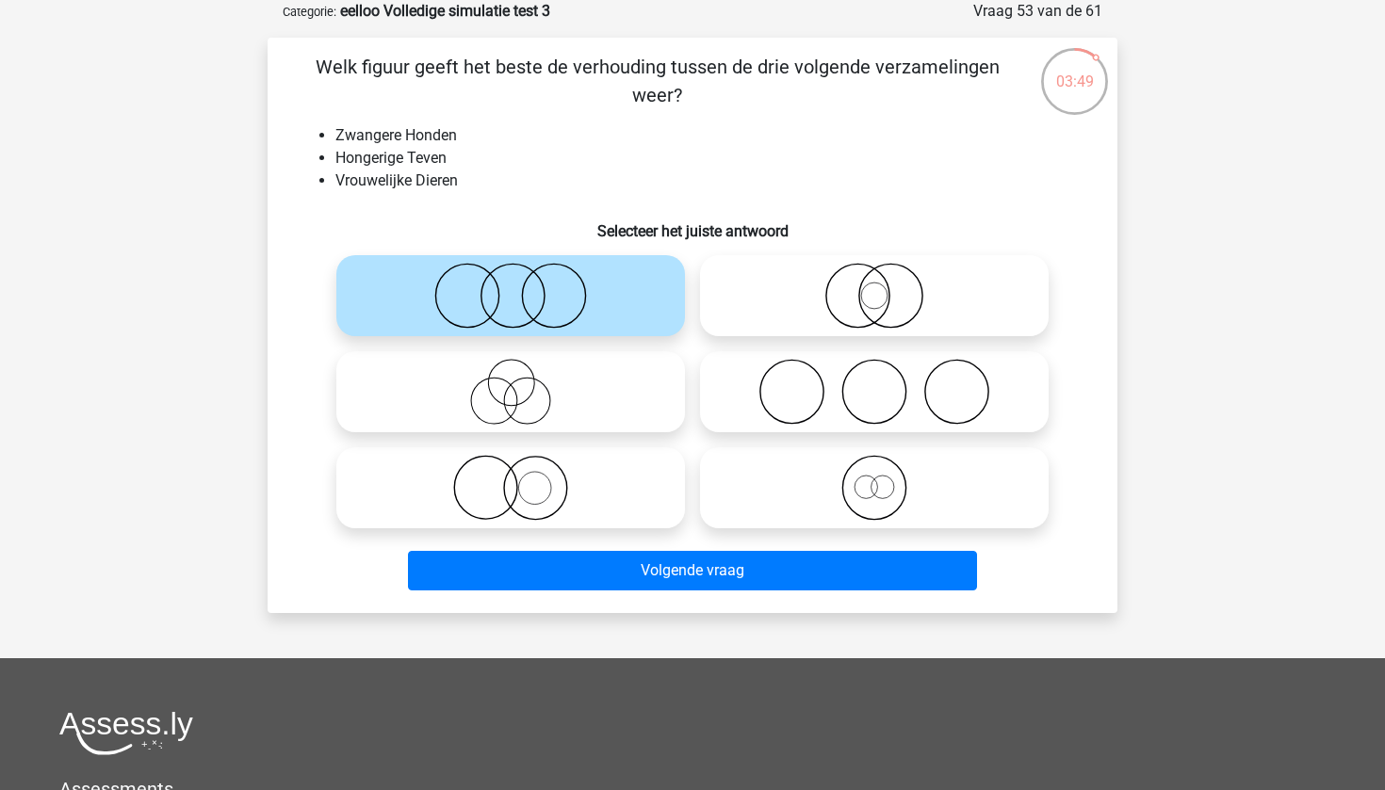
click at [554, 414] on icon at bounding box center [511, 392] width 334 height 66
click at [523, 383] on input "radio" at bounding box center [517, 376] width 12 height 12
radio input "true"
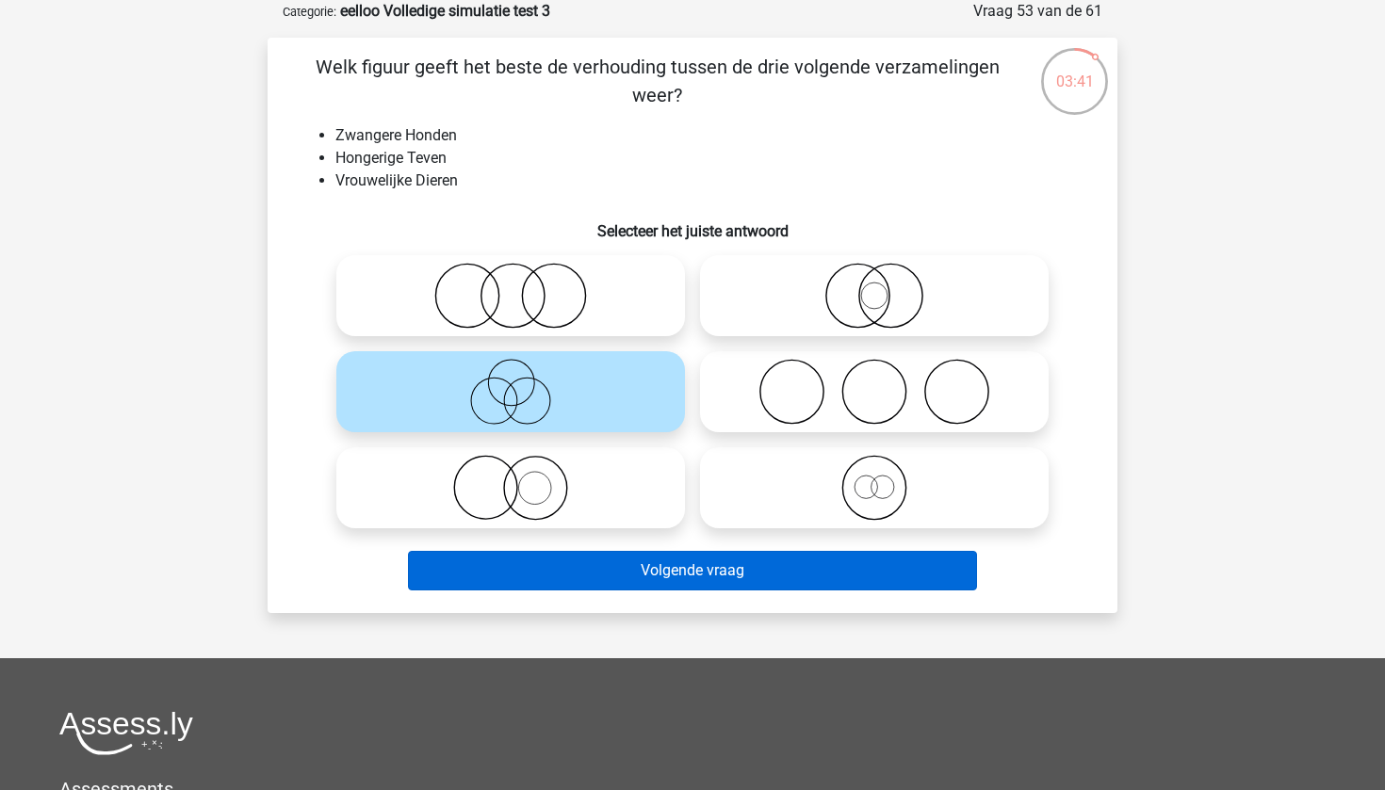
click at [649, 565] on button "Volgende vraag" at bounding box center [693, 571] width 570 height 40
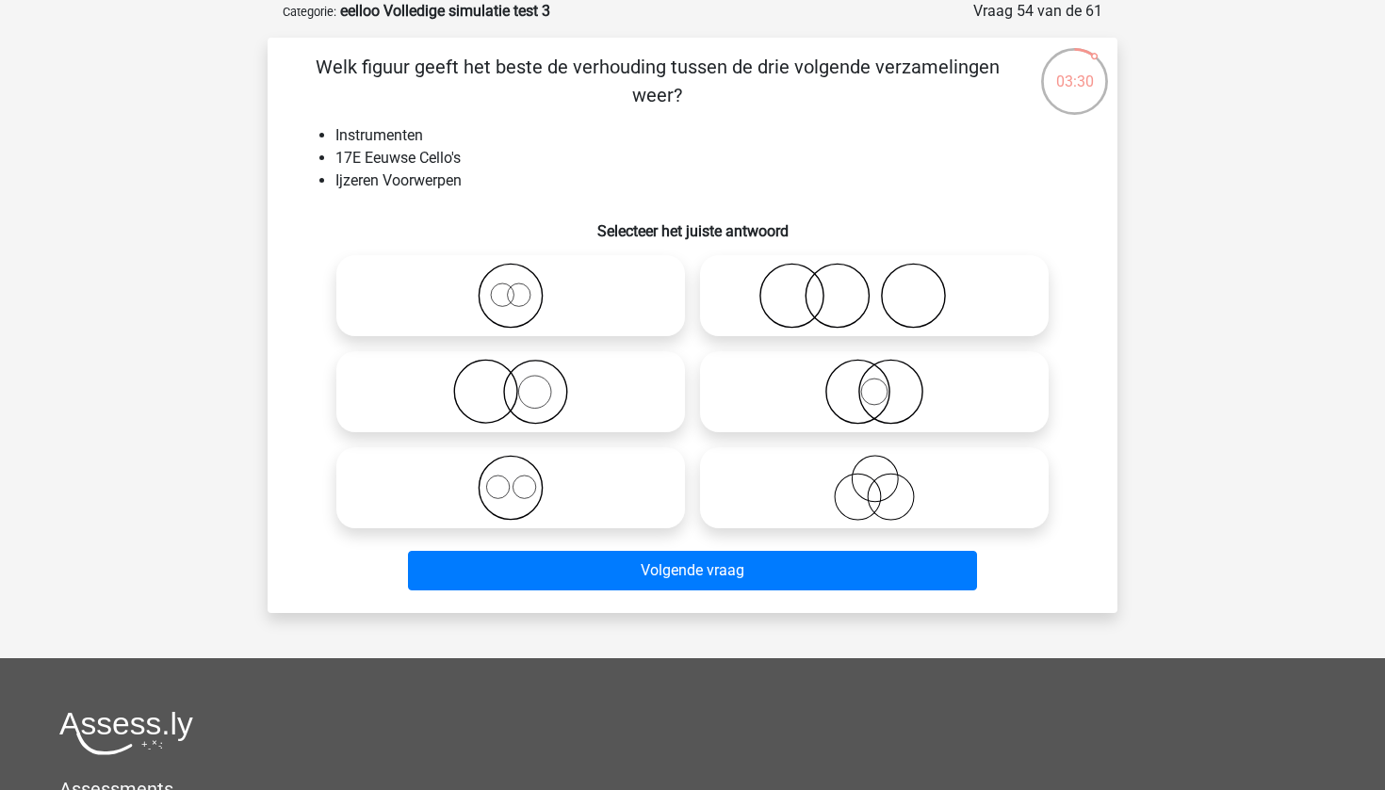
click at [789, 295] on icon at bounding box center [875, 296] width 334 height 66
click at [874, 286] on input "radio" at bounding box center [880, 280] width 12 height 12
radio input "true"
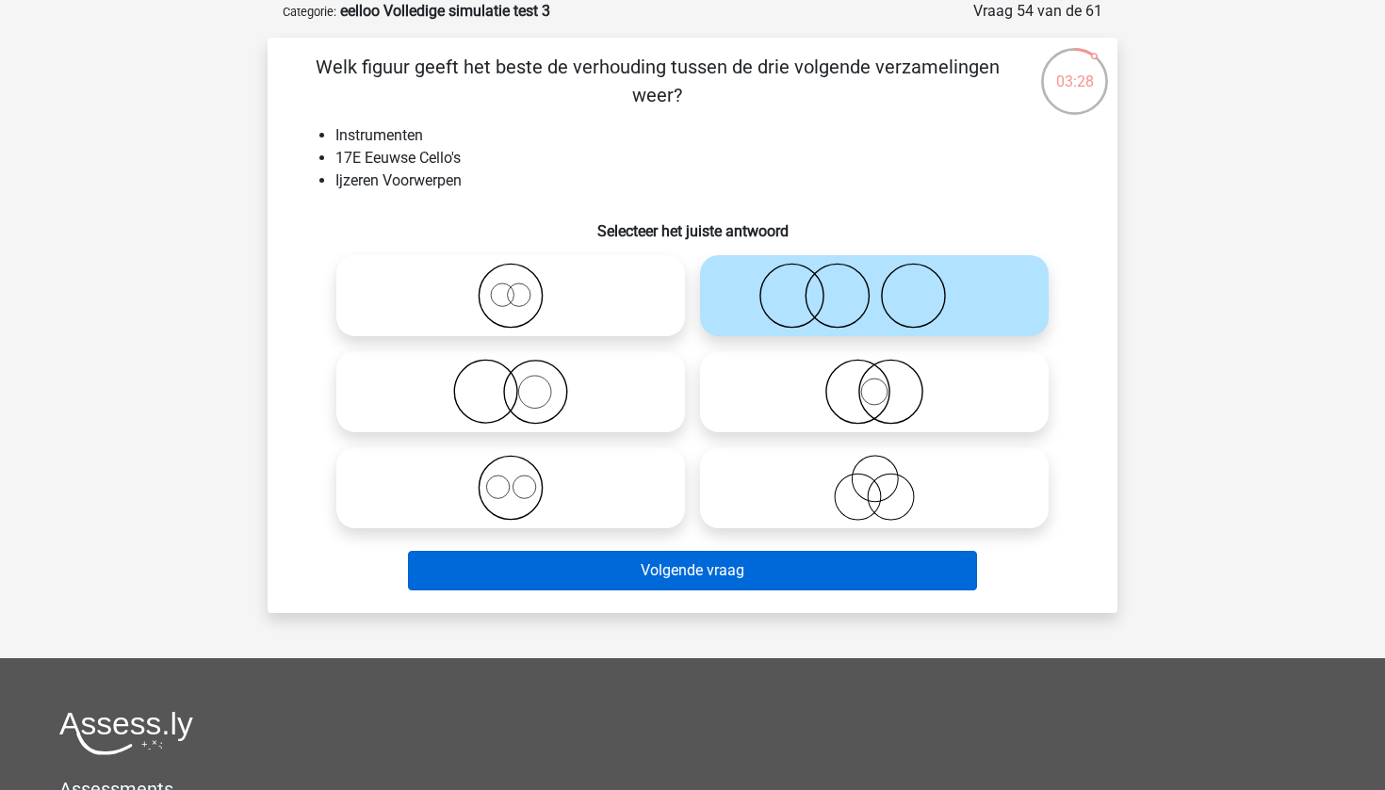
click at [726, 588] on button "Volgende vraag" at bounding box center [693, 571] width 570 height 40
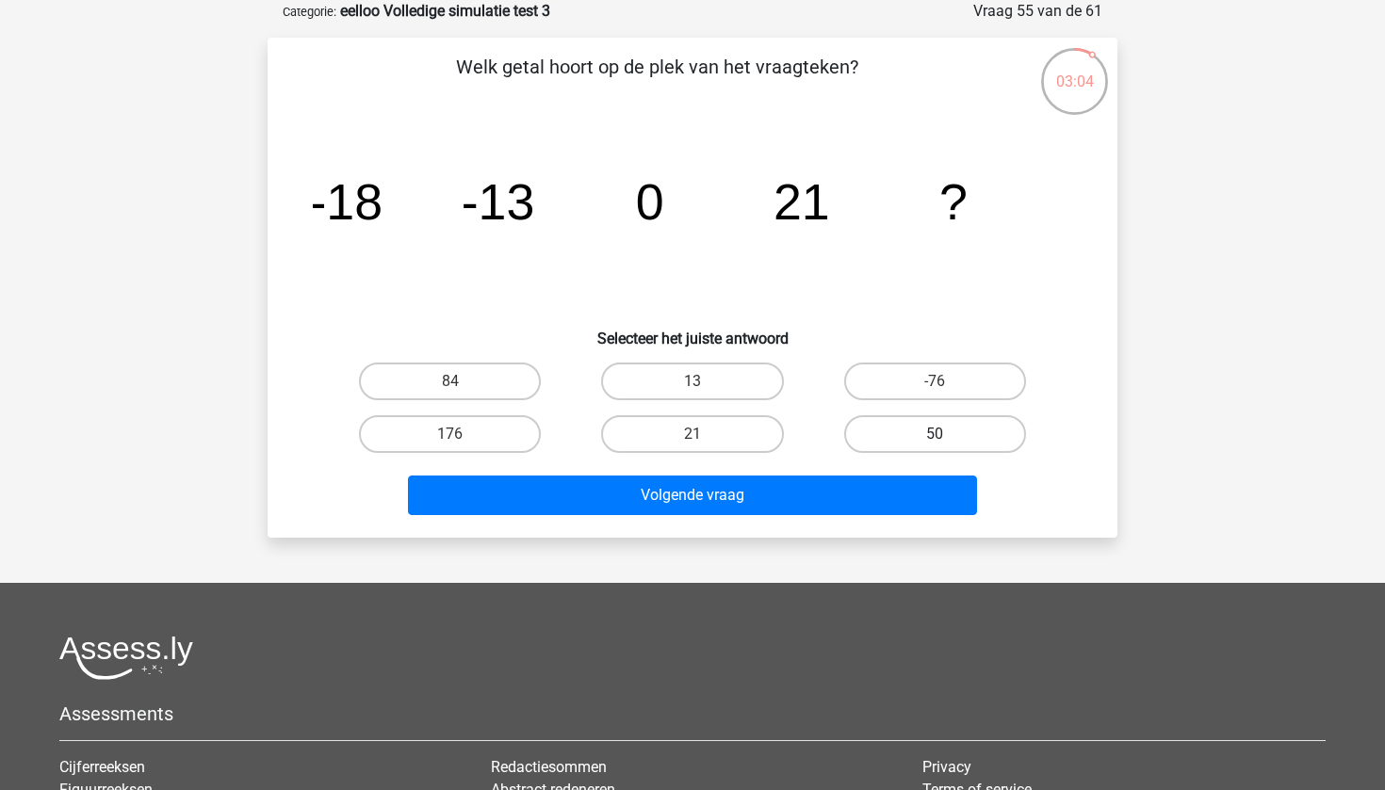
click at [893, 430] on label "50" at bounding box center [935, 434] width 182 height 38
click at [935, 434] on input "50" at bounding box center [941, 440] width 12 height 12
radio input "true"
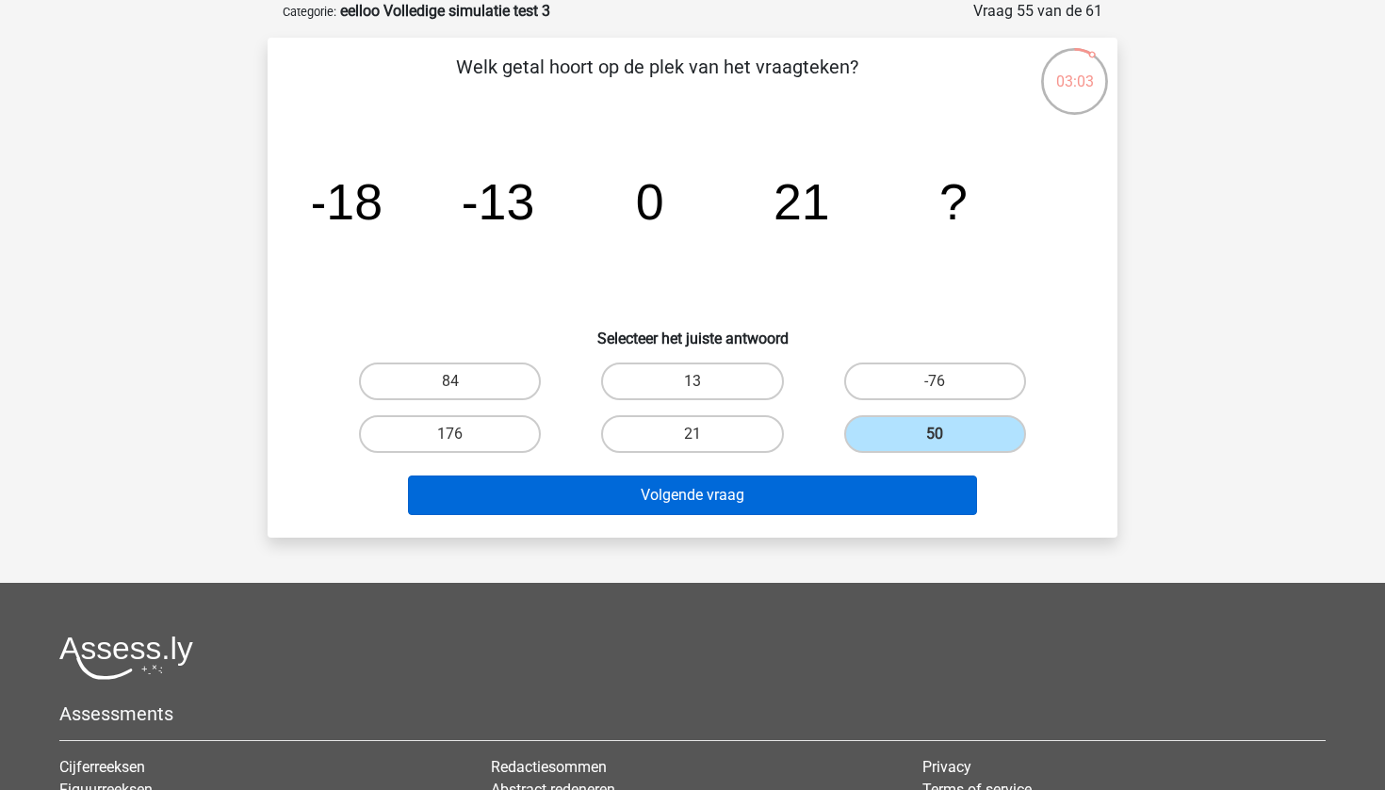
click at [803, 497] on button "Volgende vraag" at bounding box center [693, 496] width 570 height 40
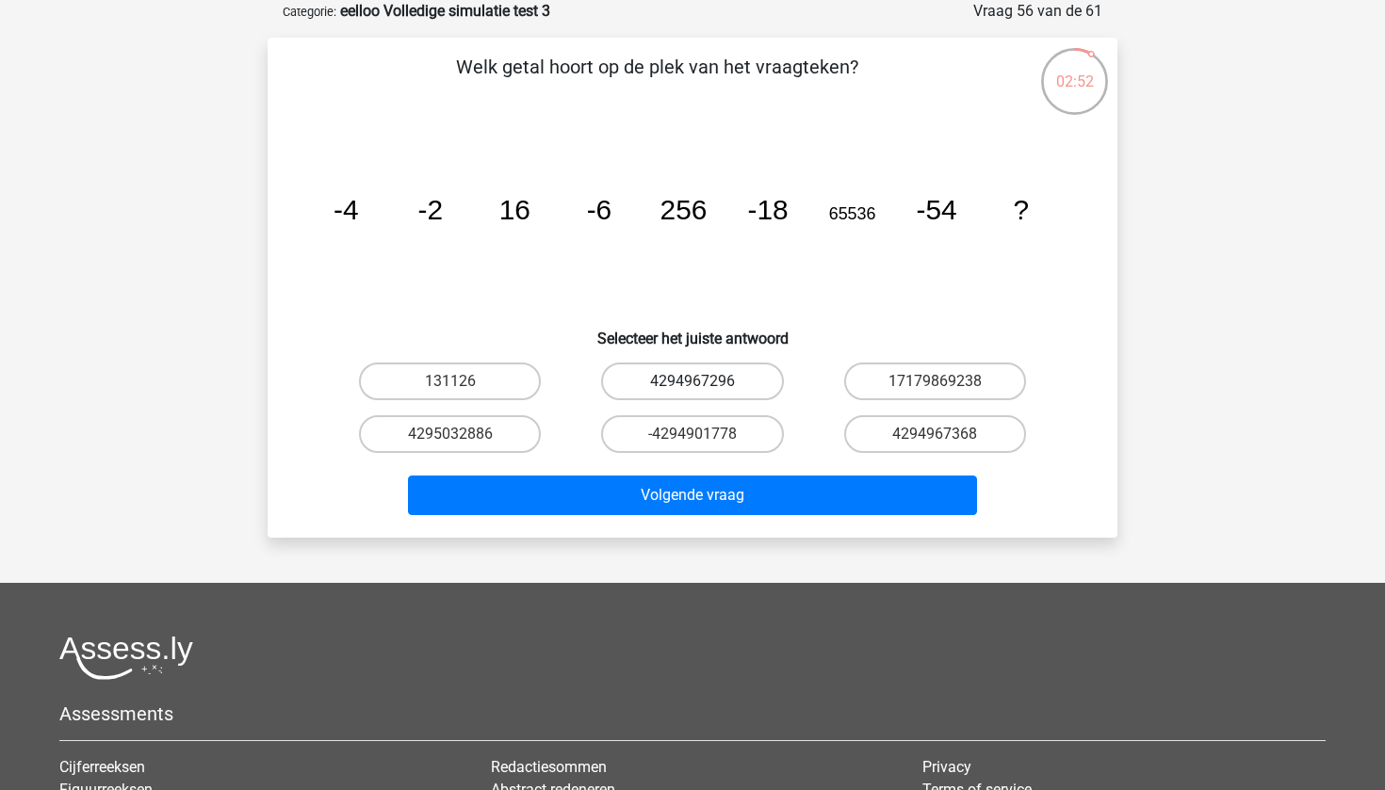
click at [690, 389] on label "4294967296" at bounding box center [692, 382] width 182 height 38
click at [692, 389] on input "4294967296" at bounding box center [698, 388] width 12 height 12
radio input "true"
click at [694, 516] on div "Volgende vraag" at bounding box center [692, 499] width 727 height 47
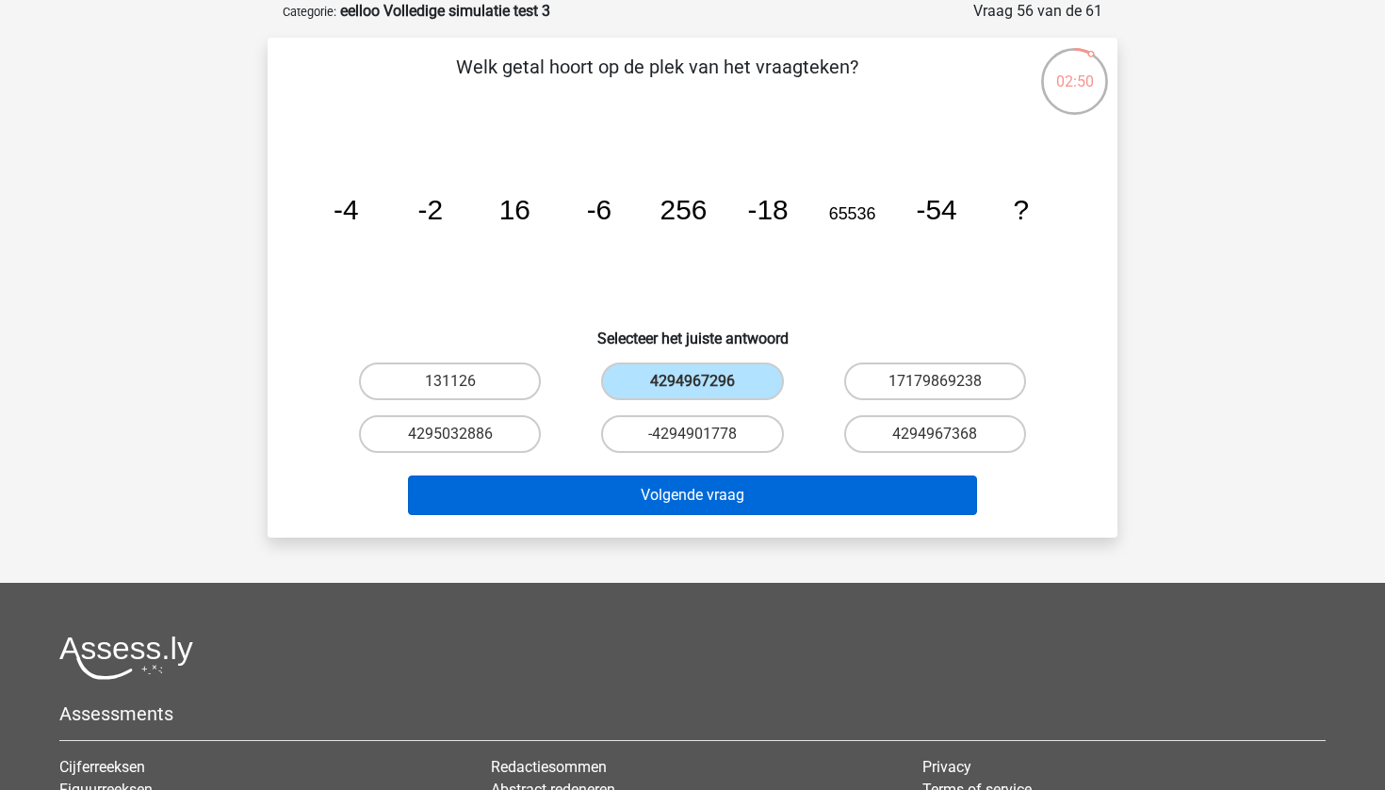
click at [694, 498] on button "Volgende vraag" at bounding box center [693, 496] width 570 height 40
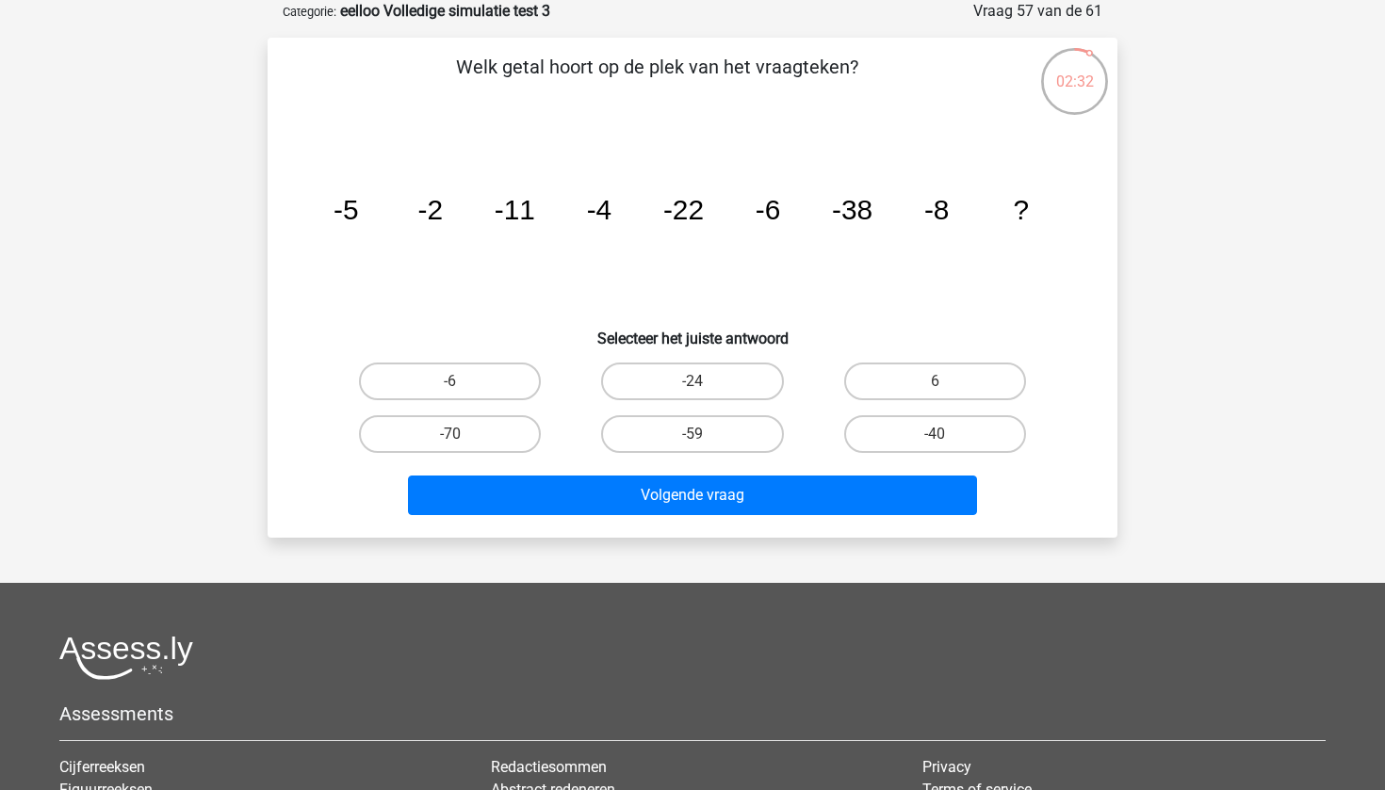
click at [699, 383] on input "-24" at bounding box center [698, 388] width 12 height 12
radio input "true"
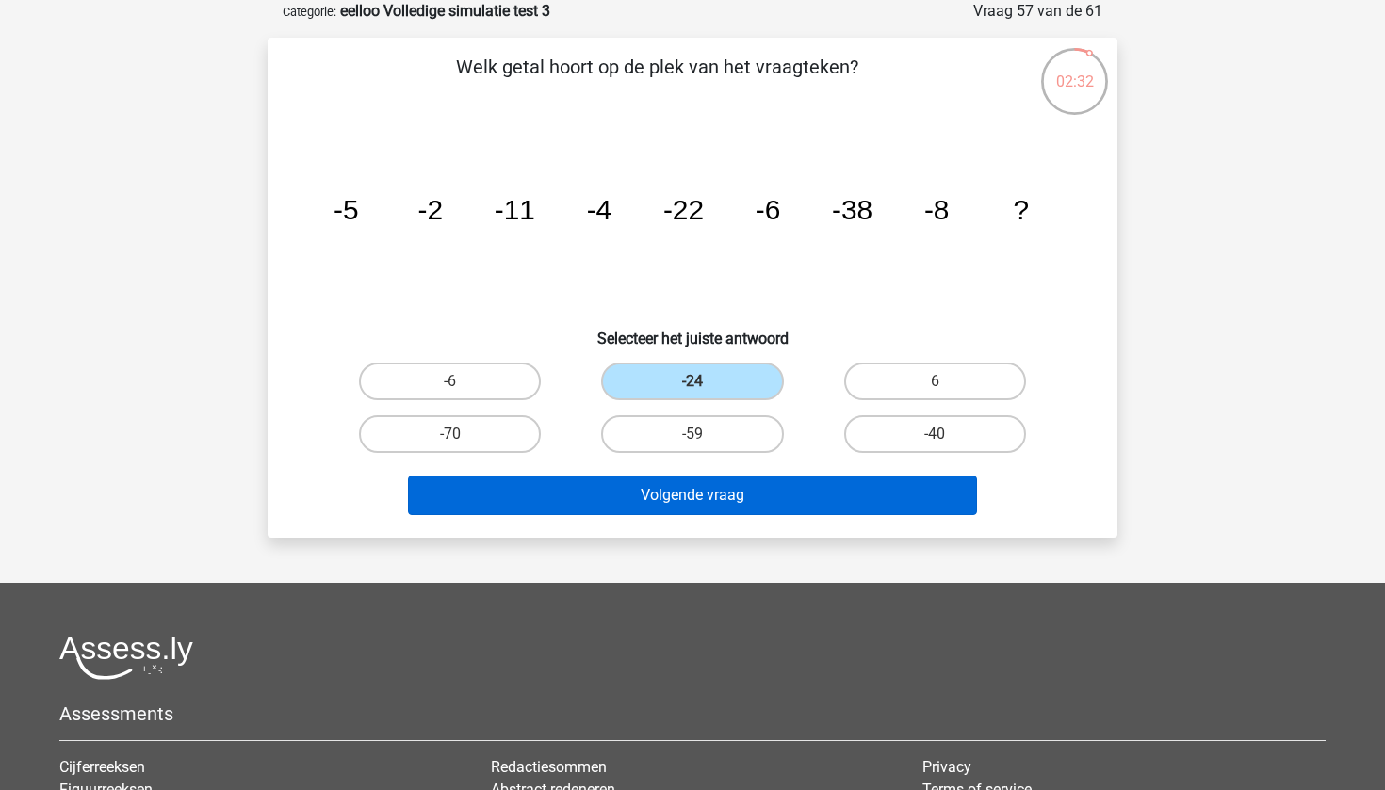
click at [679, 486] on button "Volgende vraag" at bounding box center [693, 496] width 570 height 40
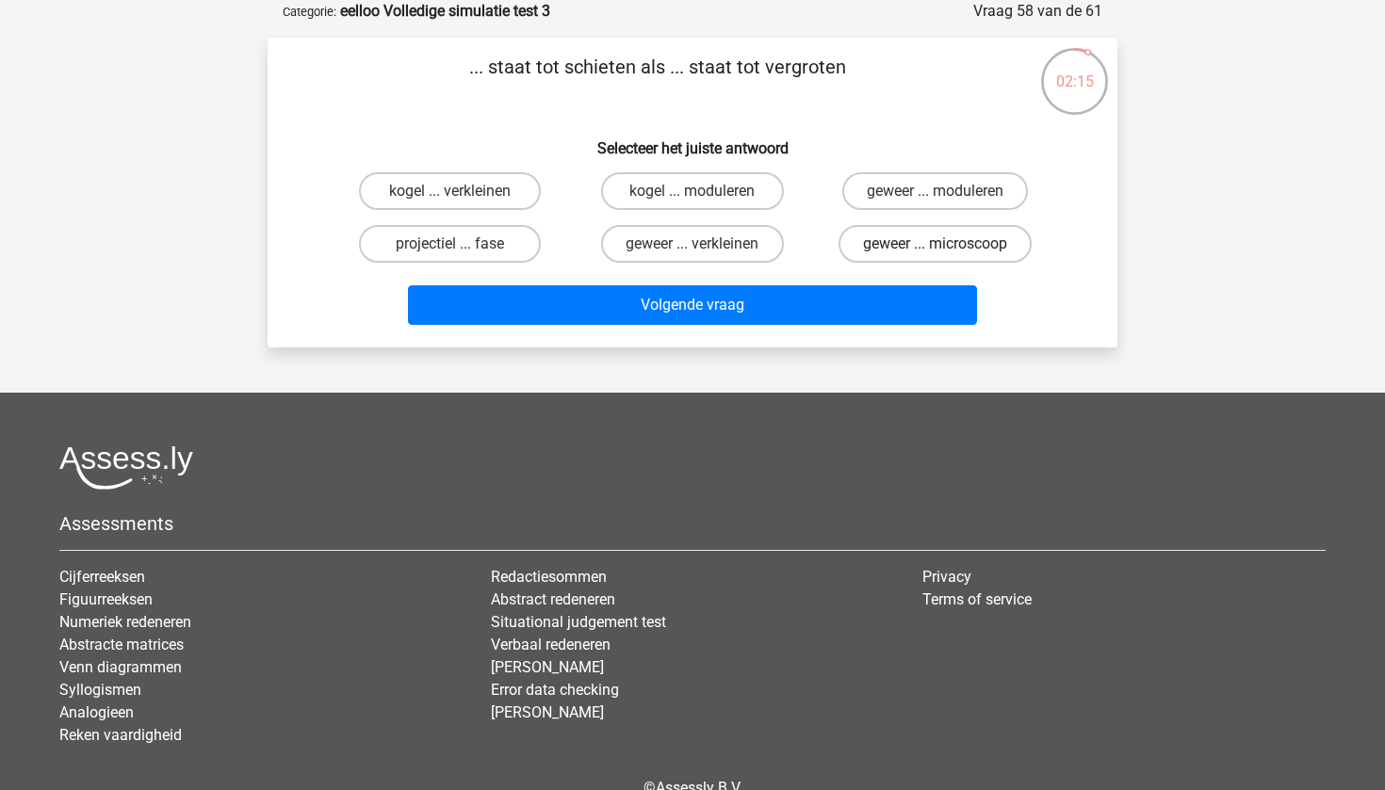
click at [887, 244] on label "geweer ... microscoop" at bounding box center [934, 244] width 193 height 38
click at [935, 244] on input "geweer ... microscoop" at bounding box center [941, 250] width 12 height 12
radio input "true"
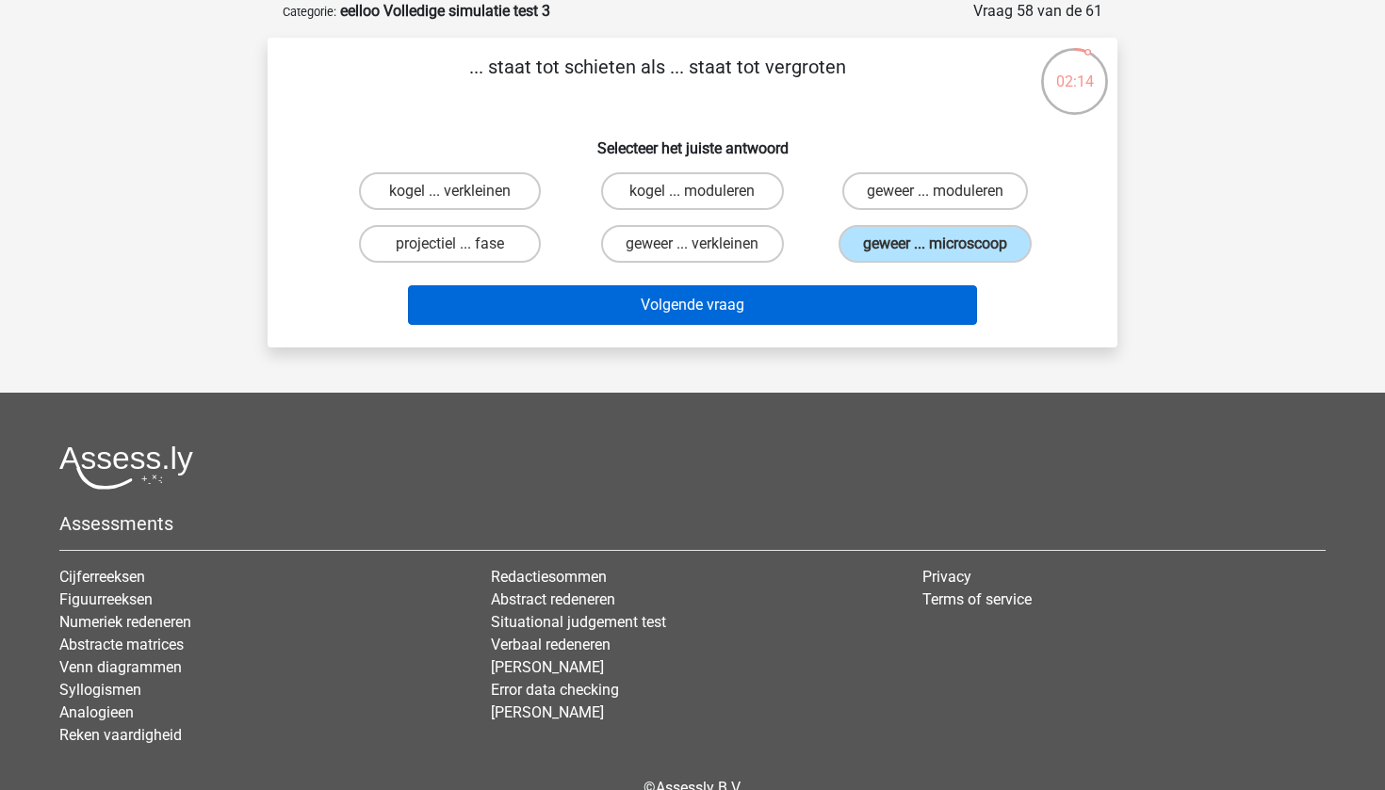
click at [831, 304] on button "Volgende vraag" at bounding box center [693, 305] width 570 height 40
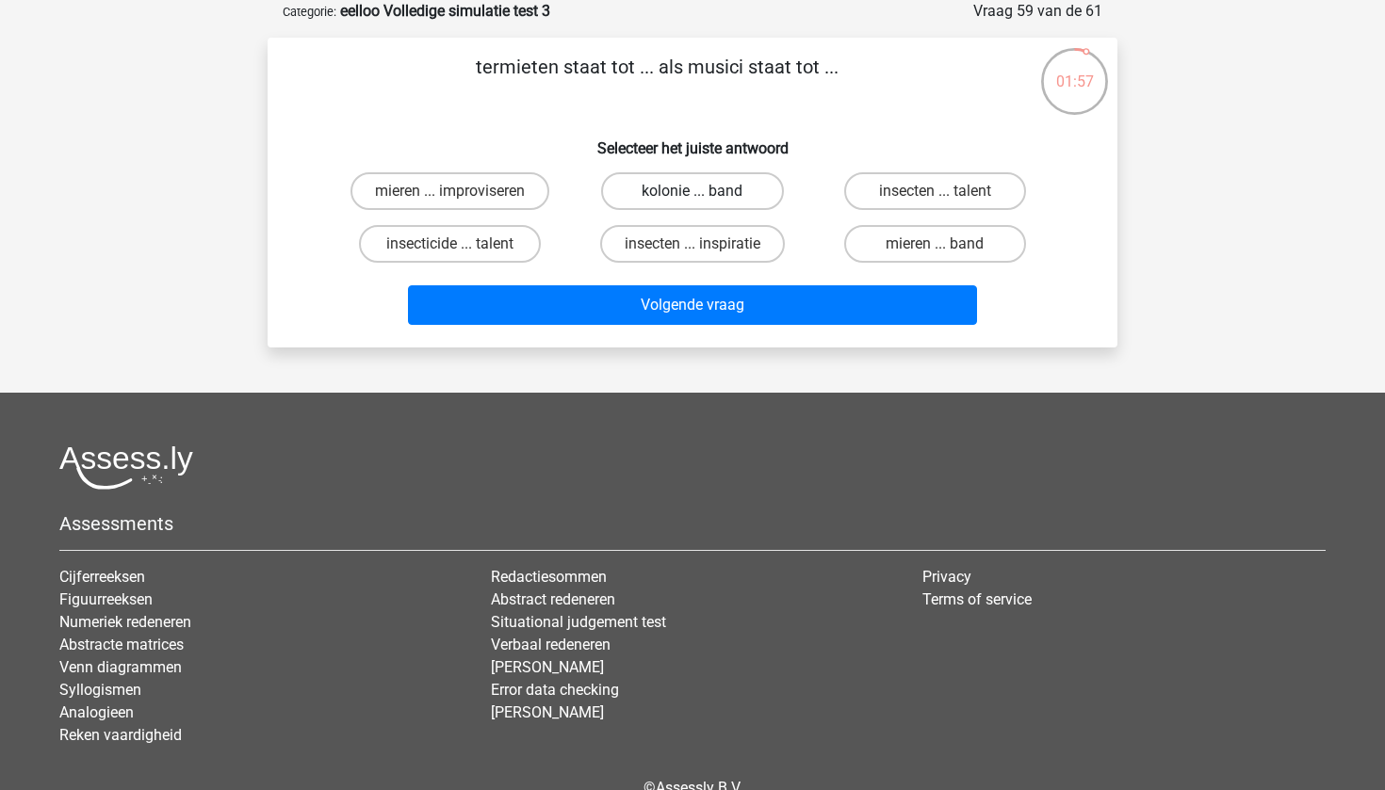
click at [734, 193] on label "kolonie ... band" at bounding box center [692, 191] width 182 height 38
click at [705, 193] on input "kolonie ... band" at bounding box center [698, 197] width 12 height 12
radio input "true"
click at [514, 248] on label "insecticide ... talent" at bounding box center [450, 244] width 182 height 38
click at [463, 248] on input "insecticide ... talent" at bounding box center [456, 250] width 12 height 12
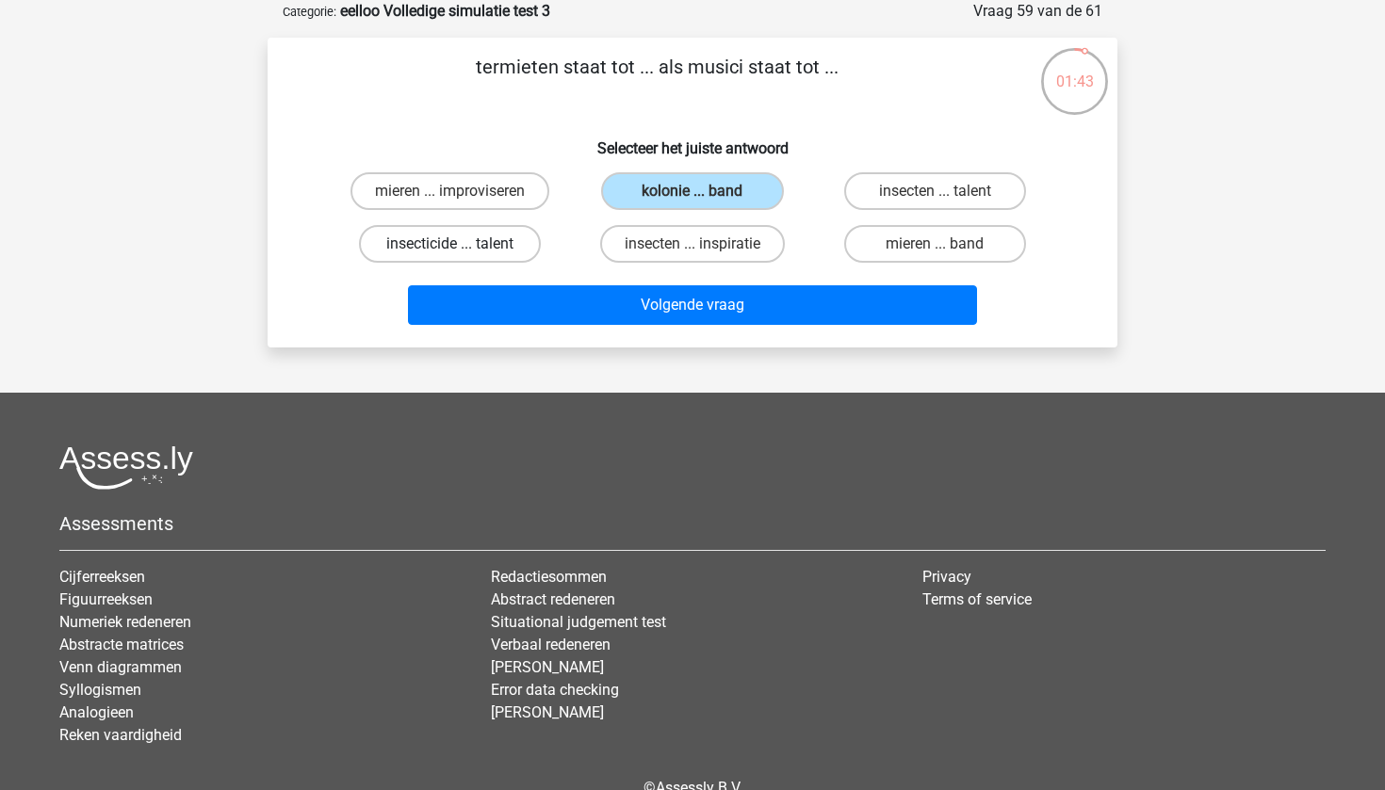
radio input "true"
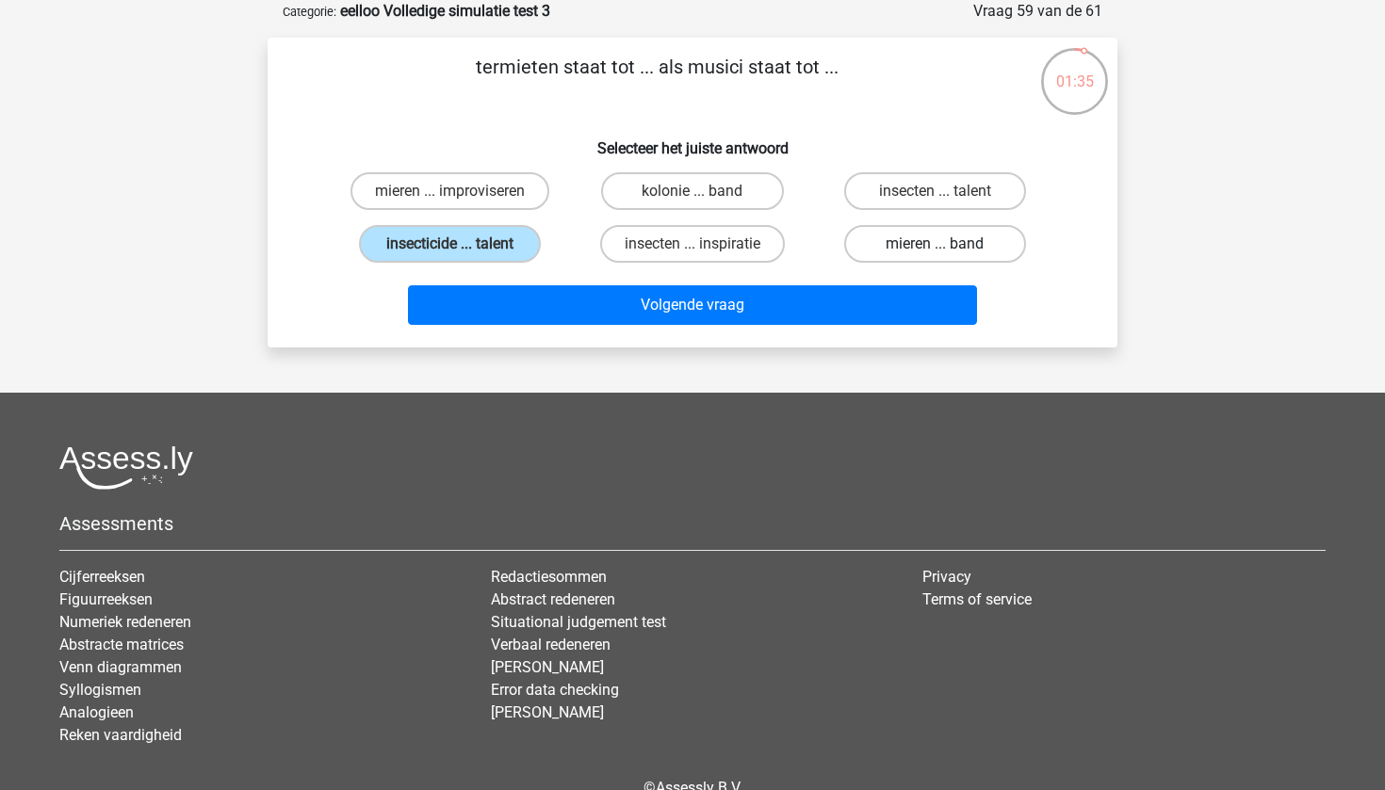
click at [911, 251] on label "mieren ... band" at bounding box center [935, 244] width 182 height 38
click at [935, 251] on input "mieren ... band" at bounding box center [941, 250] width 12 height 12
radio input "true"
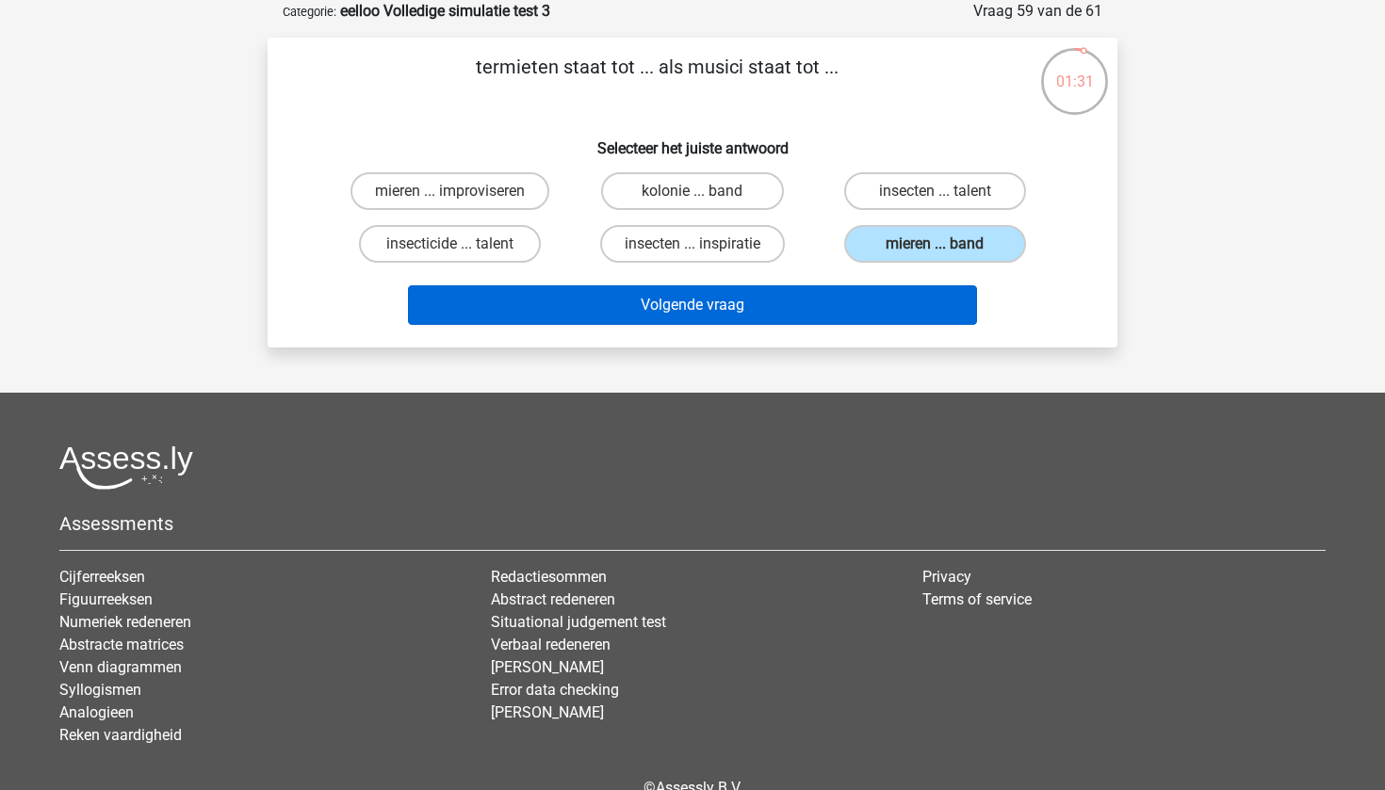
click at [796, 325] on button "Volgende vraag" at bounding box center [693, 305] width 570 height 40
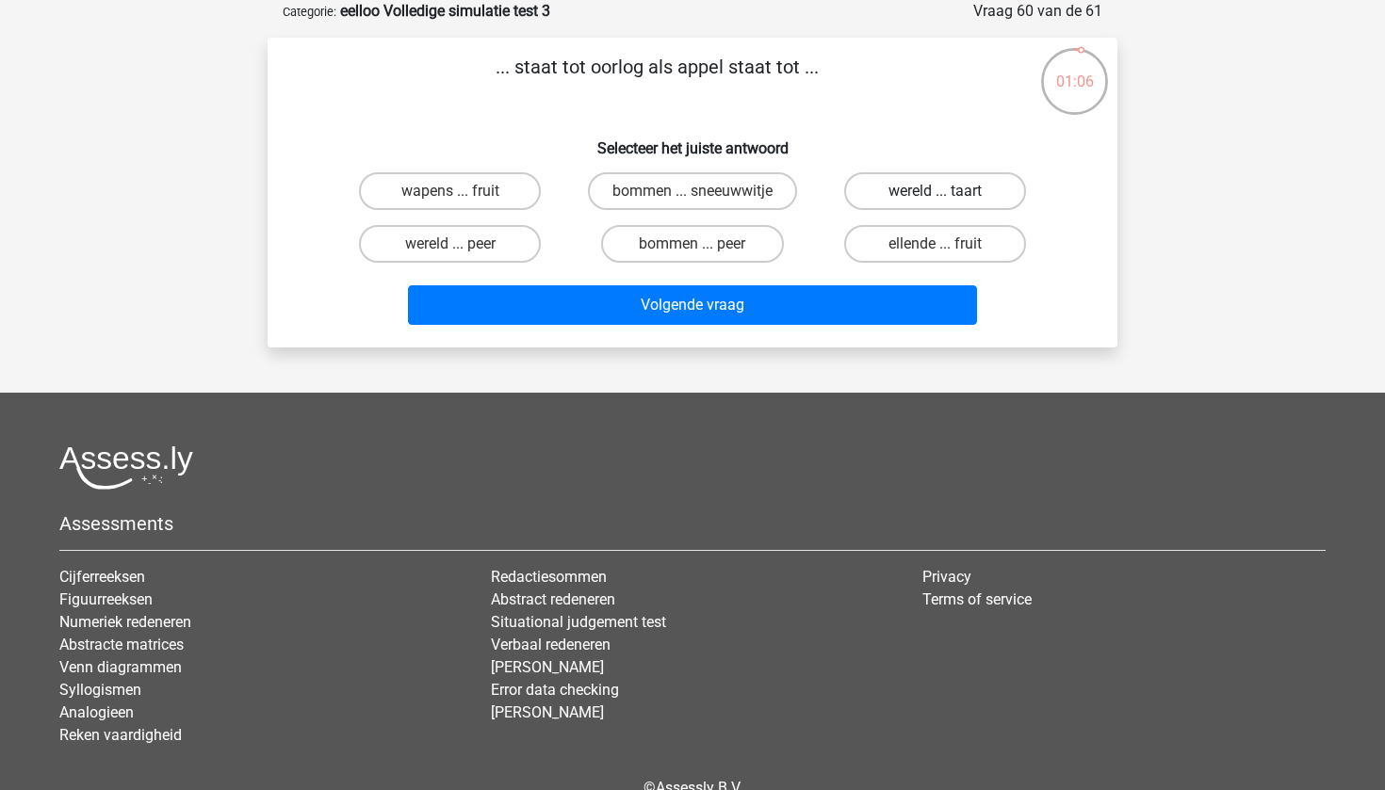
click at [911, 201] on label "wereld ... taart" at bounding box center [935, 191] width 182 height 38
click at [935, 201] on input "wereld ... taart" at bounding box center [941, 197] width 12 height 12
radio input "true"
click at [922, 246] on label "ellende ... fruit" at bounding box center [935, 244] width 182 height 38
click at [935, 246] on input "ellende ... fruit" at bounding box center [941, 250] width 12 height 12
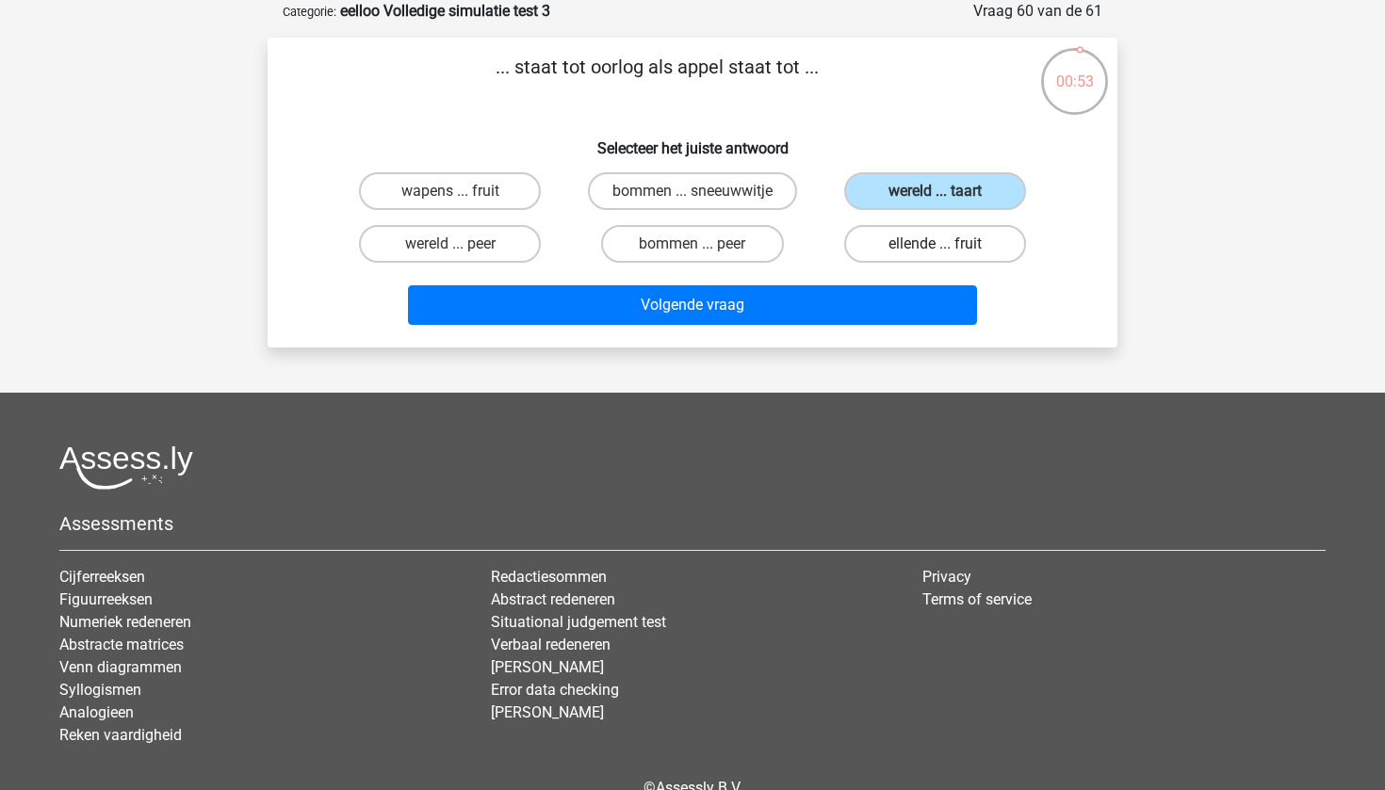
radio input "true"
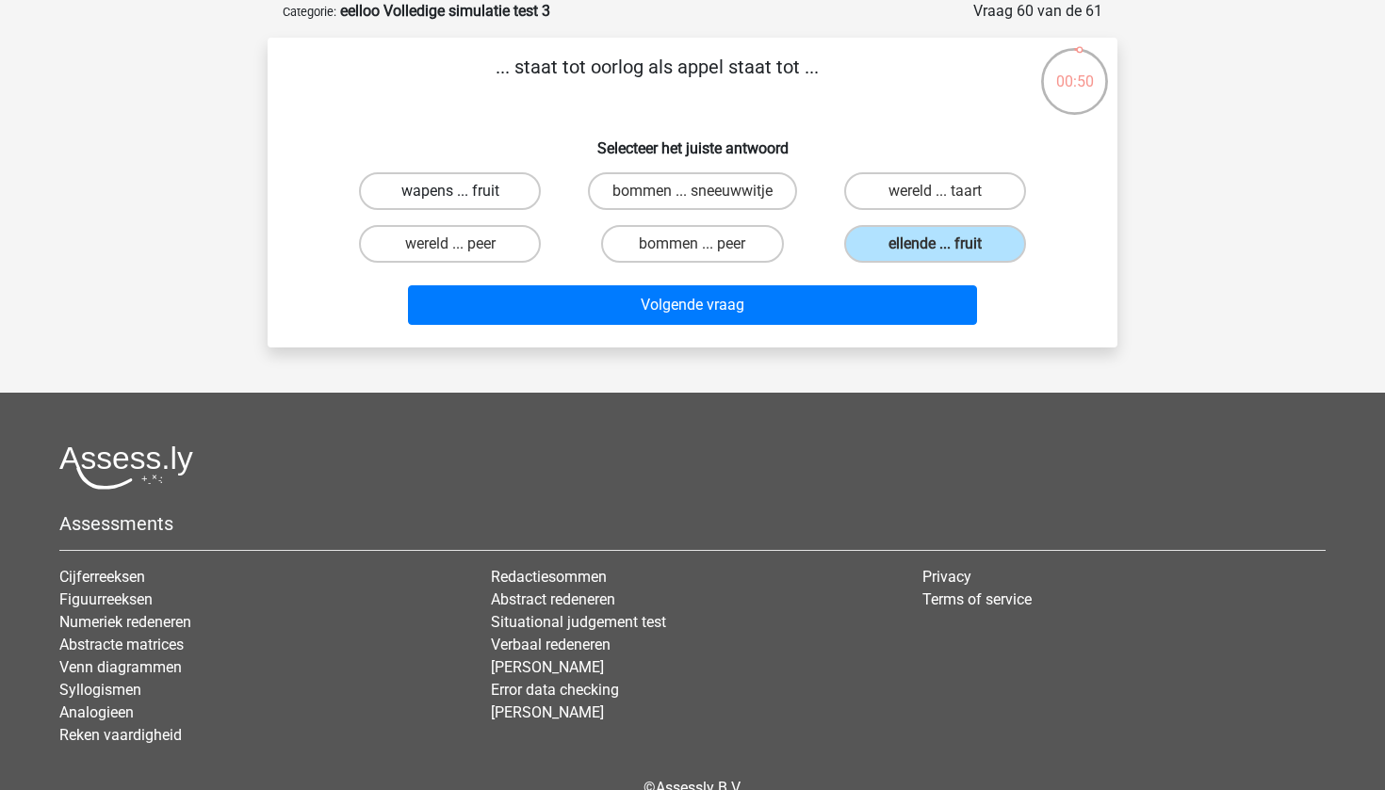
click at [467, 196] on label "wapens ... fruit" at bounding box center [450, 191] width 182 height 38
click at [463, 196] on input "wapens ... fruit" at bounding box center [456, 197] width 12 height 12
radio input "true"
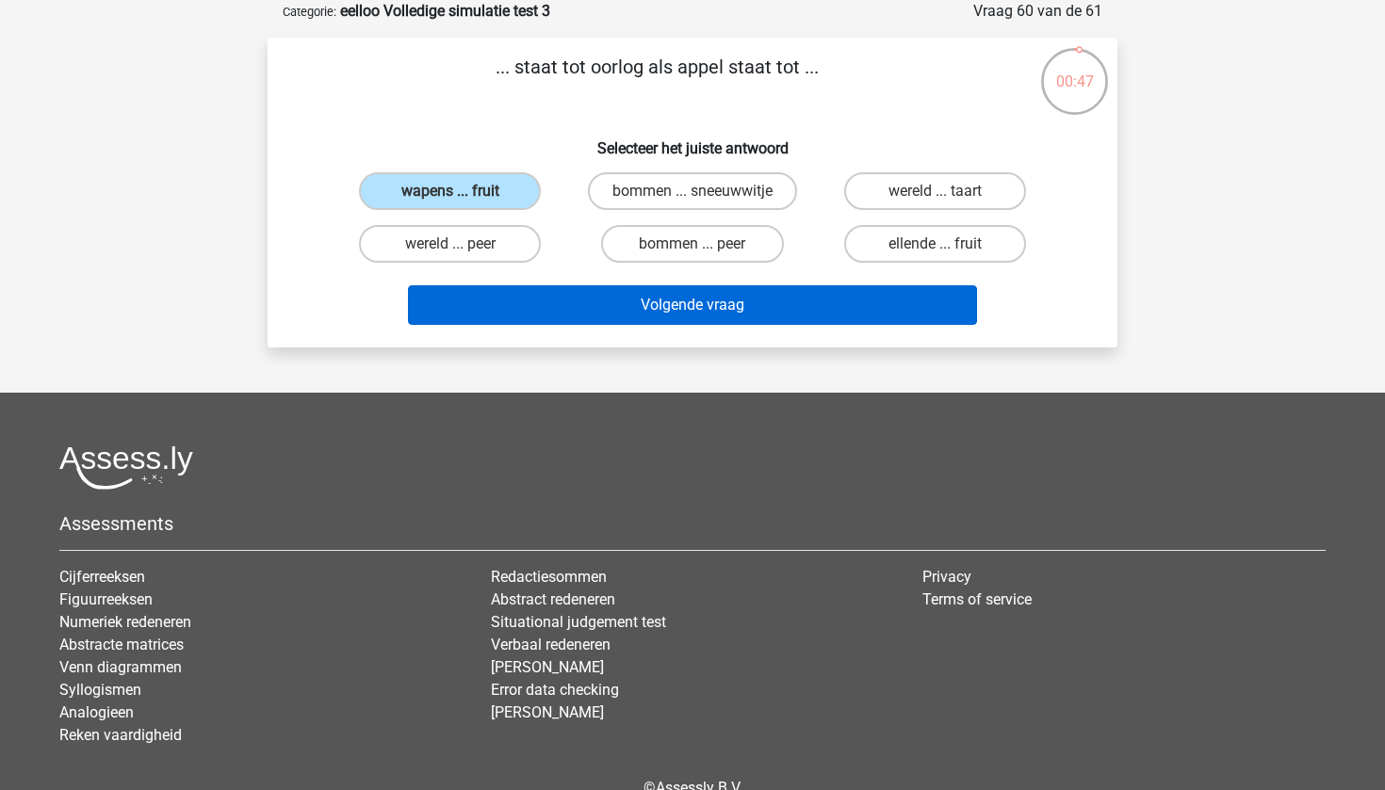
click at [695, 313] on button "Volgende vraag" at bounding box center [693, 305] width 570 height 40
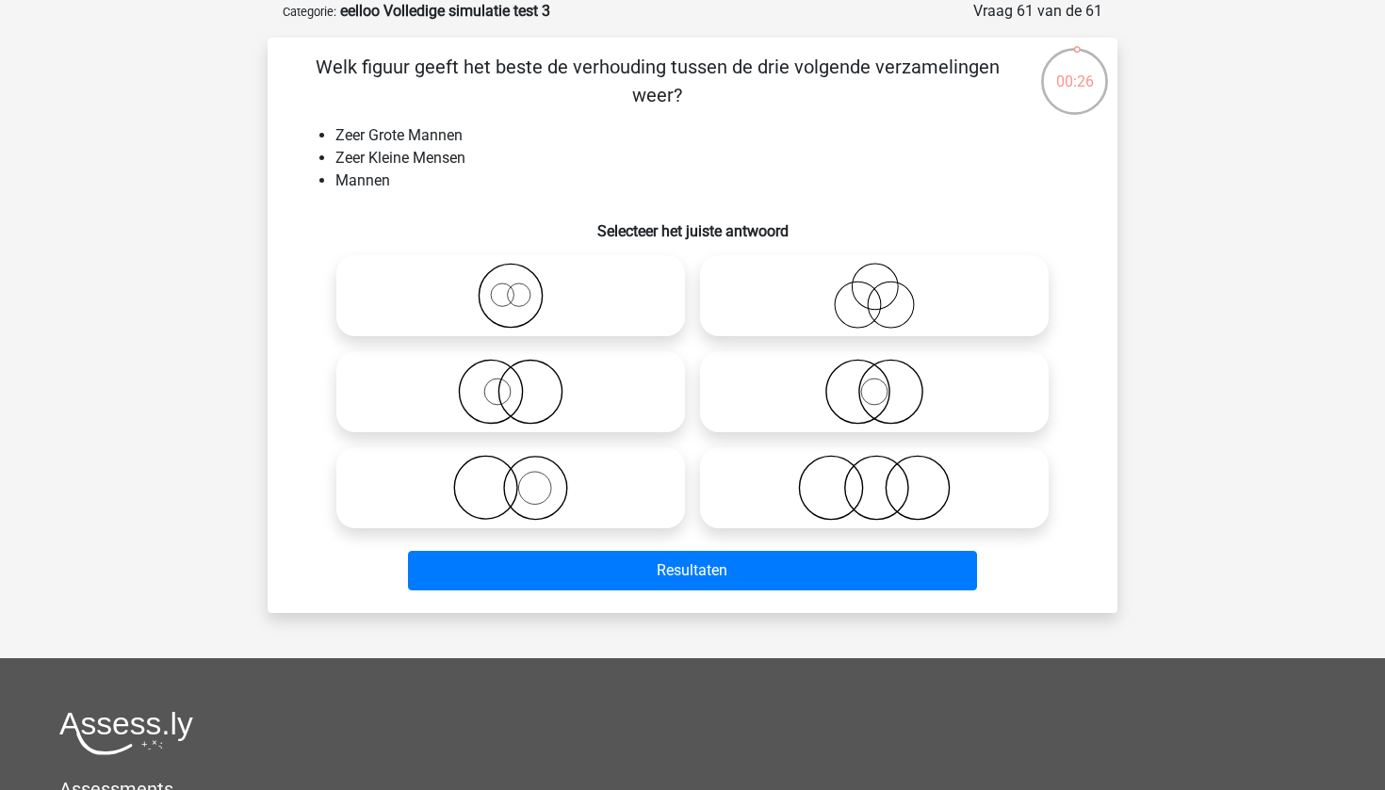
click at [887, 485] on icon at bounding box center [875, 488] width 334 height 66
click at [887, 479] on input "radio" at bounding box center [880, 472] width 12 height 12
radio input "true"
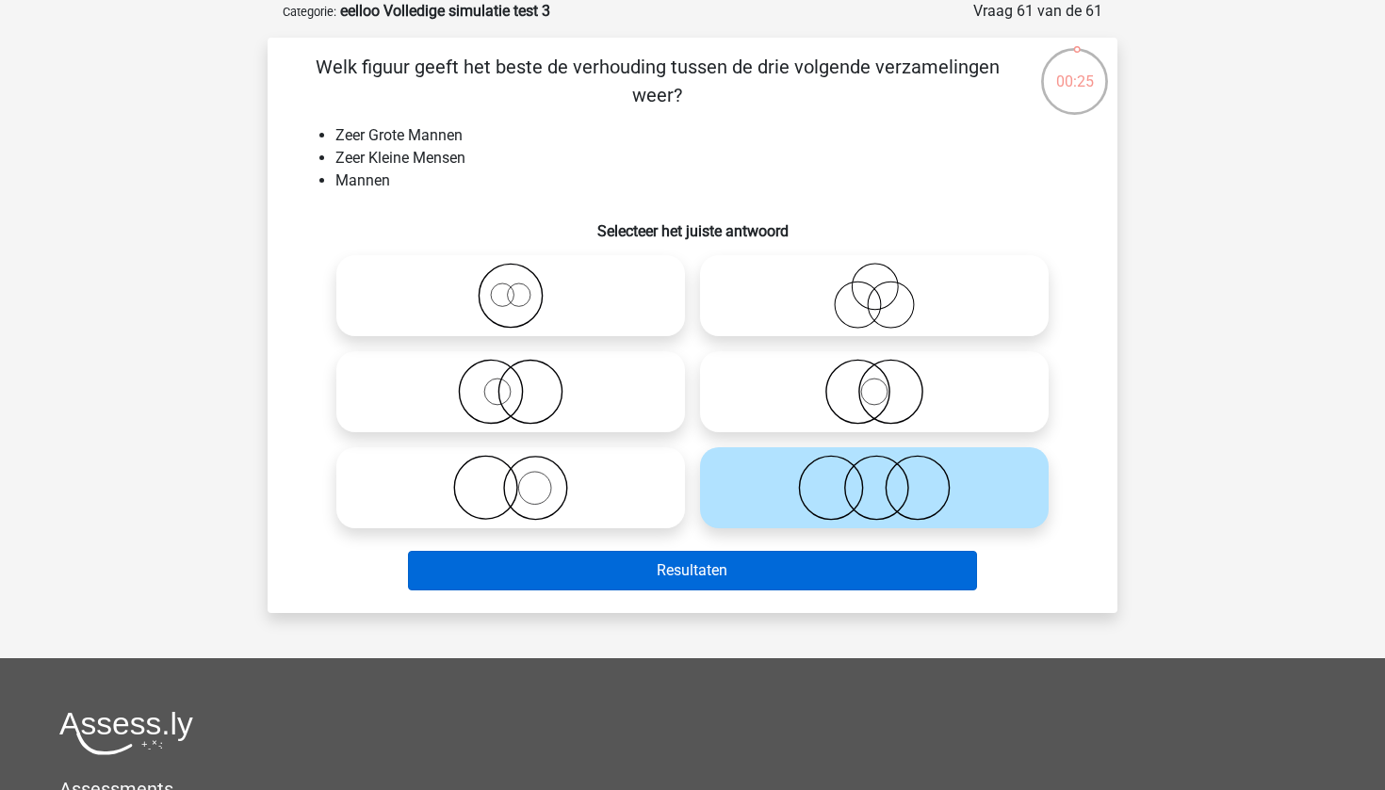
click at [801, 554] on button "Resultaten" at bounding box center [693, 571] width 570 height 40
